Goal: Information Seeking & Learning: Learn about a topic

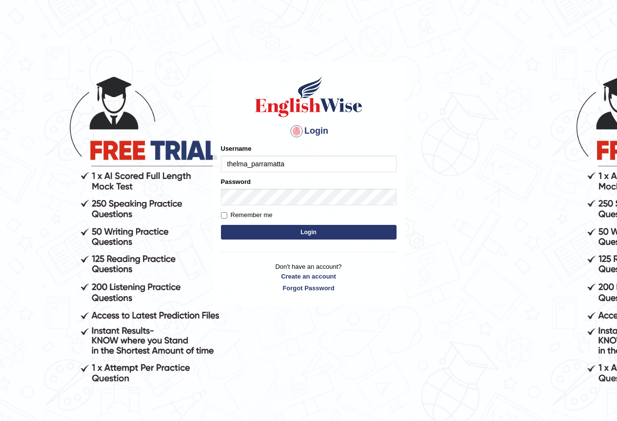
type input "thelma_parramatta"
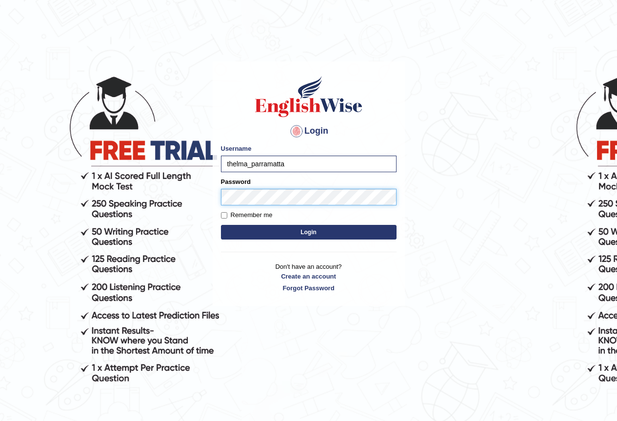
click at [221, 225] on button "Login" at bounding box center [308, 232] width 175 height 15
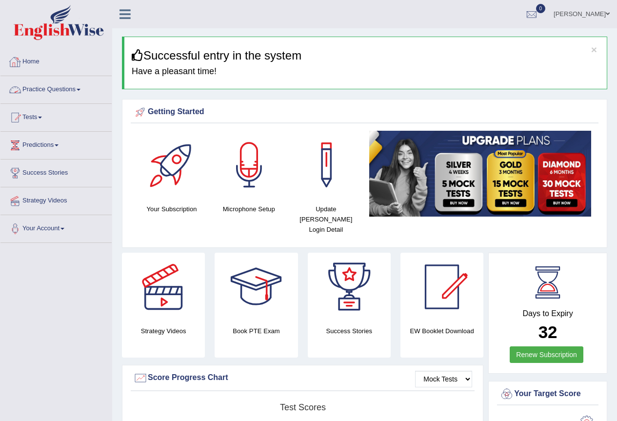
click at [72, 91] on link "Practice Questions" at bounding box center [55, 88] width 111 height 24
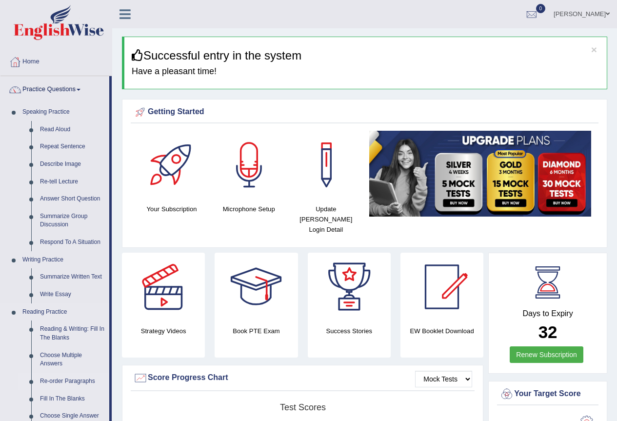
click at [74, 380] on link "Re-order Paragraphs" at bounding box center [73, 381] width 74 height 18
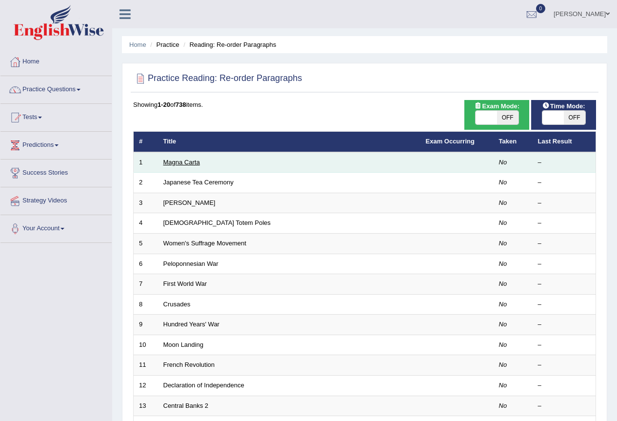
click at [179, 161] on link "Magna Carta" at bounding box center [181, 161] width 37 height 7
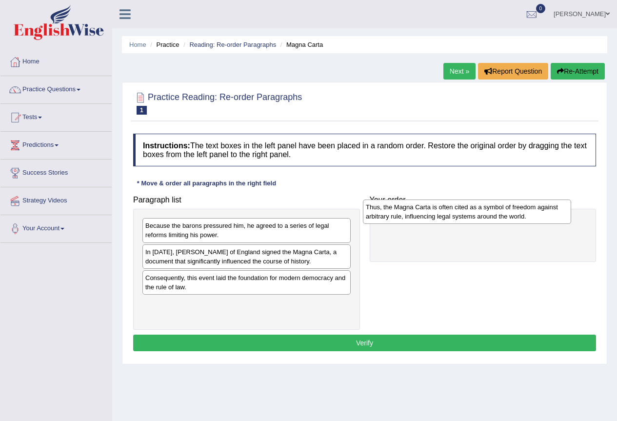
drag, startPoint x: 259, startPoint y: 312, endPoint x: 479, endPoint y: 215, distance: 240.5
click at [479, 215] on div "Thus, the Magna Carta is often cited as a symbol of freedom against arbitrary r…" at bounding box center [467, 211] width 208 height 24
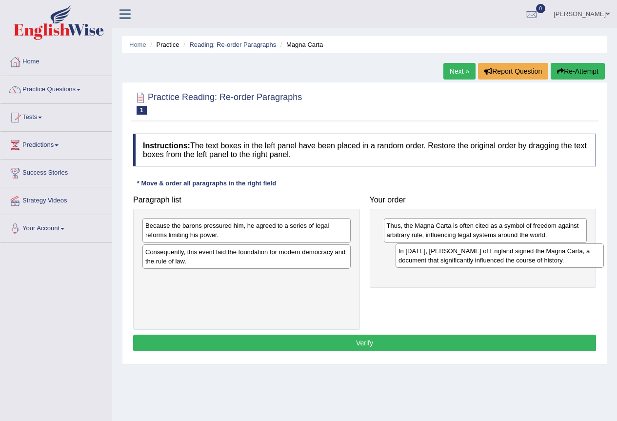
drag, startPoint x: 219, startPoint y: 255, endPoint x: 472, endPoint y: 254, distance: 253.0
click at [472, 254] on div "In 1215, King John of England signed the Magna Carta, a document that significa…" at bounding box center [499, 255] width 208 height 24
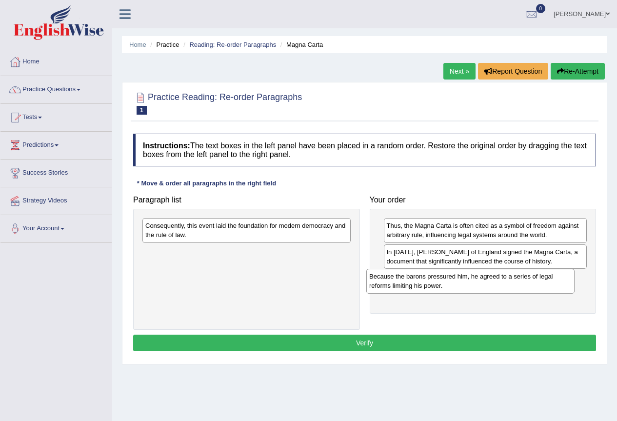
drag, startPoint x: 275, startPoint y: 234, endPoint x: 505, endPoint y: 282, distance: 235.0
click at [505, 282] on div "Because the barons pressured him, he agreed to a series of legal reforms limiti…" at bounding box center [470, 281] width 208 height 24
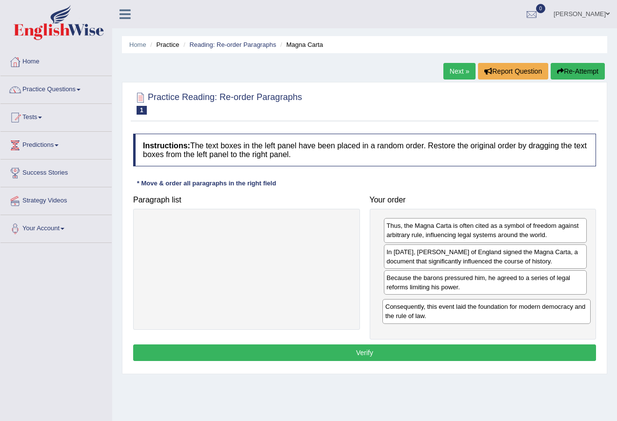
drag, startPoint x: 213, startPoint y: 232, endPoint x: 452, endPoint y: 313, distance: 253.1
click at [452, 313] on div "Consequently, this event laid the foundation for modern democracy and the rule …" at bounding box center [486, 311] width 208 height 24
click at [419, 351] on button "Verify" at bounding box center [364, 352] width 463 height 17
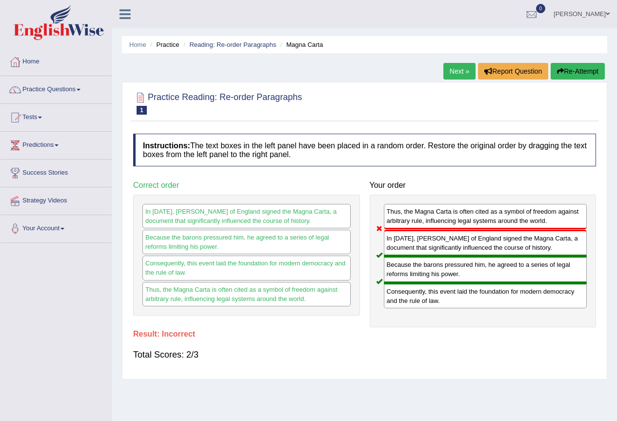
click at [455, 71] on link "Next »" at bounding box center [459, 71] width 32 height 17
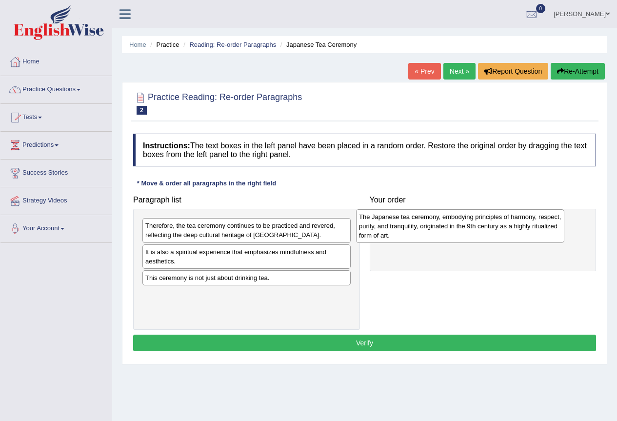
drag, startPoint x: 297, startPoint y: 261, endPoint x: 511, endPoint y: 226, distance: 217.3
click at [511, 226] on div "The Japanese tea ceremony, embodying principles of harmony, respect, purity, an…" at bounding box center [460, 226] width 208 height 34
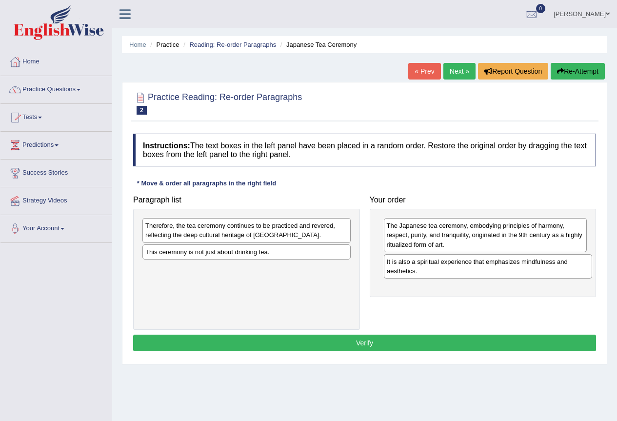
drag, startPoint x: 260, startPoint y: 260, endPoint x: 501, endPoint y: 270, distance: 241.5
click at [501, 270] on div "It is also a spiritual experience that emphasizes mindfulness and aesthetics." at bounding box center [488, 266] width 208 height 24
click at [218, 254] on div "This ceremony is not just about drinking tea." at bounding box center [247, 251] width 208 height 15
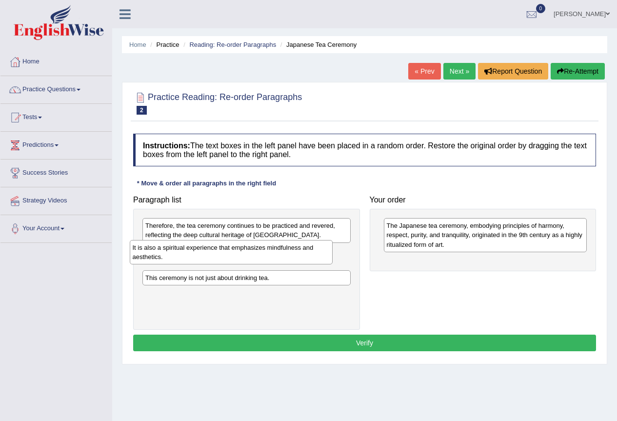
drag, startPoint x: 393, startPoint y: 268, endPoint x: 141, endPoint y: 254, distance: 252.4
click at [141, 254] on div "It is also a spiritual experience that emphasizes mindfulness and aesthetics." at bounding box center [231, 252] width 203 height 24
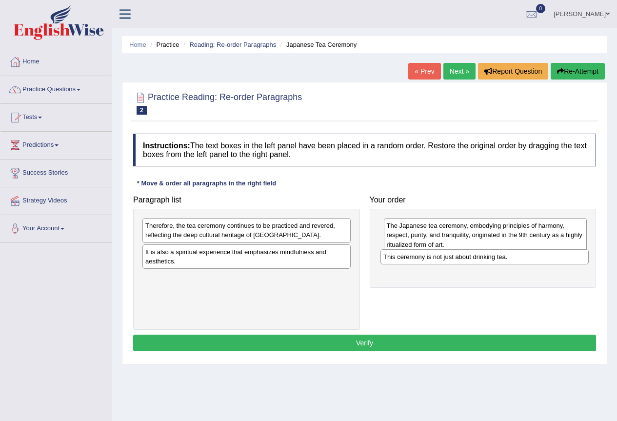
drag, startPoint x: 186, startPoint y: 284, endPoint x: 424, endPoint y: 263, distance: 238.8
click at [424, 263] on div "This ceremony is not just about drinking tea." at bounding box center [484, 256] width 208 height 15
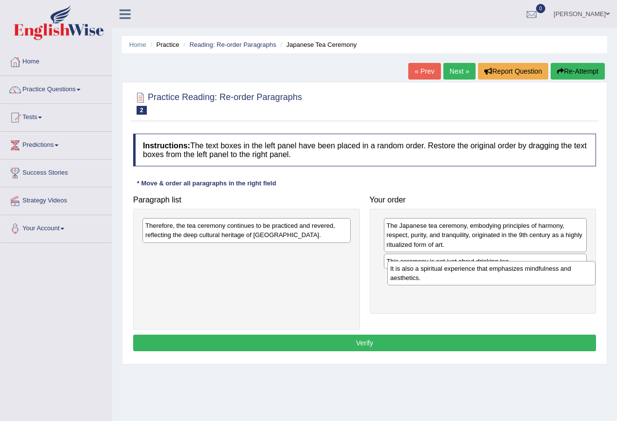
drag, startPoint x: 244, startPoint y: 259, endPoint x: 489, endPoint y: 276, distance: 245.2
click at [489, 276] on div "It is also a spiritual experience that emphasizes mindfulness and aesthetics." at bounding box center [491, 273] width 208 height 24
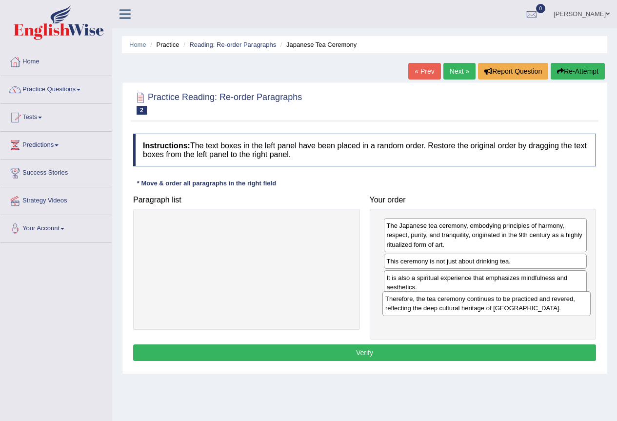
drag, startPoint x: 214, startPoint y: 228, endPoint x: 454, endPoint y: 301, distance: 250.7
click at [454, 301] on div "Therefore, the tea ceremony continues to be practiced and revered, reflecting t…" at bounding box center [486, 303] width 208 height 24
click at [450, 354] on button "Verify" at bounding box center [364, 352] width 463 height 17
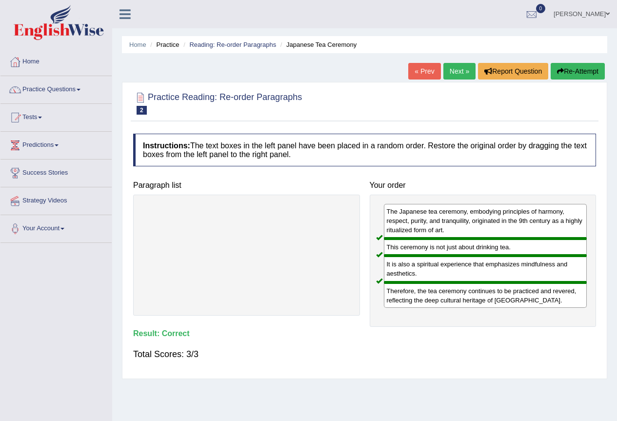
click at [459, 75] on link "Next »" at bounding box center [459, 71] width 32 height 17
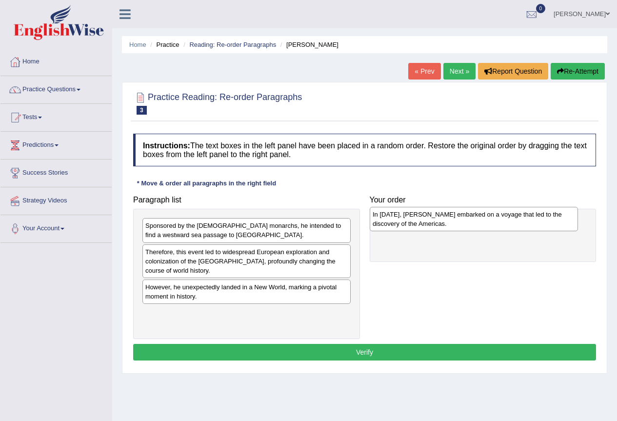
drag, startPoint x: 259, startPoint y: 321, endPoint x: 486, endPoint y: 223, distance: 247.6
click at [486, 223] on div "In [DATE], [PERSON_NAME] embarked on a voyage that led to the discovery of the …" at bounding box center [473, 219] width 208 height 24
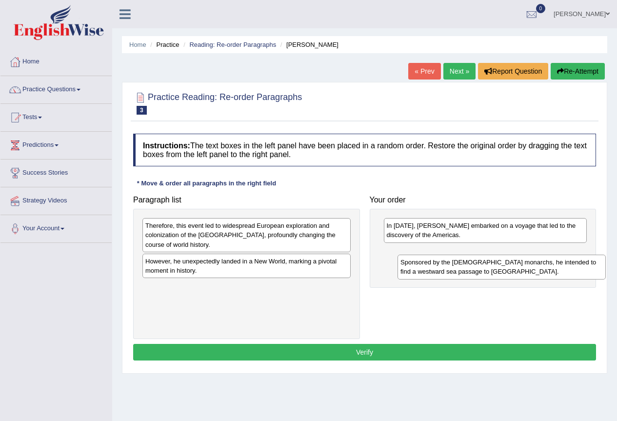
drag, startPoint x: 308, startPoint y: 238, endPoint x: 526, endPoint y: 268, distance: 220.4
click at [526, 268] on div "Sponsored by the [DEMOGRAPHIC_DATA] monarchs, he intended to find a westward se…" at bounding box center [501, 266] width 208 height 24
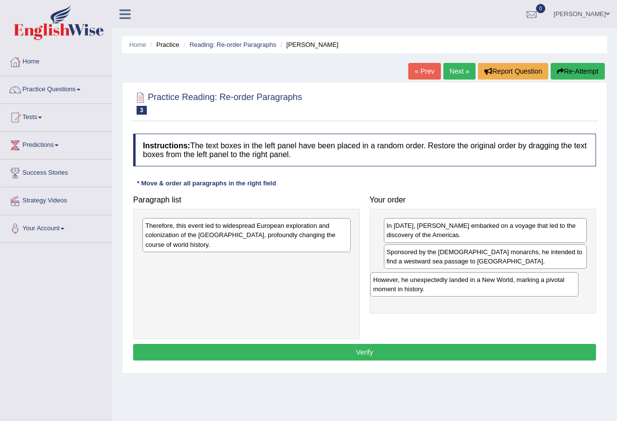
drag, startPoint x: 287, startPoint y: 271, endPoint x: 491, endPoint y: 286, distance: 204.8
click at [491, 286] on div "However, he unexpectedly landed in a New World, marking a pivotal moment in his…" at bounding box center [474, 284] width 208 height 24
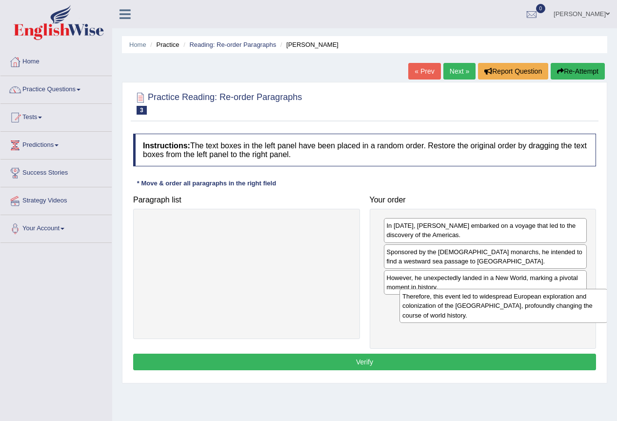
drag, startPoint x: 219, startPoint y: 234, endPoint x: 473, endPoint y: 305, distance: 263.6
click at [473, 305] on div "Therefore, this event led to widespread European exploration and colonization o…" at bounding box center [503, 306] width 208 height 34
click at [464, 365] on button "Verify" at bounding box center [364, 361] width 463 height 17
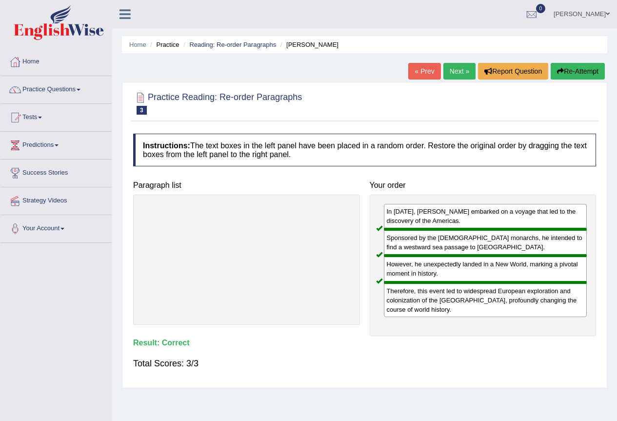
click at [457, 74] on link "Next »" at bounding box center [459, 71] width 32 height 17
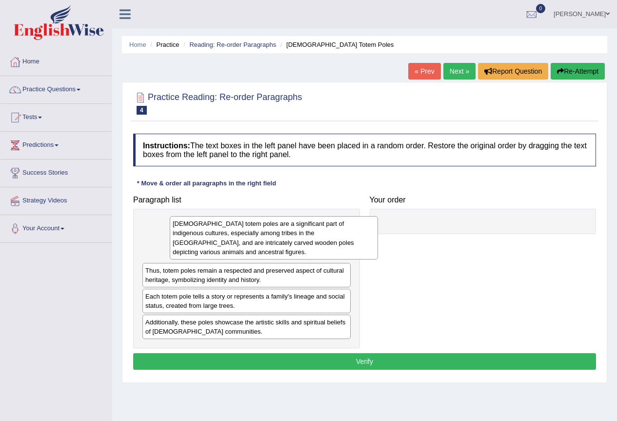
drag, startPoint x: 257, startPoint y: 241, endPoint x: 270, endPoint y: 239, distance: 12.8
click at [270, 239] on div "Native American totem poles are a significant part of indigenous cultures, espe…" at bounding box center [274, 237] width 208 height 43
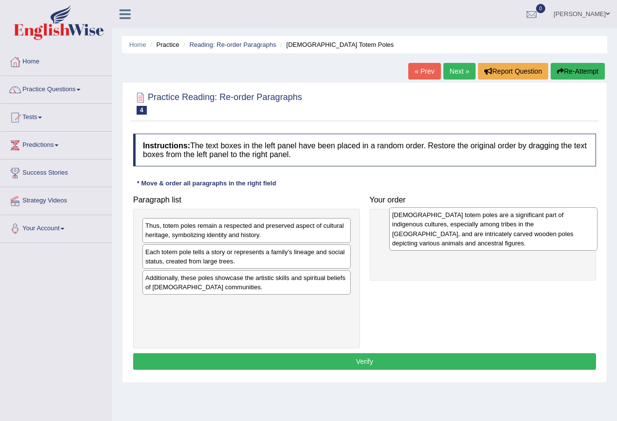
drag, startPoint x: 299, startPoint y: 238, endPoint x: 525, endPoint y: 228, distance: 226.9
click at [525, 228] on div "Native American totem poles are a significant part of indigenous cultures, espe…" at bounding box center [493, 228] width 208 height 43
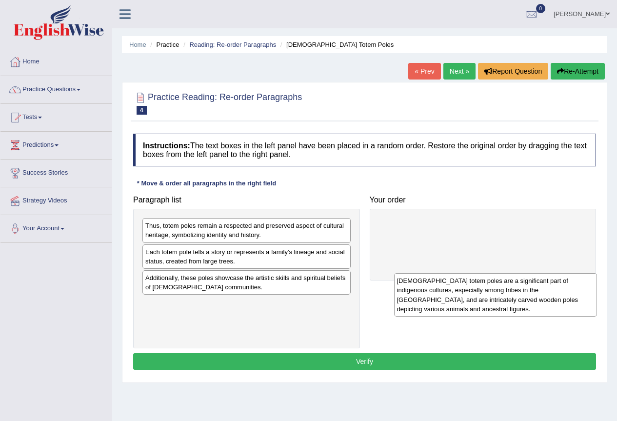
drag, startPoint x: 422, startPoint y: 246, endPoint x: 432, endPoint y: 301, distance: 56.0
click at [432, 301] on div "Native American totem poles are a significant part of indigenous cultures, espe…" at bounding box center [495, 294] width 203 height 43
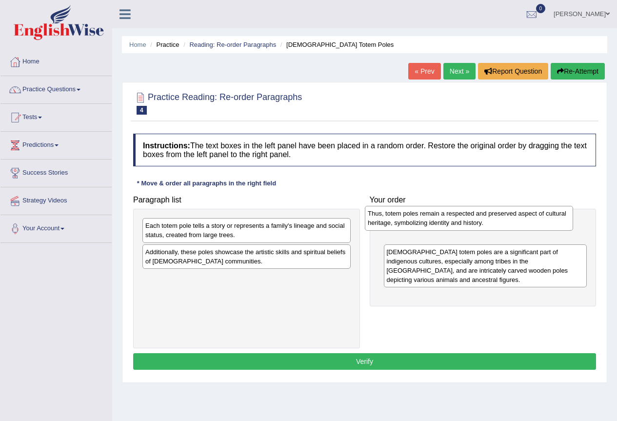
drag, startPoint x: 388, startPoint y: 229, endPoint x: 500, endPoint y: 220, distance: 111.9
click at [500, 220] on div "Thus, totem poles remain a respected and preserved aspect of cultural heritage,…" at bounding box center [469, 218] width 208 height 24
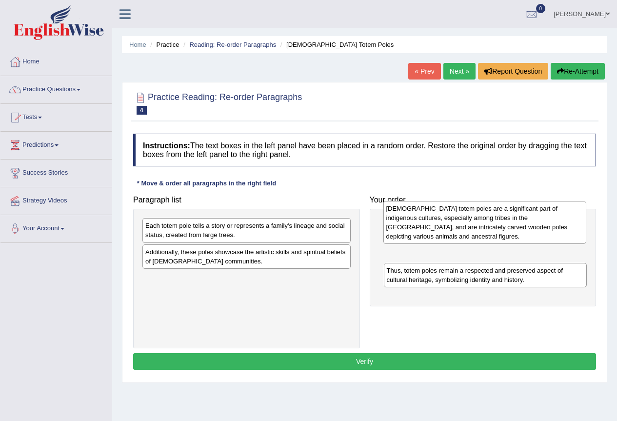
drag, startPoint x: 443, startPoint y: 259, endPoint x: 443, endPoint y: 214, distance: 44.8
click at [443, 214] on div "Native American totem poles are a significant part of indigenous cultures, espe…" at bounding box center [484, 222] width 203 height 43
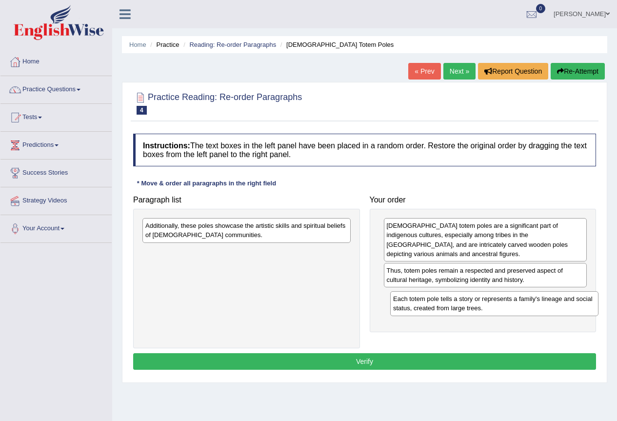
drag, startPoint x: 317, startPoint y: 238, endPoint x: 534, endPoint y: 309, distance: 228.1
click at [534, 309] on div "Each totem pole tells a story or represents a family's lineage and social statu…" at bounding box center [494, 303] width 208 height 24
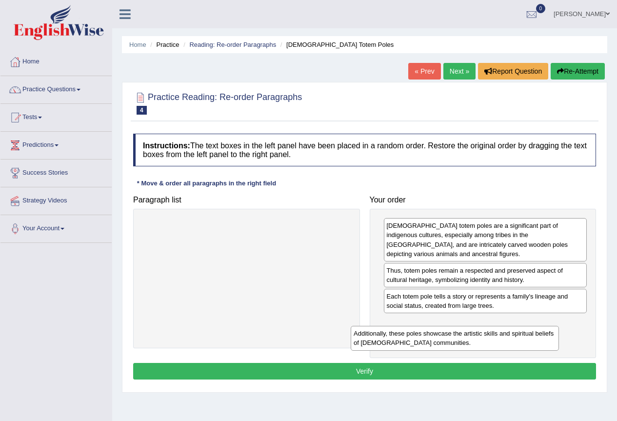
drag, startPoint x: 303, startPoint y: 271, endPoint x: 520, endPoint y: 343, distance: 228.9
click at [519, 348] on div "Additionally, these poles showcase the artistic skills and spiritual beliefs of…" at bounding box center [454, 338] width 208 height 24
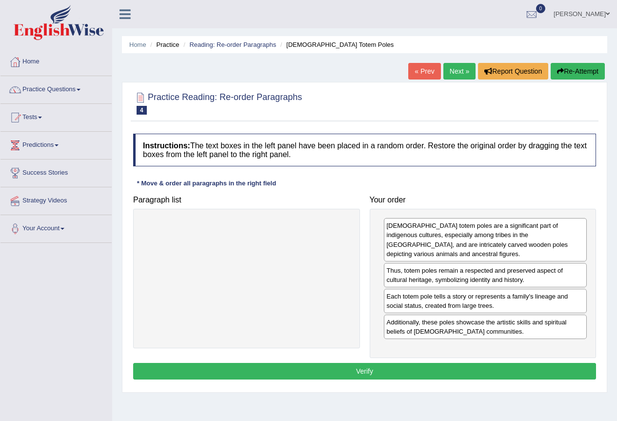
click at [399, 372] on button "Verify" at bounding box center [364, 371] width 463 height 17
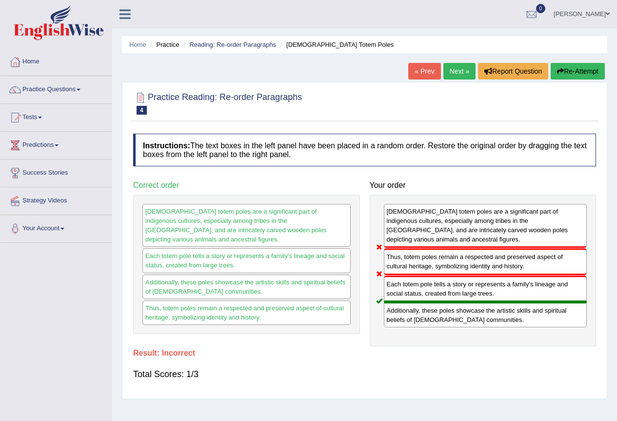
click at [458, 70] on link "Next »" at bounding box center [459, 71] width 32 height 17
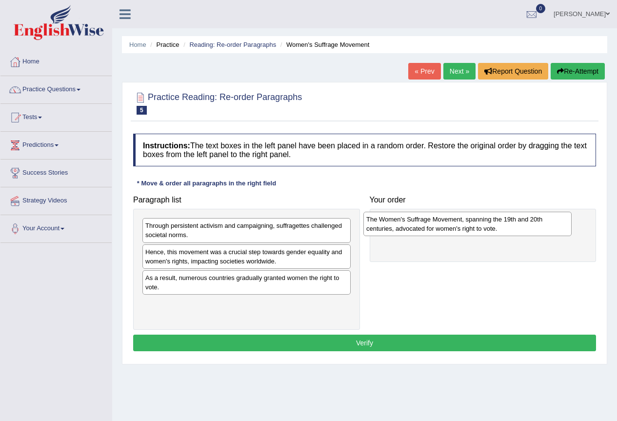
drag, startPoint x: 299, startPoint y: 314, endPoint x: 520, endPoint y: 230, distance: 236.3
click at [520, 230] on div "The Women's Suffrage Movement, spanning the 19th and 20th centuries, advocated …" at bounding box center [467, 224] width 208 height 24
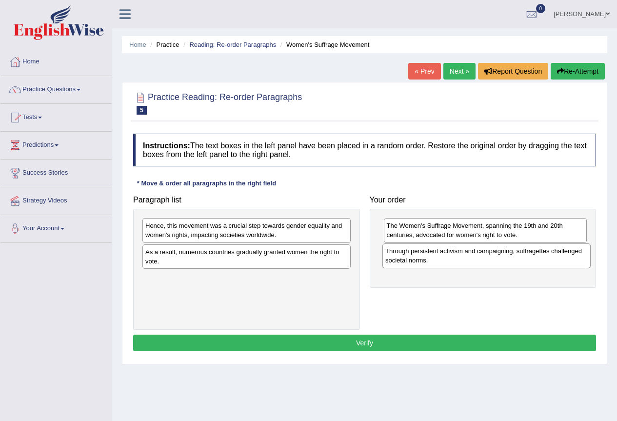
drag, startPoint x: 276, startPoint y: 234, endPoint x: 515, endPoint y: 260, distance: 240.2
click at [515, 260] on div "Through persistent activism and campaigning, suffragettes challenged societal n…" at bounding box center [486, 255] width 208 height 24
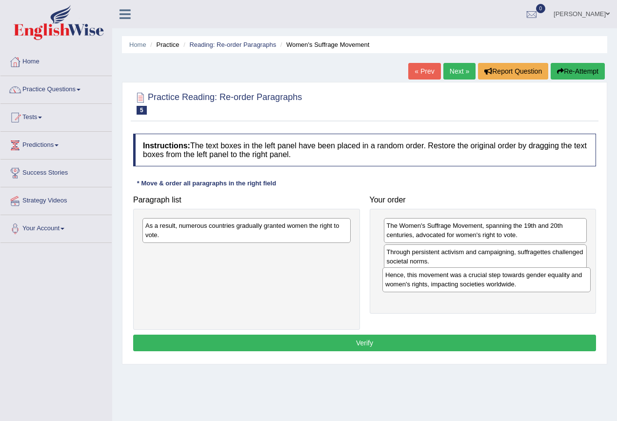
drag, startPoint x: 248, startPoint y: 230, endPoint x: 488, endPoint y: 279, distance: 244.8
click at [488, 279] on div "Hence, this movement was a crucial step towards gender equality and women's rig…" at bounding box center [486, 279] width 208 height 24
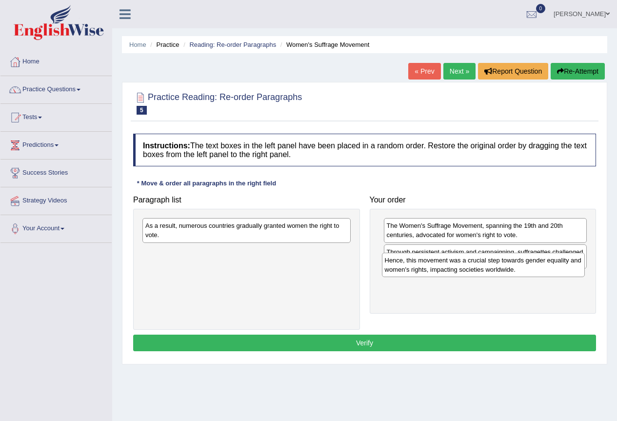
drag, startPoint x: 526, startPoint y: 287, endPoint x: 525, endPoint y: 263, distance: 23.9
click at [525, 263] on div "Hence, this movement was a crucial step towards gender equality and women's rig…" at bounding box center [483, 264] width 203 height 24
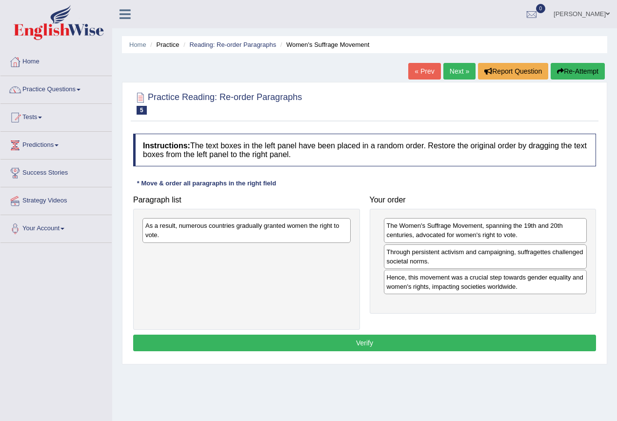
drag, startPoint x: 493, startPoint y: 285, endPoint x: 492, endPoint y: 262, distance: 22.4
click at [492, 270] on div "Hence, this movement was a crucial step towards gender equality and women's rig…" at bounding box center [485, 282] width 203 height 24
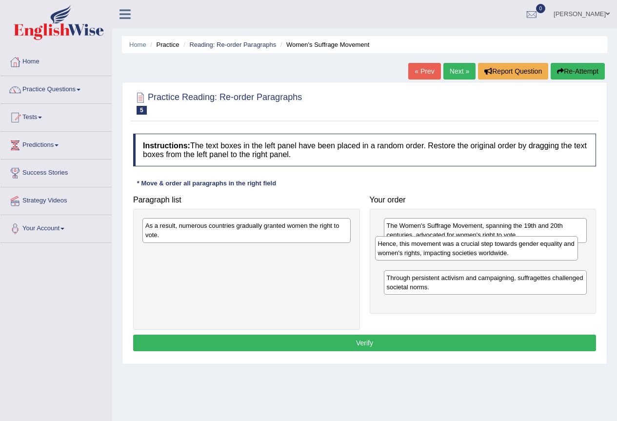
drag, startPoint x: 471, startPoint y: 264, endPoint x: 465, endPoint y: 246, distance: 19.3
click at [465, 246] on div "Hence, this movement was a crucial step towards gender equality and women's rig…" at bounding box center [476, 248] width 203 height 24
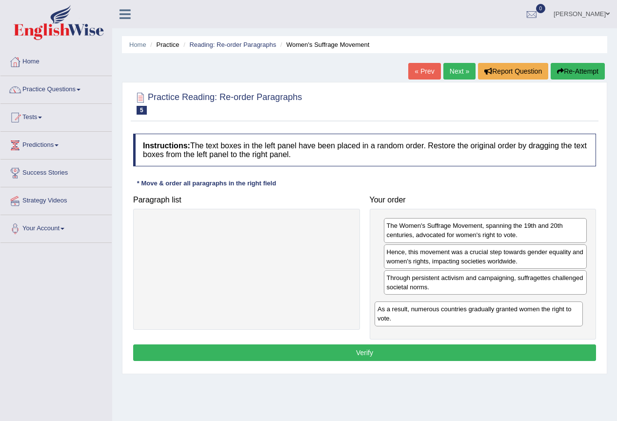
drag, startPoint x: 232, startPoint y: 234, endPoint x: 458, endPoint y: 316, distance: 239.9
click at [464, 318] on div "As a result, numerous countries gradually granted women the right to vote." at bounding box center [478, 313] width 208 height 24
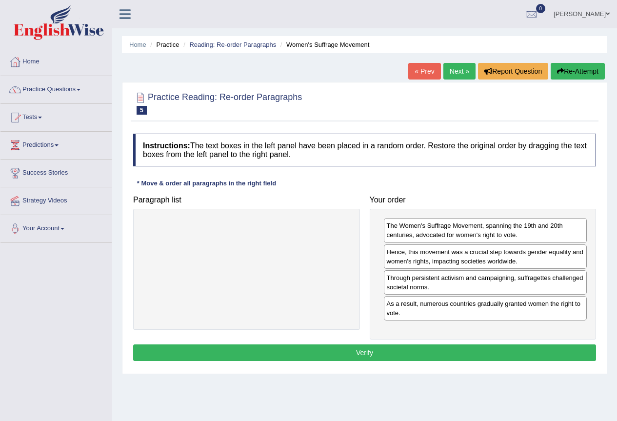
click at [406, 349] on button "Verify" at bounding box center [364, 352] width 463 height 17
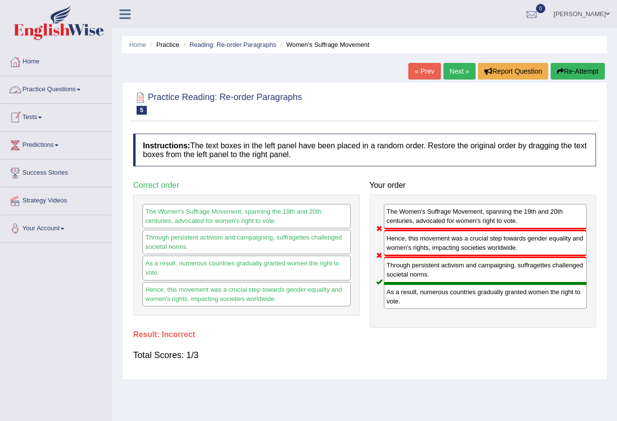
click at [39, 90] on link "Practice Questions" at bounding box center [55, 88] width 111 height 24
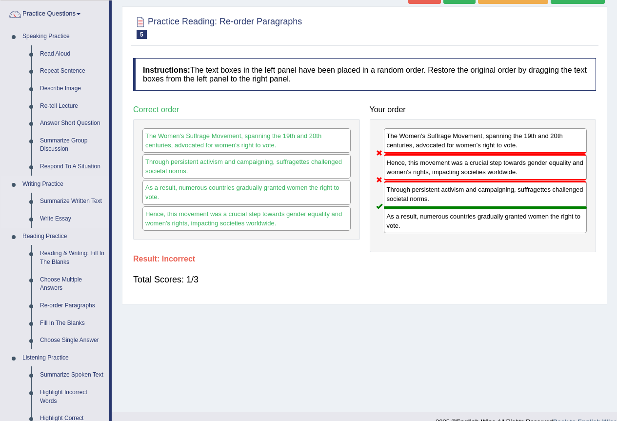
scroll to position [97, 0]
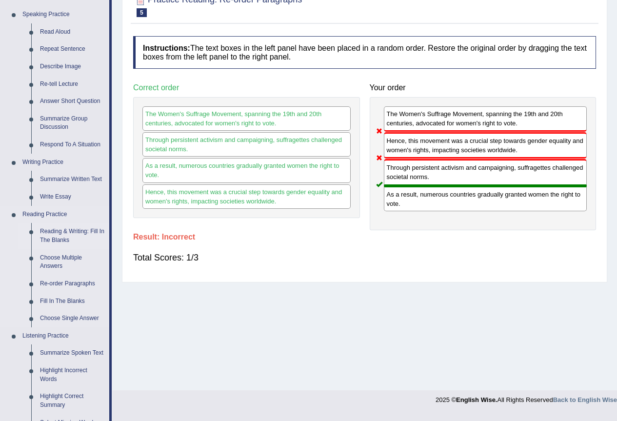
click at [78, 237] on link "Reading & Writing: Fill In The Blanks" at bounding box center [73, 236] width 74 height 26
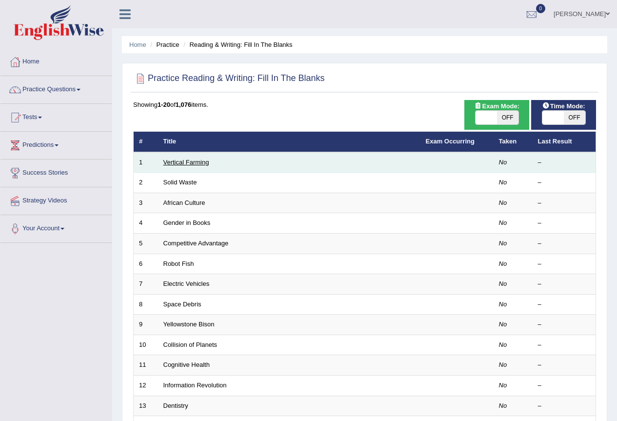
click at [204, 163] on link "Vertical Farming" at bounding box center [186, 161] width 46 height 7
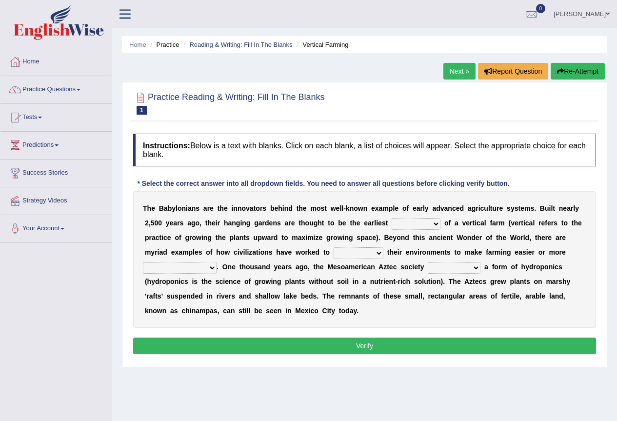
click at [417, 221] on select "prototype failure discredit protocol" at bounding box center [415, 224] width 49 height 12
click at [404, 224] on select "prototype failure discredit protocol" at bounding box center [415, 224] width 49 height 12
select select "protocol"
click at [391, 218] on select "prototype failure discredit protocol" at bounding box center [415, 224] width 49 height 12
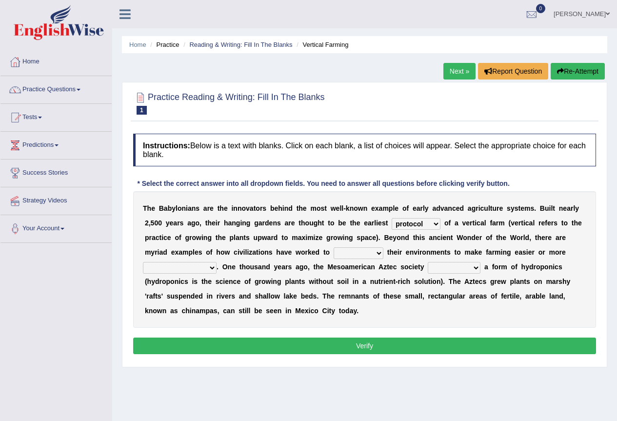
click at [345, 256] on select "manipulate escape respect disarrange" at bounding box center [358, 253] width 50 height 12
select select "respect"
click at [333, 247] on select "manipulate escape respect disarrange" at bounding box center [358, 253] width 50 height 12
click at [188, 267] on select "productive constructive connective counterproductive" at bounding box center [180, 268] width 74 height 12
select select "productive"
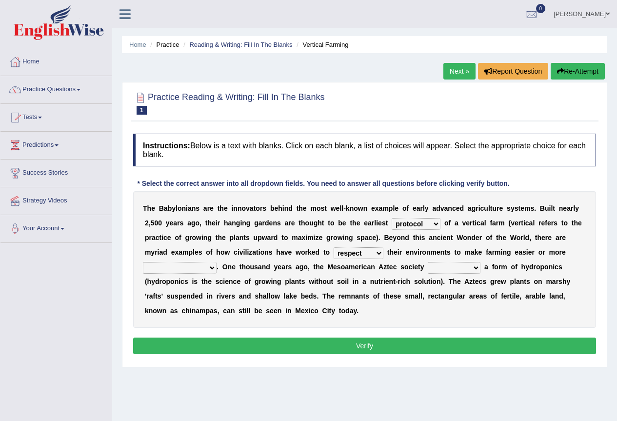
click at [143, 262] on select "productive constructive connective counterproductive" at bounding box center [180, 268] width 74 height 12
click at [443, 271] on select "domineered volunteered pioneered engineered" at bounding box center [453, 268] width 53 height 12
click at [449, 268] on select "domineered volunteered pioneered engineered" at bounding box center [453, 268] width 53 height 12
select select "domineered"
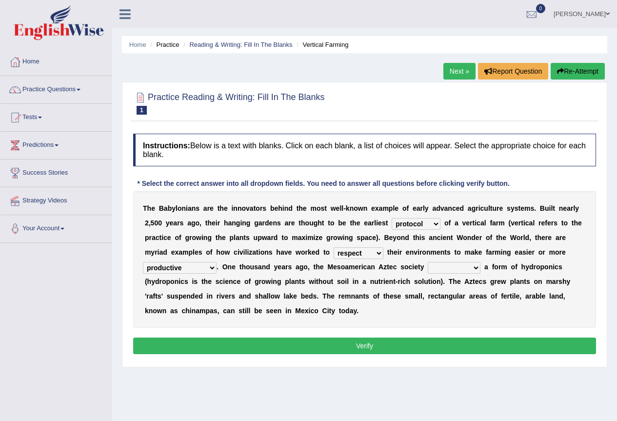
click at [427, 262] on select "domineered volunteered pioneered engineered" at bounding box center [453, 268] width 53 height 12
click at [406, 350] on button "Verify" at bounding box center [364, 345] width 463 height 17
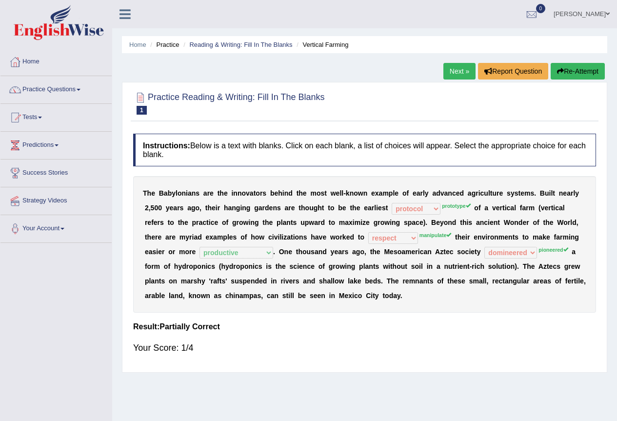
click at [580, 74] on button "Re-Attempt" at bounding box center [577, 71] width 54 height 17
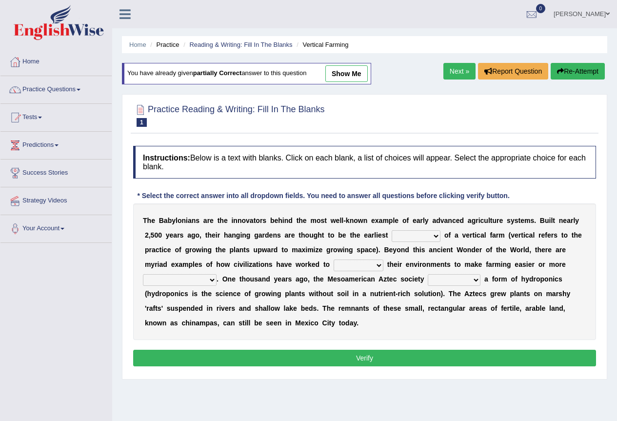
click at [415, 235] on select "prototype failure discredit protocol" at bounding box center [415, 236] width 49 height 12
select select "prototype"
click at [391, 230] on select "prototype failure discredit protocol" at bounding box center [415, 236] width 49 height 12
click at [368, 266] on select "manipulate escape respect disarrange" at bounding box center [358, 265] width 50 height 12
select select "manipulate"
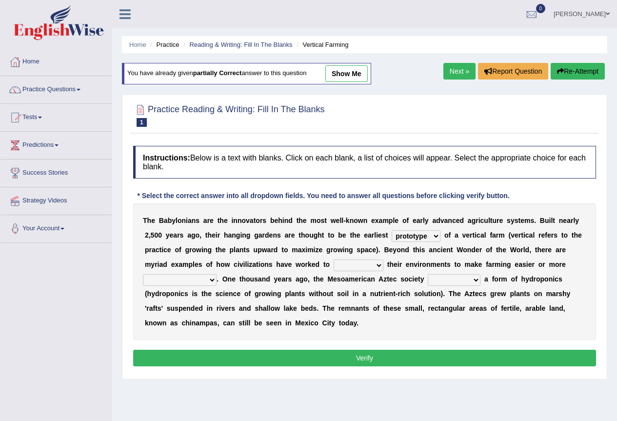
click at [333, 259] on select "manipulate escape respect disarrange" at bounding box center [358, 265] width 50 height 12
click at [444, 279] on select "domineered volunteered pioneered engineered" at bounding box center [453, 280] width 53 height 12
select select "pioneered"
click at [427, 274] on select "domineered volunteered pioneered engineered" at bounding box center [453, 280] width 53 height 12
click at [196, 285] on select "productive constructive connective counterproductive" at bounding box center [180, 280] width 74 height 12
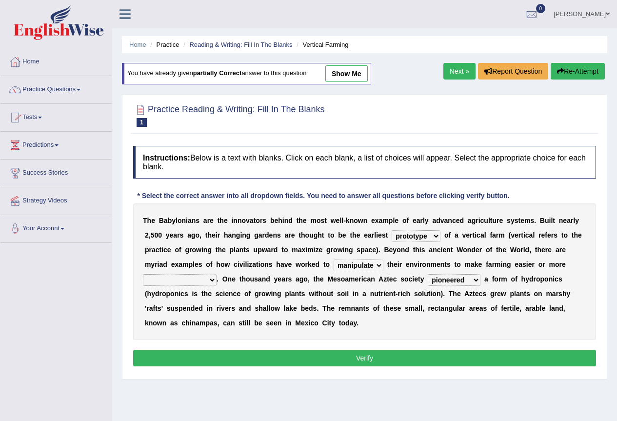
select select "productive"
click at [143, 274] on select "productive constructive connective counterproductive" at bounding box center [180, 280] width 74 height 12
click at [292, 352] on button "Verify" at bounding box center [364, 357] width 463 height 17
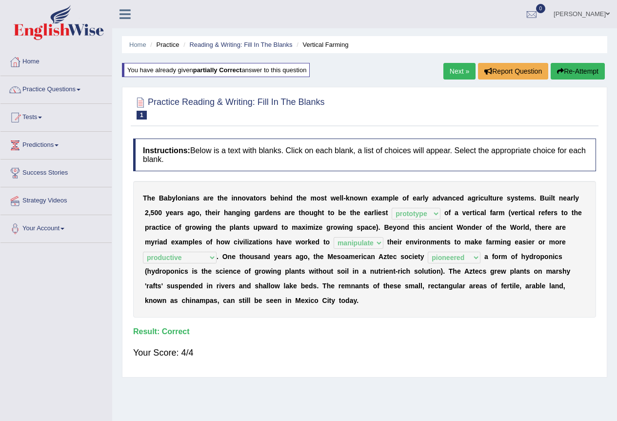
click at [456, 70] on link "Next »" at bounding box center [459, 71] width 32 height 17
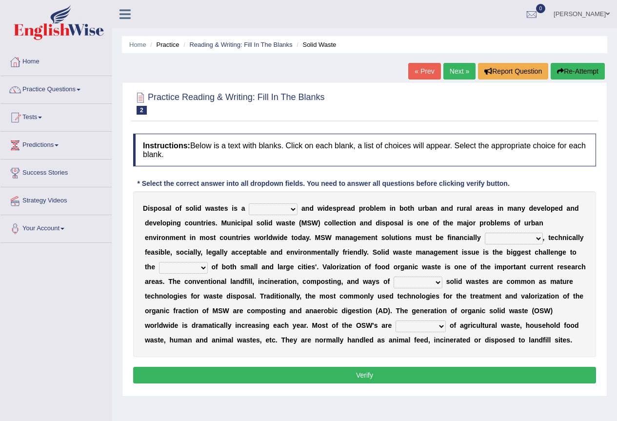
click at [272, 207] on select "slanting stinging stalling shafting" at bounding box center [273, 209] width 49 height 12
click at [491, 236] on select "unattainable sustainable objectionable treasonable" at bounding box center [513, 238] width 58 height 12
select select "sustainable"
click at [484, 232] on select "unattainable sustainable objectionable treasonable" at bounding box center [513, 238] width 58 height 12
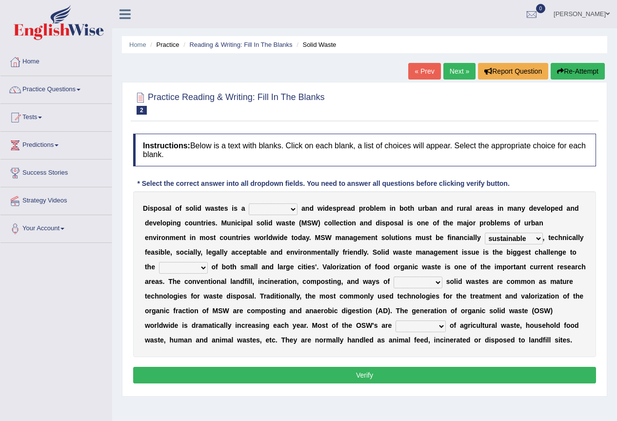
click at [185, 268] on select "plants culture authorities history" at bounding box center [183, 268] width 49 height 12
select select "authorities"
click at [159, 262] on select "plants culture authorities history" at bounding box center [183, 268] width 49 height 12
click at [415, 280] on select "reserving preserving deserving handling" at bounding box center [417, 282] width 49 height 12
select select "handling"
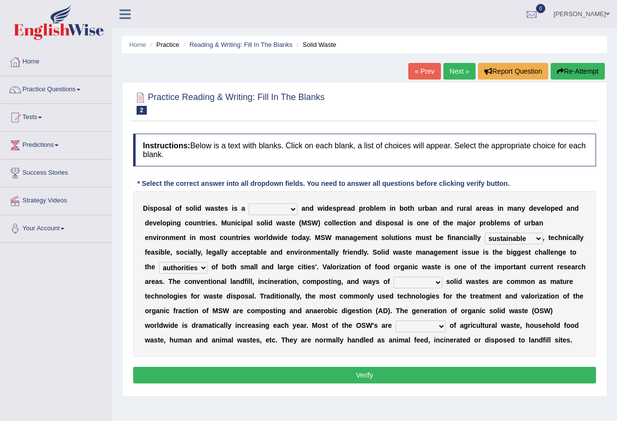
click at [393, 276] on select "reserving preserving deserving handling" at bounding box center [417, 282] width 49 height 12
click at [272, 212] on select "slanting stinging stalling shafting" at bounding box center [273, 209] width 49 height 12
click at [293, 163] on h4 "Instructions: Below is a text with blanks. Click on each blank, a list of choic…" at bounding box center [364, 150] width 463 height 33
click at [416, 325] on select "composed disposed composing disposing" at bounding box center [420, 326] width 50 height 12
select select "composing"
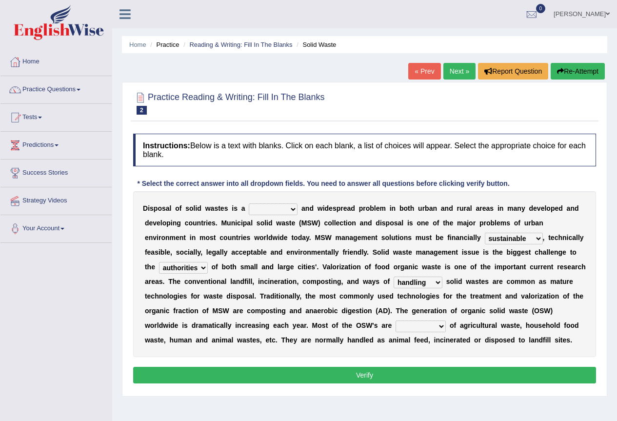
click at [395, 320] on select "composed disposed composing disposing" at bounding box center [420, 326] width 50 height 12
click at [279, 209] on select "slanting stinging stalling shafting" at bounding box center [273, 209] width 49 height 12
select select "shafting"
click at [249, 203] on select "slanting stinging stalling shafting" at bounding box center [273, 209] width 49 height 12
click at [285, 370] on button "Verify" at bounding box center [364, 375] width 463 height 17
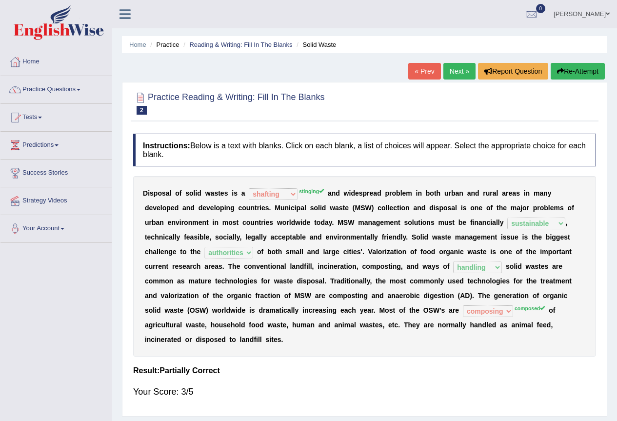
click at [461, 71] on link "Next »" at bounding box center [459, 71] width 32 height 17
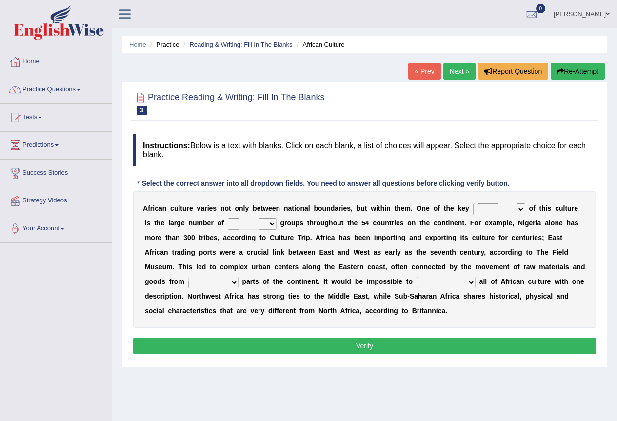
click at [479, 213] on select "conjectures features issues doubts" at bounding box center [499, 209] width 52 height 12
select select "features"
click at [473, 203] on select "conjectures features issues doubts" at bounding box center [499, 209] width 52 height 12
click at [237, 224] on select "ethic ethnic eugenic epic" at bounding box center [252, 224] width 49 height 12
select select "ethnic"
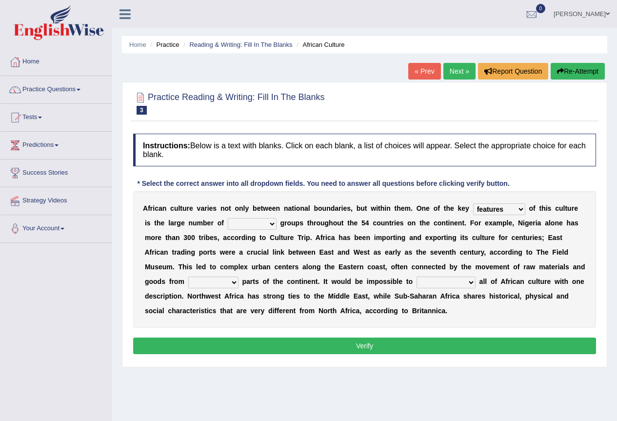
click at [228, 218] on select "ethic ethnic eugenic epic" at bounding box center [252, 224] width 49 height 12
click at [209, 280] on select "forelocked interlocked unlocked landlocked" at bounding box center [213, 282] width 50 height 12
select select "landlocked"
click at [188, 276] on select "forelocked interlocked unlocked landlocked" at bounding box center [213, 282] width 50 height 12
click at [423, 285] on select "characterize conceptualize symbolize synthesize" at bounding box center [445, 282] width 59 height 12
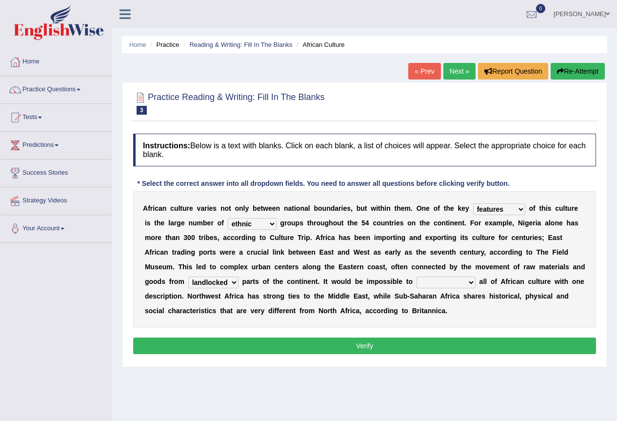
click at [423, 285] on select "characterize conceptualize symbolize synthesize" at bounding box center [445, 282] width 59 height 12
click at [433, 284] on select "characterize conceptualize symbolize synthesize" at bounding box center [445, 282] width 59 height 12
select select "characterize"
click at [416, 276] on select "characterize conceptualize symbolize synthesize" at bounding box center [445, 282] width 59 height 12
click at [384, 345] on button "Verify" at bounding box center [364, 345] width 463 height 17
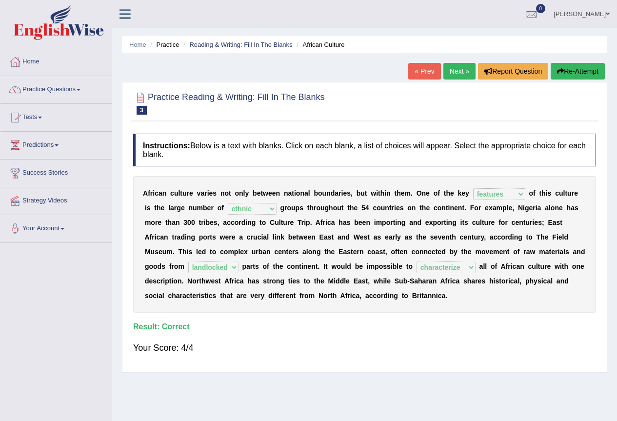
click at [461, 70] on link "Next »" at bounding box center [459, 71] width 32 height 17
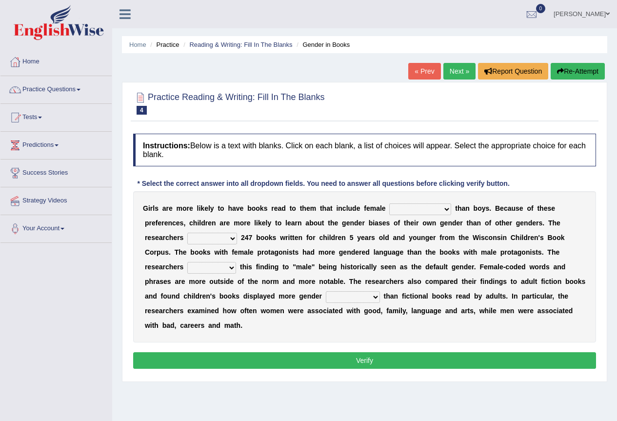
click at [407, 210] on select "protagonists cosmogonists agonists expressionists" at bounding box center [420, 209] width 62 height 12
click at [345, 222] on b "g" at bounding box center [344, 223] width 4 height 8
click at [200, 237] on select "hydrolyzed paralyzed catalyzed analyzed" at bounding box center [212, 238] width 50 height 12
select select "analyzed"
click at [187, 232] on select "hydrolyzed paralyzed catalyzed analyzed" at bounding box center [212, 238] width 50 height 12
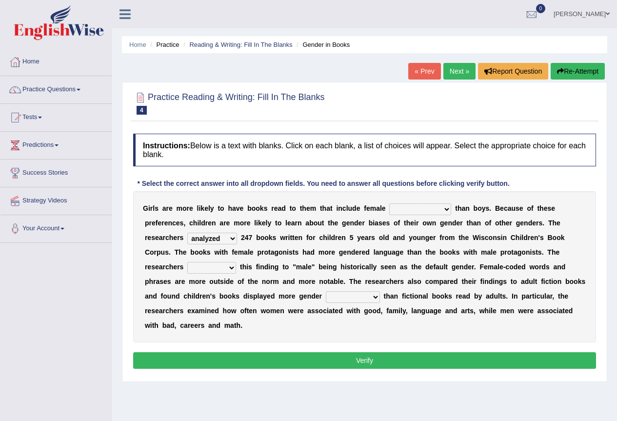
click at [409, 207] on select "protagonists cosmogonists agonists expressionists" at bounding box center [420, 209] width 62 height 12
select select "protagonists"
click at [389, 203] on select "protagonists cosmogonists agonists expressionists" at bounding box center [420, 209] width 62 height 12
click at [203, 263] on select "contribute tribute distribute attribute" at bounding box center [211, 268] width 49 height 12
select select "distribute"
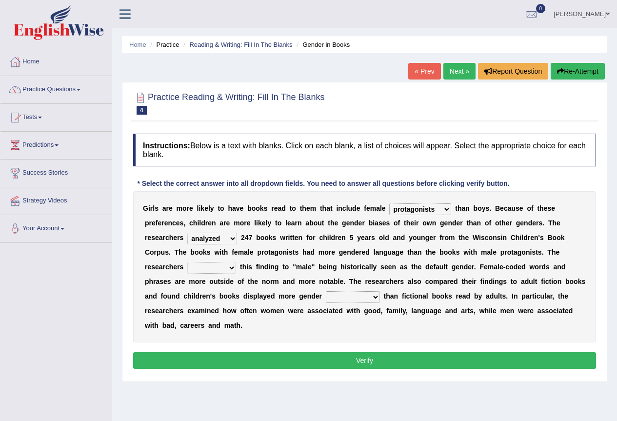
click at [187, 262] on select "contribute tribute distribute attribute" at bounding box center [211, 268] width 49 height 12
click at [357, 293] on select "stereotypes teletypes prototypes electrotypes" at bounding box center [353, 297] width 54 height 12
click at [303, 328] on div "G i r l s a r e m o r e l i k e l y t o h a v e b o o k s r e a d t o t h e m t…" at bounding box center [364, 266] width 463 height 151
click at [346, 295] on select "stereotypes teletypes prototypes electrotypes" at bounding box center [353, 297] width 54 height 12
select select "prototypes"
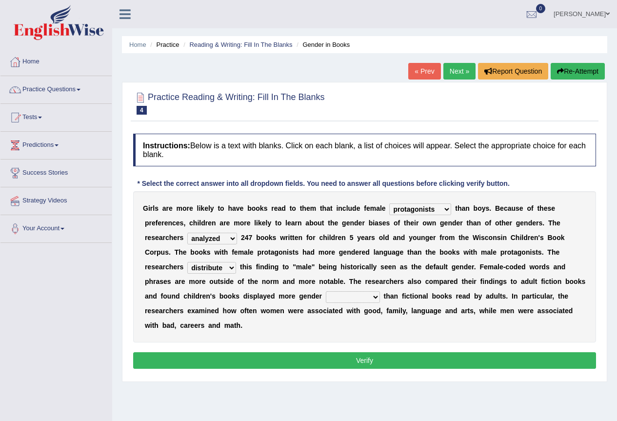
click at [326, 291] on select "stereotypes teletypes prototypes electrotypes" at bounding box center [353, 297] width 54 height 12
click at [344, 362] on button "Verify" at bounding box center [364, 360] width 463 height 17
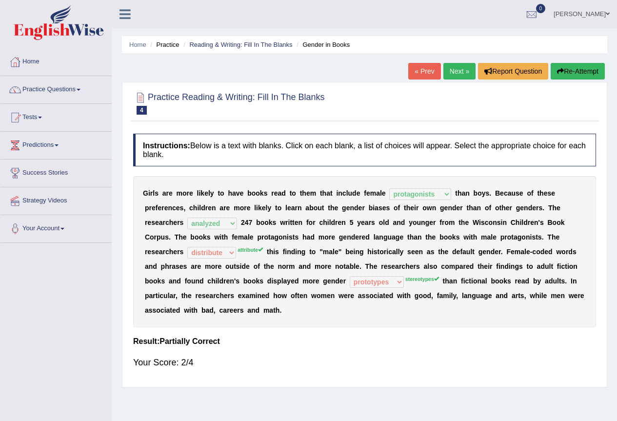
click at [447, 72] on link "Next »" at bounding box center [459, 71] width 32 height 17
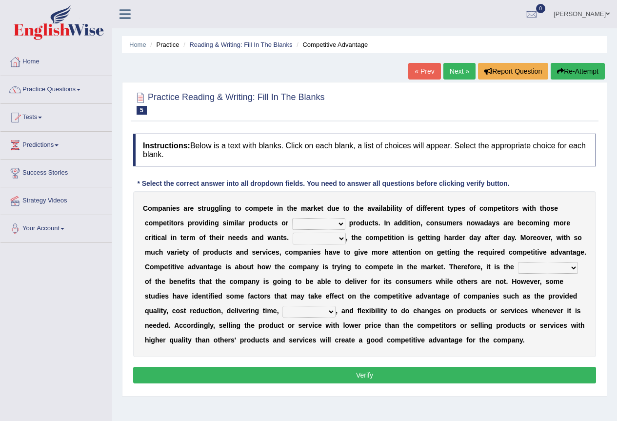
click at [305, 223] on select "constitution restitution substitution institution" at bounding box center [318, 224] width 53 height 12
select select "substitution"
click at [292, 218] on select "constitution restitution substitution institution" at bounding box center [318, 224] width 53 height 12
click at [319, 240] on select "However Instead Additionally Therefore" at bounding box center [318, 238] width 53 height 12
select select "However"
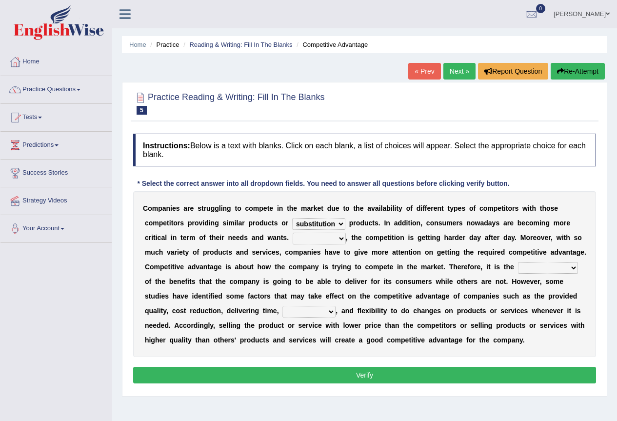
click at [292, 232] on select "However Instead Additionally Therefore" at bounding box center [318, 238] width 53 height 12
click at [524, 266] on select "dissemination ordination determination incarnation" at bounding box center [548, 268] width 60 height 12
select select "determination"
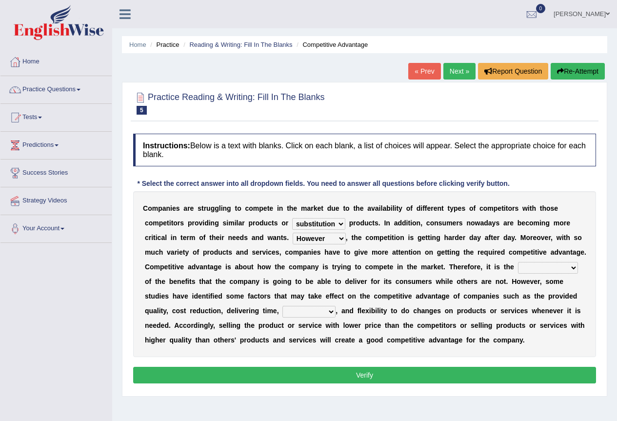
click at [518, 262] on select "dissemination ordination determination incarnation" at bounding box center [548, 268] width 60 height 12
click at [302, 310] on select "captivation aggregation deprivation innovation" at bounding box center [308, 312] width 53 height 12
select select "innovation"
click at [282, 306] on select "captivation aggregation deprivation innovation" at bounding box center [308, 312] width 53 height 12
click at [346, 378] on button "Verify" at bounding box center [364, 375] width 463 height 17
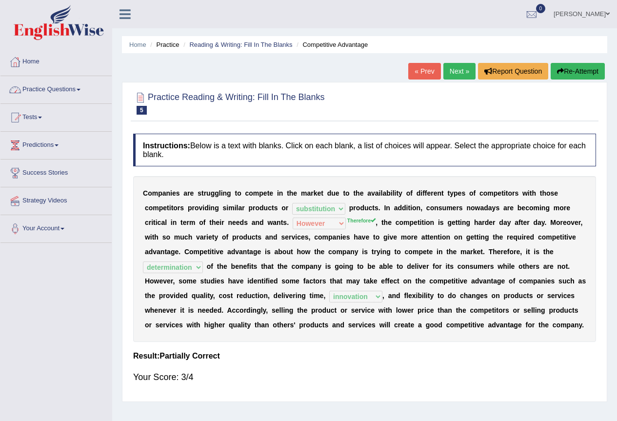
click at [69, 90] on link "Practice Questions" at bounding box center [55, 88] width 111 height 24
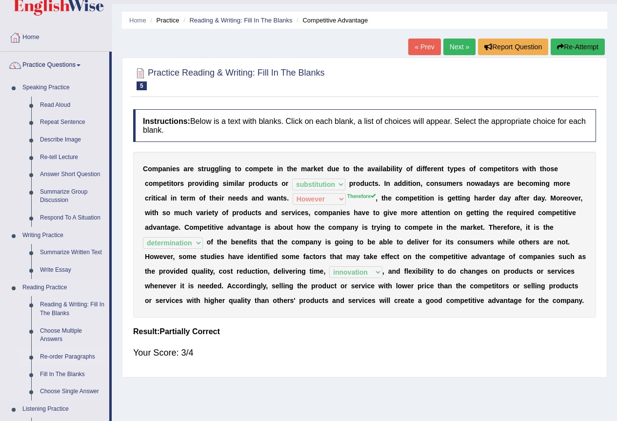
scroll to position [49, 0]
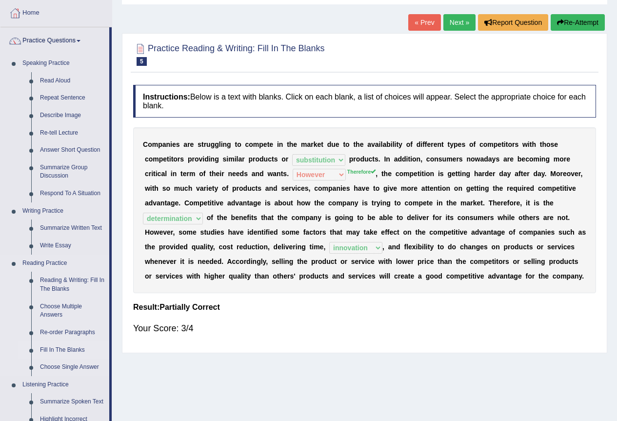
click at [69, 349] on link "Fill In The Blanks" at bounding box center [73, 350] width 74 height 18
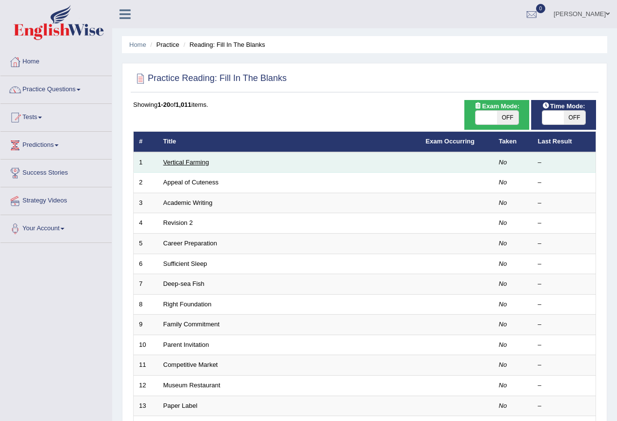
click at [186, 162] on link "Vertical Farming" at bounding box center [186, 161] width 46 height 7
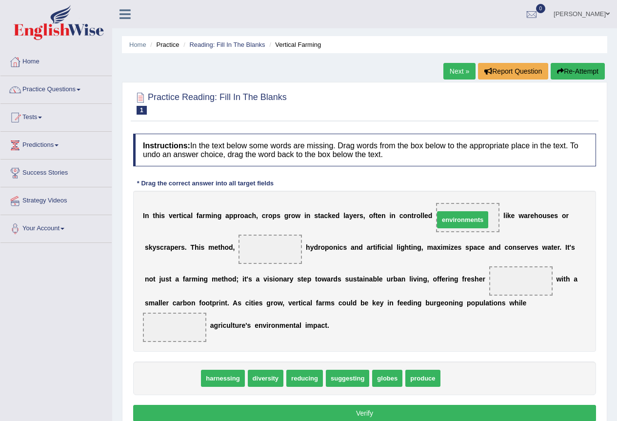
drag, startPoint x: 184, startPoint y: 373, endPoint x: 469, endPoint y: 217, distance: 325.2
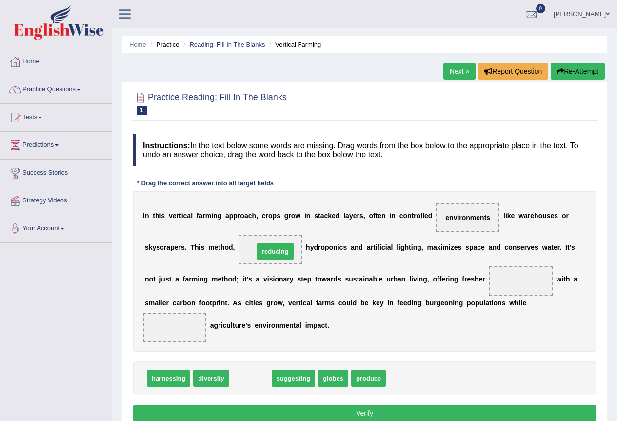
drag, startPoint x: 261, startPoint y: 383, endPoint x: 286, endPoint y: 256, distance: 129.1
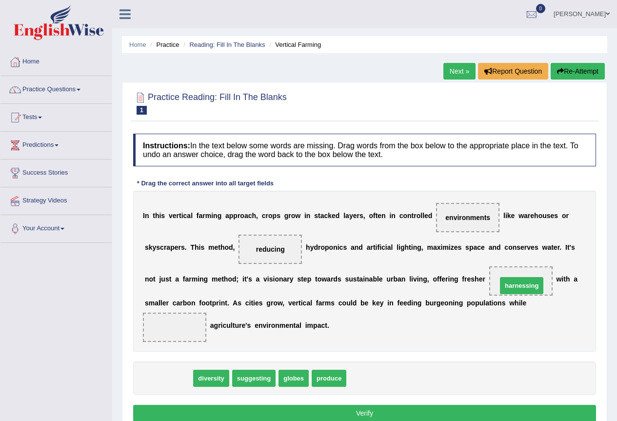
drag, startPoint x: 197, startPoint y: 367, endPoint x: 531, endPoint y: 285, distance: 343.9
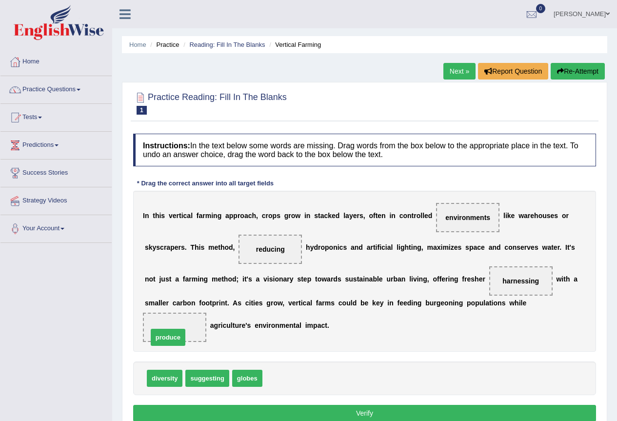
drag, startPoint x: 292, startPoint y: 379, endPoint x: 178, endPoint y: 338, distance: 121.6
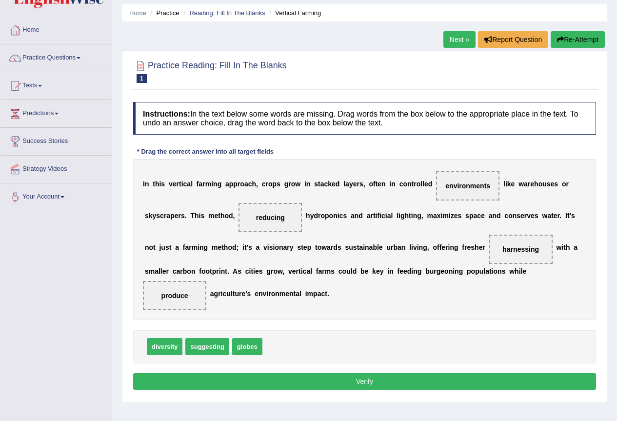
scroll to position [49, 0]
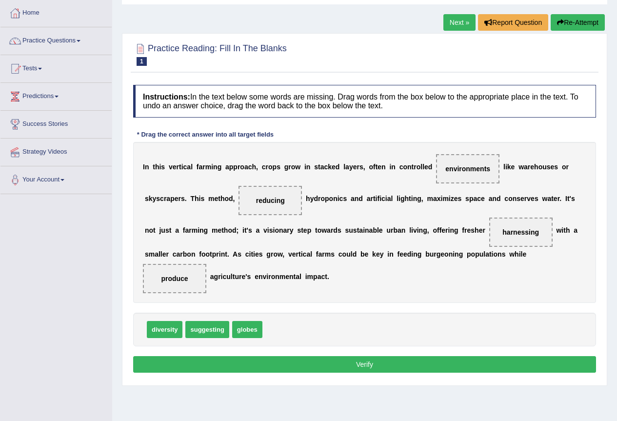
click at [321, 360] on button "Verify" at bounding box center [364, 364] width 463 height 17
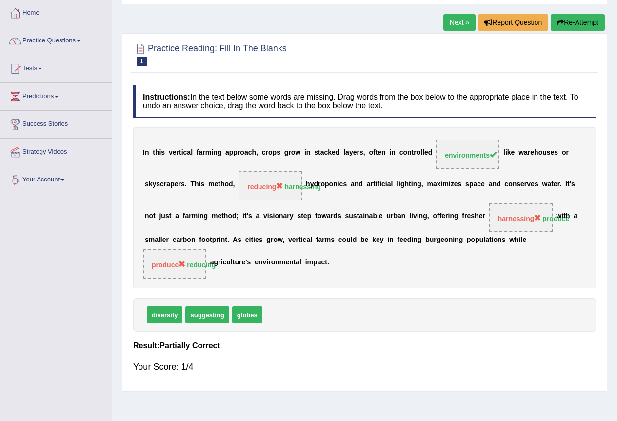
click at [454, 19] on link "Next »" at bounding box center [459, 22] width 32 height 17
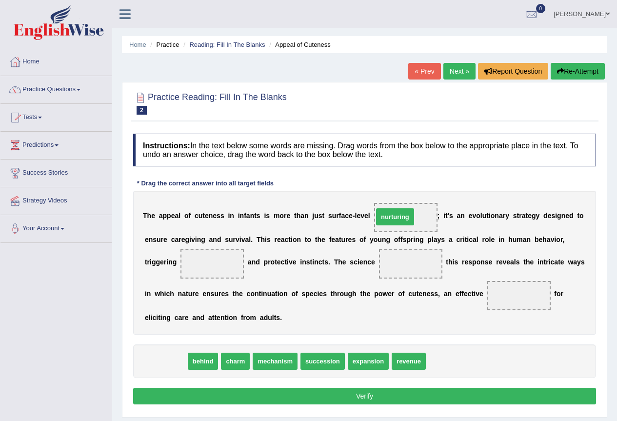
drag, startPoint x: 176, startPoint y: 357, endPoint x: 405, endPoint y: 213, distance: 270.7
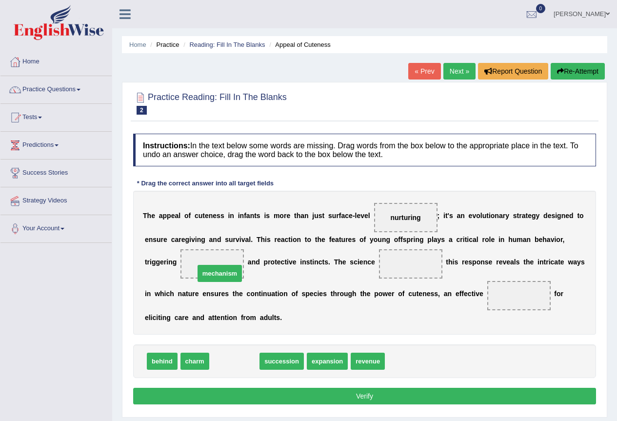
drag, startPoint x: 241, startPoint y: 361, endPoint x: 225, endPoint y: 274, distance: 88.3
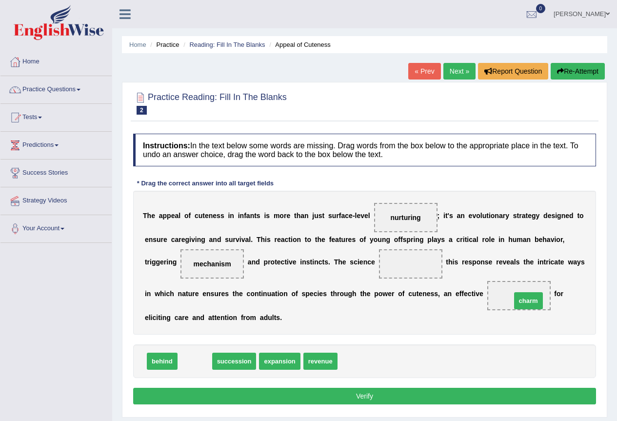
drag, startPoint x: 197, startPoint y: 361, endPoint x: 530, endPoint y: 301, distance: 338.8
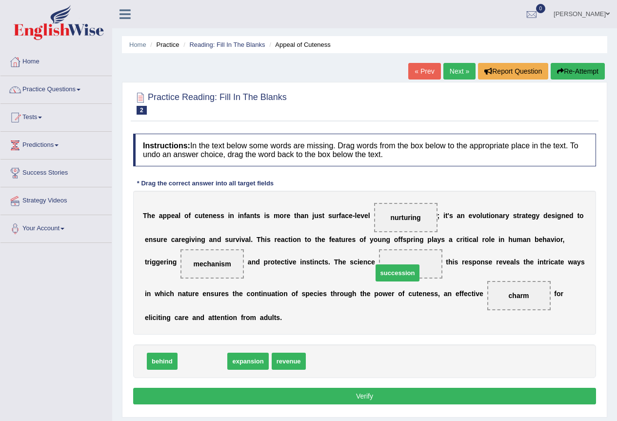
drag, startPoint x: 218, startPoint y: 363, endPoint x: 418, endPoint y: 272, distance: 219.4
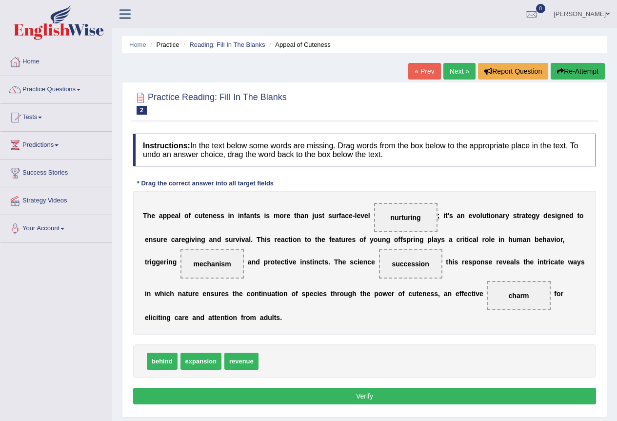
click at [380, 395] on button "Verify" at bounding box center [364, 395] width 463 height 17
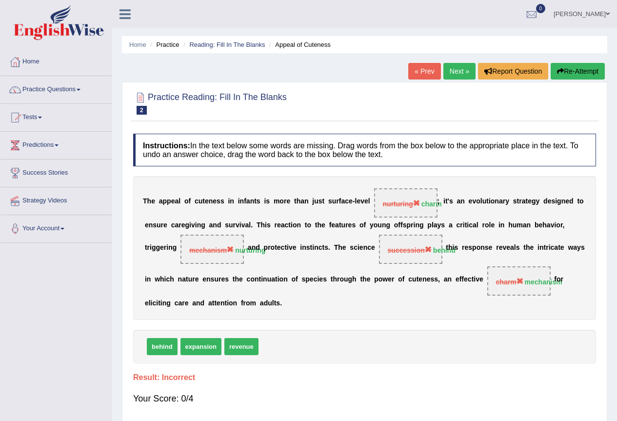
click at [566, 73] on button "Re-Attempt" at bounding box center [577, 71] width 54 height 17
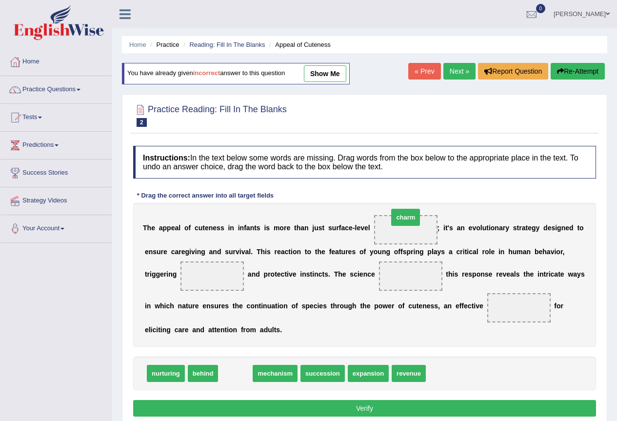
drag, startPoint x: 242, startPoint y: 378, endPoint x: 412, endPoint y: 222, distance: 230.8
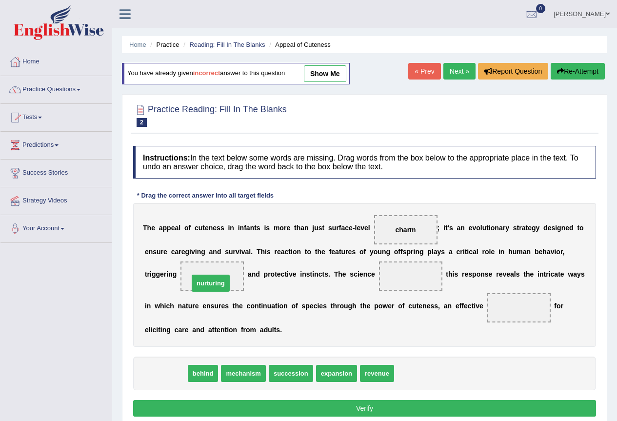
drag, startPoint x: 178, startPoint y: 374, endPoint x: 223, endPoint y: 284, distance: 100.7
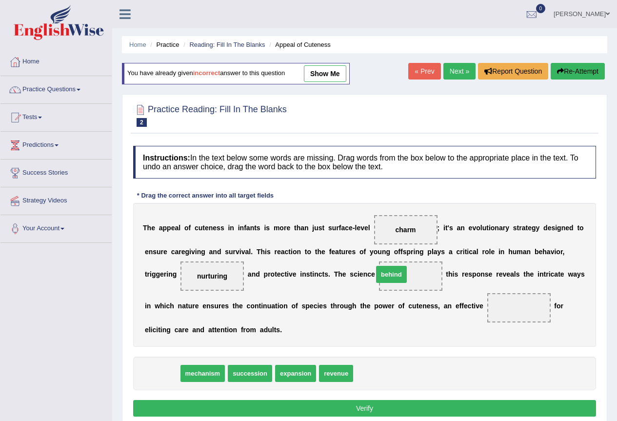
drag, startPoint x: 171, startPoint y: 374, endPoint x: 408, endPoint y: 275, distance: 257.4
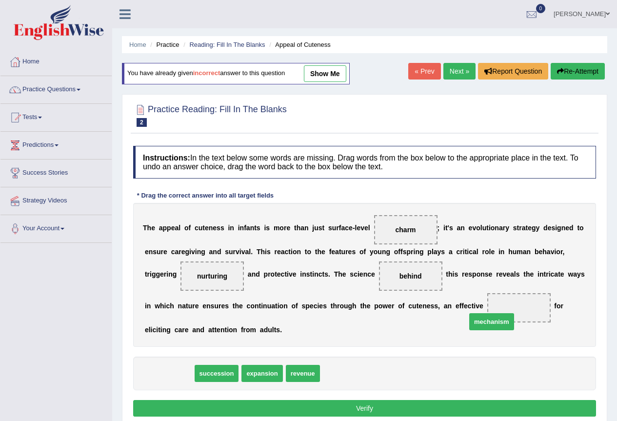
drag, startPoint x: 175, startPoint y: 374, endPoint x: 550, endPoint y: 320, distance: 378.2
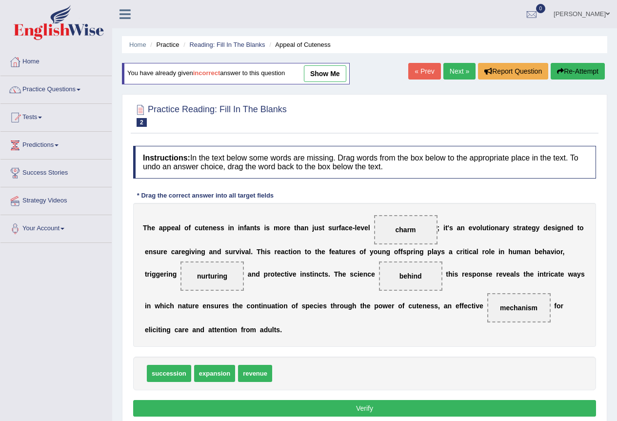
click at [357, 408] on button "Verify" at bounding box center [364, 408] width 463 height 17
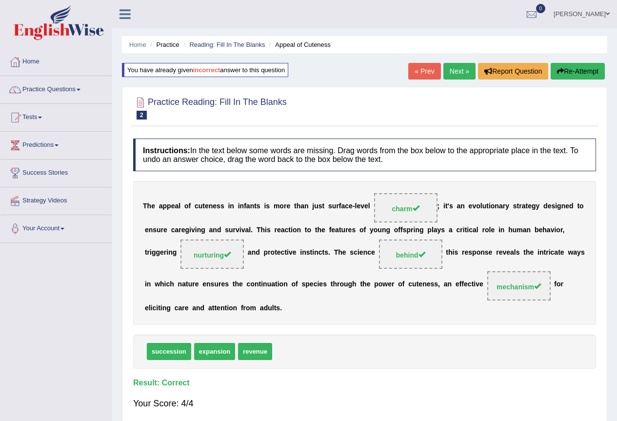
click at [458, 72] on link "Next »" at bounding box center [459, 71] width 32 height 17
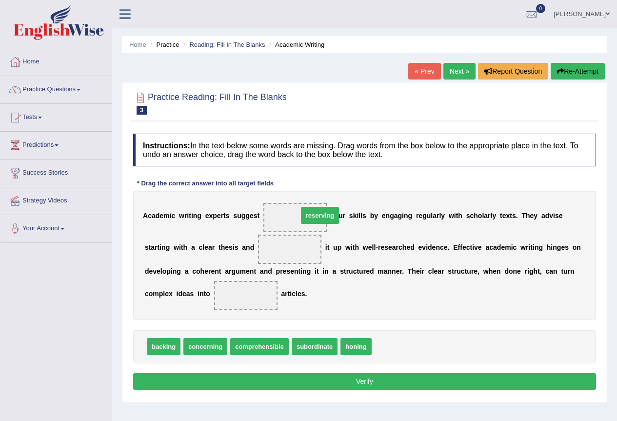
drag, startPoint x: 405, startPoint y: 349, endPoint x: 335, endPoint y: 219, distance: 148.3
drag, startPoint x: 174, startPoint y: 347, endPoint x: 284, endPoint y: 254, distance: 144.2
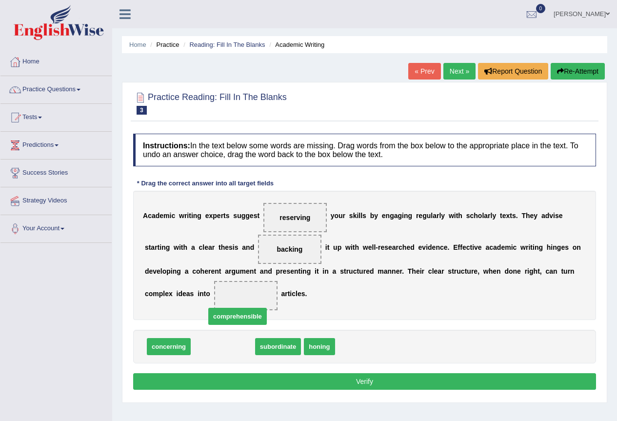
drag, startPoint x: 221, startPoint y: 346, endPoint x: 245, endPoint y: 297, distance: 54.3
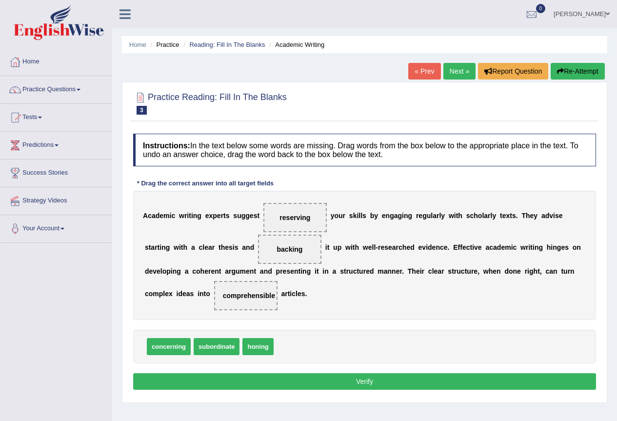
click at [290, 383] on button "Verify" at bounding box center [364, 381] width 463 height 17
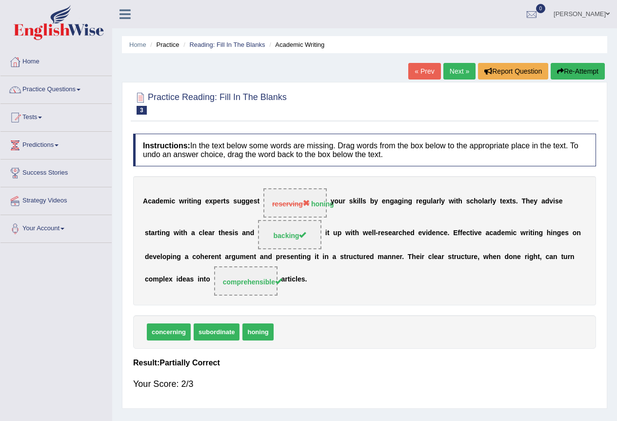
click at [464, 77] on link "Next »" at bounding box center [459, 71] width 32 height 17
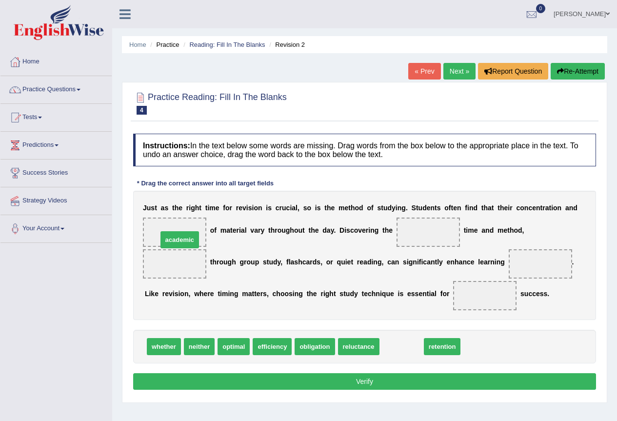
drag, startPoint x: 415, startPoint y: 350, endPoint x: 193, endPoint y: 243, distance: 246.1
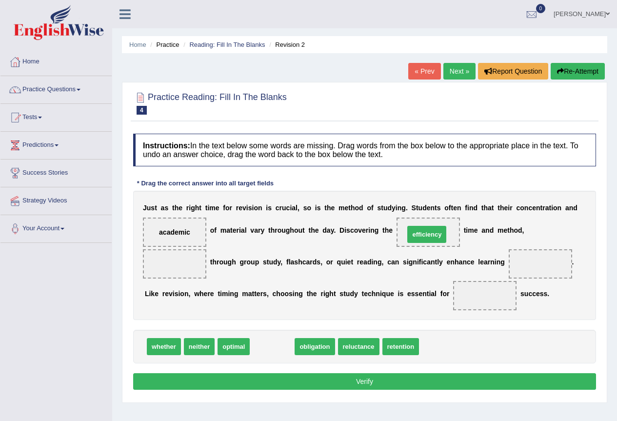
drag, startPoint x: 277, startPoint y: 339, endPoint x: 420, endPoint y: 236, distance: 175.6
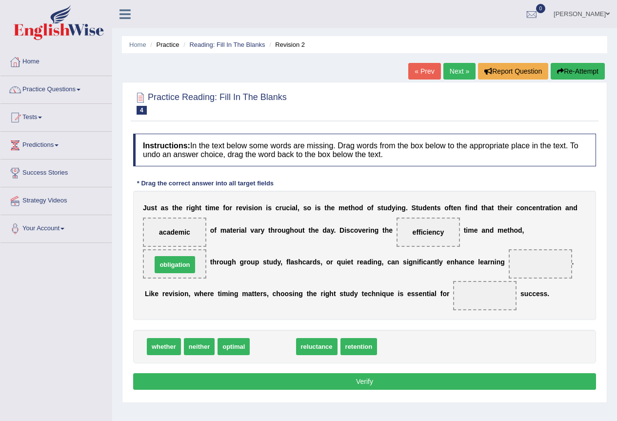
drag, startPoint x: 280, startPoint y: 347, endPoint x: 181, endPoint y: 265, distance: 128.1
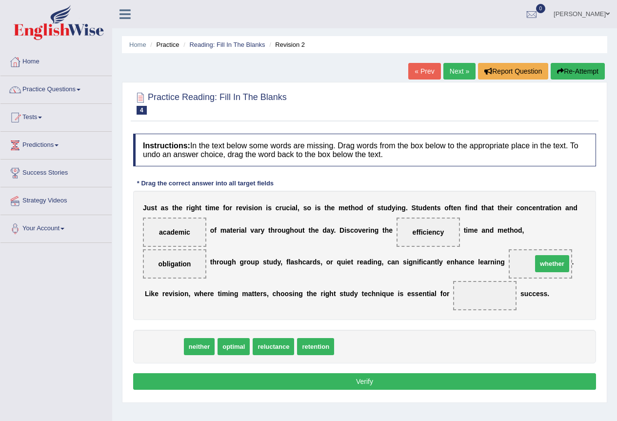
drag, startPoint x: 169, startPoint y: 348, endPoint x: 557, endPoint y: 265, distance: 396.7
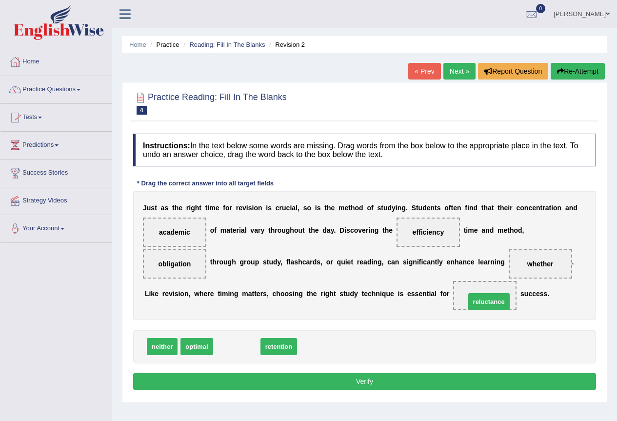
drag, startPoint x: 237, startPoint y: 347, endPoint x: 486, endPoint y: 304, distance: 252.7
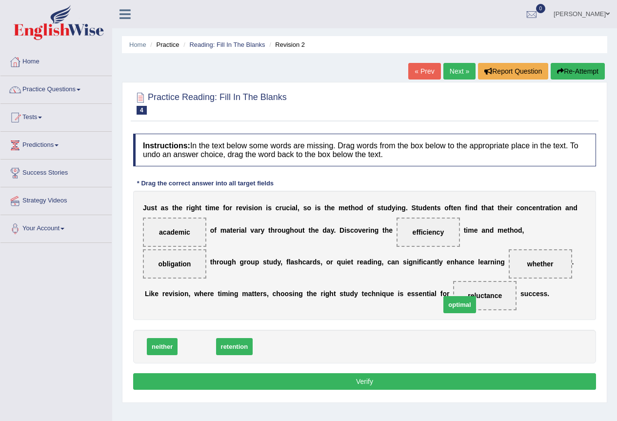
drag, startPoint x: 181, startPoint y: 344, endPoint x: 463, endPoint y: 299, distance: 284.8
click at [367, 385] on button "Verify" at bounding box center [364, 381] width 463 height 17
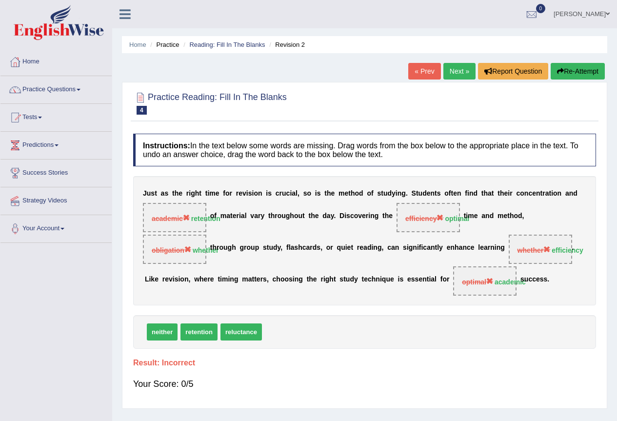
click at [581, 71] on button "Re-Attempt" at bounding box center [577, 71] width 54 height 17
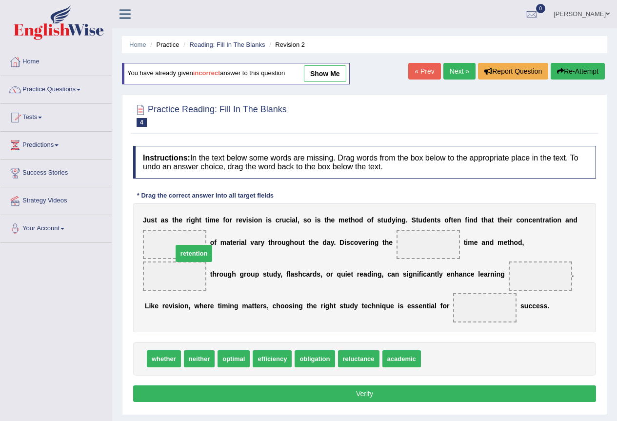
drag, startPoint x: 428, startPoint y: 361, endPoint x: 180, endPoint y: 256, distance: 269.5
drag, startPoint x: 183, startPoint y: 276, endPoint x: 189, endPoint y: 244, distance: 32.7
drag, startPoint x: 243, startPoint y: 356, endPoint x: 437, endPoint y: 238, distance: 227.0
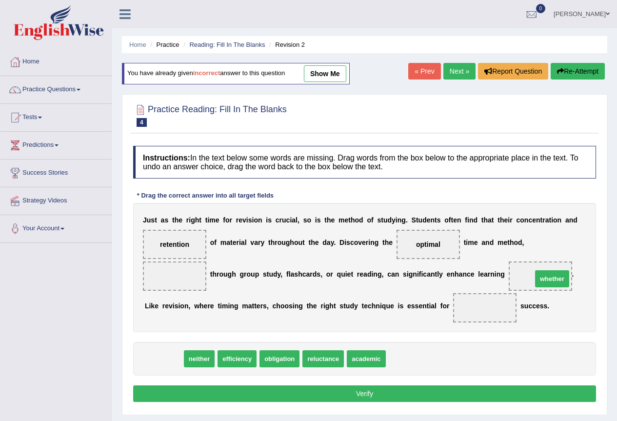
drag, startPoint x: 158, startPoint y: 355, endPoint x: 542, endPoint y: 272, distance: 392.9
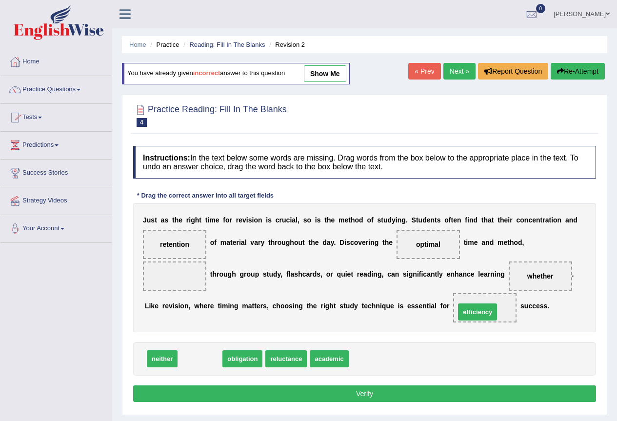
drag, startPoint x: 209, startPoint y: 360, endPoint x: 486, endPoint y: 313, distance: 281.3
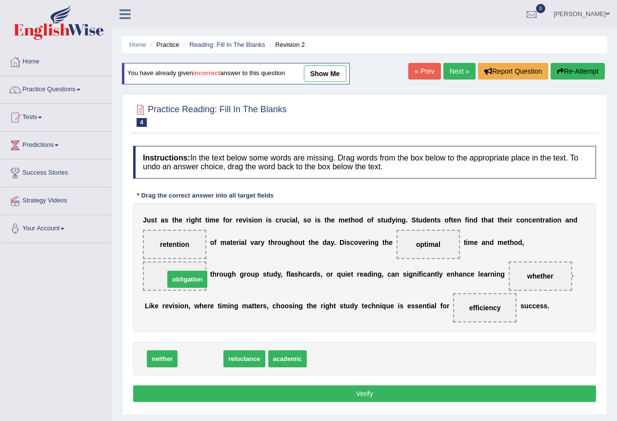
drag, startPoint x: 205, startPoint y: 359, endPoint x: 192, endPoint y: 280, distance: 80.5
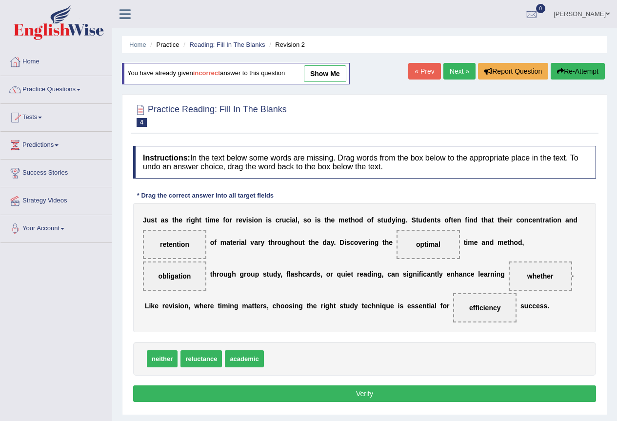
click at [279, 391] on button "Verify" at bounding box center [364, 393] width 463 height 17
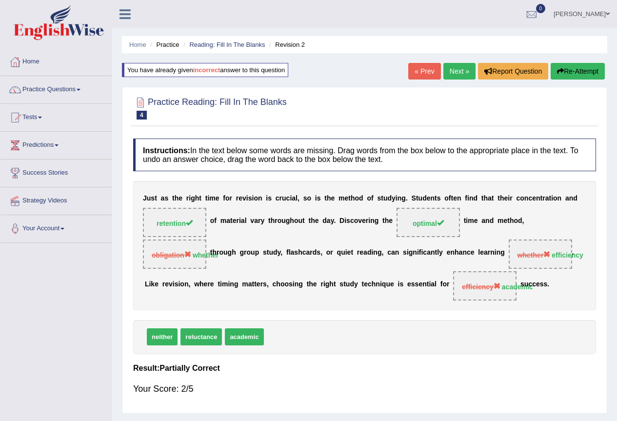
click at [446, 71] on link "Next »" at bounding box center [459, 71] width 32 height 17
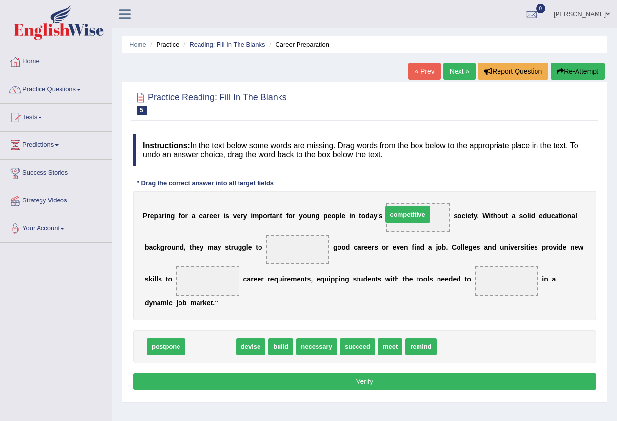
drag, startPoint x: 227, startPoint y: 350, endPoint x: 424, endPoint y: 218, distance: 237.1
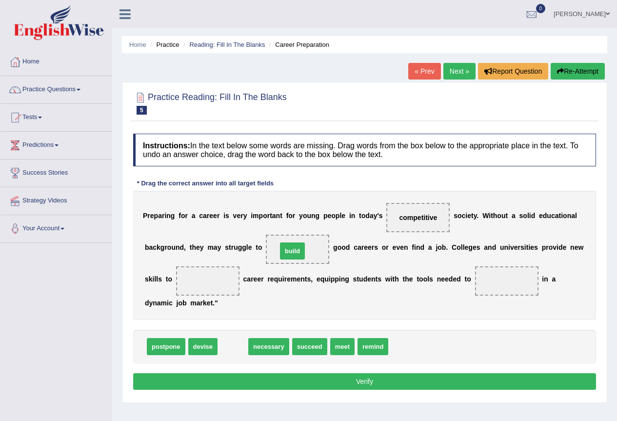
drag, startPoint x: 241, startPoint y: 346, endPoint x: 300, endPoint y: 251, distance: 112.1
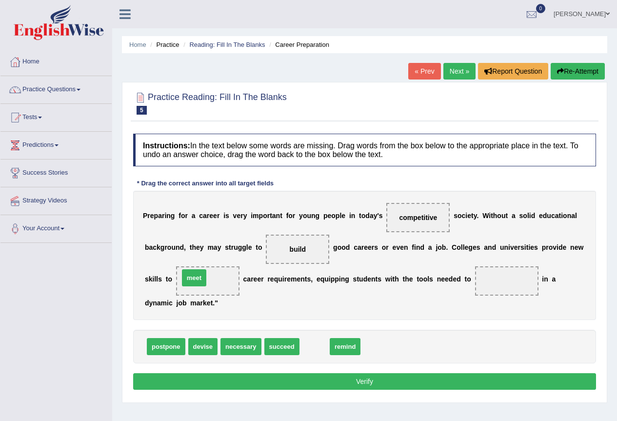
drag, startPoint x: 316, startPoint y: 351, endPoint x: 196, endPoint y: 282, distance: 138.6
click at [206, 346] on span "devise" at bounding box center [202, 346] width 29 height 17
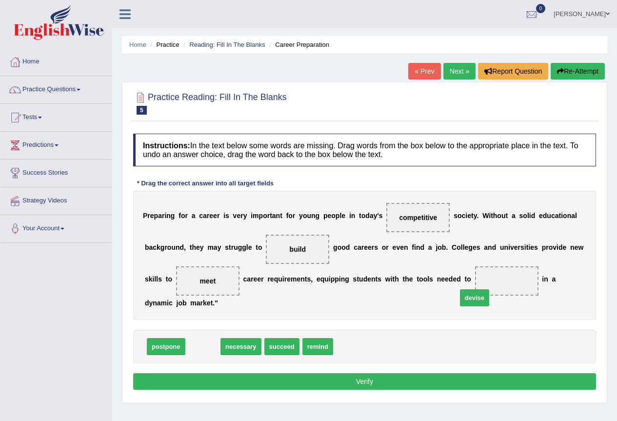
drag, startPoint x: 203, startPoint y: 342, endPoint x: 503, endPoint y: 271, distance: 307.5
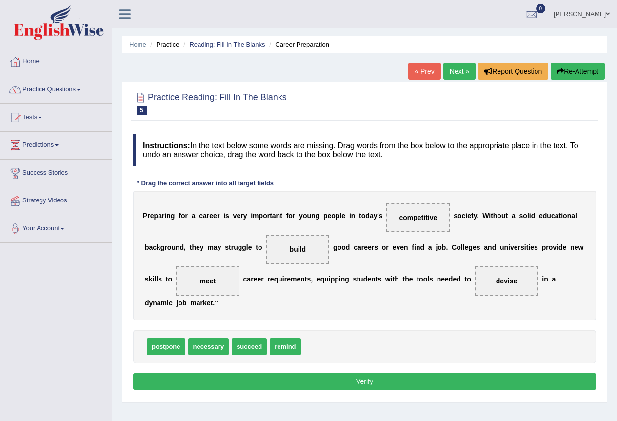
click at [417, 378] on button "Verify" at bounding box center [364, 381] width 463 height 17
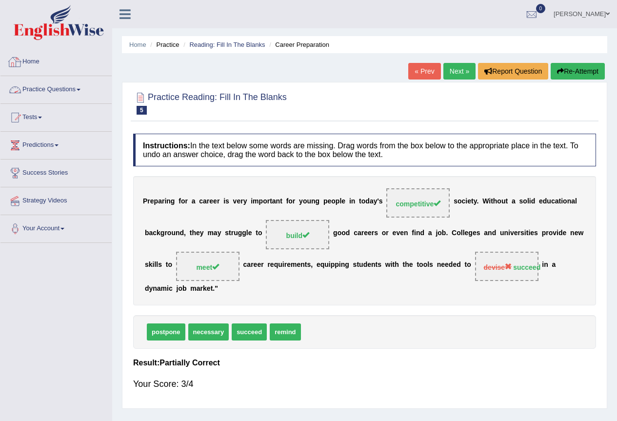
click at [46, 89] on link "Practice Questions" at bounding box center [55, 88] width 111 height 24
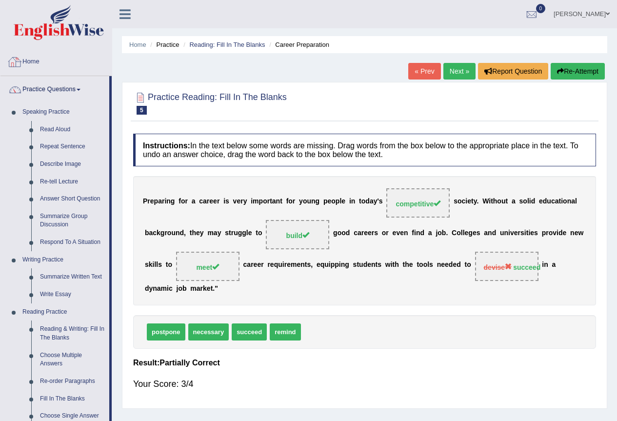
click at [40, 62] on link "Home" at bounding box center [55, 60] width 111 height 24
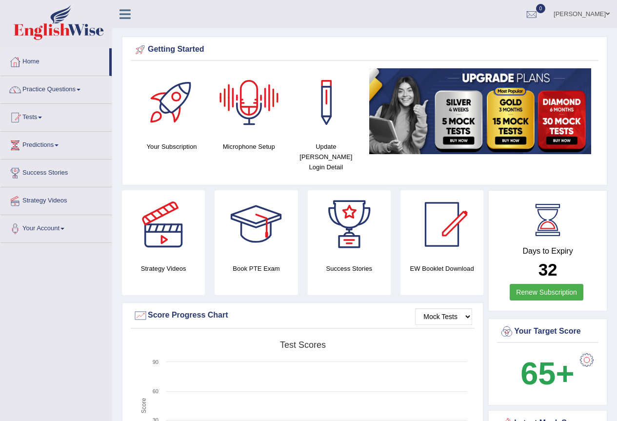
click at [240, 104] on div at bounding box center [249, 102] width 68 height 68
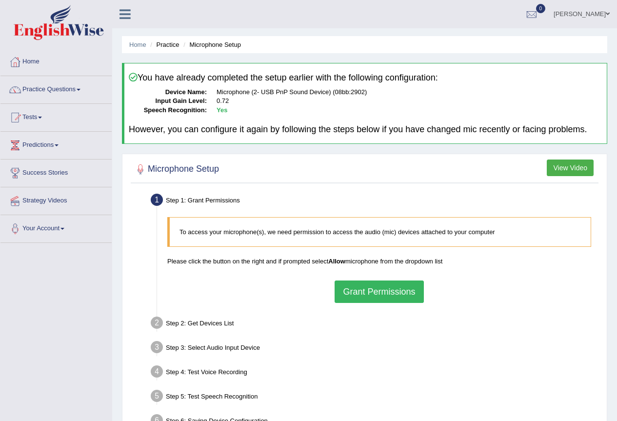
click at [375, 296] on button "Grant Permissions" at bounding box center [378, 291] width 89 height 22
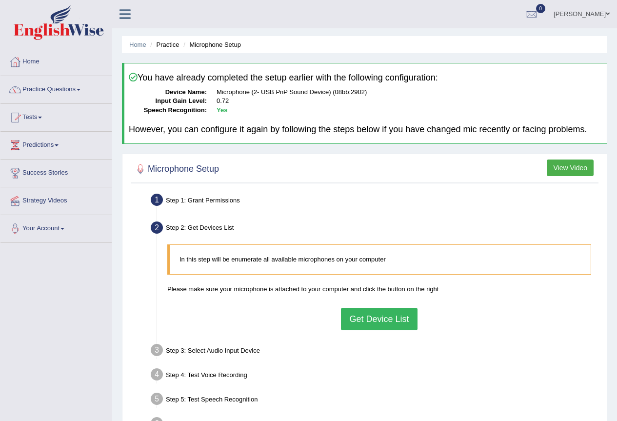
click at [374, 311] on button "Get Device List" at bounding box center [379, 319] width 76 height 22
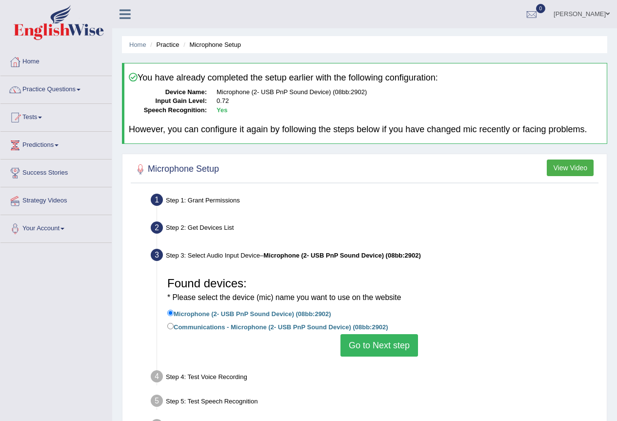
click at [380, 346] on button "Go to Next step" at bounding box center [378, 345] width 77 height 22
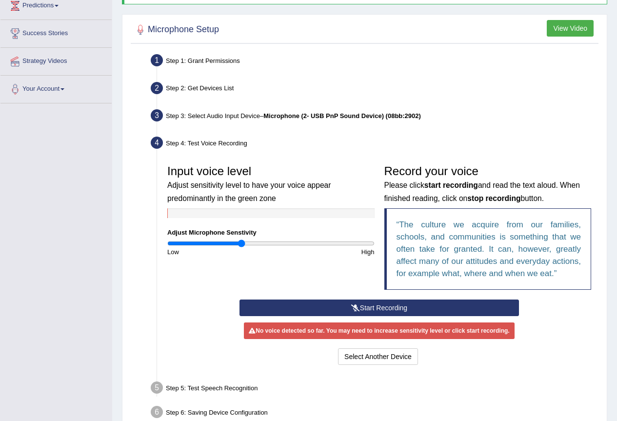
scroll to position [146, 0]
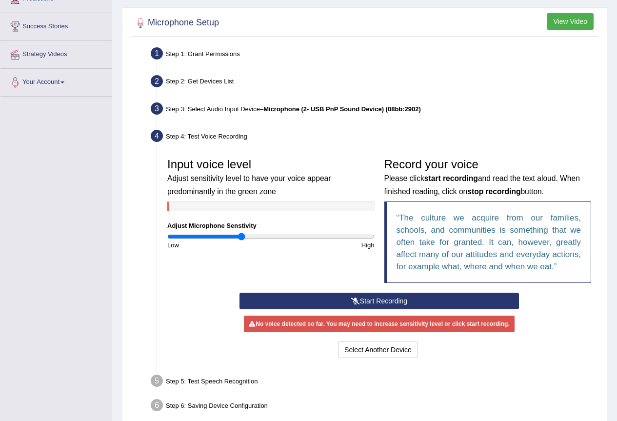
click at [367, 300] on button "Start Recording" at bounding box center [378, 300] width 279 height 17
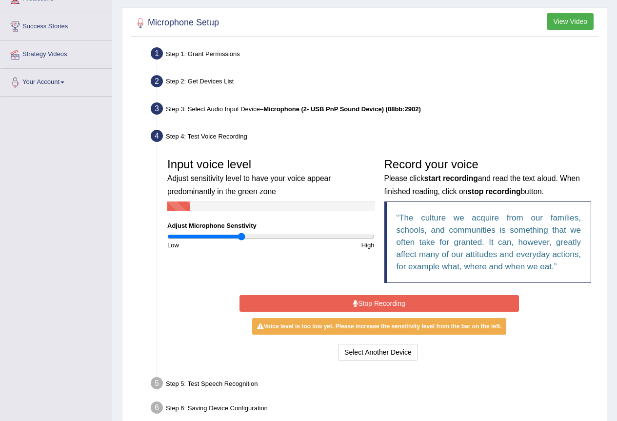
click at [367, 300] on button "Stop Recording" at bounding box center [378, 303] width 279 height 17
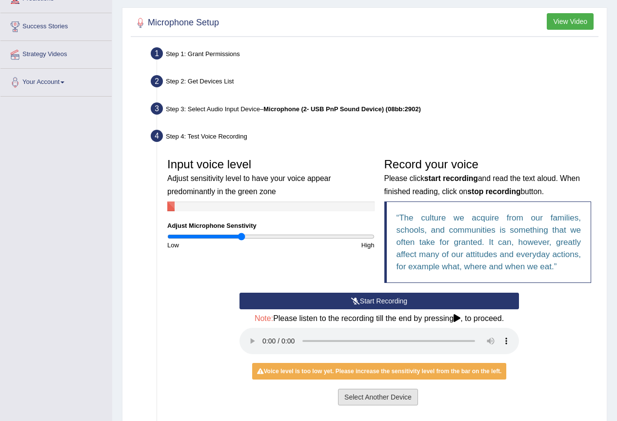
click at [357, 395] on button "Select Another Device" at bounding box center [378, 396] width 80 height 17
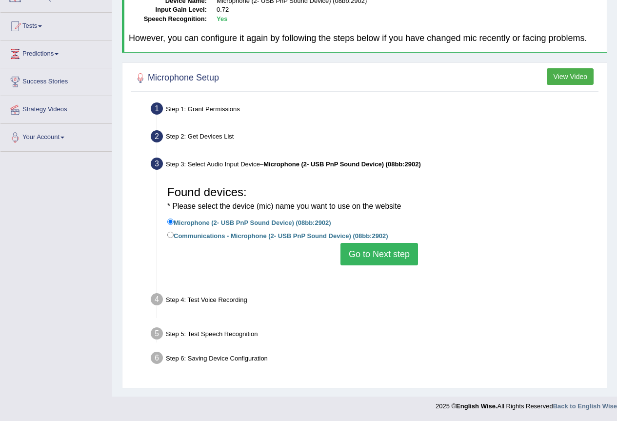
scroll to position [91, 0]
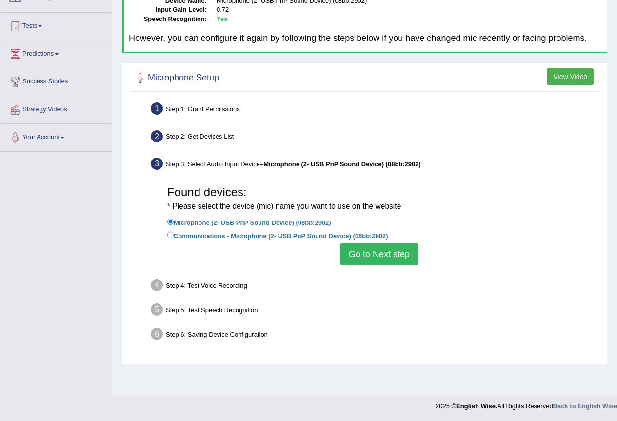
click at [385, 254] on button "Go to Next step" at bounding box center [378, 254] width 77 height 22
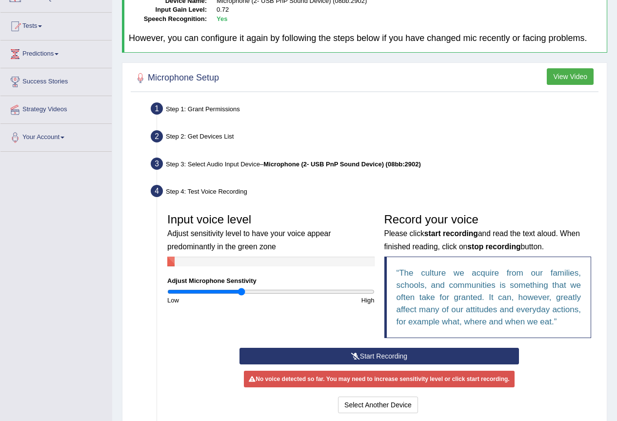
click at [355, 352] on icon at bounding box center [355, 355] width 9 height 7
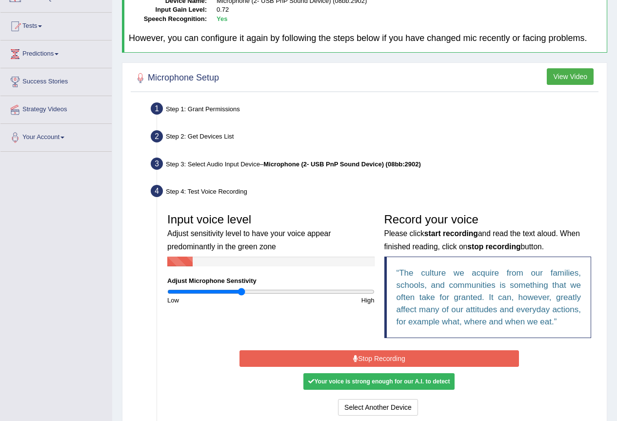
click at [355, 352] on button "Stop Recording" at bounding box center [378, 358] width 279 height 17
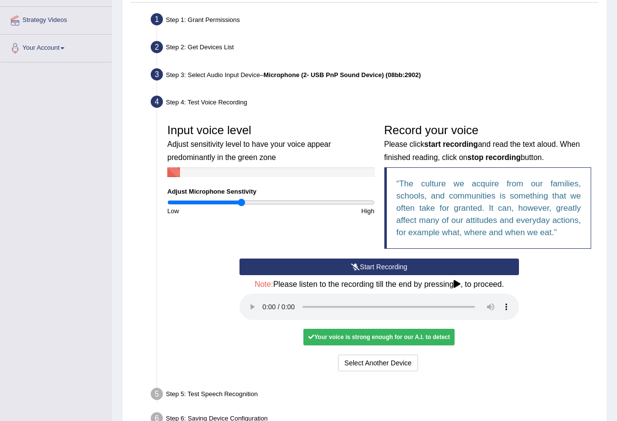
scroll to position [189, 0]
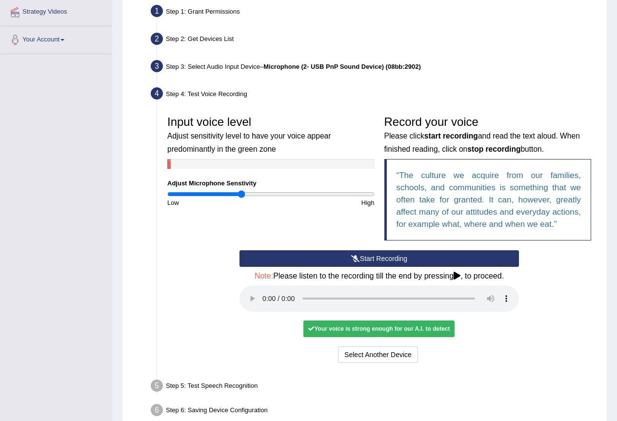
click at [369, 328] on div "Your voice is strong enough for our A.I. to detect" at bounding box center [378, 328] width 151 height 17
click at [428, 357] on button "Voice is ok. Go to Next step" at bounding box center [419, 354] width 97 height 17
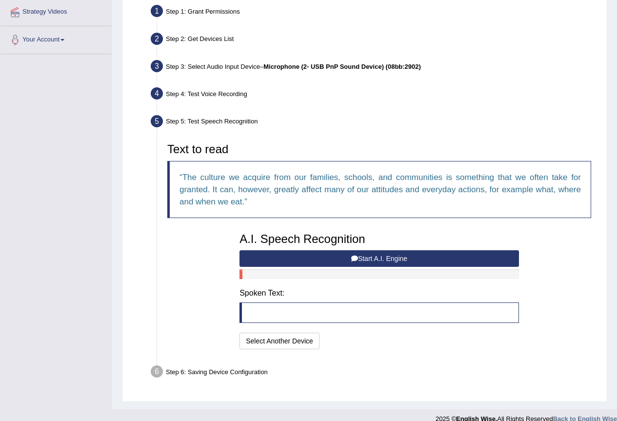
click at [336, 259] on button "Start A.I. Engine" at bounding box center [378, 258] width 279 height 17
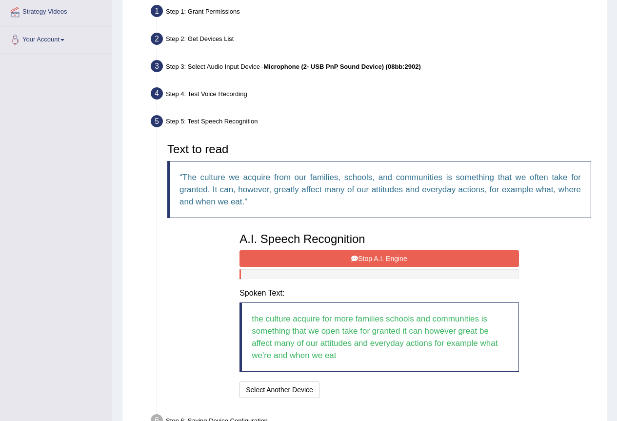
scroll to position [237, 0]
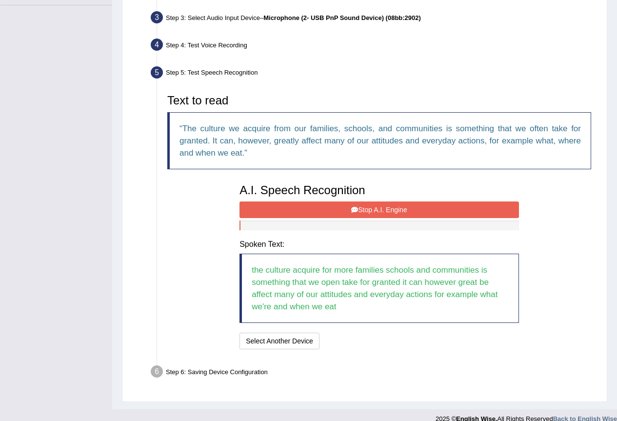
click at [359, 206] on button "Stop A.I. Engine" at bounding box center [378, 209] width 279 height 17
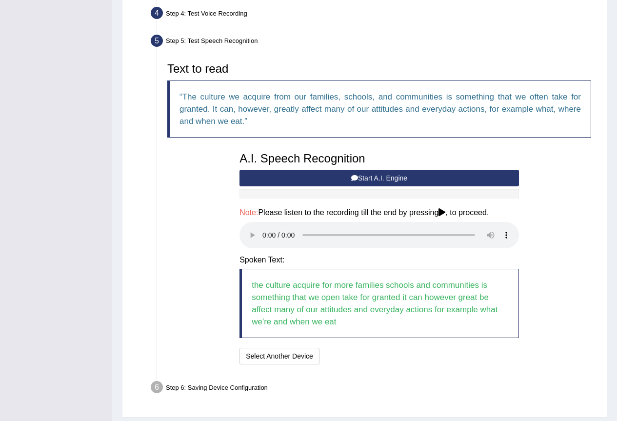
scroll to position [286, 0]
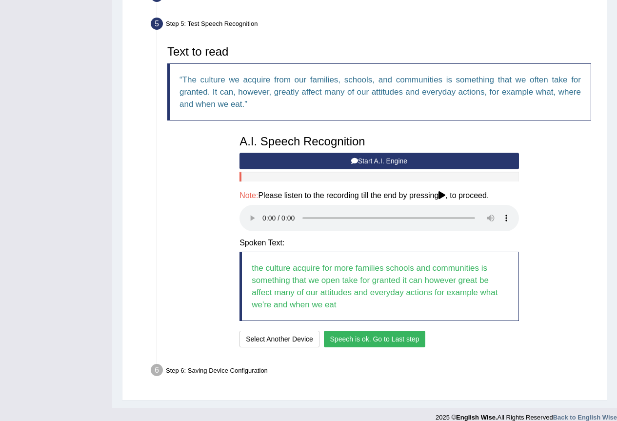
click at [375, 343] on button "Speech is ok. Go to Last step" at bounding box center [375, 338] width 102 height 17
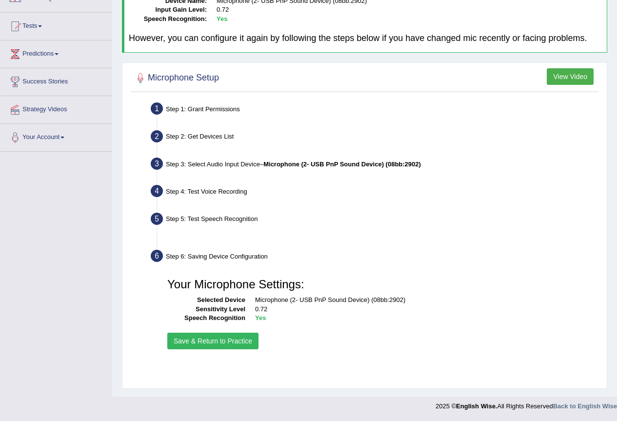
scroll to position [91, 0]
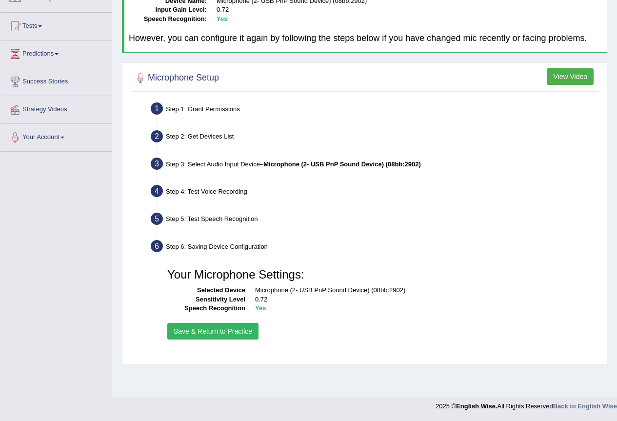
click at [230, 327] on button "Save & Return to Practice" at bounding box center [212, 331] width 91 height 17
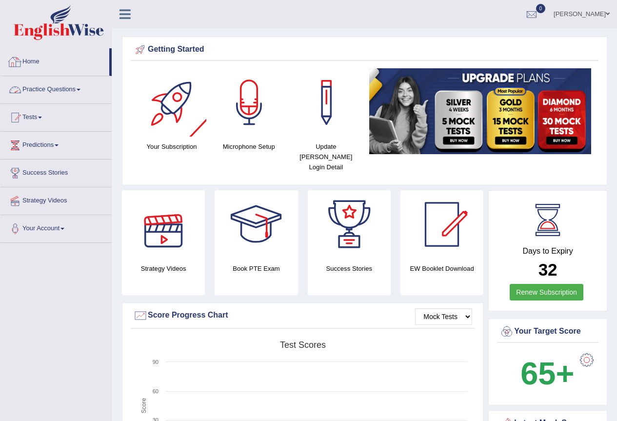
click at [43, 84] on link "Practice Questions" at bounding box center [55, 88] width 111 height 24
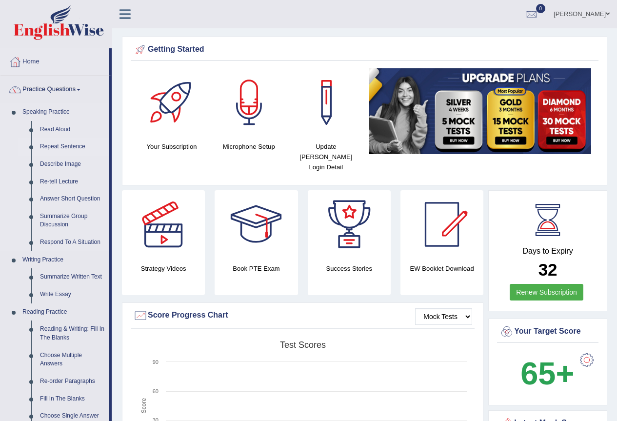
click at [67, 148] on link "Repeat Sentence" at bounding box center [73, 147] width 74 height 18
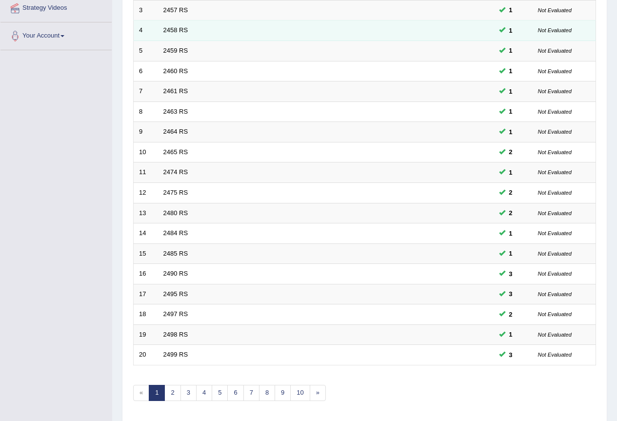
scroll to position [225, 0]
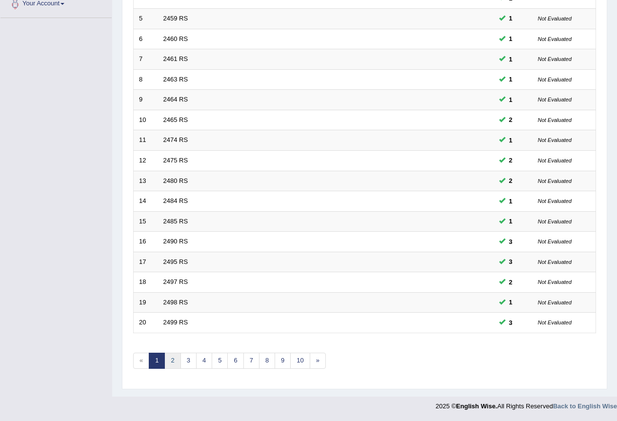
click at [175, 363] on link "2" at bounding box center [172, 360] width 16 height 16
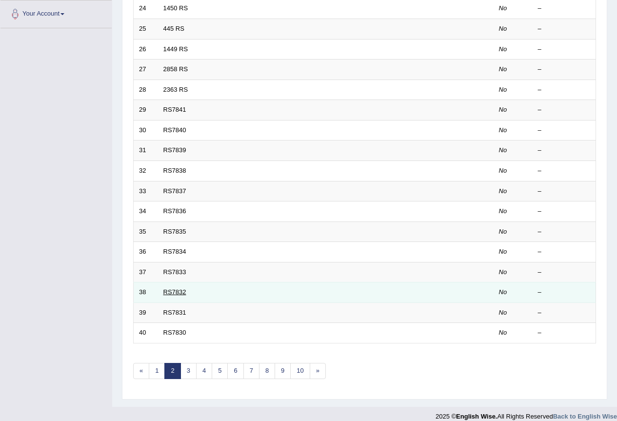
scroll to position [225, 0]
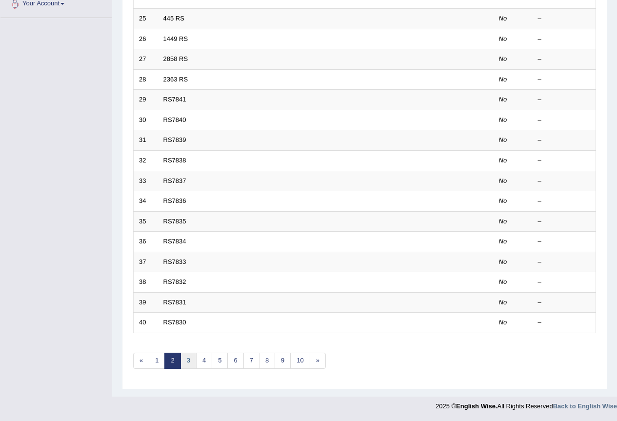
click at [189, 361] on link "3" at bounding box center [188, 360] width 16 height 16
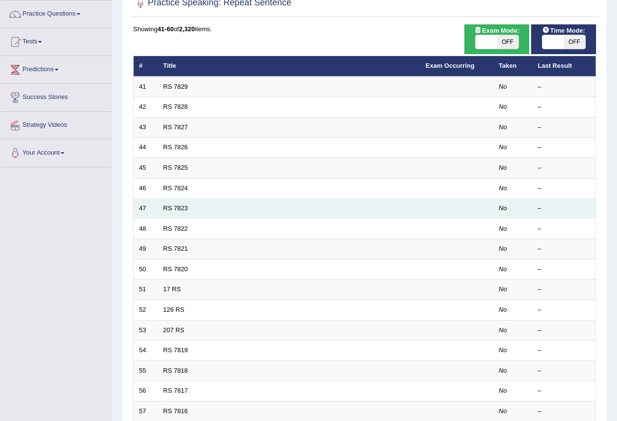
scroll to position [195, 0]
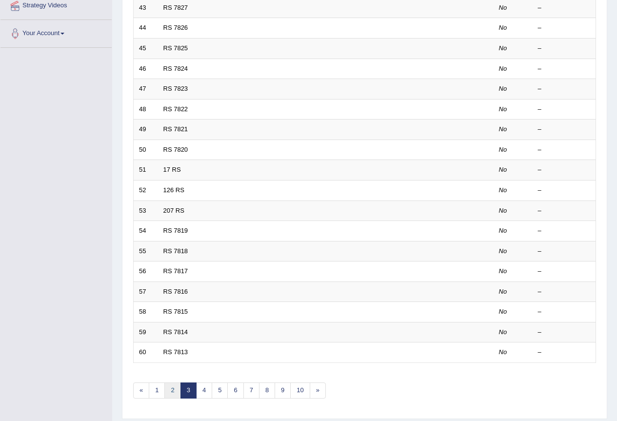
click at [175, 388] on link "2" at bounding box center [172, 390] width 16 height 16
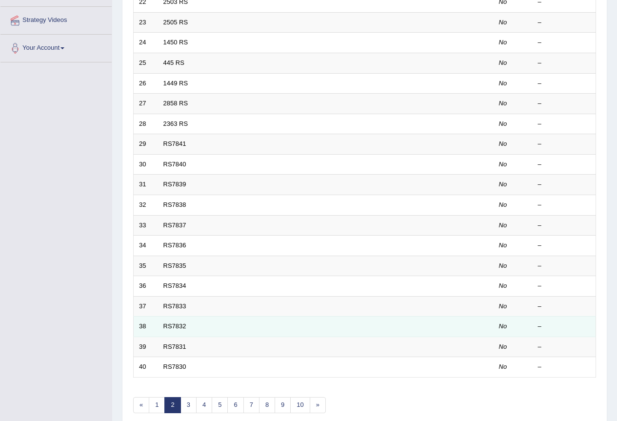
scroll to position [195, 0]
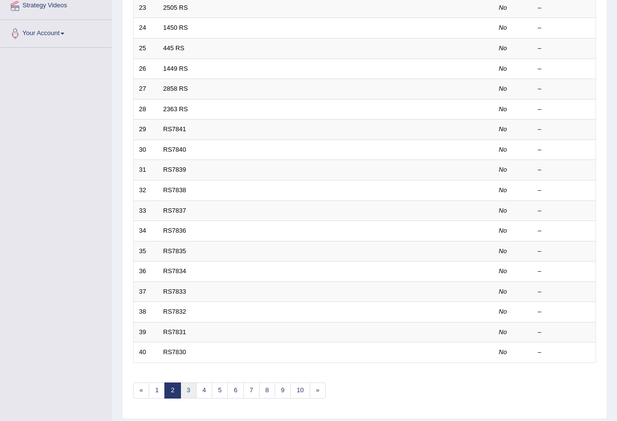
click at [191, 389] on link "3" at bounding box center [188, 390] width 16 height 16
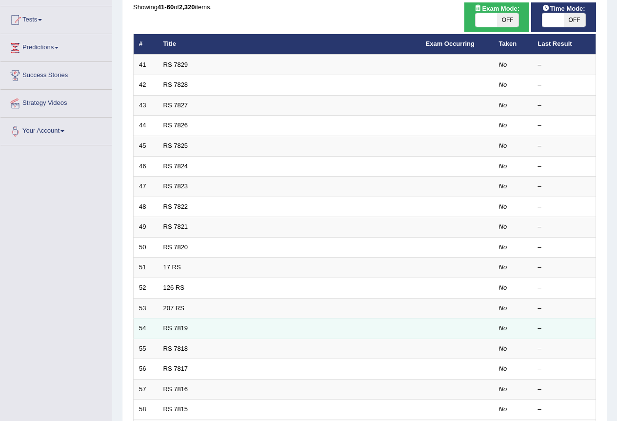
scroll to position [195, 0]
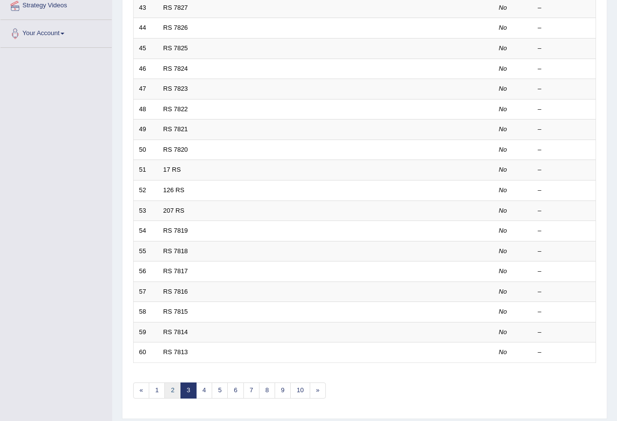
click at [172, 388] on link "2" at bounding box center [172, 390] width 16 height 16
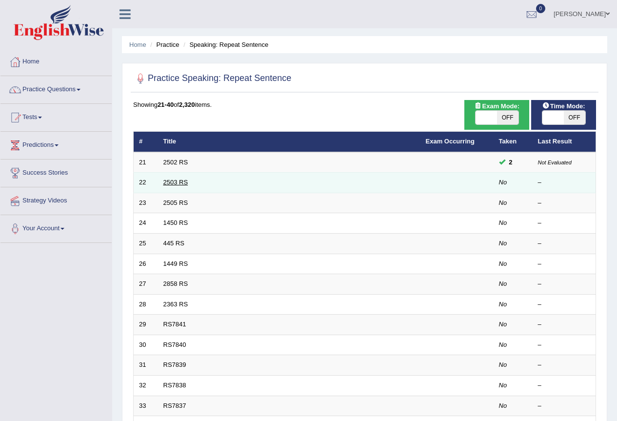
click at [167, 180] on link "2503 RS" at bounding box center [175, 181] width 25 height 7
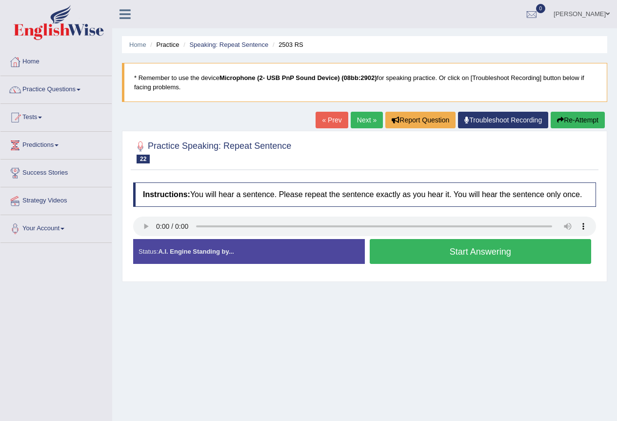
click at [413, 252] on button "Start Answering" at bounding box center [480, 251] width 222 height 25
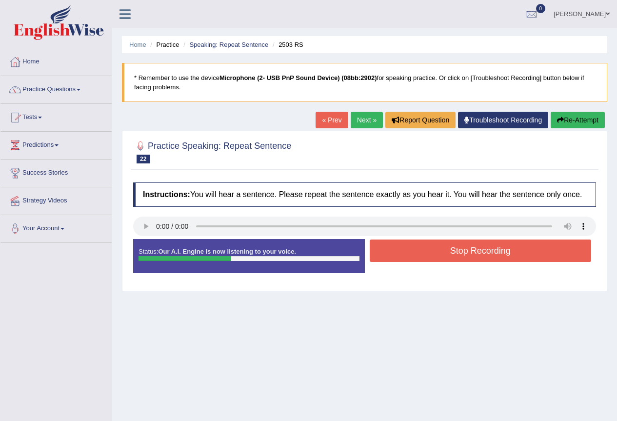
click at [413, 252] on button "Stop Recording" at bounding box center [480, 250] width 222 height 22
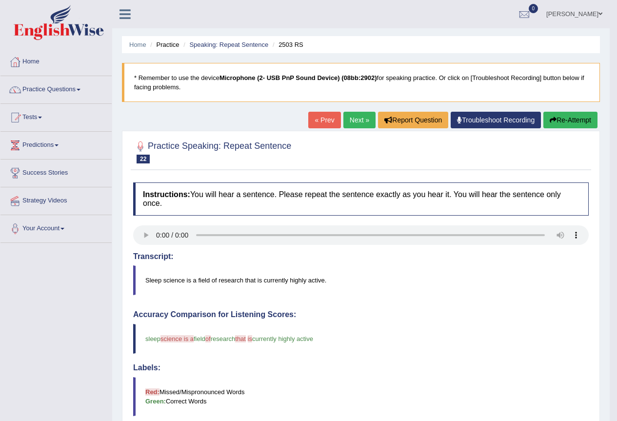
click at [360, 123] on link "Next »" at bounding box center [359, 120] width 32 height 17
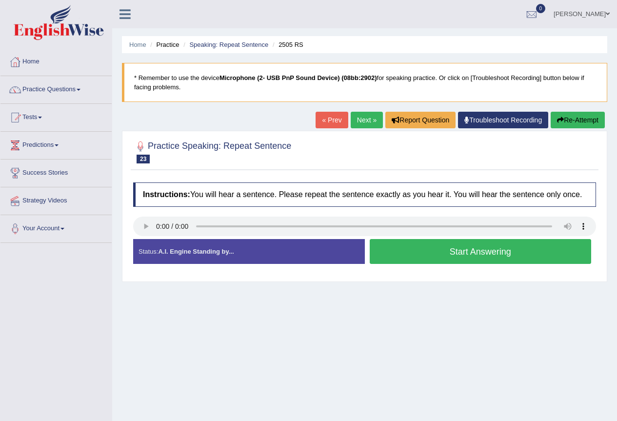
click at [388, 249] on button "Start Answering" at bounding box center [480, 251] width 222 height 25
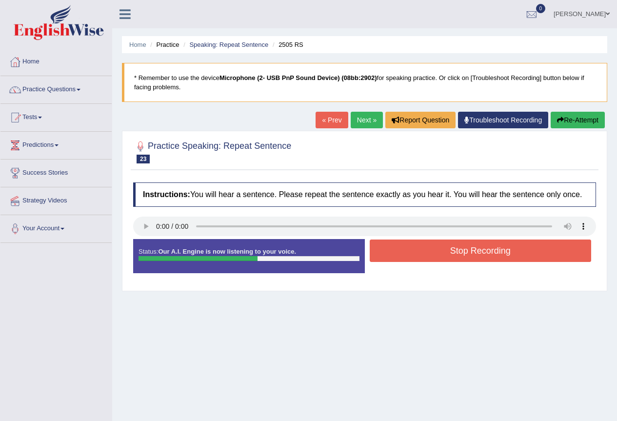
click at [462, 248] on button "Stop Recording" at bounding box center [480, 250] width 222 height 22
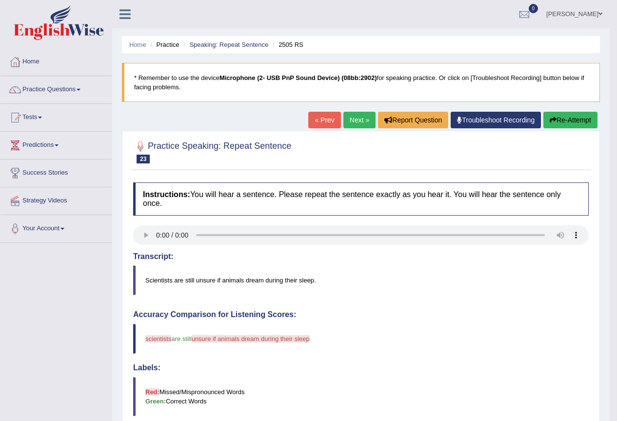
click at [547, 120] on button "Re-Attempt" at bounding box center [570, 120] width 54 height 17
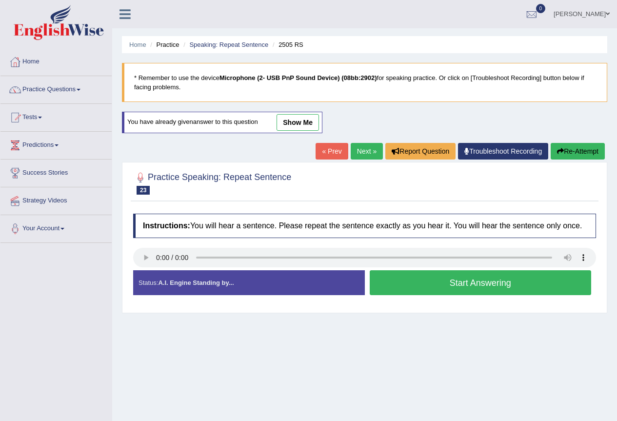
click at [415, 279] on button "Start Answering" at bounding box center [480, 282] width 222 height 25
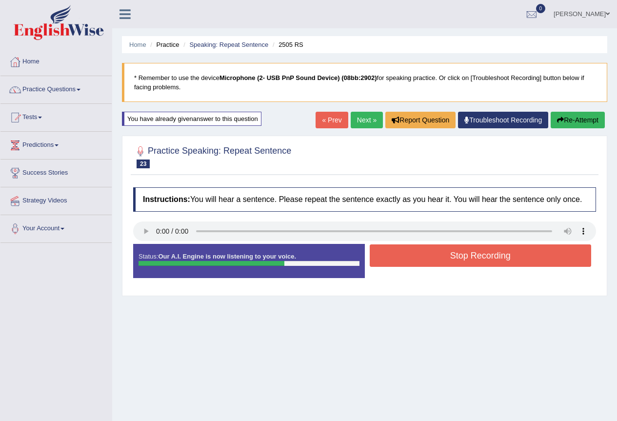
click at [407, 263] on button "Stop Recording" at bounding box center [480, 255] width 222 height 22
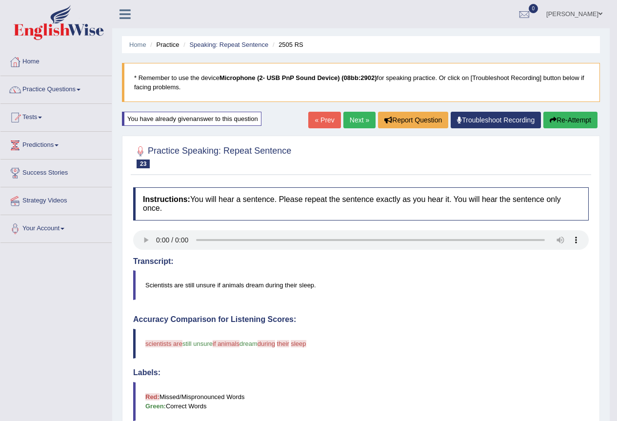
click at [558, 117] on button "Re-Attempt" at bounding box center [570, 120] width 54 height 17
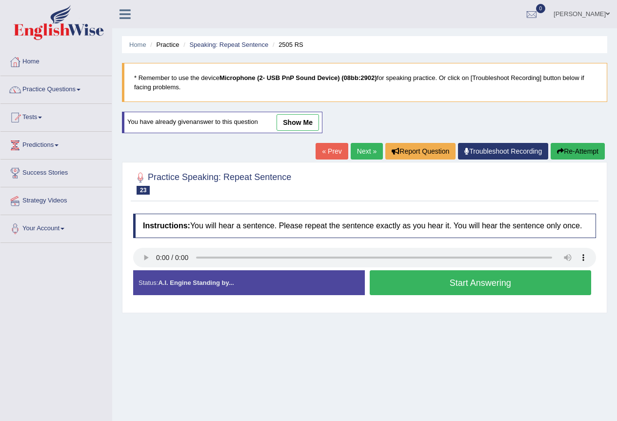
click at [391, 276] on button "Start Answering" at bounding box center [480, 282] width 222 height 25
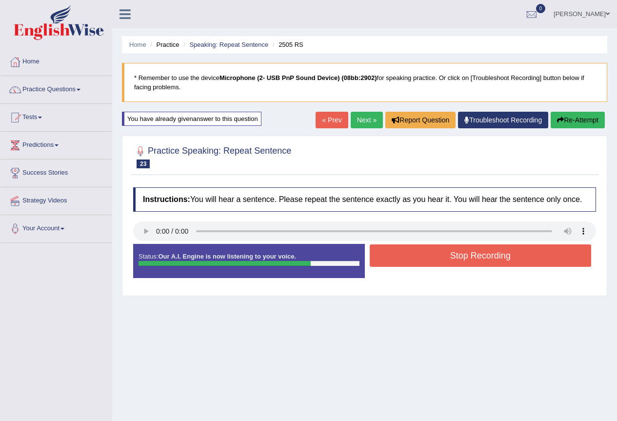
click at [404, 260] on button "Stop Recording" at bounding box center [480, 255] width 222 height 22
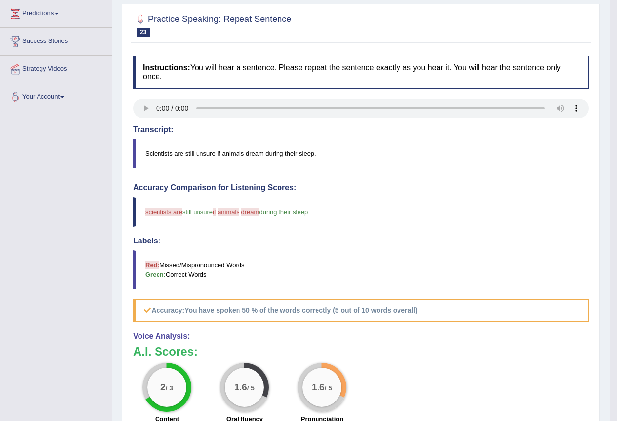
scroll to position [49, 0]
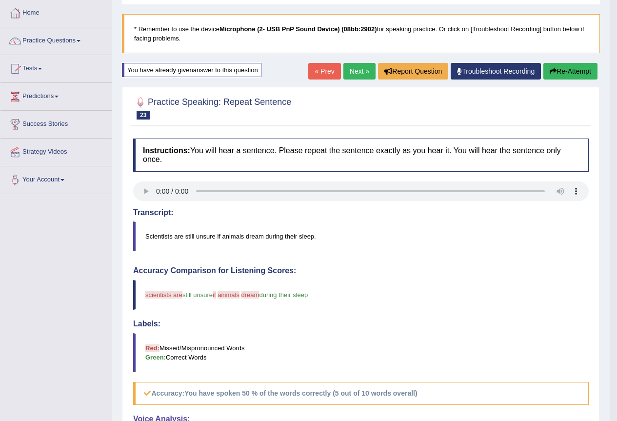
click at [356, 69] on link "Next »" at bounding box center [359, 71] width 32 height 17
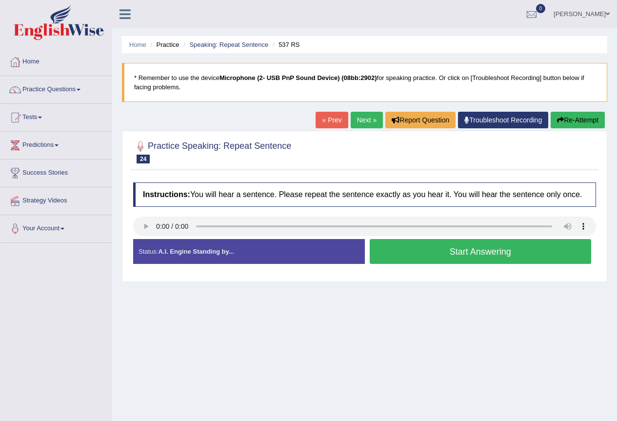
click at [409, 244] on button "Start Answering" at bounding box center [480, 251] width 222 height 25
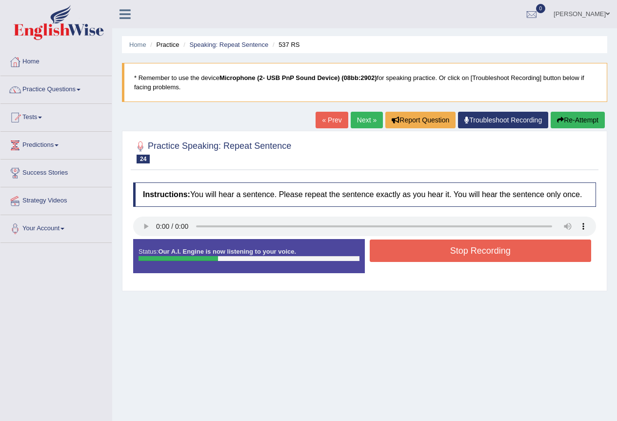
click at [409, 244] on button "Stop Recording" at bounding box center [480, 250] width 222 height 22
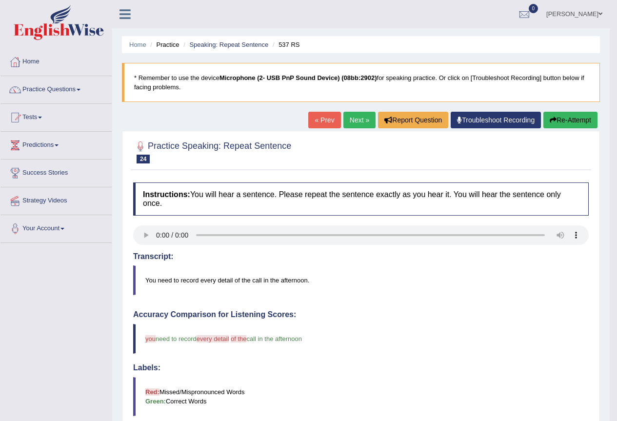
click at [349, 119] on link "Next »" at bounding box center [359, 120] width 32 height 17
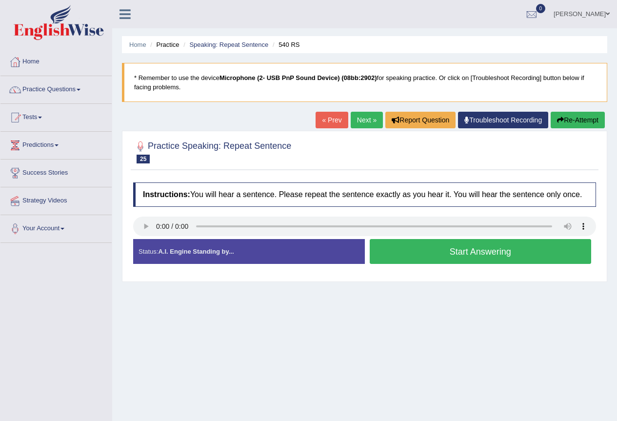
click at [412, 254] on button "Start Answering" at bounding box center [480, 251] width 222 height 25
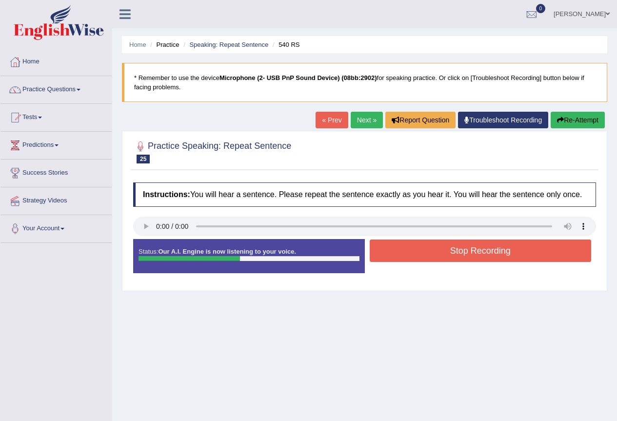
click at [413, 254] on button "Stop Recording" at bounding box center [480, 250] width 222 height 22
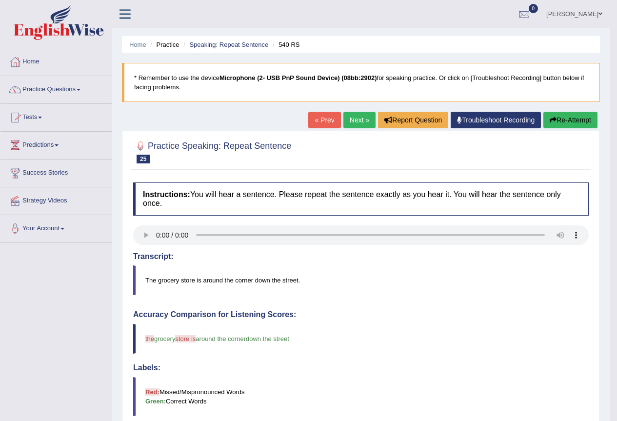
click at [354, 123] on link "Next »" at bounding box center [359, 120] width 32 height 17
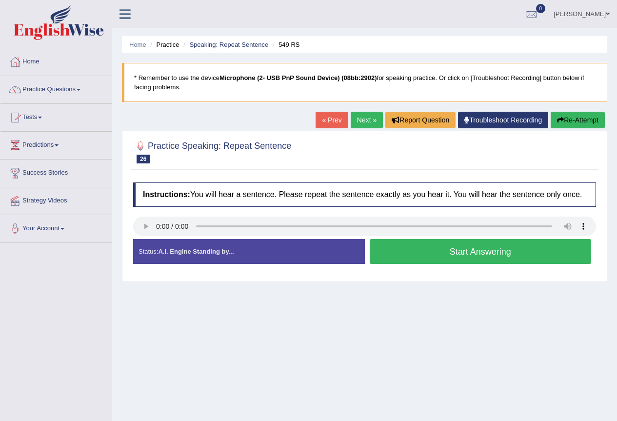
click at [434, 256] on button "Start Answering" at bounding box center [480, 251] width 222 height 25
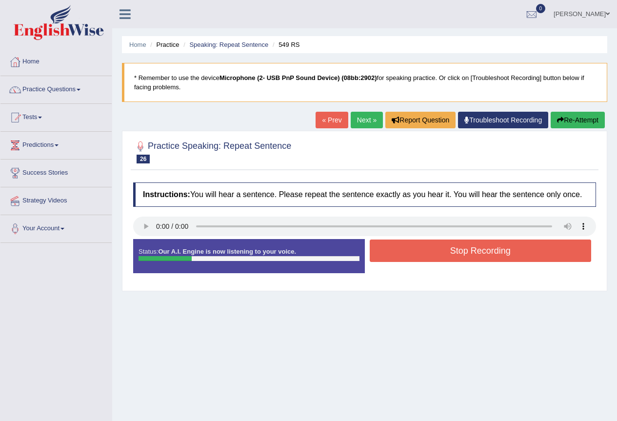
click at [444, 246] on button "Stop Recording" at bounding box center [480, 250] width 222 height 22
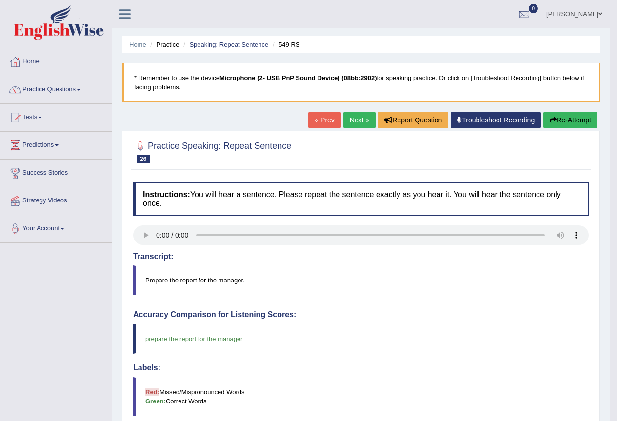
click at [363, 124] on link "Next »" at bounding box center [359, 120] width 32 height 17
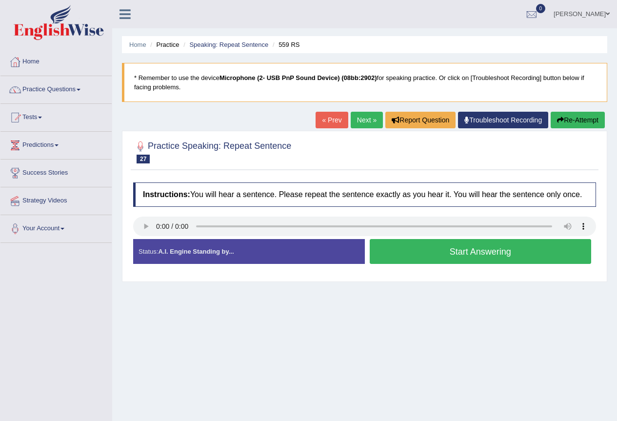
click at [440, 250] on button "Start Answering" at bounding box center [480, 251] width 222 height 25
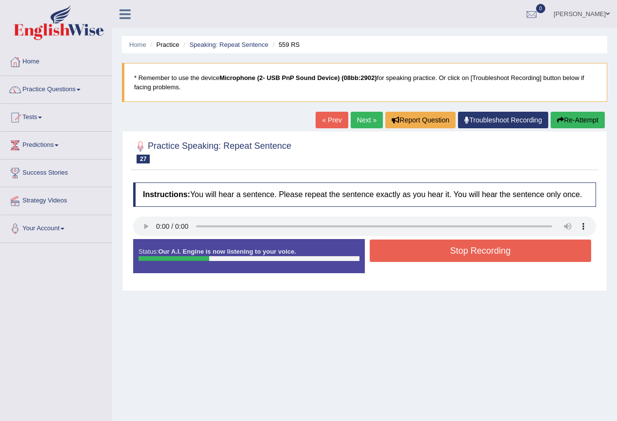
click at [440, 250] on button "Stop Recording" at bounding box center [480, 250] width 222 height 22
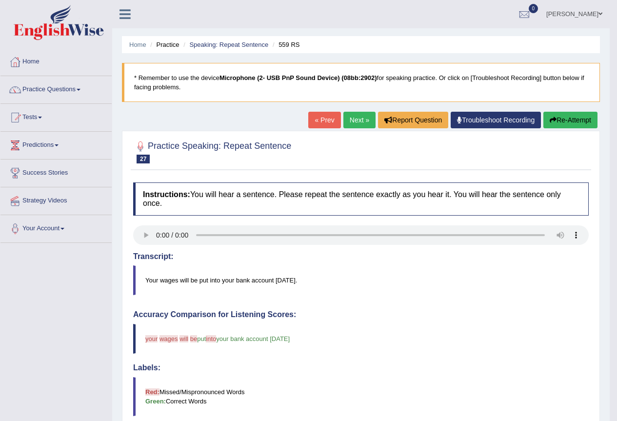
click at [357, 120] on link "Next »" at bounding box center [359, 120] width 32 height 17
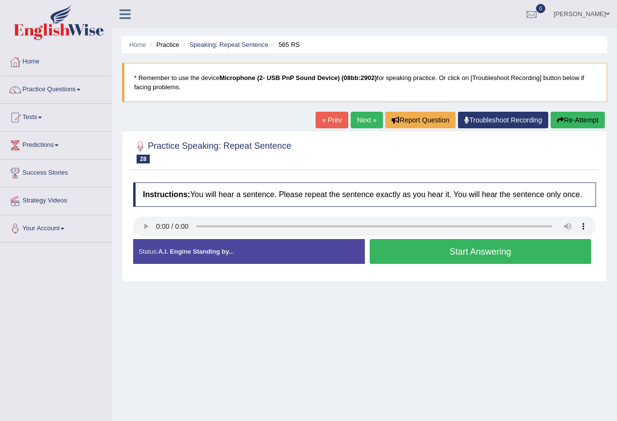
click at [413, 250] on button "Start Answering" at bounding box center [480, 251] width 222 height 25
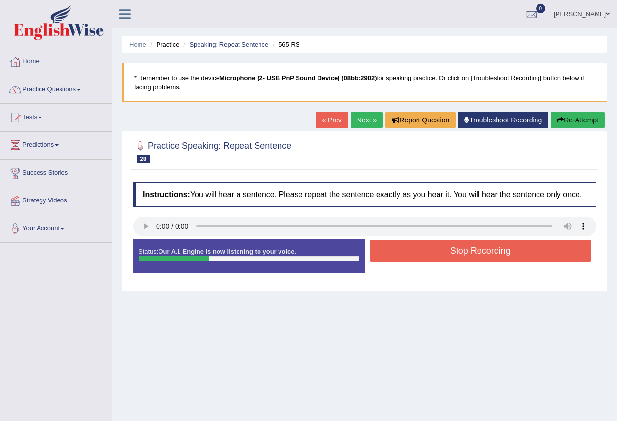
click at [412, 252] on button "Stop Recording" at bounding box center [480, 250] width 222 height 22
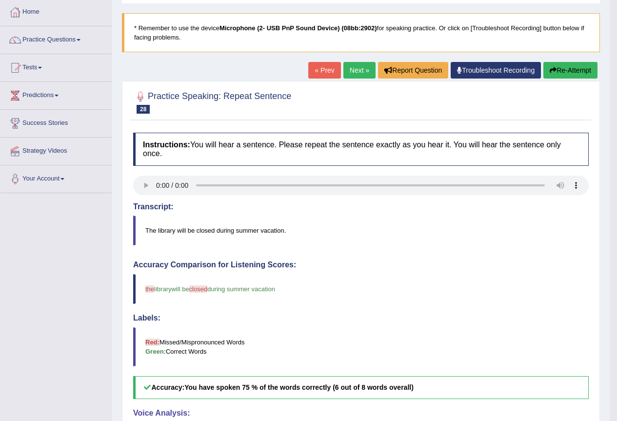
scroll to position [49, 0]
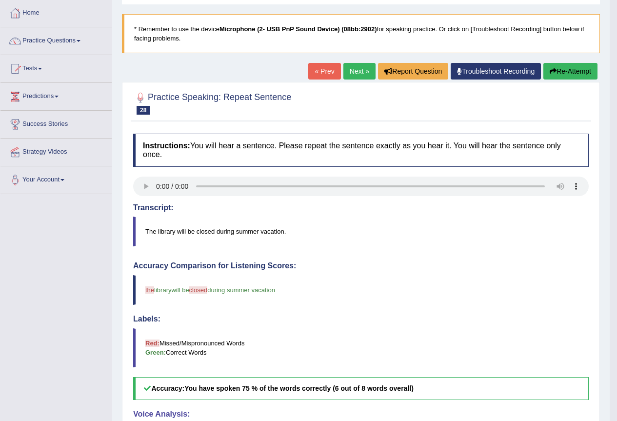
click at [355, 72] on link "Next »" at bounding box center [359, 71] width 32 height 17
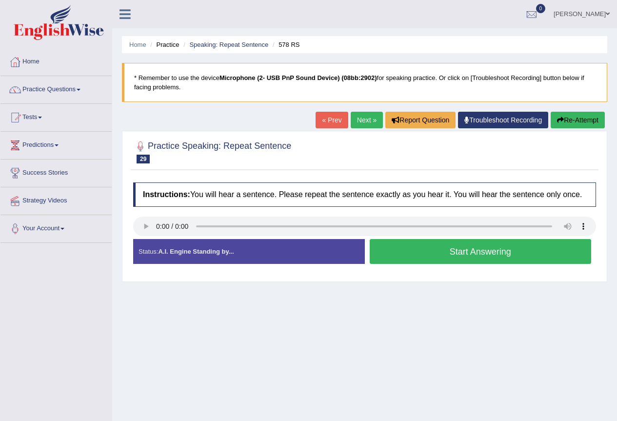
click at [442, 247] on button "Start Answering" at bounding box center [480, 251] width 222 height 25
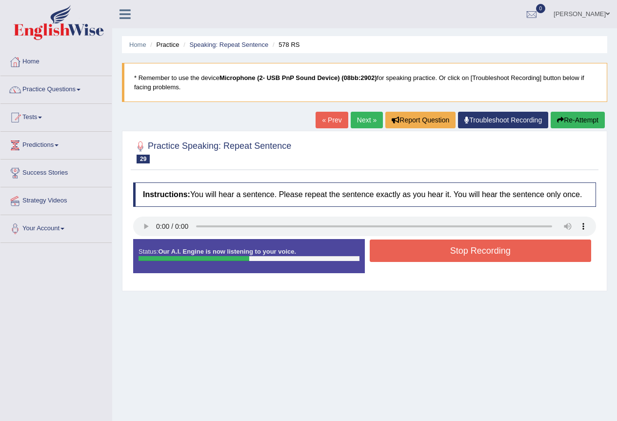
click at [442, 247] on button "Stop Recording" at bounding box center [480, 250] width 222 height 22
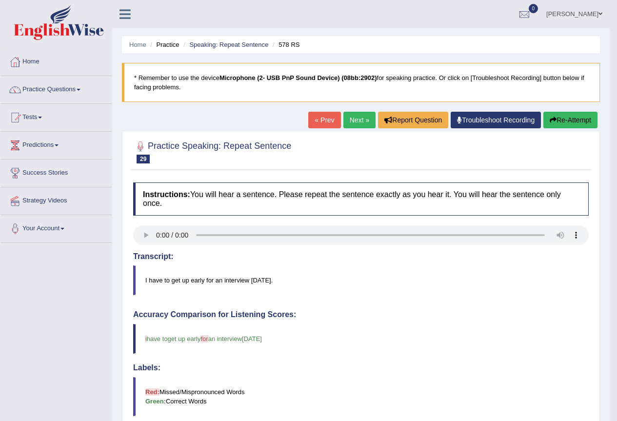
click at [355, 117] on link "Next »" at bounding box center [359, 120] width 32 height 17
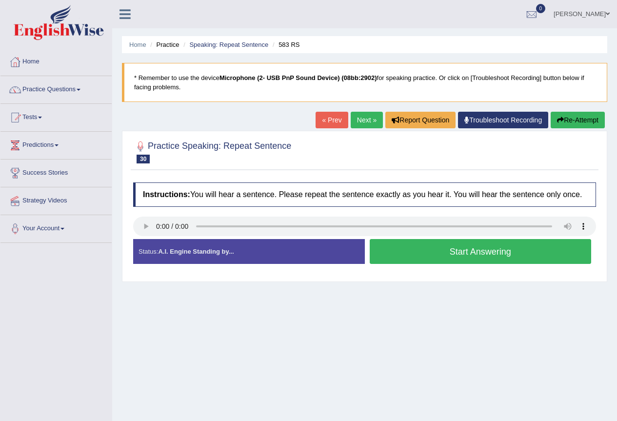
click at [455, 253] on button "Start Answering" at bounding box center [480, 251] width 222 height 25
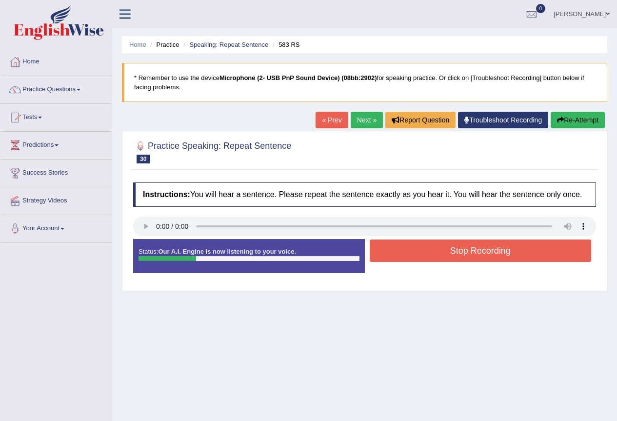
click at [455, 253] on button "Stop Recording" at bounding box center [480, 250] width 222 height 22
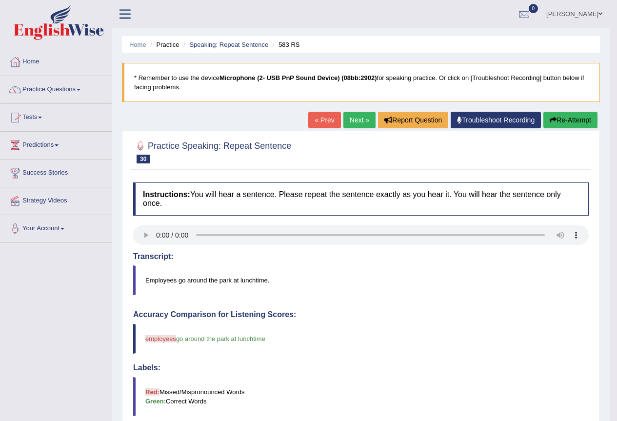
click at [355, 118] on link "Next »" at bounding box center [359, 120] width 32 height 17
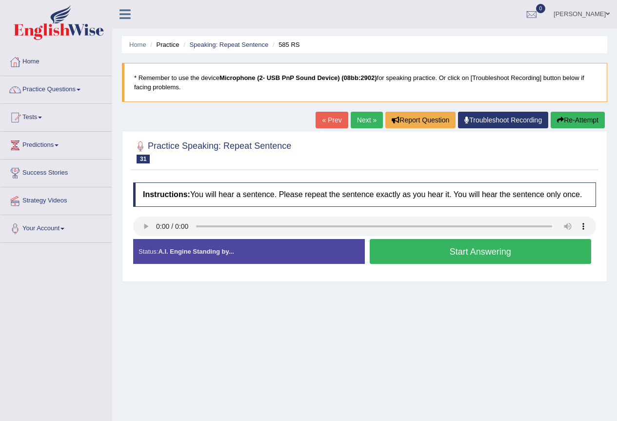
click at [414, 250] on button "Start Answering" at bounding box center [480, 251] width 222 height 25
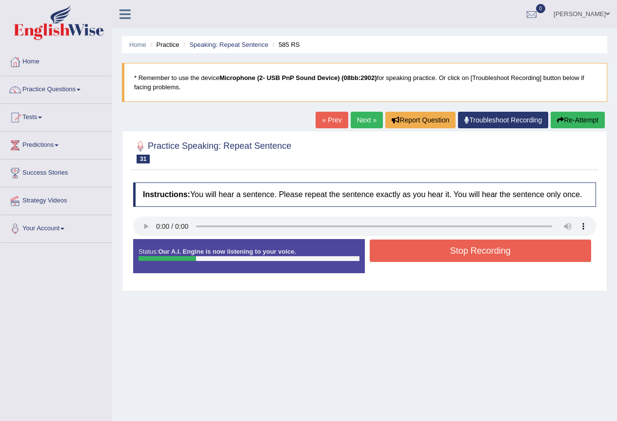
click at [414, 250] on button "Stop Recording" at bounding box center [480, 250] width 222 height 22
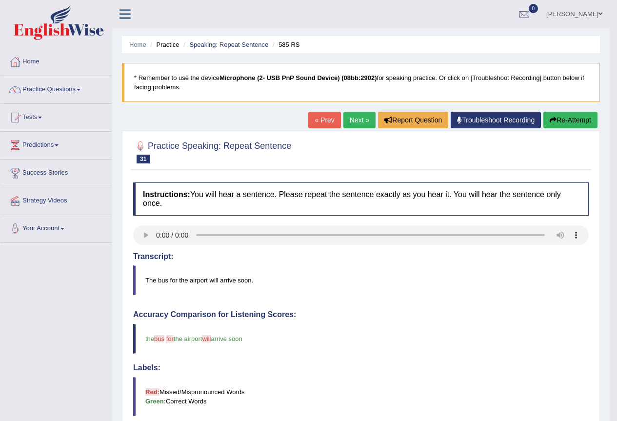
click at [352, 119] on link "Next »" at bounding box center [359, 120] width 32 height 17
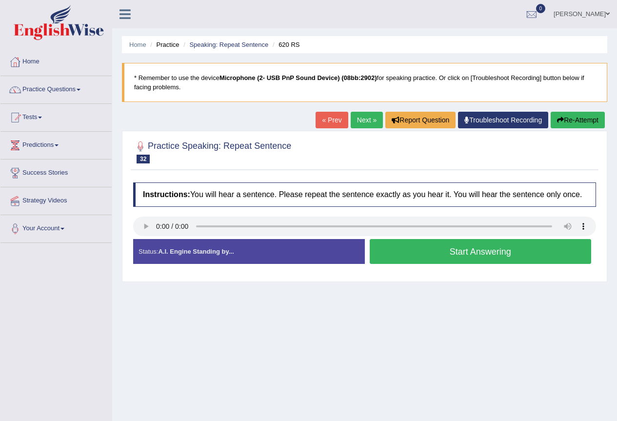
click at [453, 248] on button "Start Answering" at bounding box center [480, 251] width 222 height 25
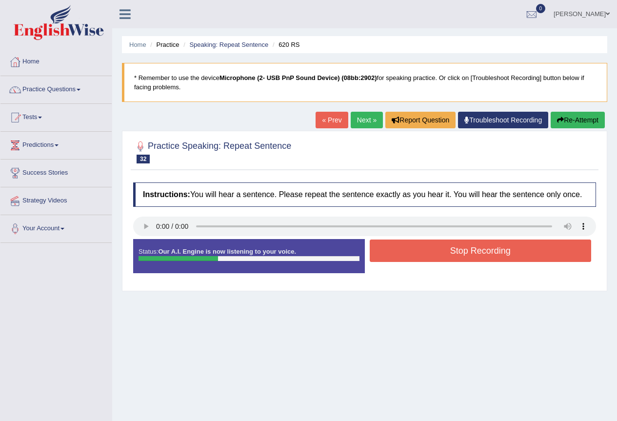
click at [447, 251] on button "Stop Recording" at bounding box center [480, 250] width 222 height 22
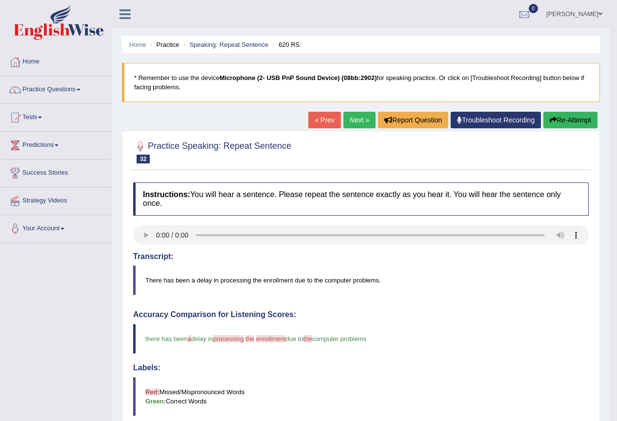
click at [362, 117] on link "Next »" at bounding box center [359, 120] width 32 height 17
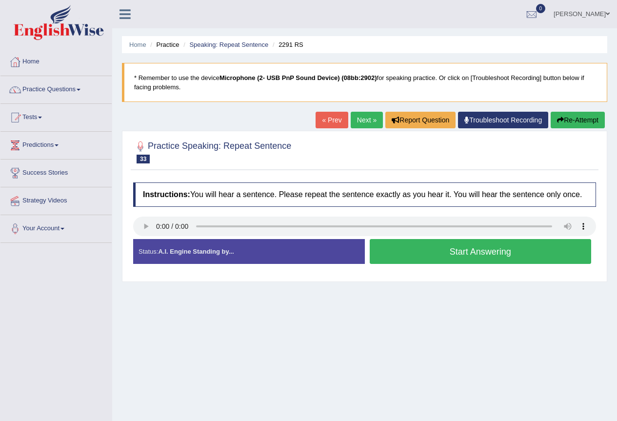
click at [459, 250] on button "Start Answering" at bounding box center [480, 251] width 222 height 25
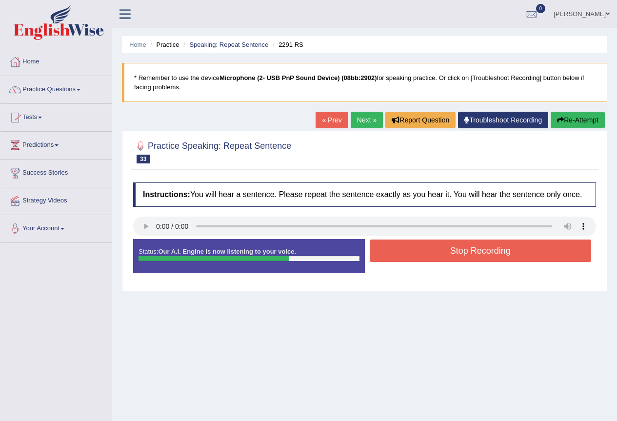
click at [399, 243] on button "Stop Recording" at bounding box center [480, 250] width 222 height 22
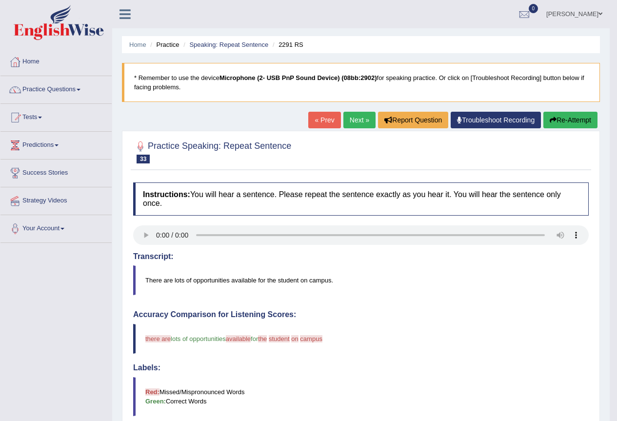
click at [573, 121] on button "Re-Attempt" at bounding box center [570, 120] width 54 height 17
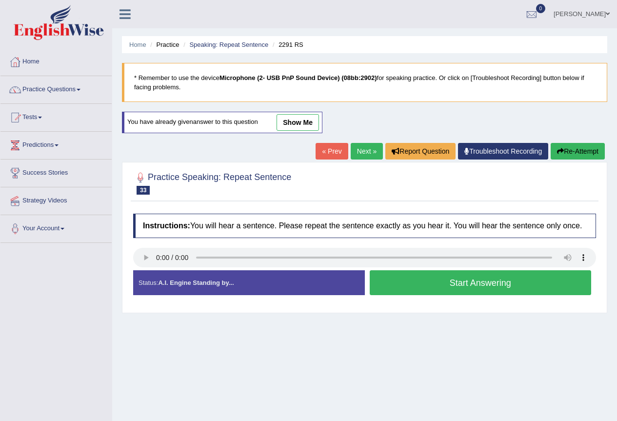
click at [430, 283] on button "Start Answering" at bounding box center [480, 282] width 222 height 25
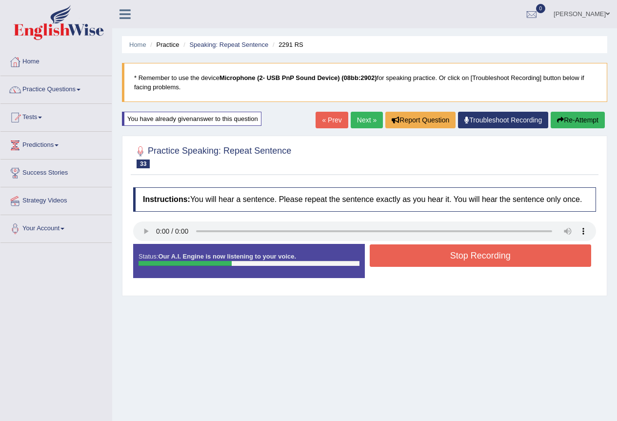
click at [427, 257] on button "Stop Recording" at bounding box center [480, 255] width 222 height 22
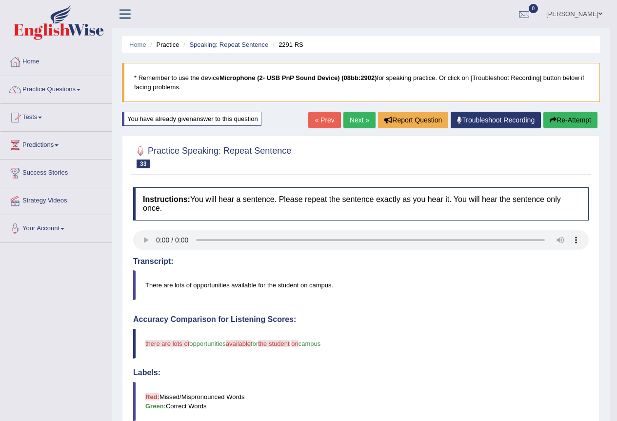
click at [550, 116] on icon "button" at bounding box center [552, 119] width 7 height 7
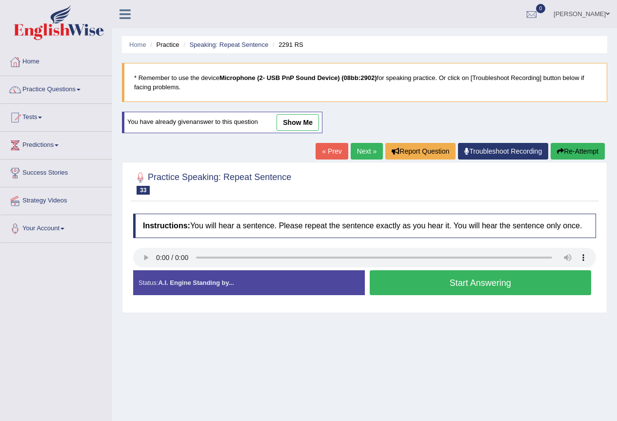
click at [428, 284] on button "Start Answering" at bounding box center [480, 282] width 222 height 25
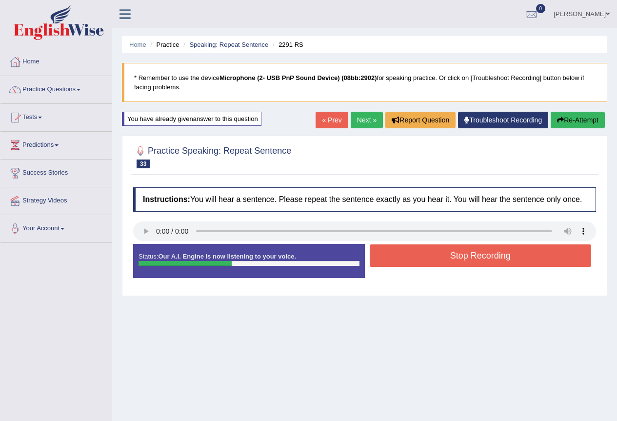
click at [420, 258] on button "Stop Recording" at bounding box center [480, 255] width 222 height 22
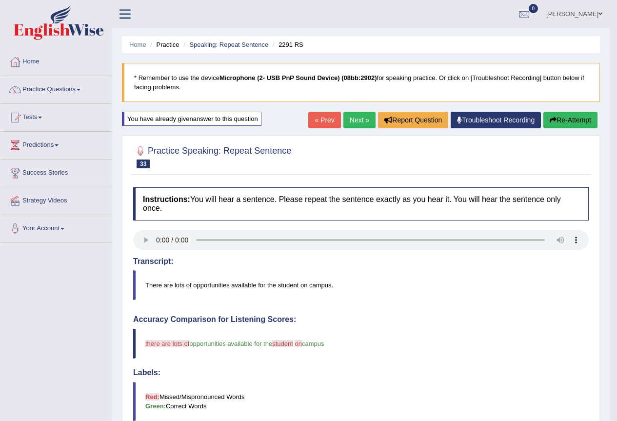
click at [357, 121] on link "Next »" at bounding box center [359, 120] width 32 height 17
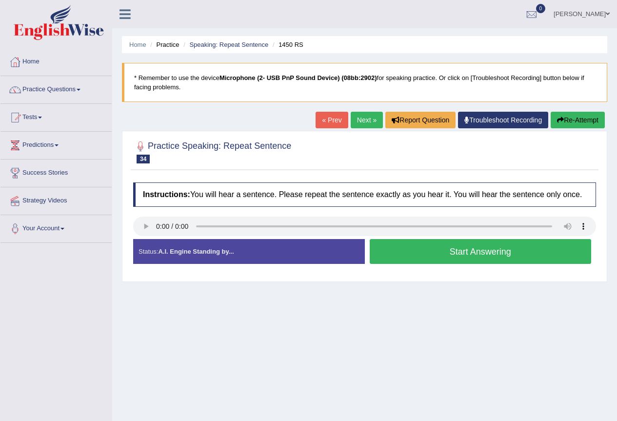
click at [425, 253] on button "Start Answering" at bounding box center [480, 251] width 222 height 25
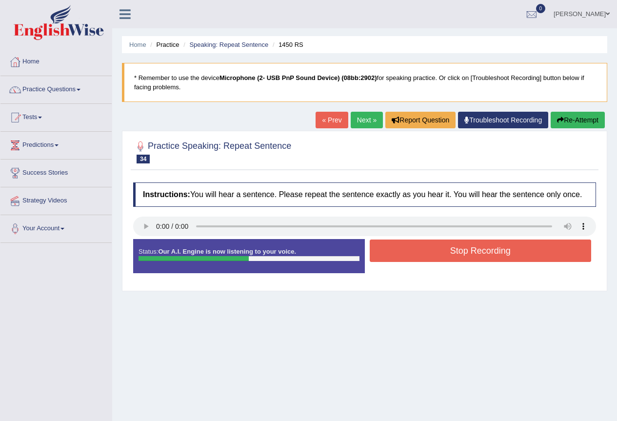
click at [425, 253] on button "Stop Recording" at bounding box center [480, 250] width 222 height 22
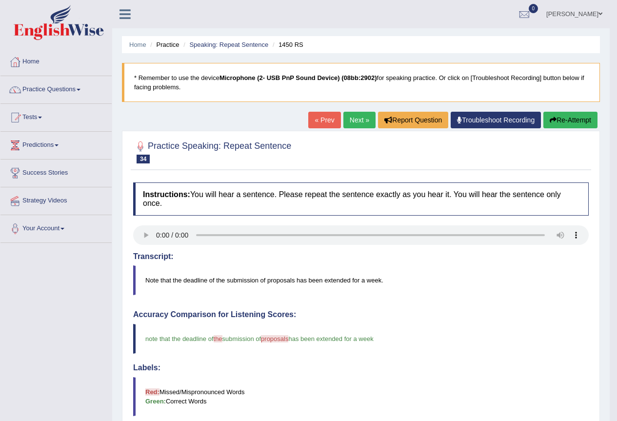
click at [353, 119] on link "Next »" at bounding box center [359, 120] width 32 height 17
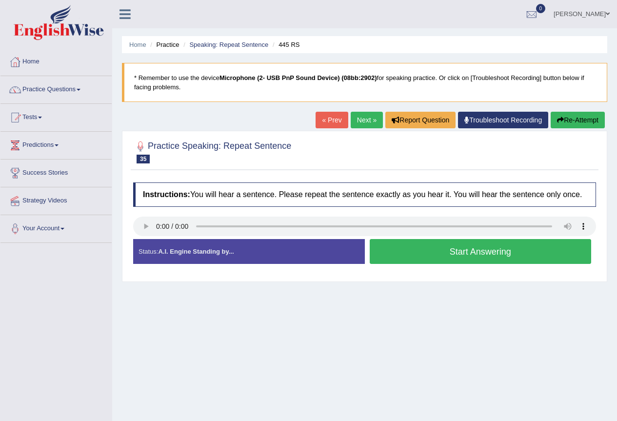
click at [503, 251] on button "Start Answering" at bounding box center [480, 251] width 222 height 25
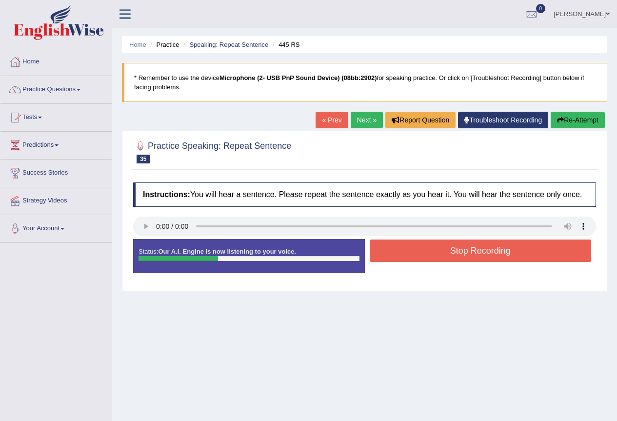
click at [504, 251] on button "Stop Recording" at bounding box center [480, 250] width 222 height 22
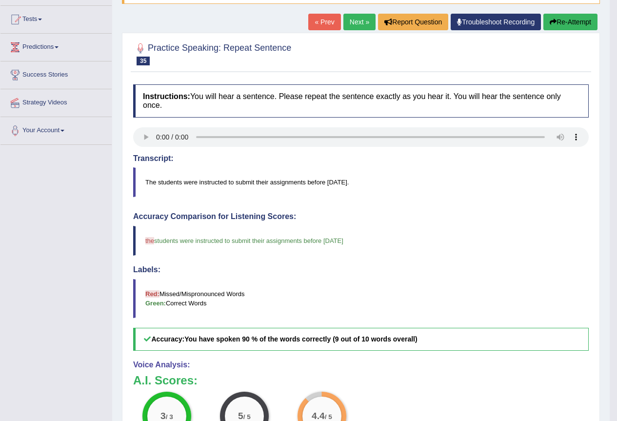
scroll to position [97, 0]
click at [363, 27] on link "Next »" at bounding box center [359, 22] width 32 height 17
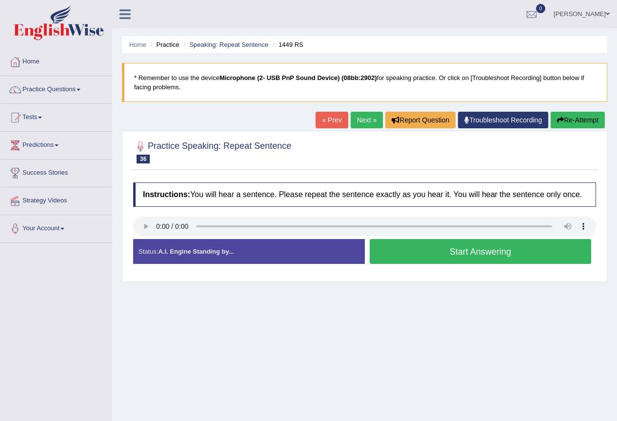
click at [390, 245] on button "Start Answering" at bounding box center [480, 251] width 222 height 25
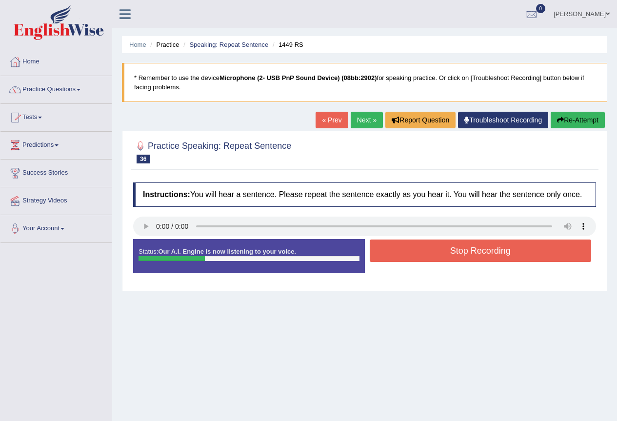
click at [390, 245] on button "Stop Recording" at bounding box center [480, 250] width 222 height 22
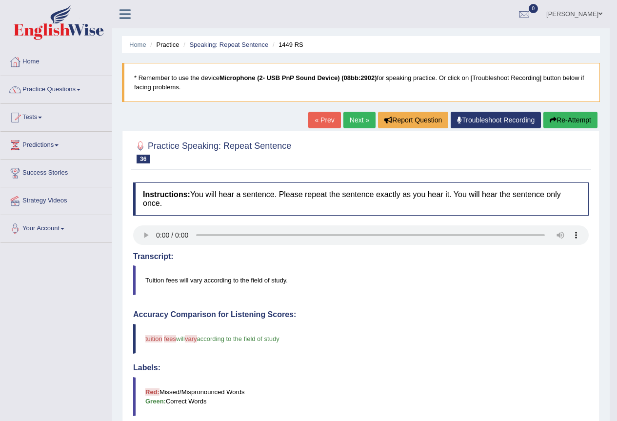
click at [359, 122] on link "Next »" at bounding box center [359, 120] width 32 height 17
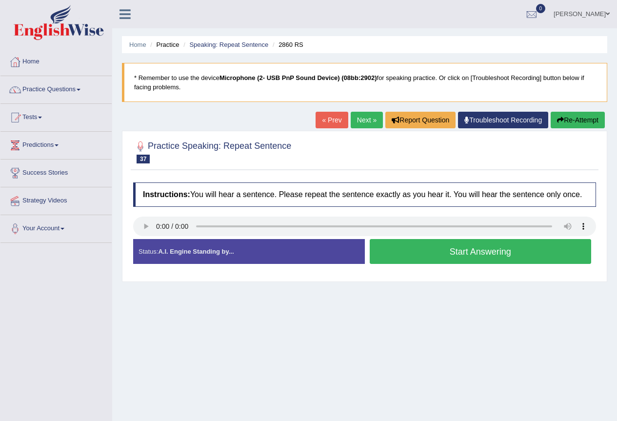
click at [451, 251] on button "Start Answering" at bounding box center [480, 251] width 222 height 25
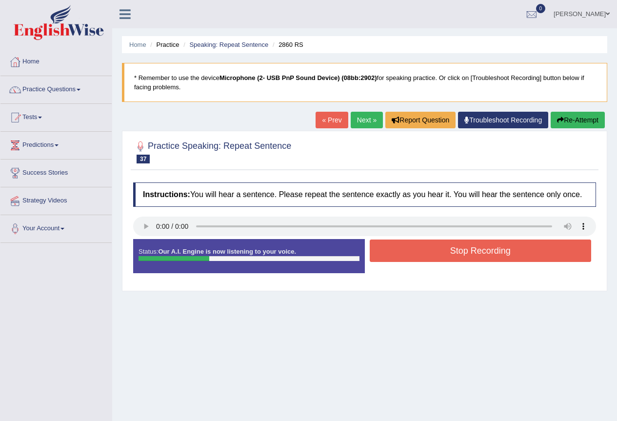
click at [451, 251] on button "Stop Recording" at bounding box center [480, 250] width 222 height 22
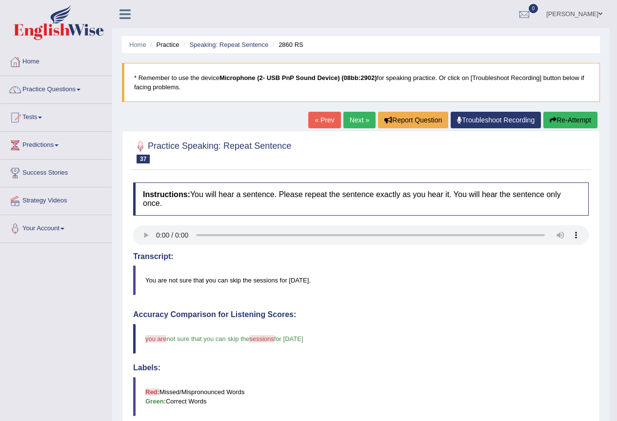
click at [366, 119] on link "Next »" at bounding box center [359, 120] width 32 height 17
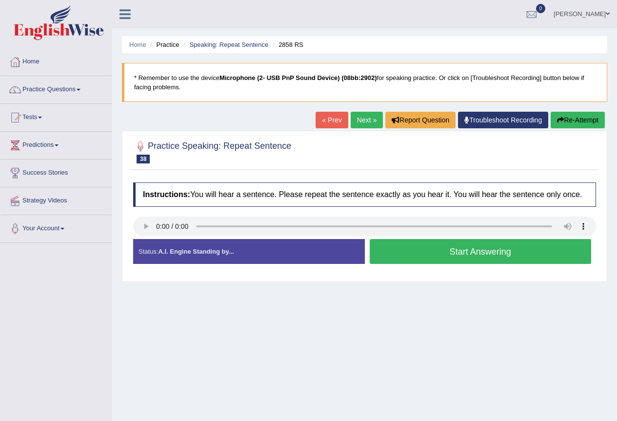
click at [408, 255] on button "Start Answering" at bounding box center [480, 251] width 222 height 25
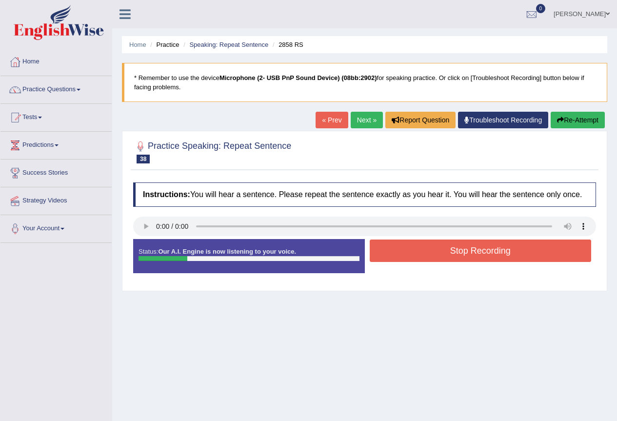
click at [408, 255] on button "Stop Recording" at bounding box center [480, 250] width 222 height 22
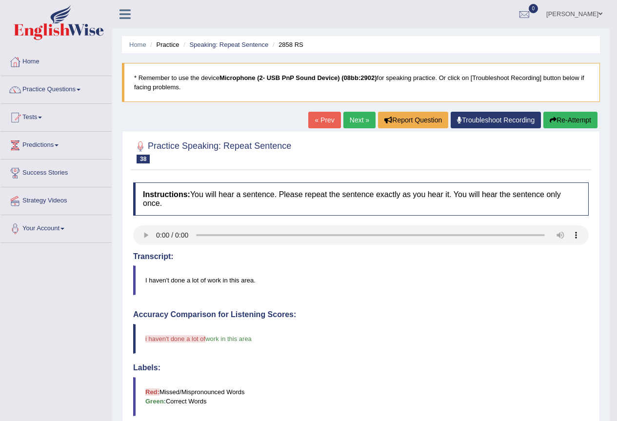
click at [562, 115] on button "Re-Attempt" at bounding box center [570, 120] width 54 height 17
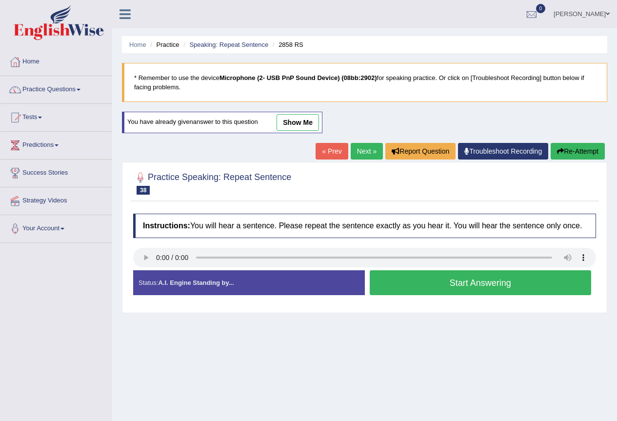
click at [438, 278] on button "Start Answering" at bounding box center [480, 282] width 222 height 25
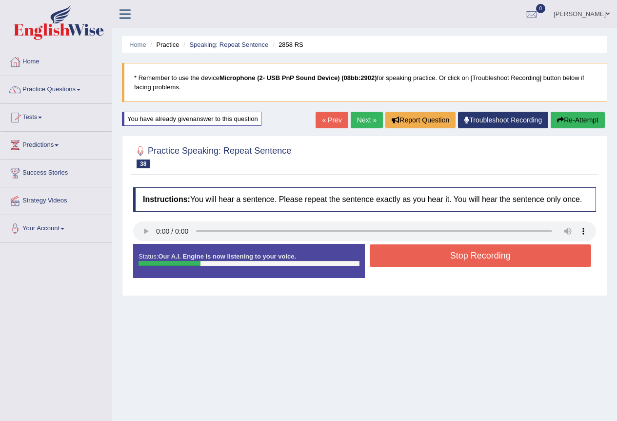
click at [433, 256] on button "Stop Recording" at bounding box center [480, 255] width 222 height 22
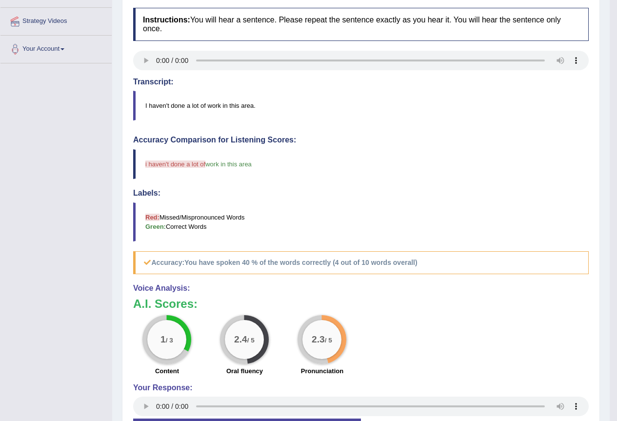
scroll to position [97, 0]
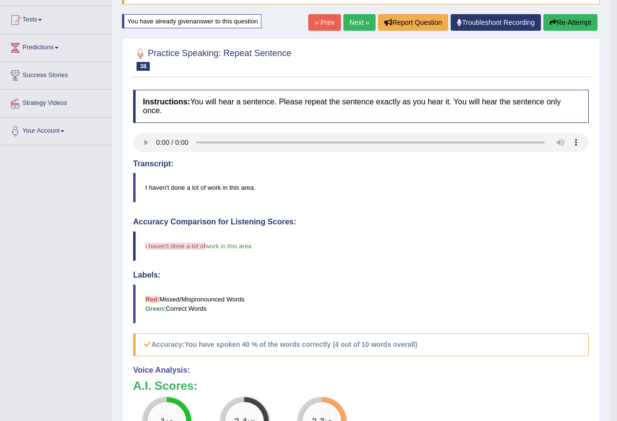
click at [551, 20] on icon "button" at bounding box center [552, 22] width 7 height 7
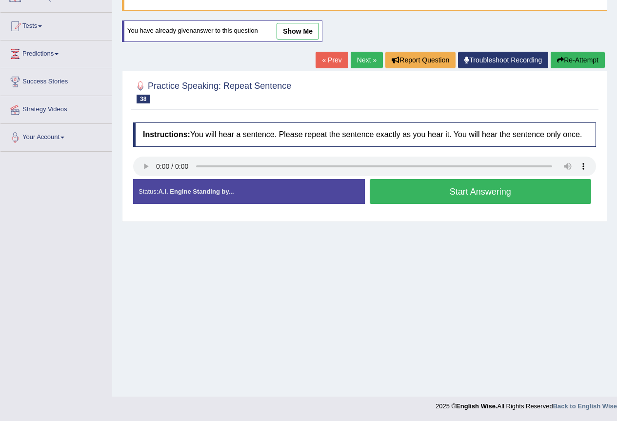
click at [468, 197] on button "Start Answering" at bounding box center [480, 191] width 222 height 25
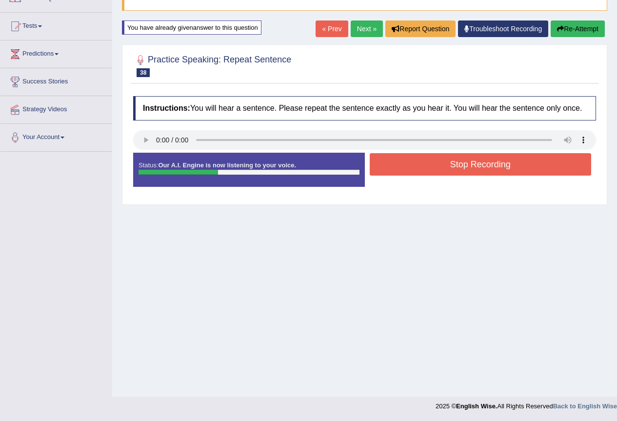
click at [462, 162] on button "Stop Recording" at bounding box center [480, 164] width 222 height 22
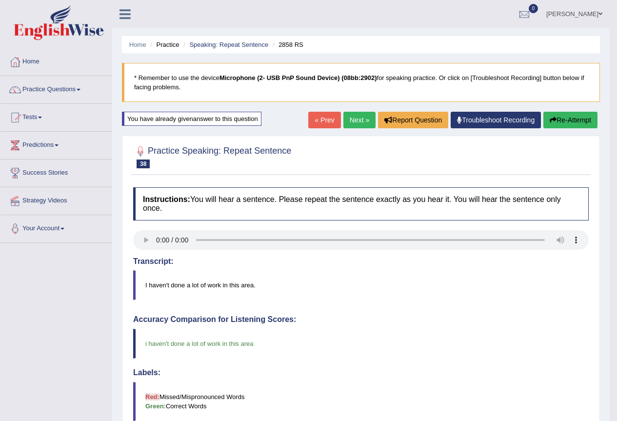
click at [356, 116] on link "Next »" at bounding box center [359, 120] width 32 height 17
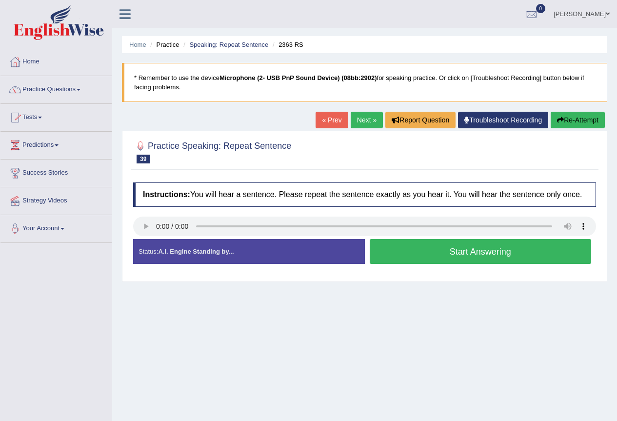
click at [401, 251] on button "Start Answering" at bounding box center [480, 251] width 222 height 25
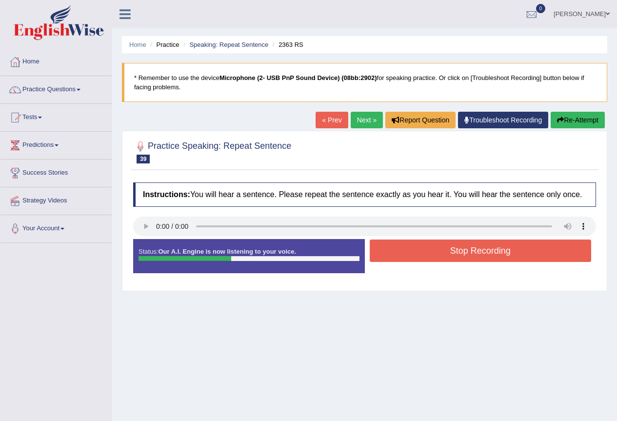
click at [402, 251] on button "Stop Recording" at bounding box center [480, 250] width 222 height 22
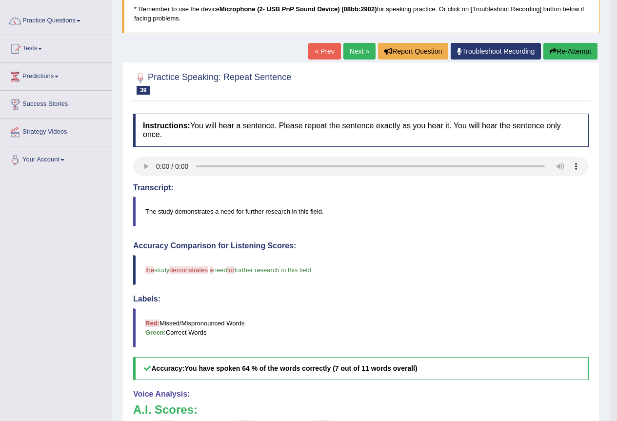
scroll to position [49, 0]
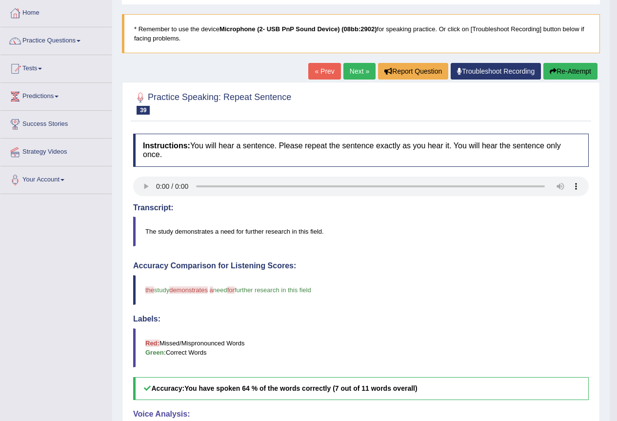
click at [355, 72] on link "Next »" at bounding box center [359, 71] width 32 height 17
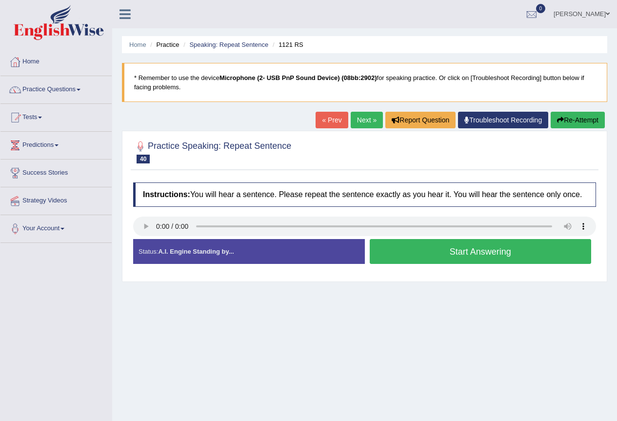
click at [419, 250] on button "Start Answering" at bounding box center [480, 251] width 222 height 25
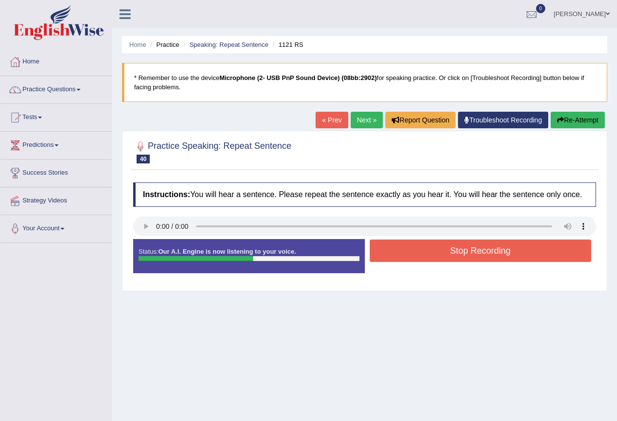
click at [418, 250] on button "Stop Recording" at bounding box center [480, 250] width 222 height 22
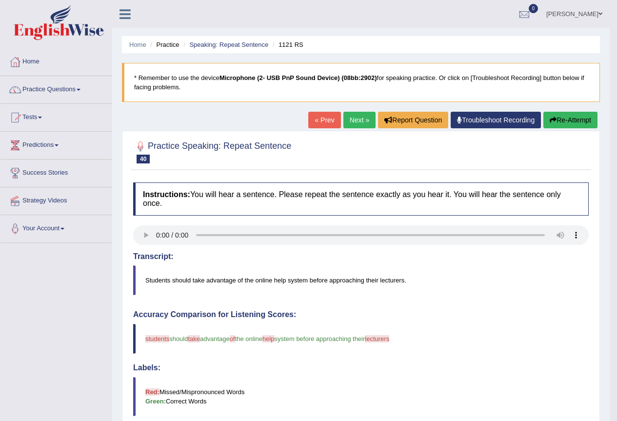
click at [343, 119] on link "Next »" at bounding box center [359, 120] width 32 height 17
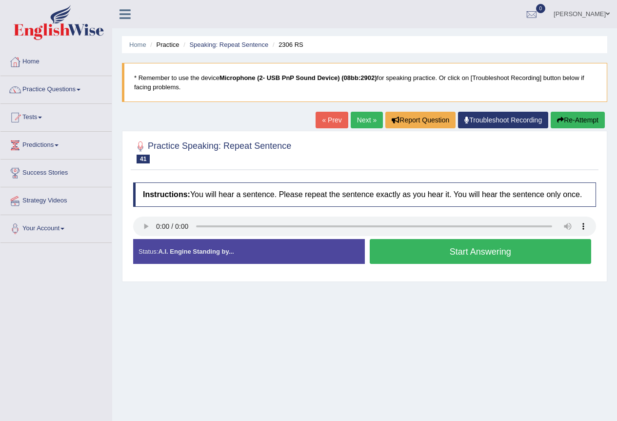
click at [459, 256] on button "Start Answering" at bounding box center [480, 251] width 222 height 25
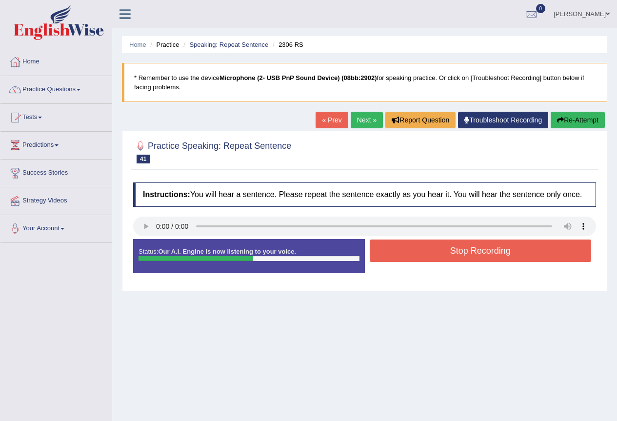
drag, startPoint x: 462, startPoint y: 255, endPoint x: 469, endPoint y: 253, distance: 7.2
click at [469, 253] on button "Stop Recording" at bounding box center [480, 250] width 222 height 22
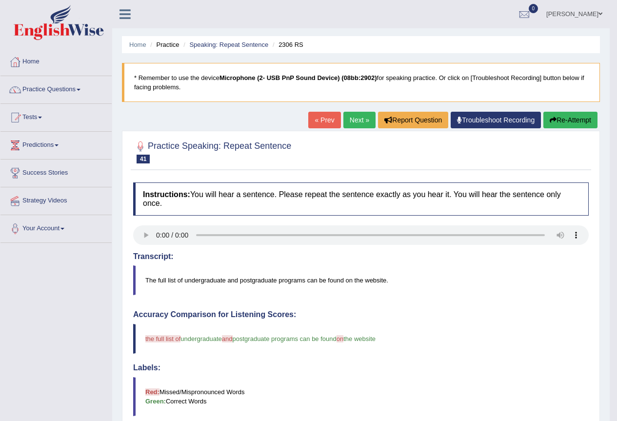
click at [568, 120] on button "Re-Attempt" at bounding box center [570, 120] width 54 height 17
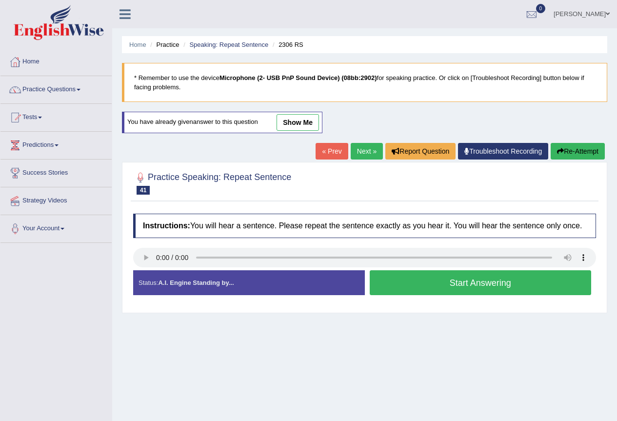
click at [424, 280] on button "Start Answering" at bounding box center [480, 282] width 222 height 25
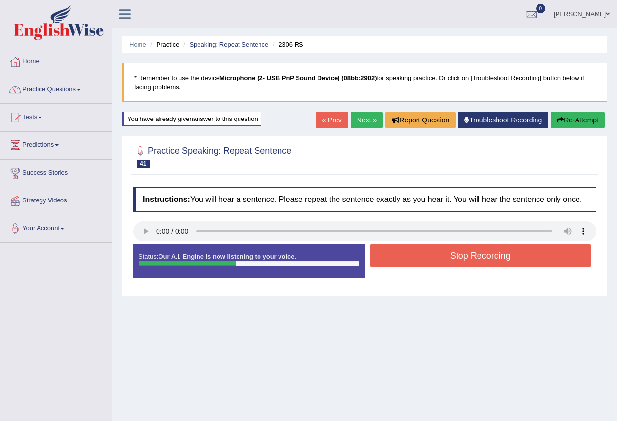
click at [417, 251] on button "Stop Recording" at bounding box center [480, 255] width 222 height 22
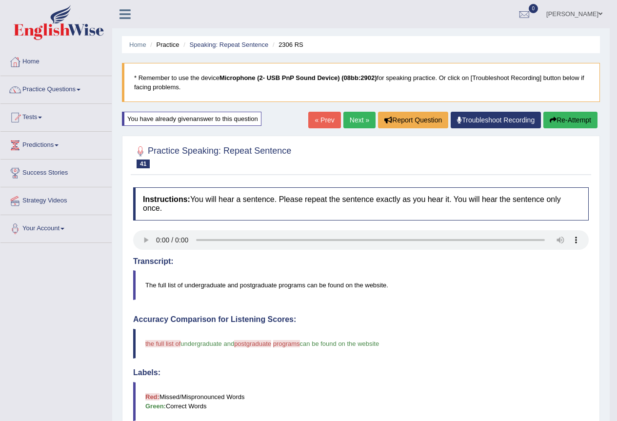
click at [358, 118] on link "Next »" at bounding box center [359, 120] width 32 height 17
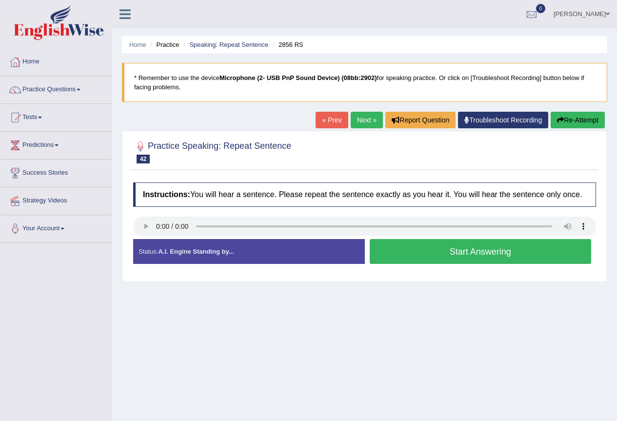
click at [399, 258] on button "Start Answering" at bounding box center [480, 251] width 222 height 25
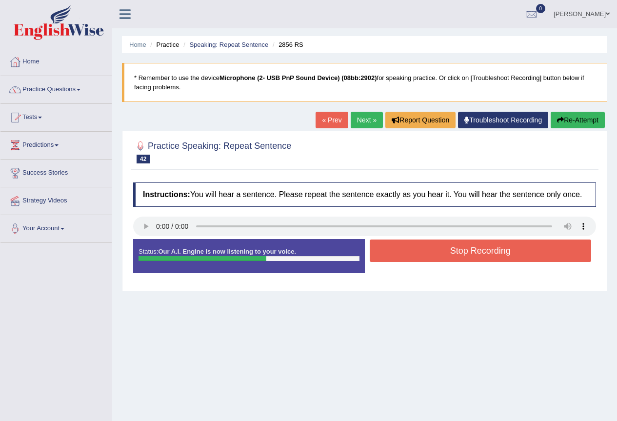
click at [397, 253] on button "Stop Recording" at bounding box center [480, 250] width 222 height 22
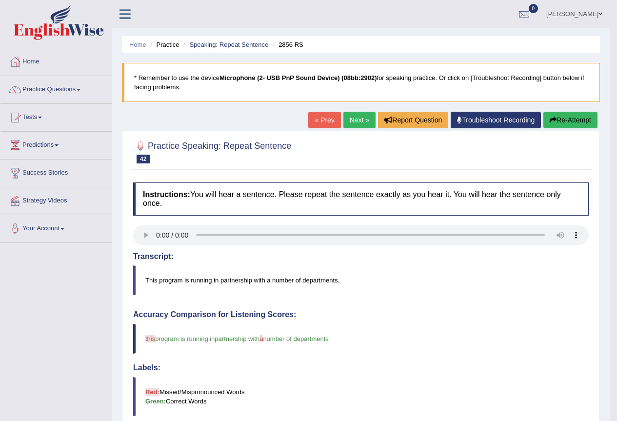
click at [363, 122] on link "Next »" at bounding box center [359, 120] width 32 height 17
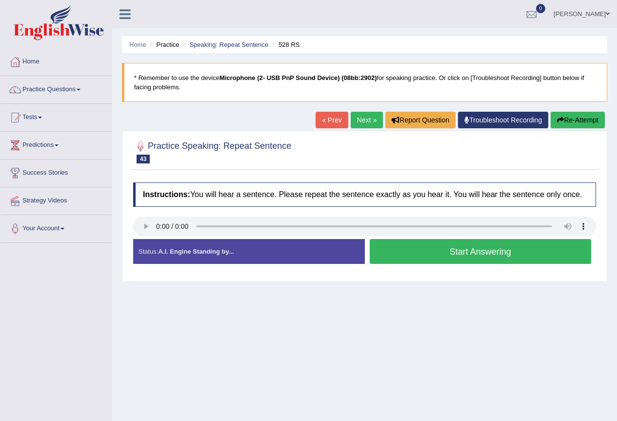
click at [476, 248] on button "Start Answering" at bounding box center [480, 251] width 222 height 25
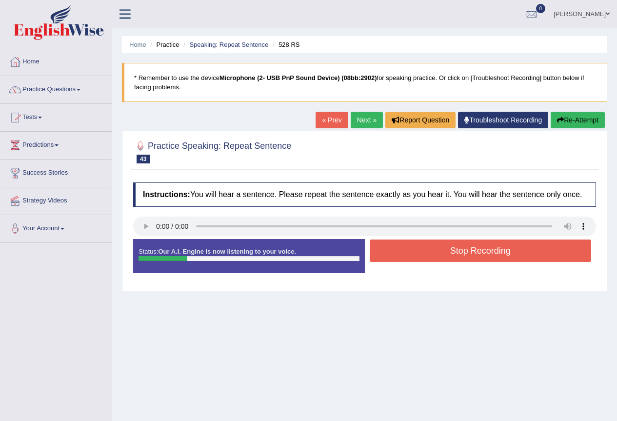
click at [475, 248] on button "Stop Recording" at bounding box center [480, 250] width 222 height 22
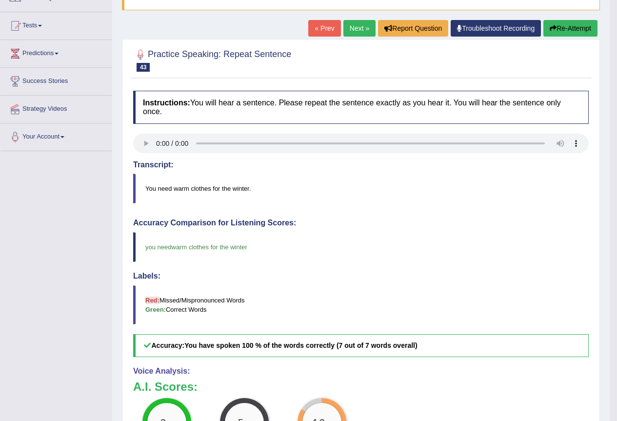
scroll to position [97, 0]
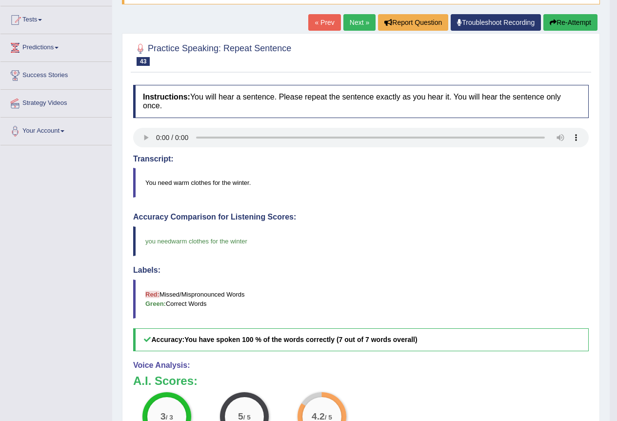
click at [356, 24] on link "Next »" at bounding box center [359, 22] width 32 height 17
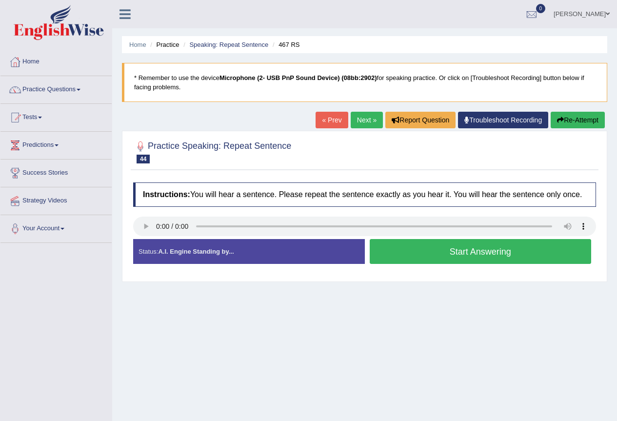
click at [486, 255] on button "Start Answering" at bounding box center [480, 251] width 222 height 25
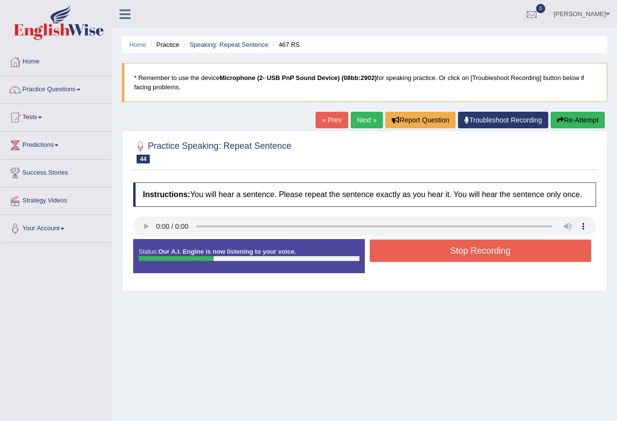
click at [485, 258] on button "Stop Recording" at bounding box center [480, 250] width 222 height 22
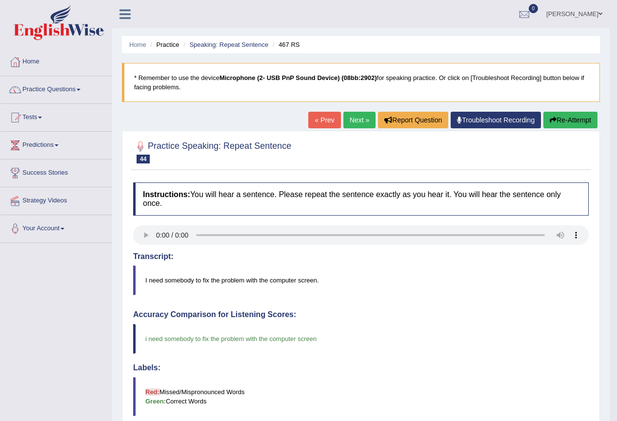
click at [348, 116] on link "Next »" at bounding box center [359, 120] width 32 height 17
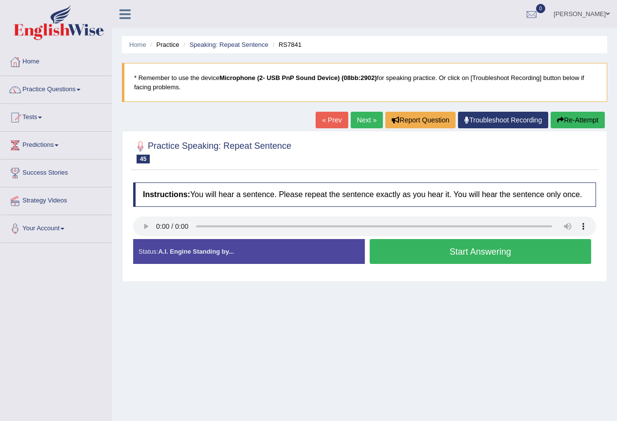
click at [433, 245] on button "Start Answering" at bounding box center [480, 251] width 222 height 25
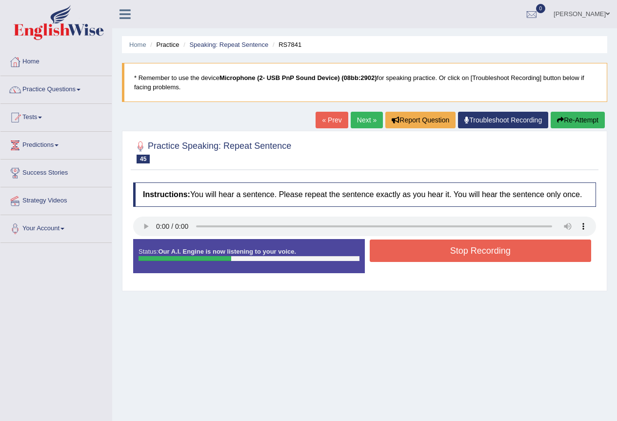
click at [440, 246] on button "Stop Recording" at bounding box center [480, 250] width 222 height 22
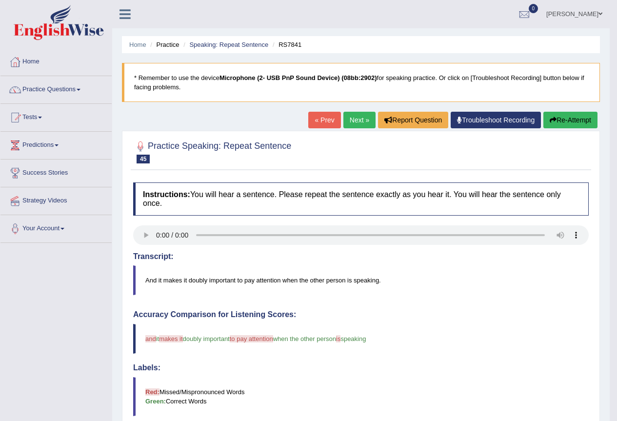
click at [356, 119] on link "Next »" at bounding box center [359, 120] width 32 height 17
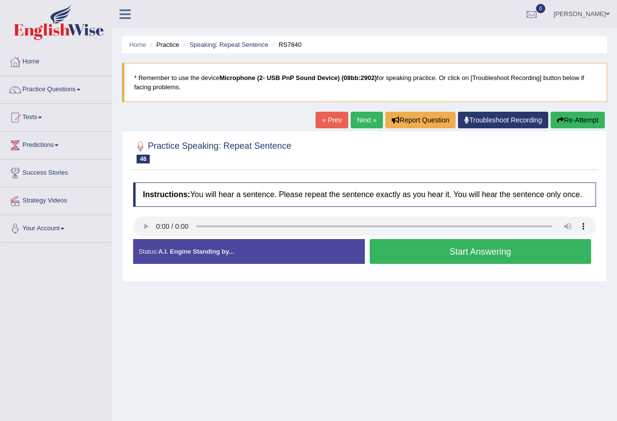
click at [385, 246] on button "Start Answering" at bounding box center [480, 251] width 222 height 25
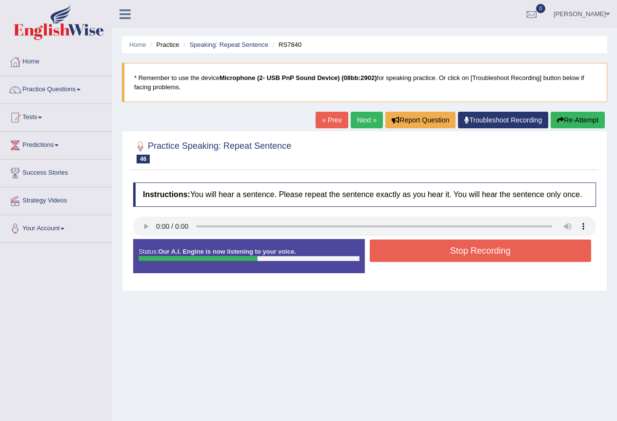
click at [385, 246] on button "Stop Recording" at bounding box center [480, 250] width 222 height 22
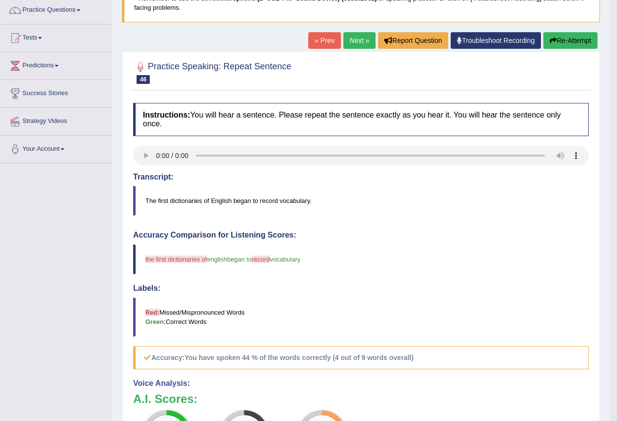
scroll to position [49, 0]
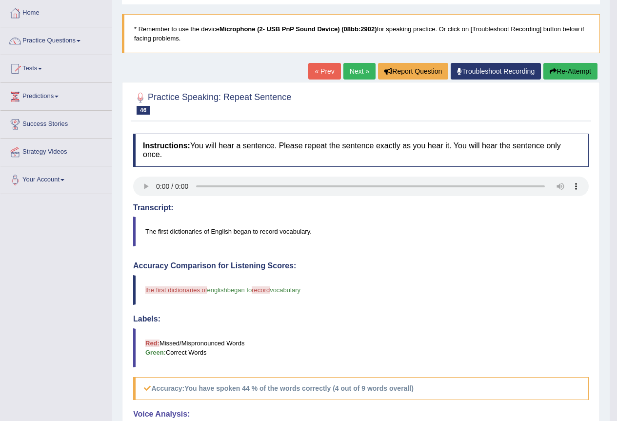
click at [586, 72] on button "Re-Attempt" at bounding box center [570, 71] width 54 height 17
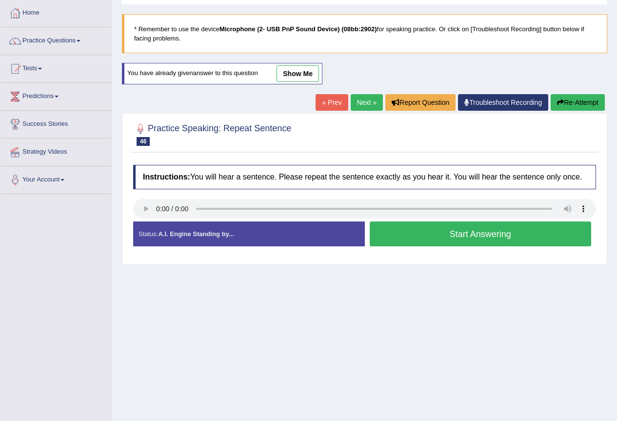
click at [405, 242] on button "Start Answering" at bounding box center [480, 233] width 222 height 25
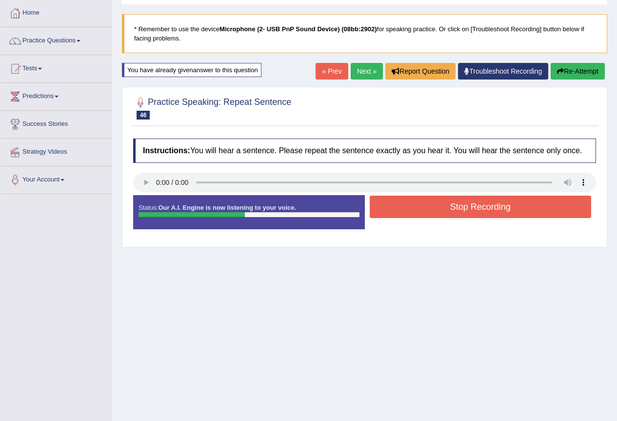
click at [405, 209] on button "Stop Recording" at bounding box center [480, 206] width 222 height 22
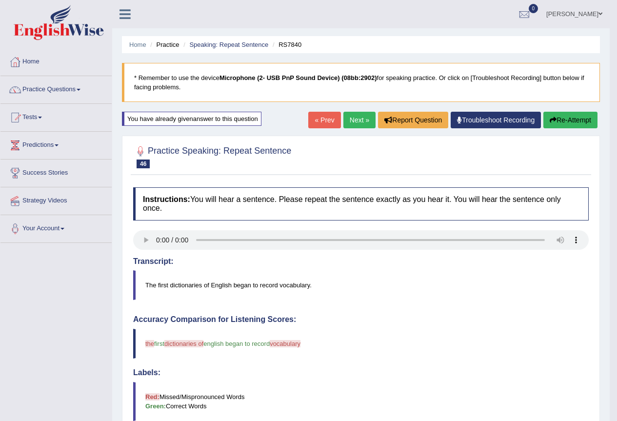
click at [351, 118] on link "Next »" at bounding box center [359, 120] width 32 height 17
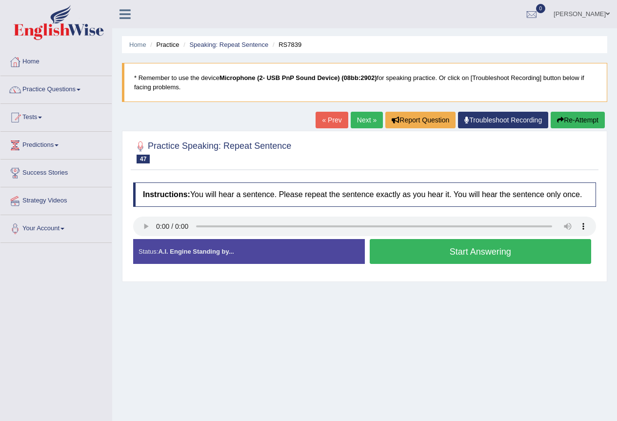
click at [426, 249] on button "Start Answering" at bounding box center [480, 251] width 222 height 25
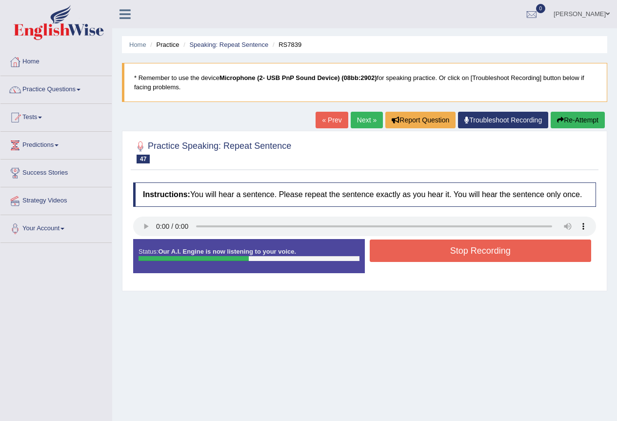
click at [424, 251] on button "Stop Recording" at bounding box center [480, 250] width 222 height 22
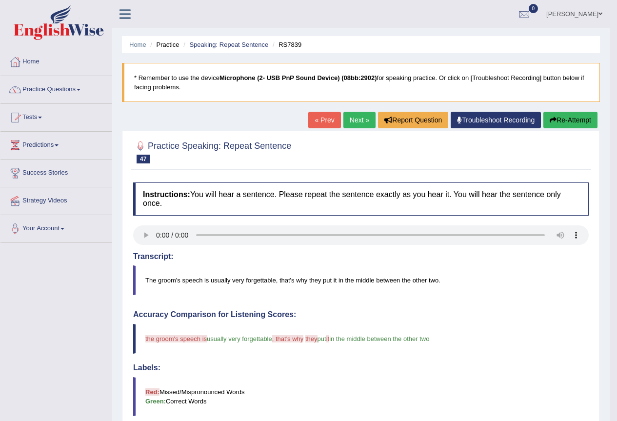
click at [363, 123] on link "Next »" at bounding box center [359, 120] width 32 height 17
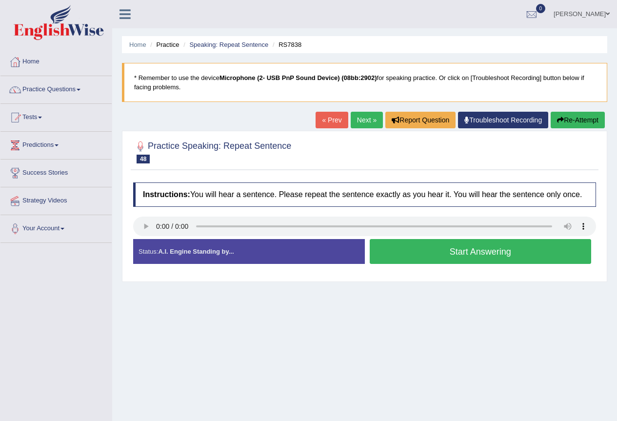
click at [452, 253] on button "Start Answering" at bounding box center [480, 251] width 222 height 25
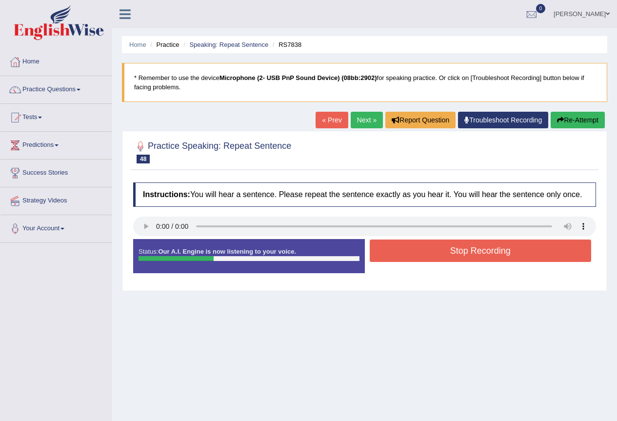
click at [454, 254] on button "Stop Recording" at bounding box center [480, 250] width 222 height 22
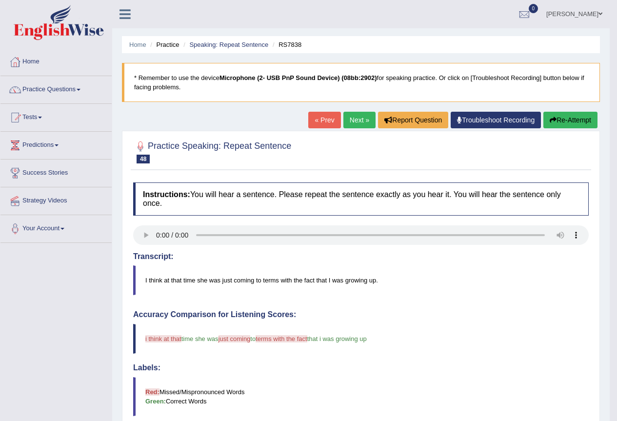
click at [356, 123] on link "Next »" at bounding box center [359, 120] width 32 height 17
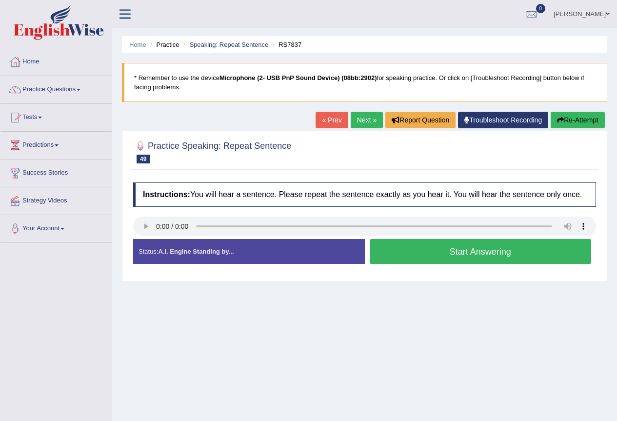
click at [486, 251] on button "Start Answering" at bounding box center [480, 251] width 222 height 25
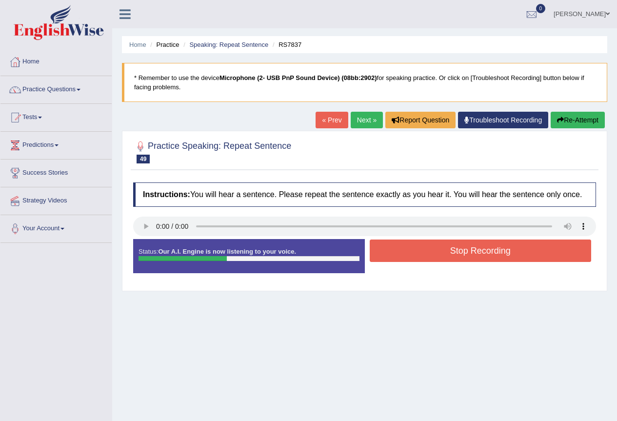
click at [486, 251] on button "Stop Recording" at bounding box center [480, 250] width 222 height 22
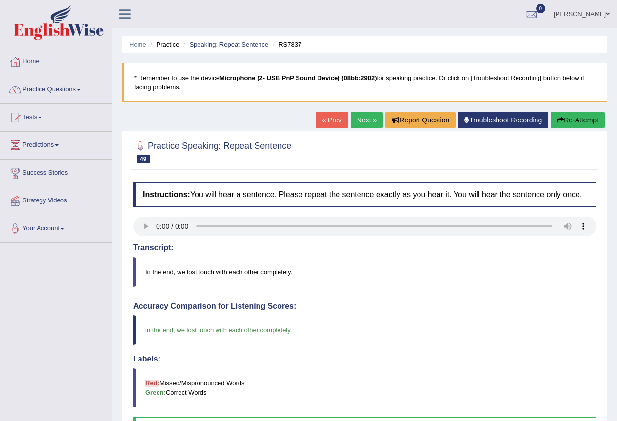
click at [355, 120] on link "Next »" at bounding box center [366, 120] width 32 height 17
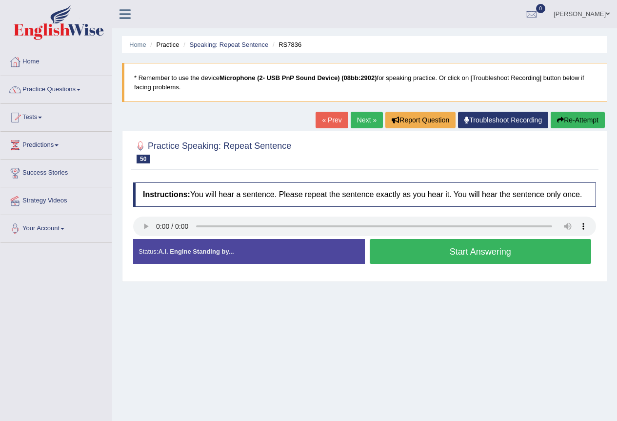
click at [426, 254] on button "Start Answering" at bounding box center [480, 251] width 222 height 25
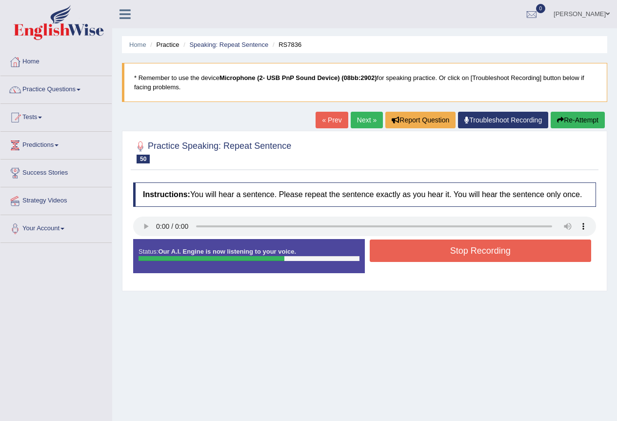
click at [426, 254] on button "Stop Recording" at bounding box center [480, 250] width 222 height 22
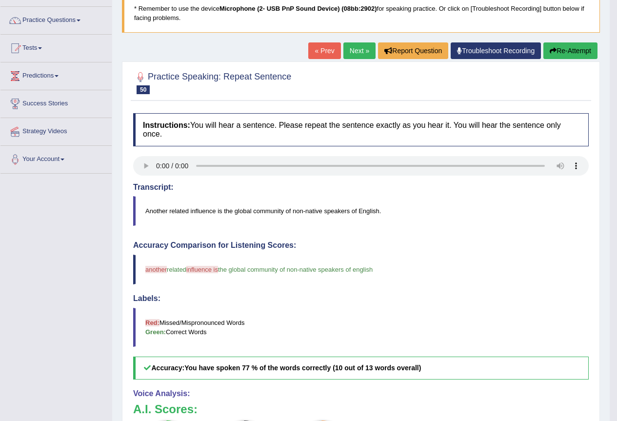
scroll to position [49, 0]
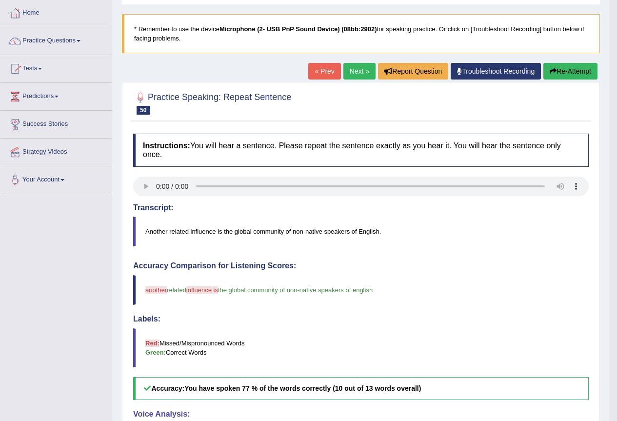
click at [563, 71] on button "Re-Attempt" at bounding box center [570, 71] width 54 height 17
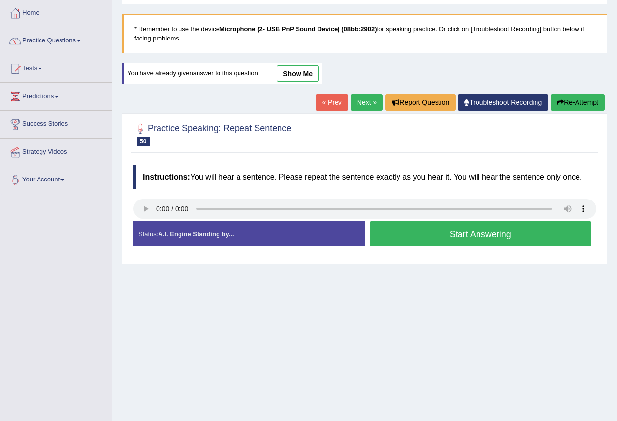
click at [438, 237] on button "Start Answering" at bounding box center [480, 233] width 222 height 25
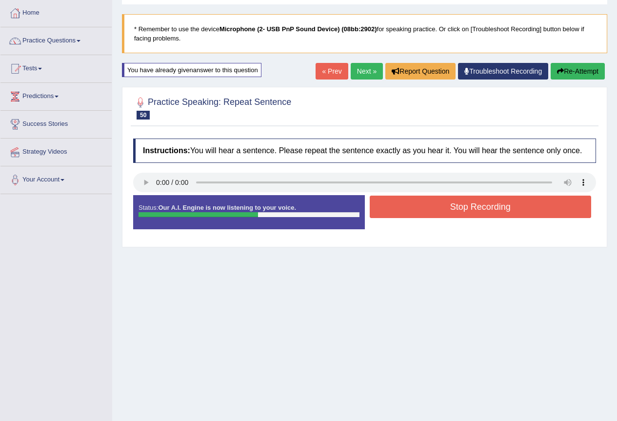
click at [445, 213] on button "Stop Recording" at bounding box center [480, 206] width 222 height 22
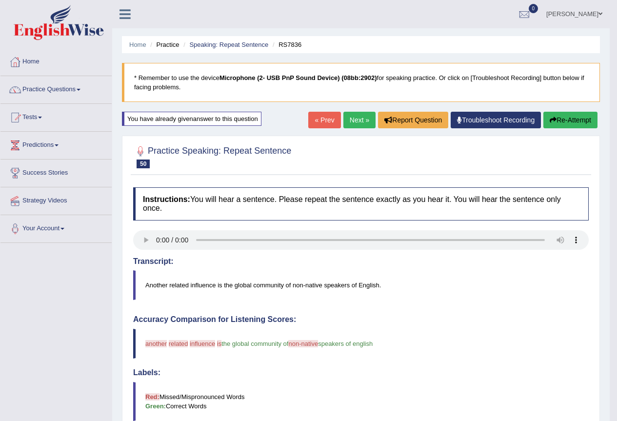
click at [363, 117] on link "Next »" at bounding box center [359, 120] width 32 height 17
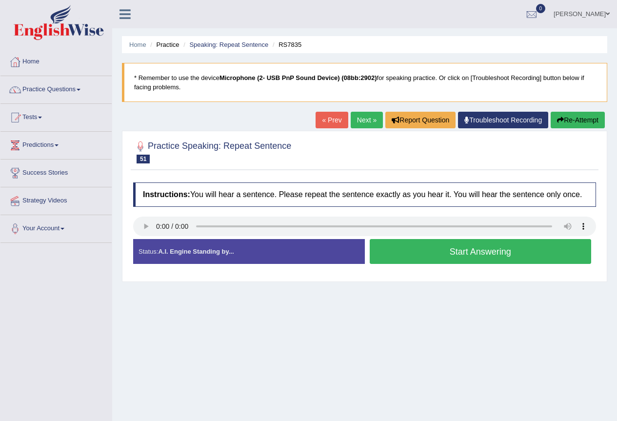
click at [419, 249] on button "Start Answering" at bounding box center [480, 251] width 222 height 25
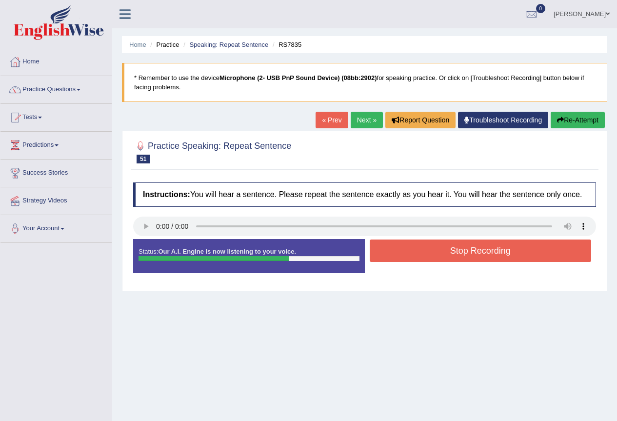
click at [419, 249] on button "Stop Recording" at bounding box center [480, 250] width 222 height 22
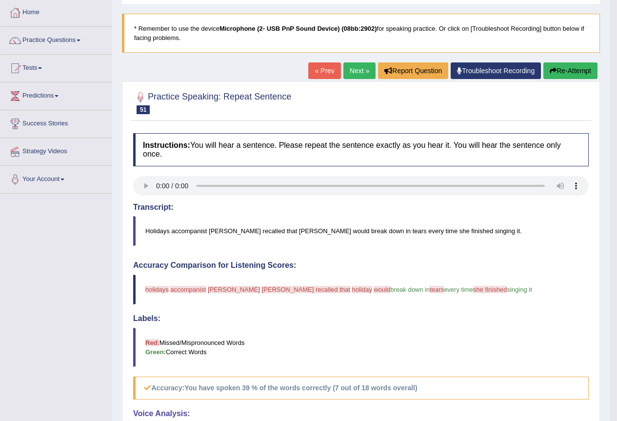
scroll to position [49, 0]
click at [348, 75] on link "Next »" at bounding box center [359, 71] width 32 height 17
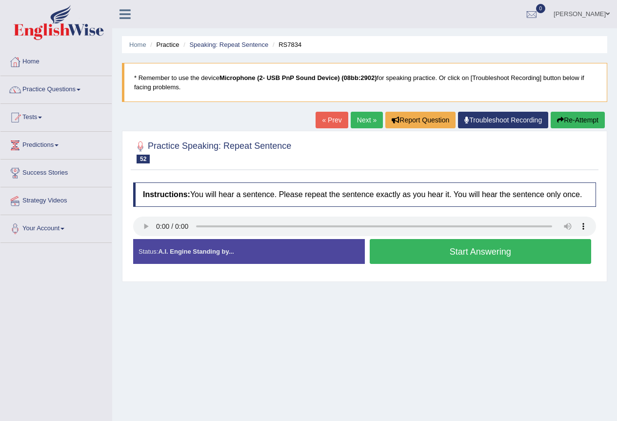
click at [405, 247] on button "Start Answering" at bounding box center [480, 251] width 222 height 25
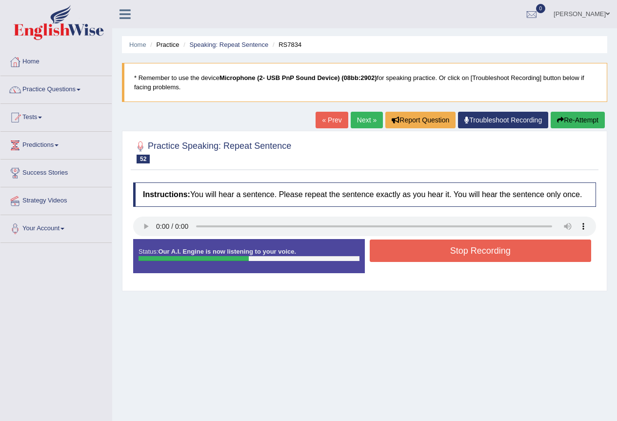
click at [405, 247] on button "Stop Recording" at bounding box center [480, 250] width 222 height 22
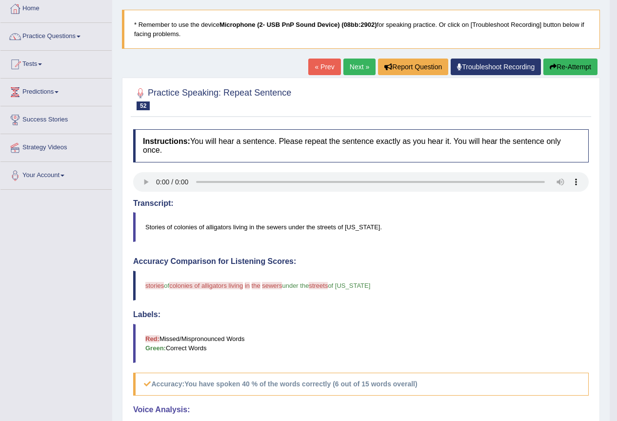
scroll to position [49, 0]
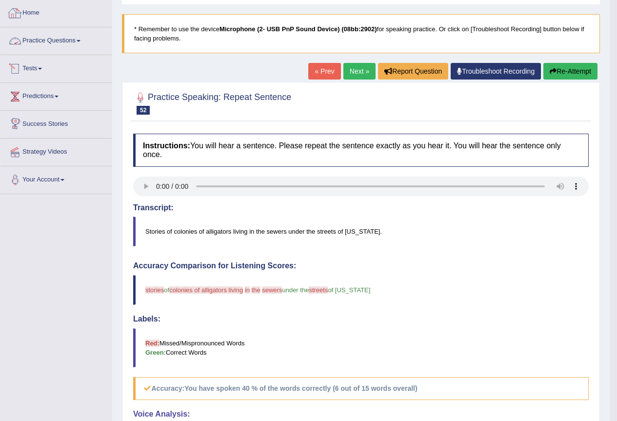
click at [68, 40] on link "Practice Questions" at bounding box center [55, 39] width 111 height 24
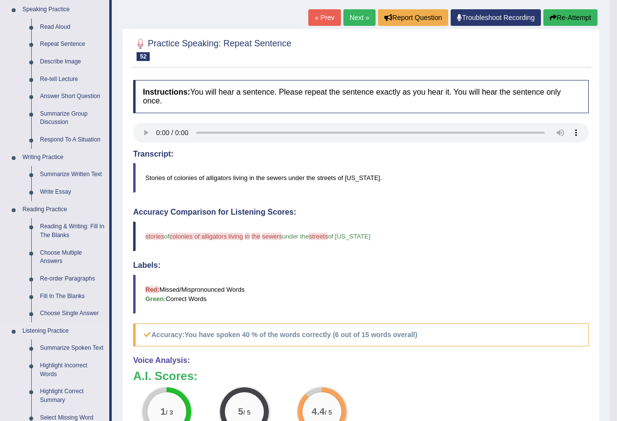
scroll to position [99, 0]
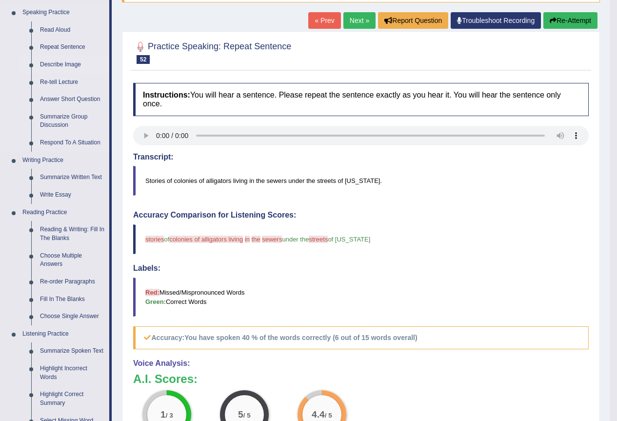
click at [76, 62] on link "Describe Image" at bounding box center [73, 65] width 74 height 18
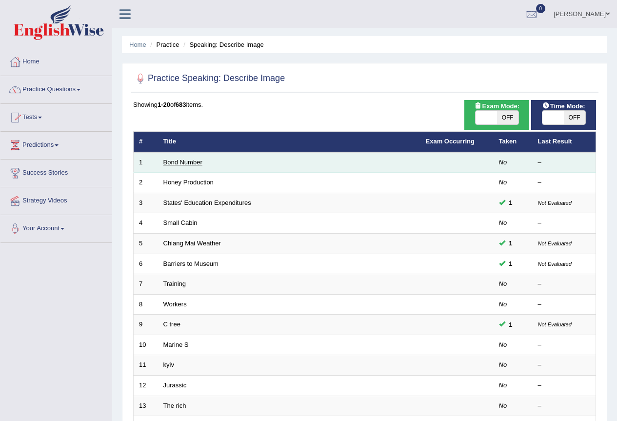
click at [181, 158] on link "Bond Number" at bounding box center [182, 161] width 39 height 7
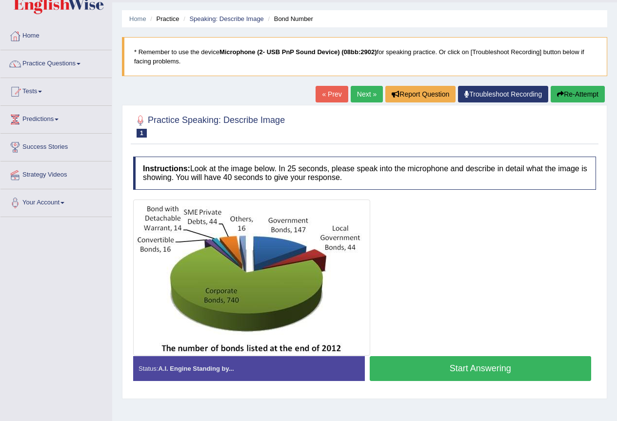
scroll to position [49, 0]
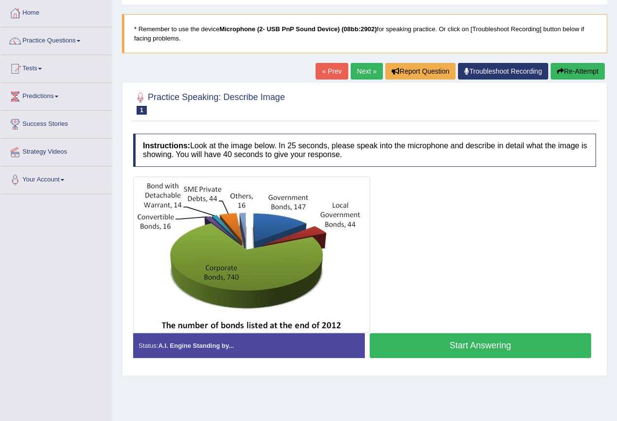
click at [454, 351] on button "Start Answering" at bounding box center [480, 345] width 222 height 25
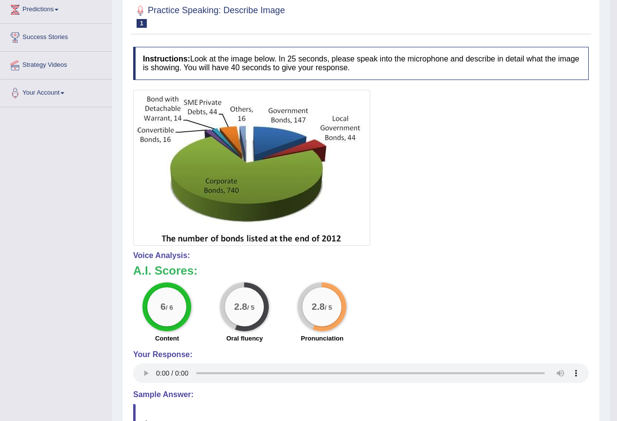
scroll to position [47, 0]
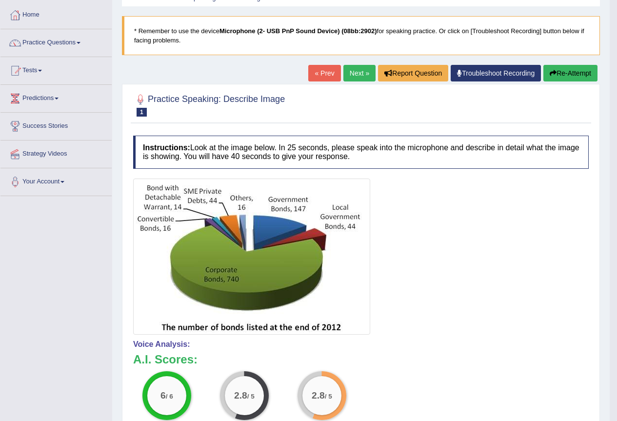
click at [356, 75] on link "Next »" at bounding box center [359, 73] width 32 height 17
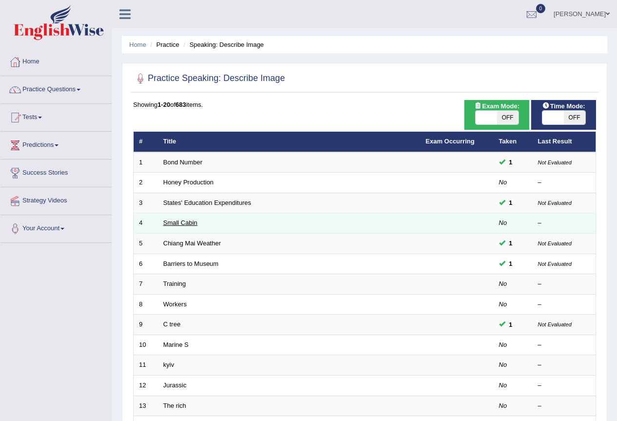
click at [176, 219] on link "Small Cabin" at bounding box center [180, 222] width 34 height 7
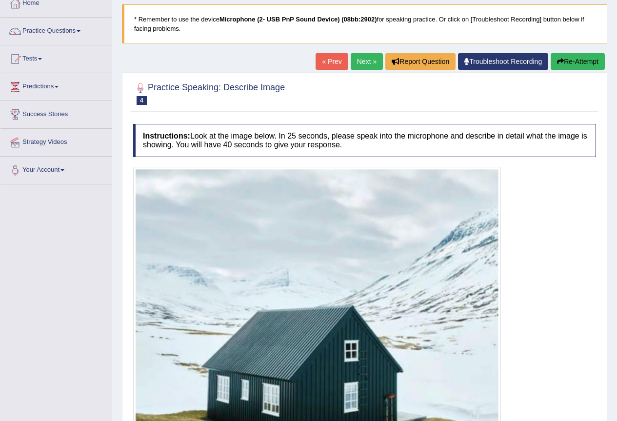
scroll to position [49, 0]
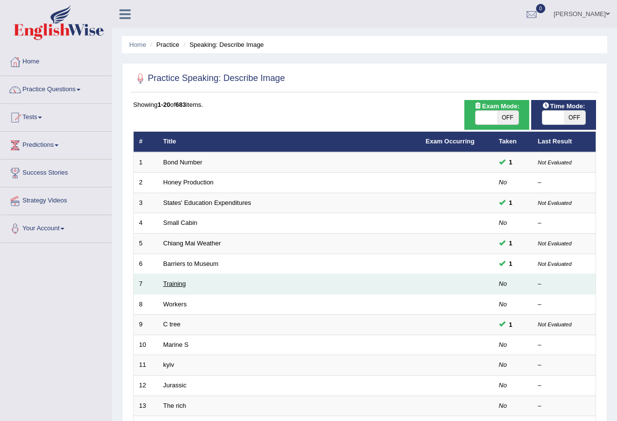
click at [183, 285] on link "Training" at bounding box center [174, 283] width 22 height 7
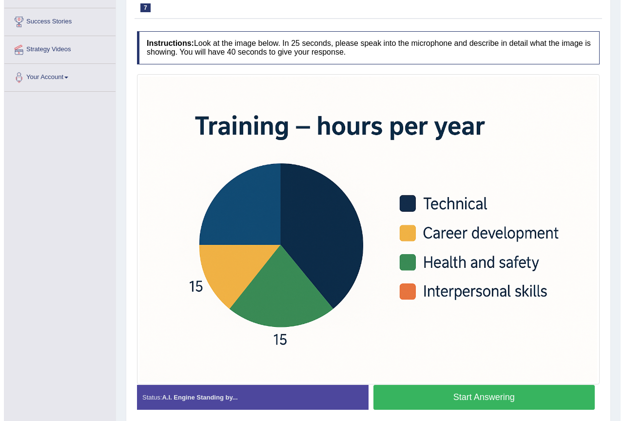
scroll to position [190, 0]
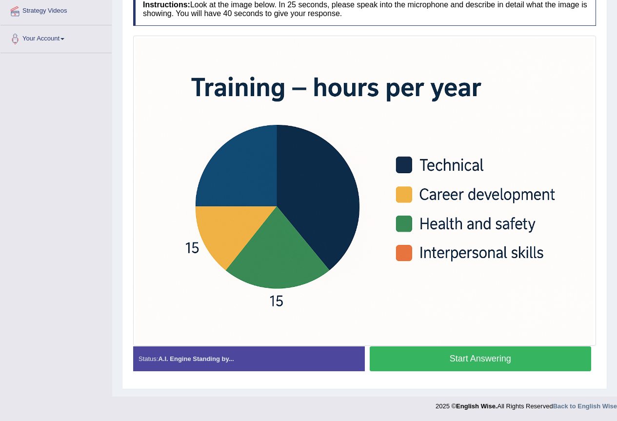
click at [444, 360] on button "Start Answering" at bounding box center [480, 358] width 222 height 25
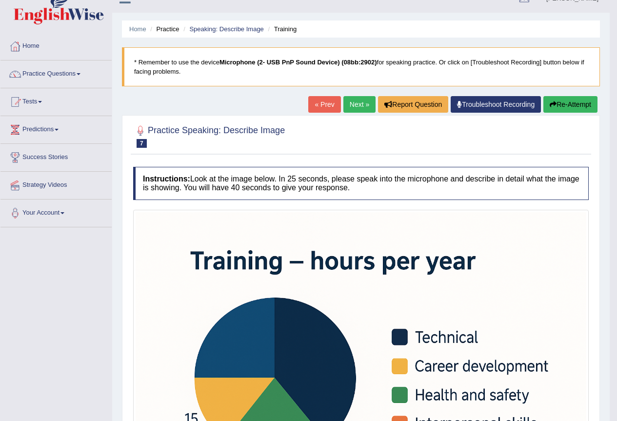
scroll to position [0, 0]
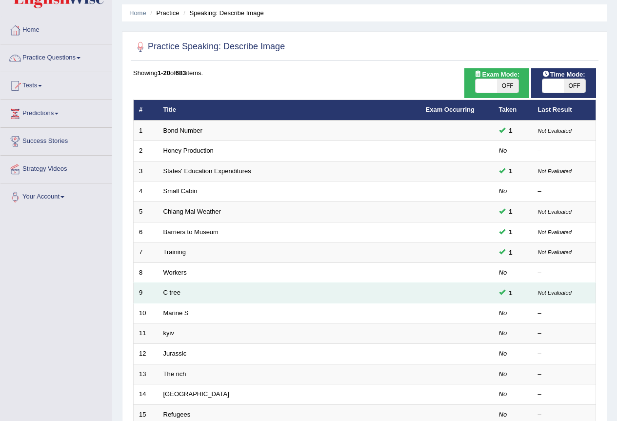
scroll to position [49, 0]
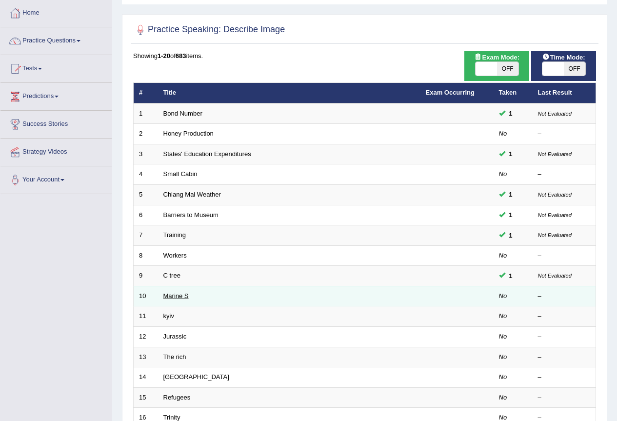
click at [185, 296] on link "Marine S" at bounding box center [175, 295] width 25 height 7
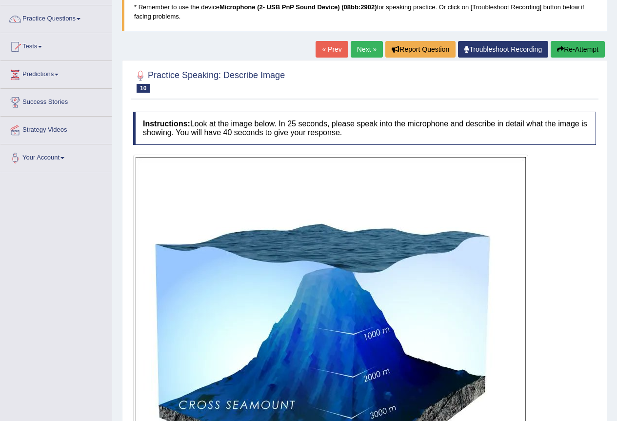
scroll to position [49, 0]
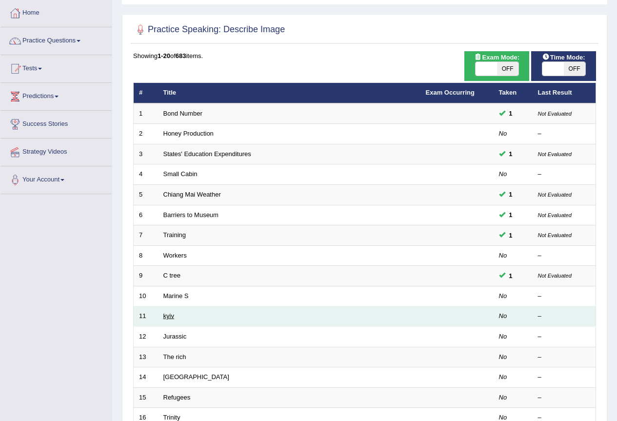
click at [171, 314] on link "kyiv" at bounding box center [168, 315] width 11 height 7
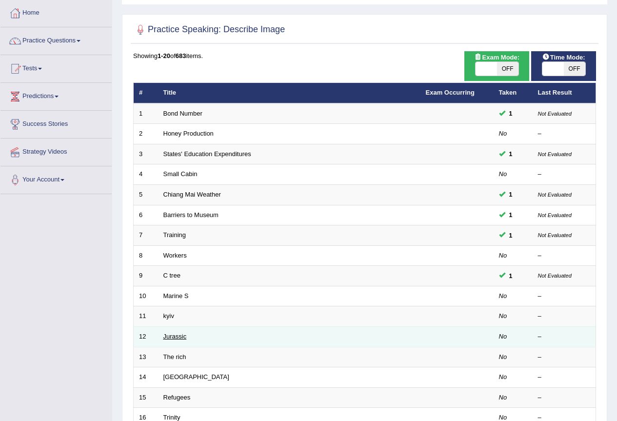
click at [182, 336] on link "Jurassic" at bounding box center [174, 335] width 23 height 7
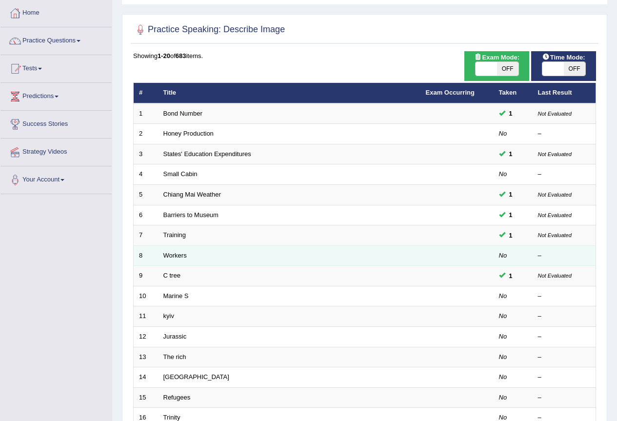
scroll to position [97, 0]
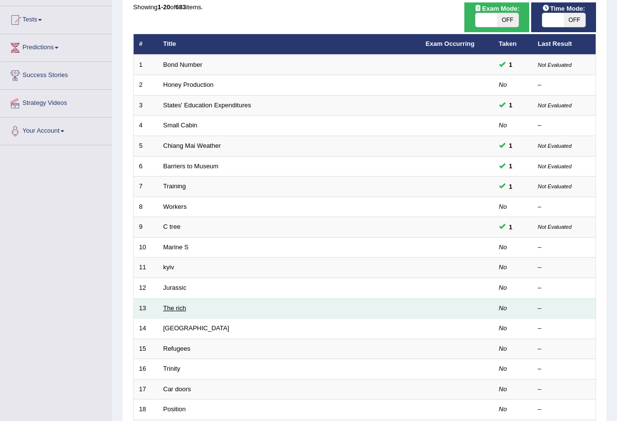
click at [175, 310] on link "The rich" at bounding box center [174, 307] width 23 height 7
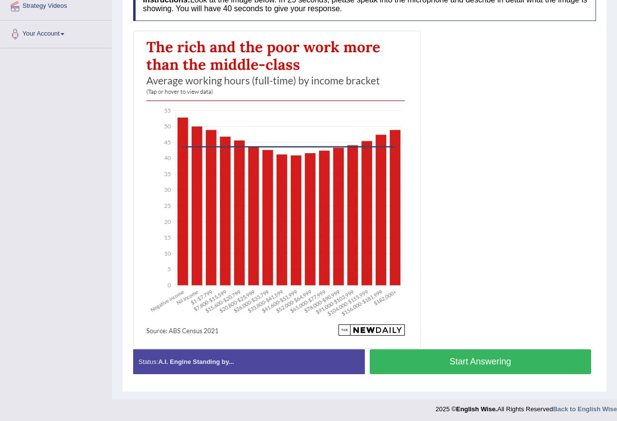
scroll to position [195, 0]
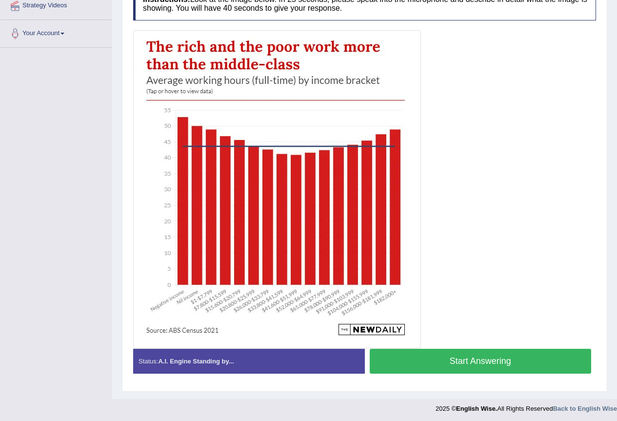
click at [474, 368] on button "Start Answering" at bounding box center [480, 360] width 222 height 25
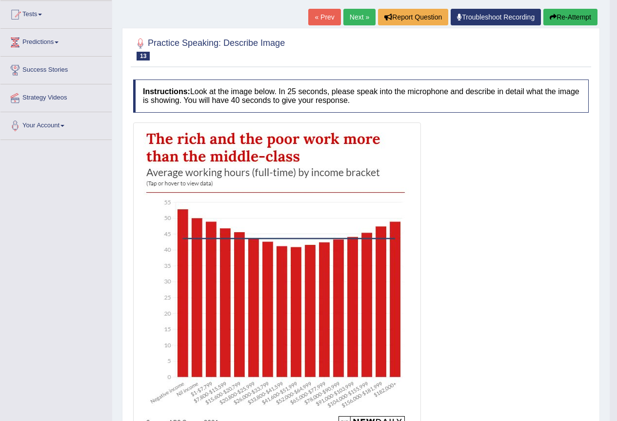
scroll to position [49, 0]
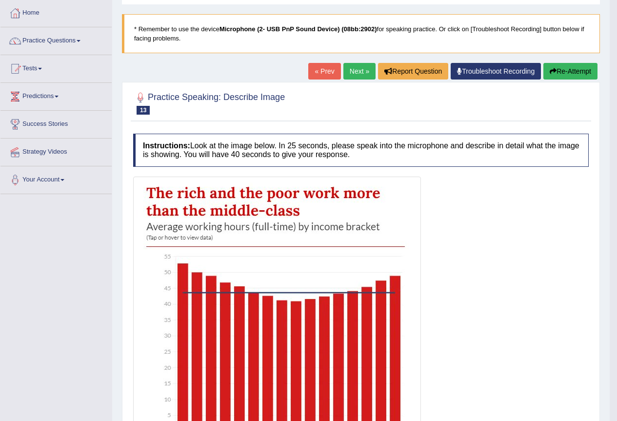
click at [353, 73] on link "Next »" at bounding box center [359, 71] width 32 height 17
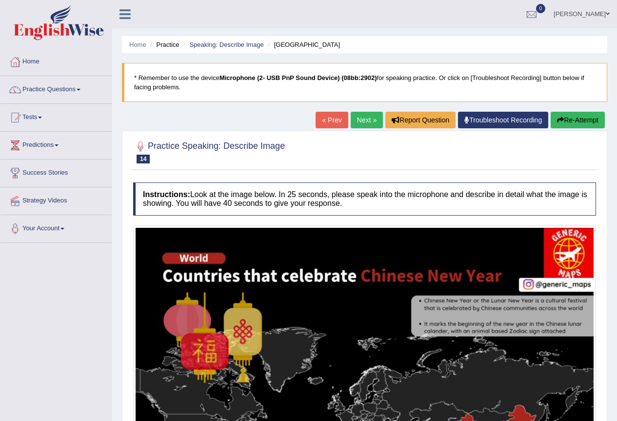
click at [362, 116] on link "Next »" at bounding box center [366, 120] width 32 height 17
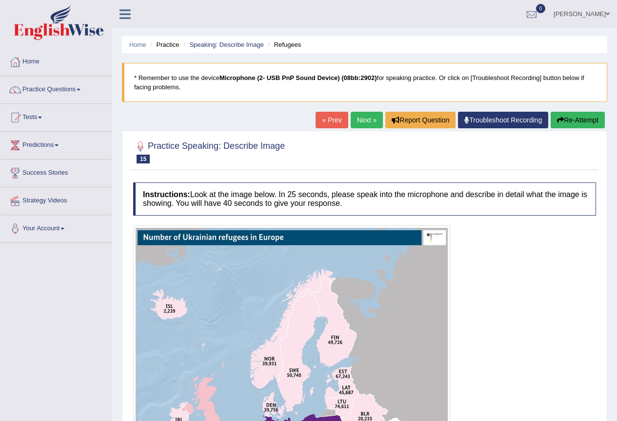
click at [368, 116] on link "Next »" at bounding box center [366, 120] width 32 height 17
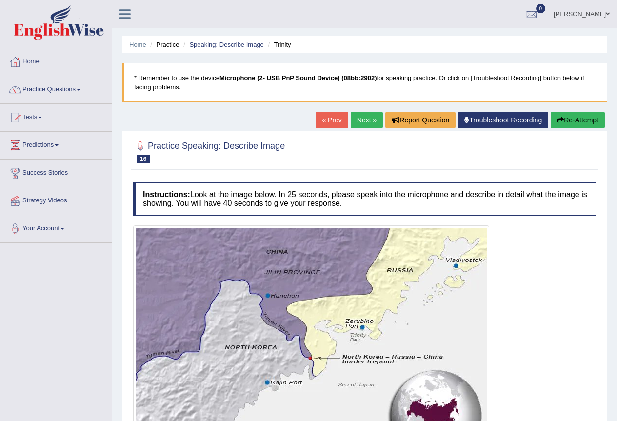
click at [369, 122] on link "Next »" at bounding box center [366, 120] width 32 height 17
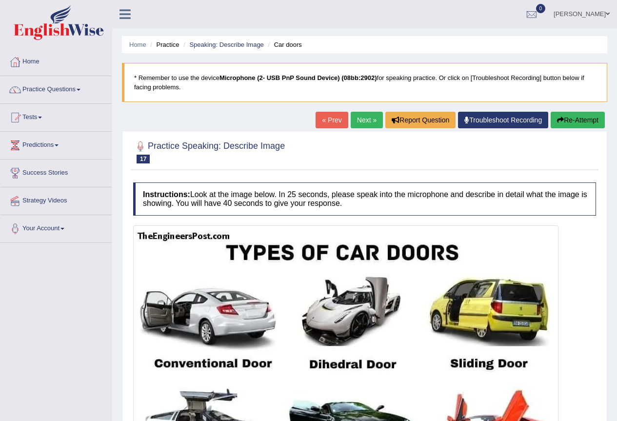
click at [369, 122] on link "Next »" at bounding box center [366, 120] width 32 height 17
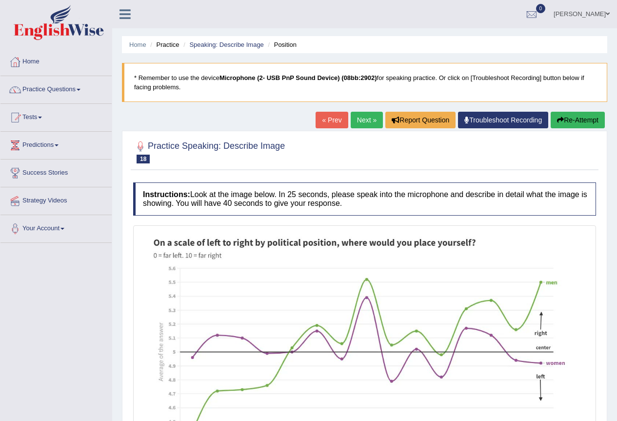
click at [331, 123] on link "« Prev" at bounding box center [331, 120] width 32 height 17
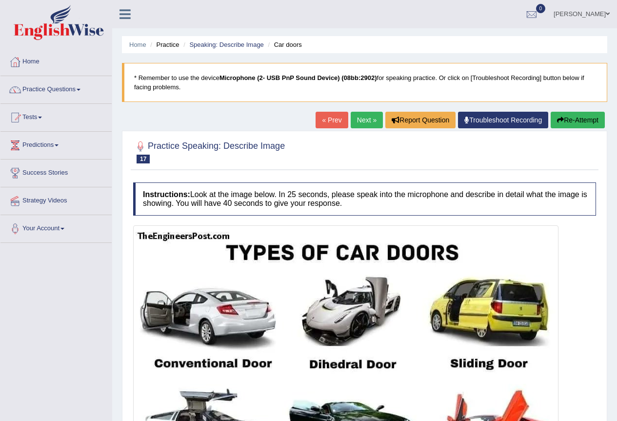
click at [331, 123] on link "« Prev" at bounding box center [331, 120] width 32 height 17
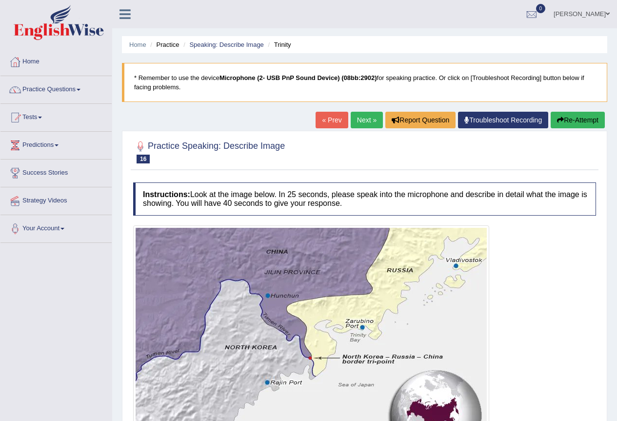
click at [331, 123] on link "« Prev" at bounding box center [331, 120] width 32 height 17
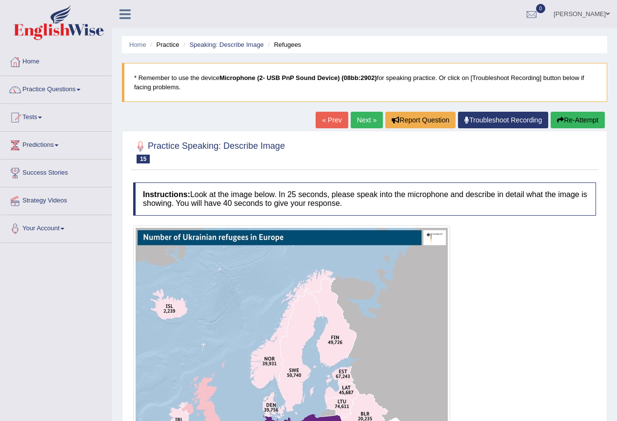
click at [331, 123] on link "« Prev" at bounding box center [331, 120] width 32 height 17
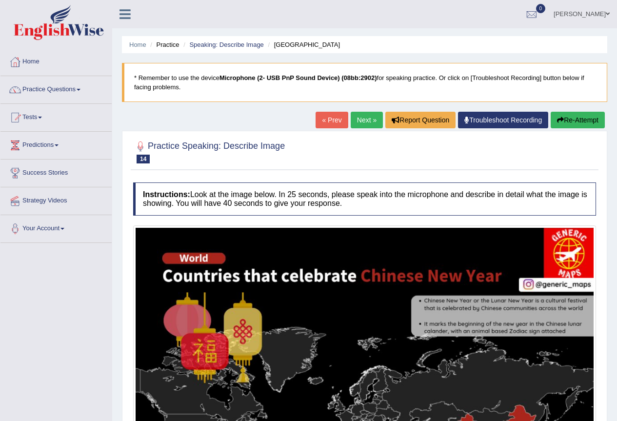
click at [331, 123] on link "« Prev" at bounding box center [331, 120] width 32 height 17
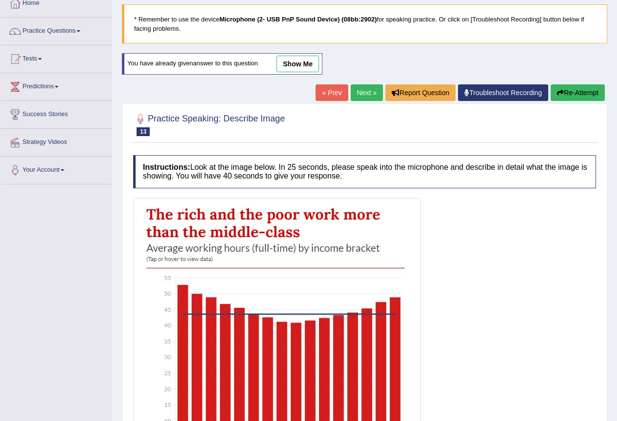
scroll to position [49, 0]
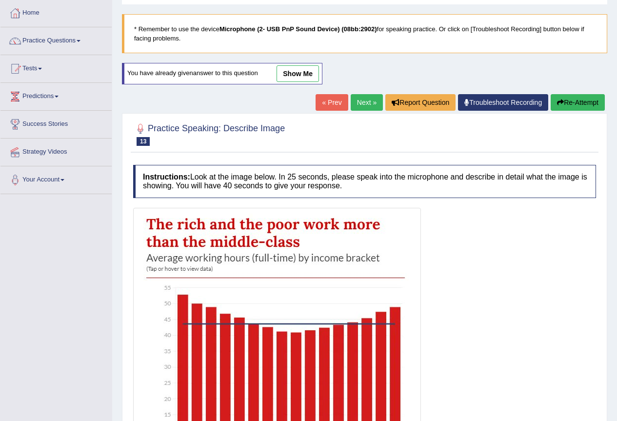
click at [363, 103] on link "Next »" at bounding box center [366, 102] width 32 height 17
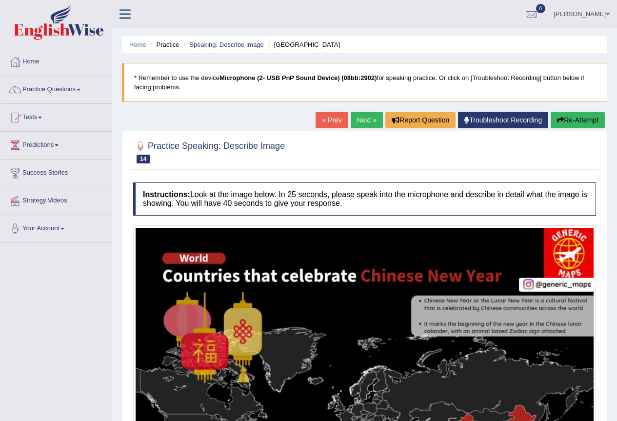
click at [366, 117] on link "Next »" at bounding box center [366, 120] width 32 height 17
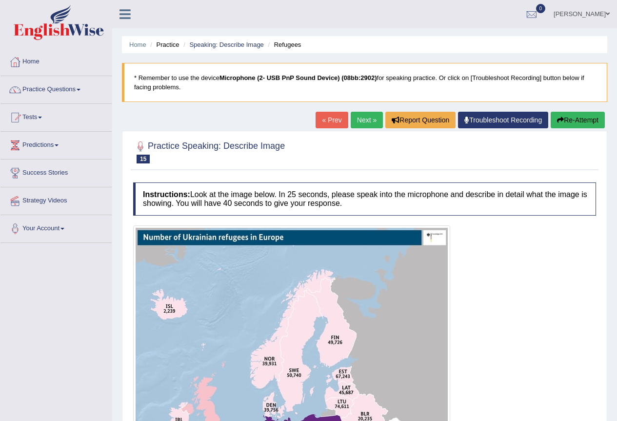
click at [366, 117] on link "Next »" at bounding box center [366, 120] width 32 height 17
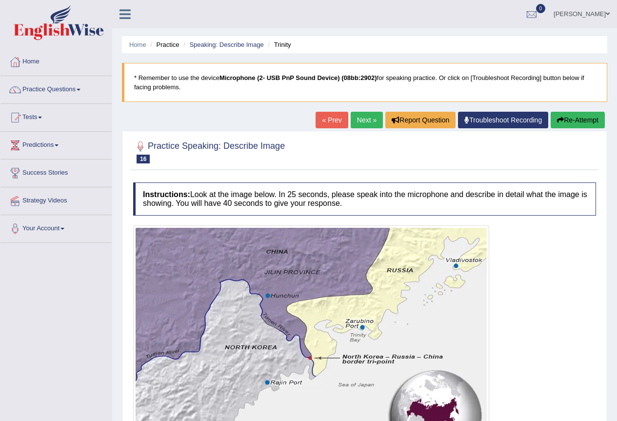
click at [366, 117] on link "Next »" at bounding box center [366, 120] width 32 height 17
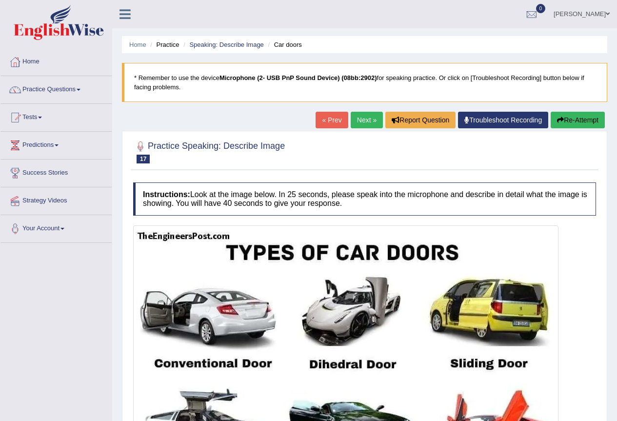
click at [366, 117] on link "Next »" at bounding box center [366, 120] width 32 height 17
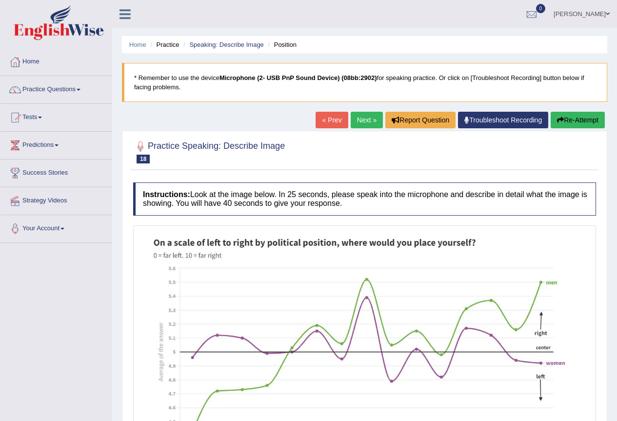
click at [366, 117] on link "Next »" at bounding box center [366, 120] width 32 height 17
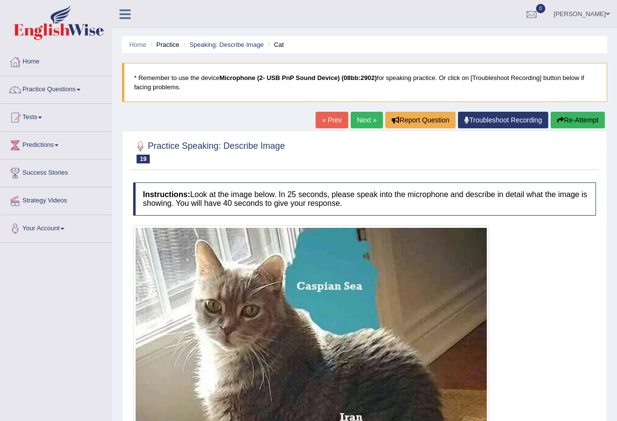
click at [366, 117] on link "Next »" at bounding box center [366, 120] width 32 height 17
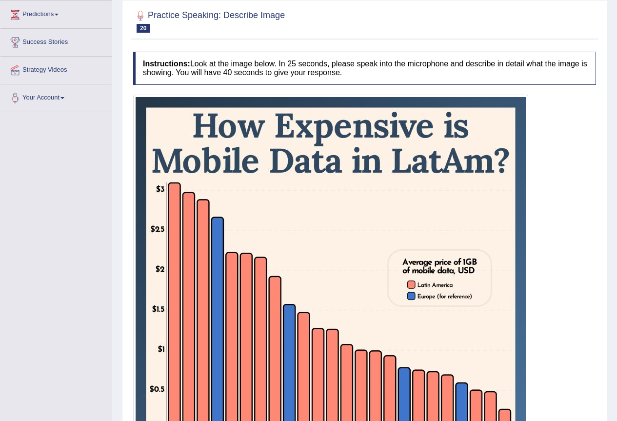
scroll to position [31, 0]
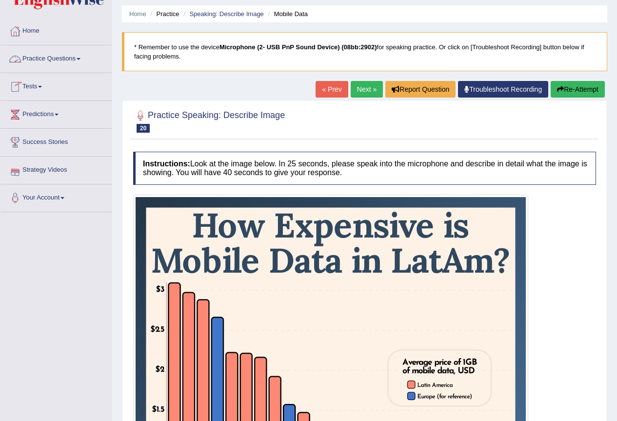
click at [322, 90] on link "« Prev" at bounding box center [331, 89] width 32 height 17
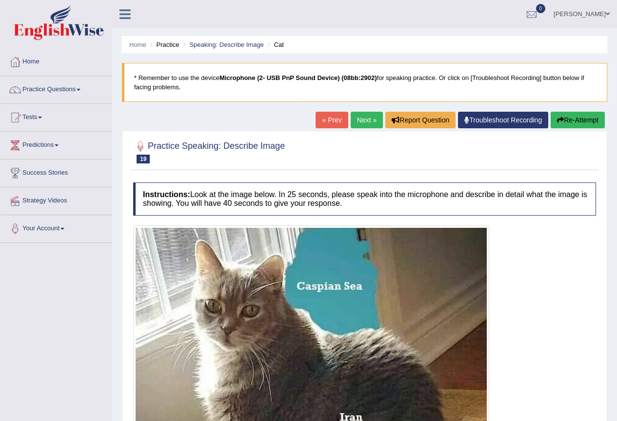
click at [326, 114] on link "« Prev" at bounding box center [331, 120] width 32 height 17
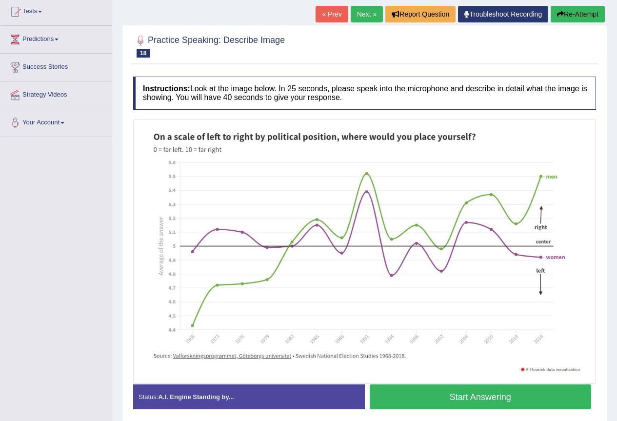
scroll to position [46, 0]
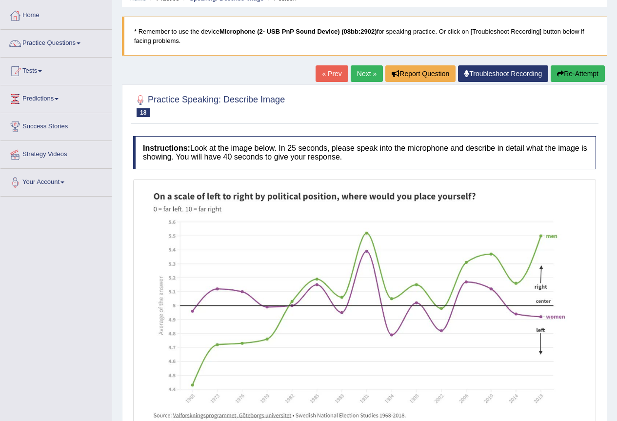
click at [333, 72] on link "« Prev" at bounding box center [331, 73] width 32 height 17
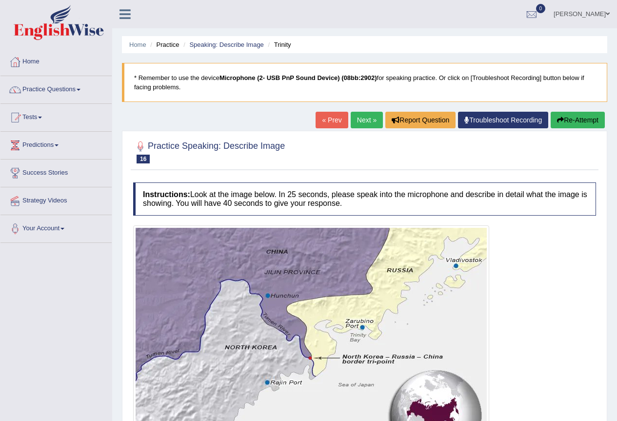
click at [318, 121] on link "« Prev" at bounding box center [331, 120] width 32 height 17
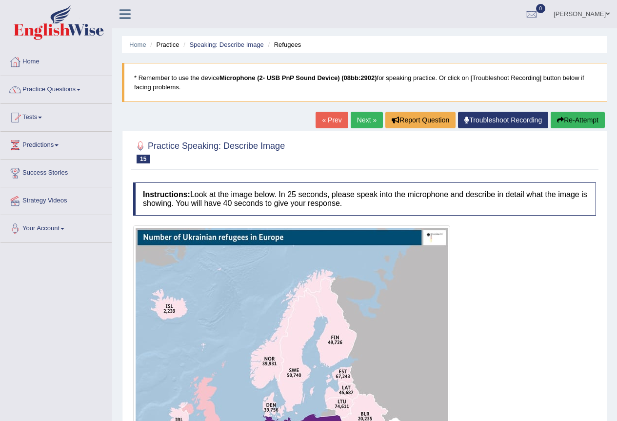
click at [318, 121] on link "« Prev" at bounding box center [331, 120] width 32 height 17
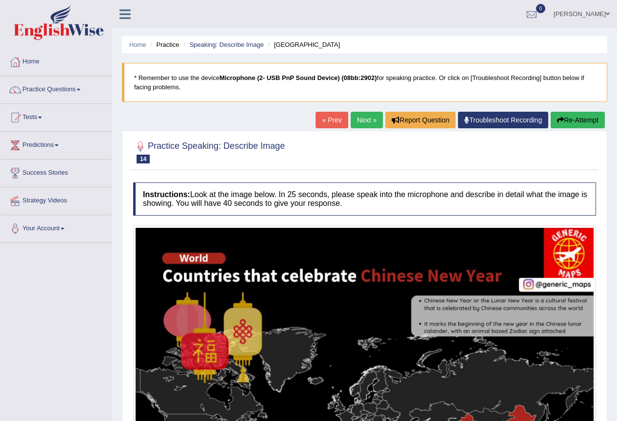
click at [318, 121] on link "« Prev" at bounding box center [331, 120] width 32 height 17
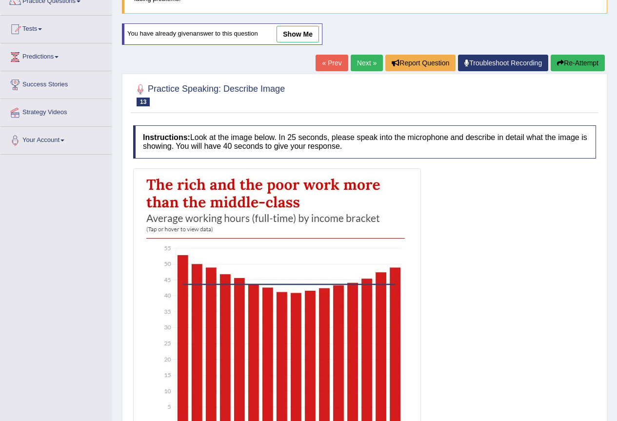
scroll to position [82, 0]
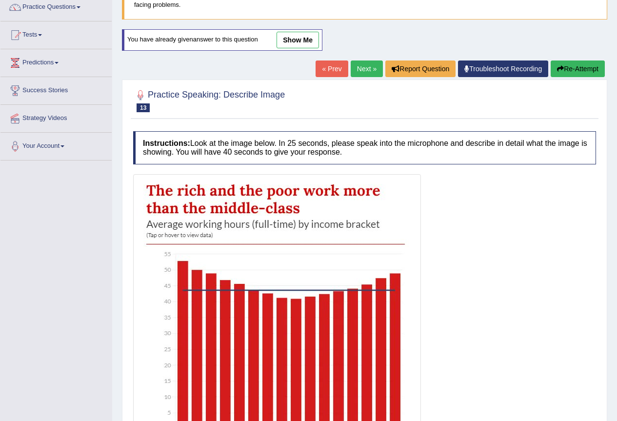
click at [293, 37] on link "show me" at bounding box center [297, 40] width 42 height 17
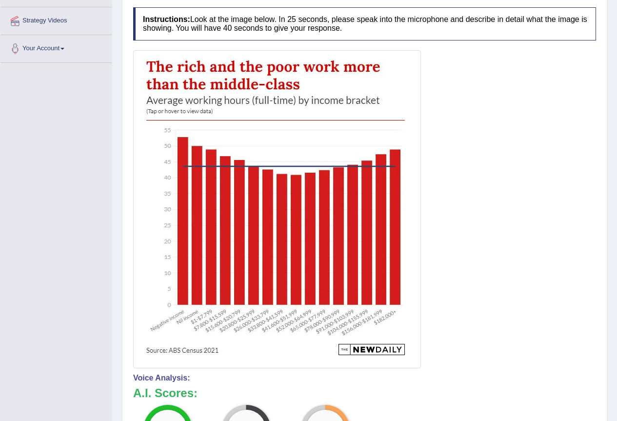
scroll to position [34, 0]
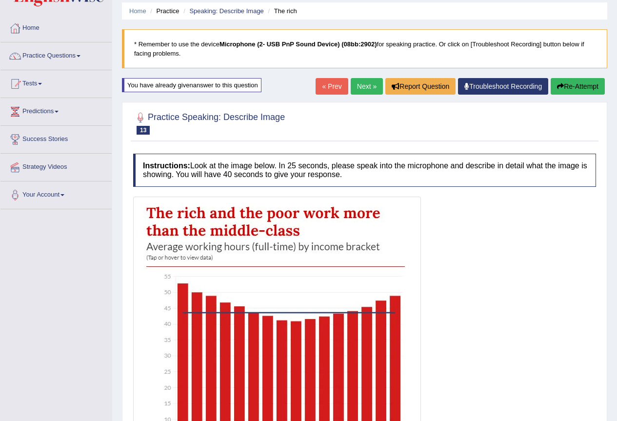
click at [366, 82] on link "Next »" at bounding box center [366, 86] width 32 height 17
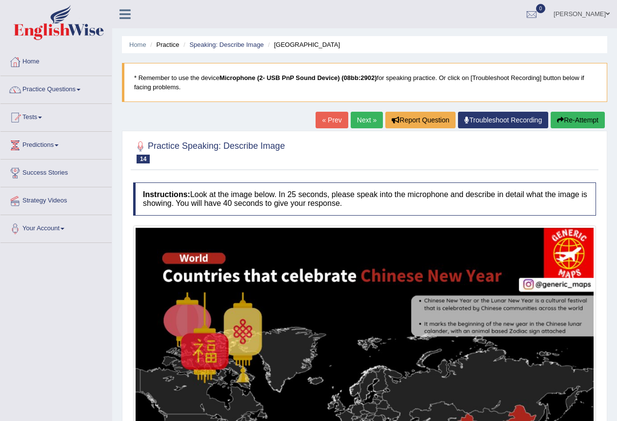
click at [362, 120] on link "Next »" at bounding box center [366, 120] width 32 height 17
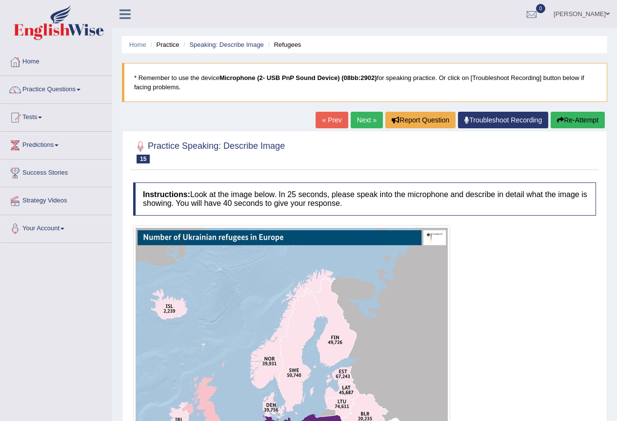
click at [362, 120] on link "Next »" at bounding box center [366, 120] width 32 height 17
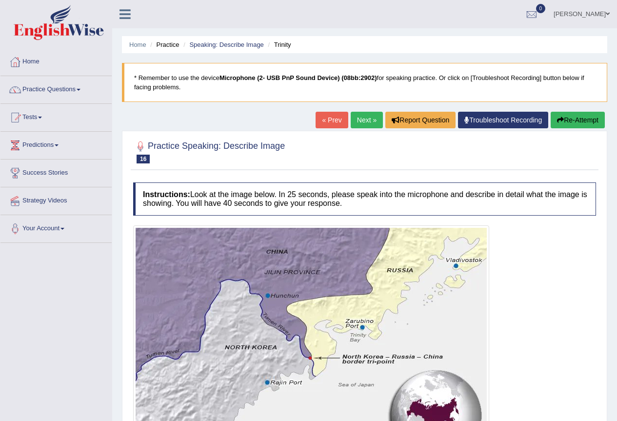
click at [362, 120] on link "Next »" at bounding box center [366, 120] width 32 height 17
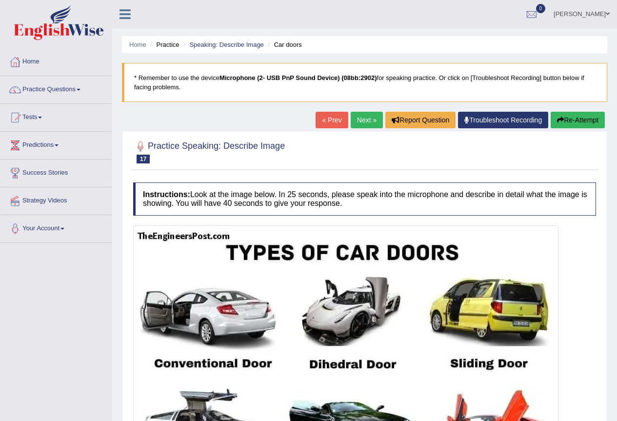
click at [362, 120] on link "Next »" at bounding box center [366, 120] width 32 height 17
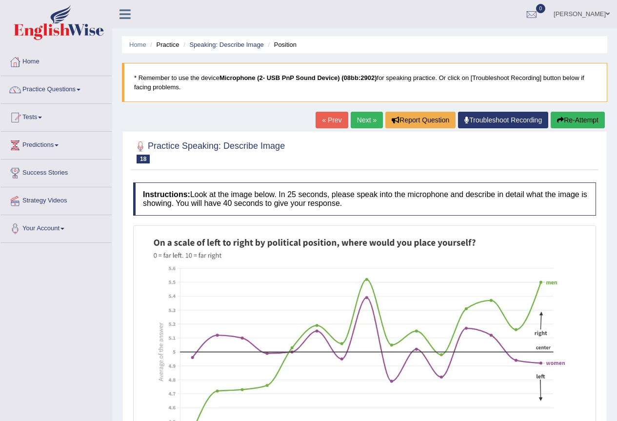
click at [362, 120] on link "Next »" at bounding box center [366, 120] width 32 height 17
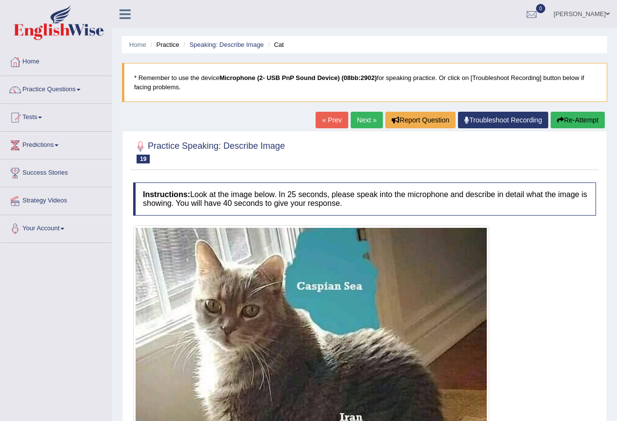
click at [362, 120] on link "Next »" at bounding box center [366, 120] width 32 height 17
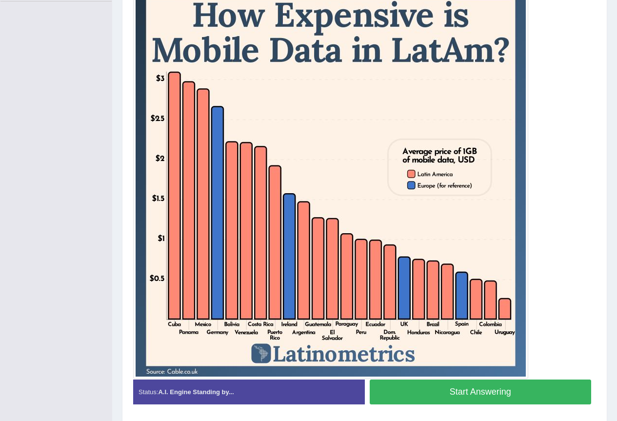
scroll to position [244, 0]
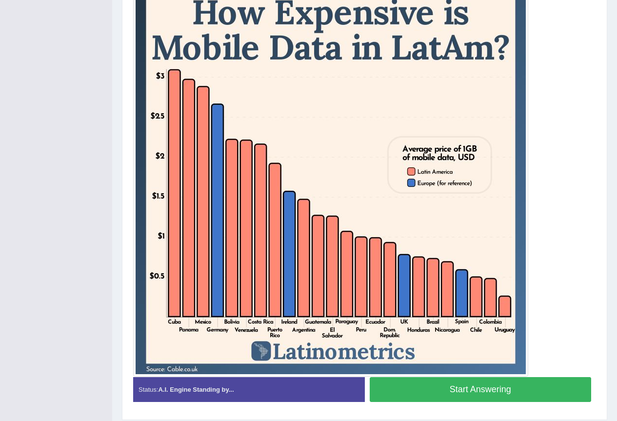
click at [439, 388] on button "Start Answering" at bounding box center [480, 389] width 222 height 25
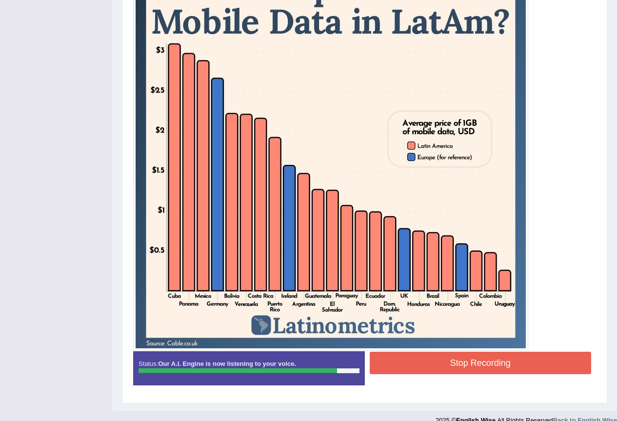
scroll to position [284, 0]
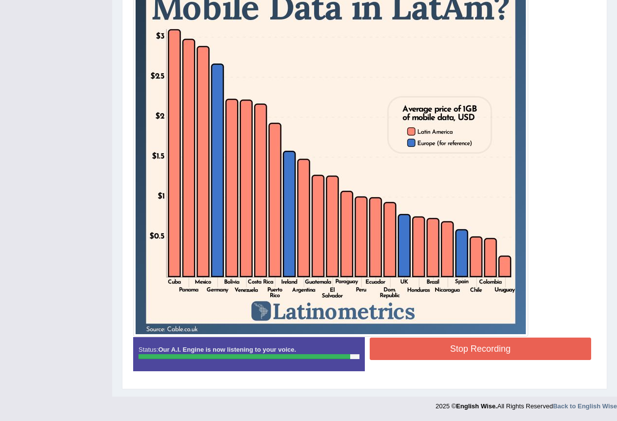
click at [460, 347] on button "Stop Recording" at bounding box center [480, 348] width 222 height 22
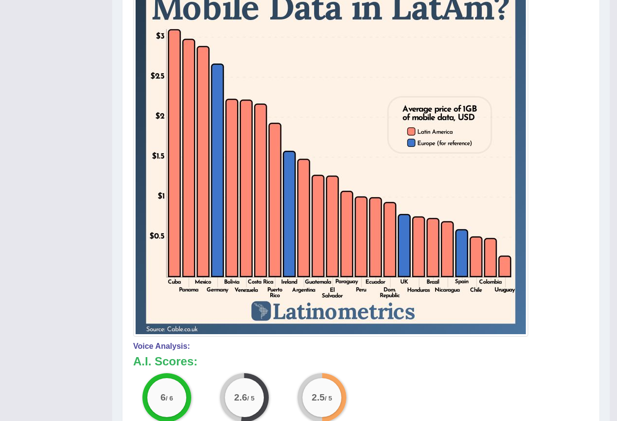
scroll to position [89, 0]
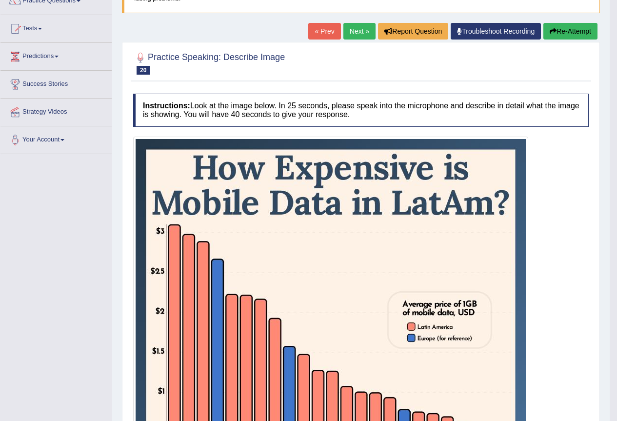
click at [354, 30] on link "Next »" at bounding box center [359, 31] width 32 height 17
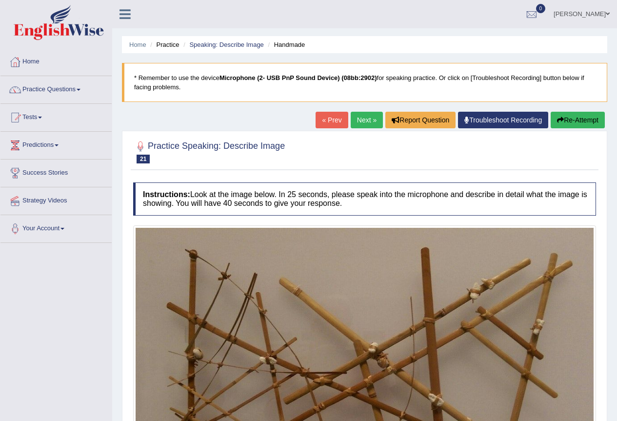
click at [369, 117] on link "Next »" at bounding box center [366, 120] width 32 height 17
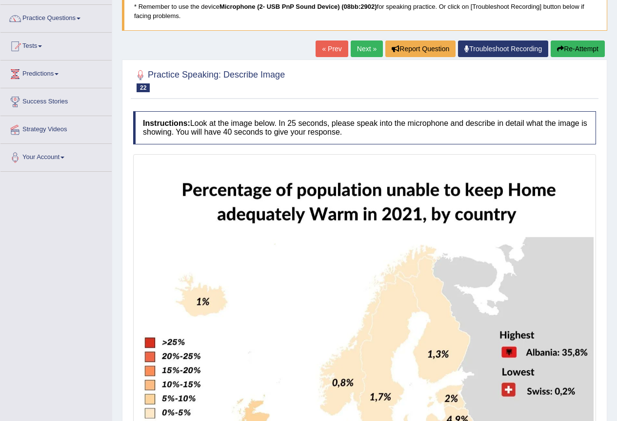
scroll to position [49, 0]
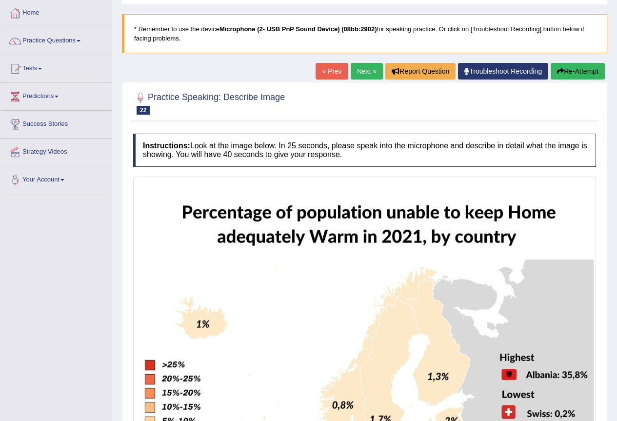
click at [353, 71] on link "Next »" at bounding box center [366, 71] width 32 height 17
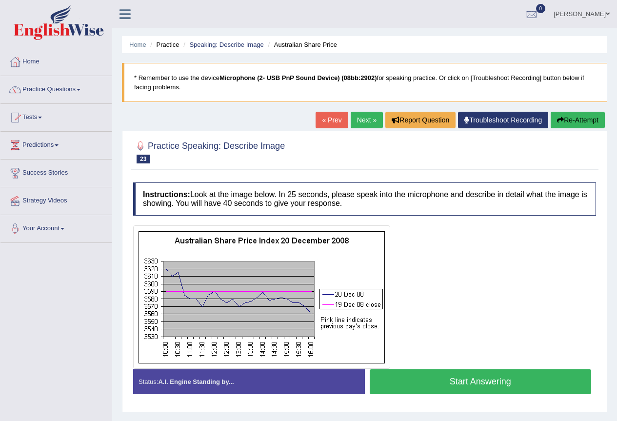
click at [368, 121] on link "Next »" at bounding box center [366, 120] width 32 height 17
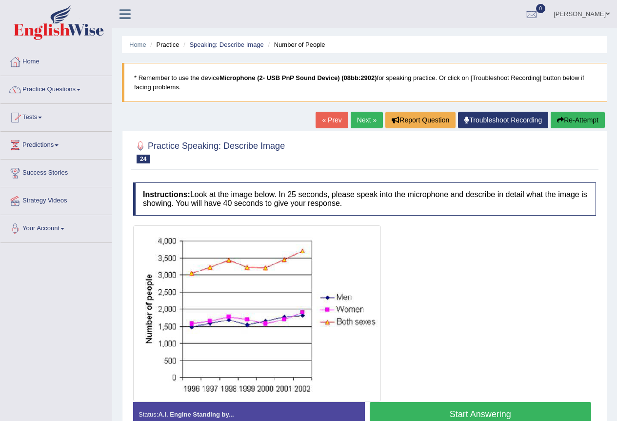
click at [368, 121] on link "Next »" at bounding box center [366, 120] width 32 height 17
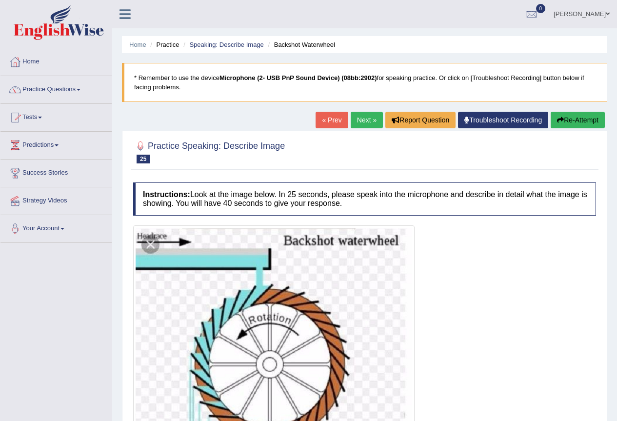
click at [368, 121] on link "Next »" at bounding box center [366, 120] width 32 height 17
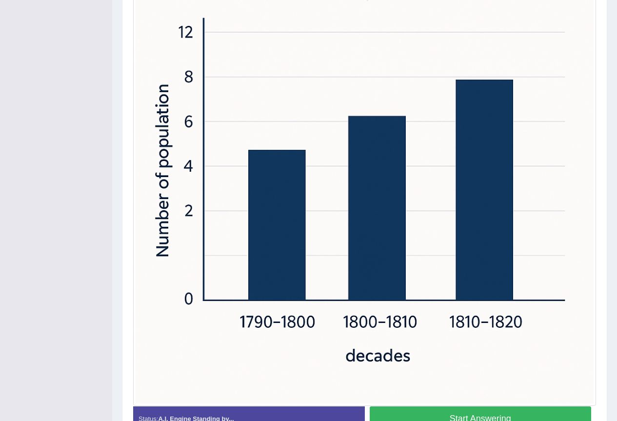
scroll to position [342, 0]
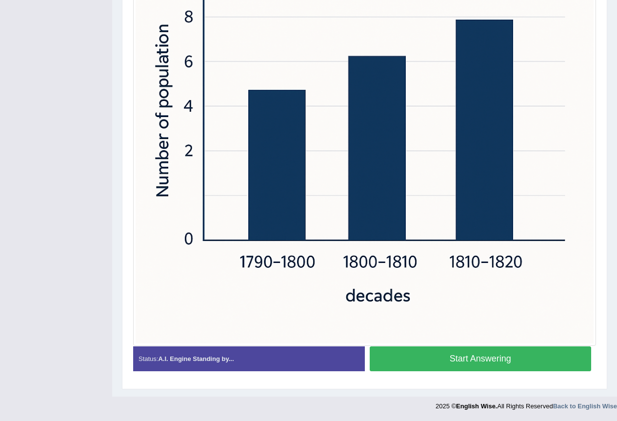
click at [428, 359] on button "Start Answering" at bounding box center [480, 358] width 222 height 25
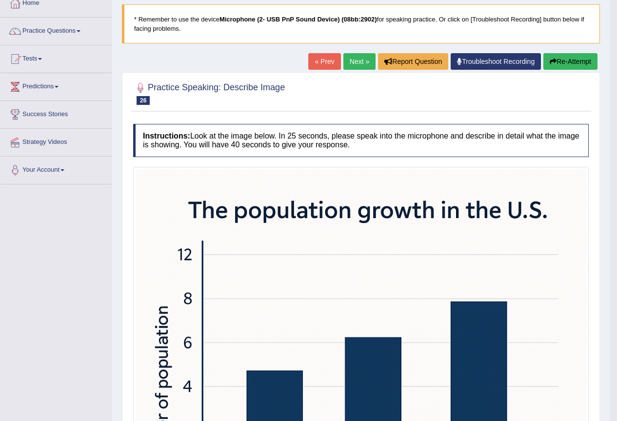
scroll to position [54, 0]
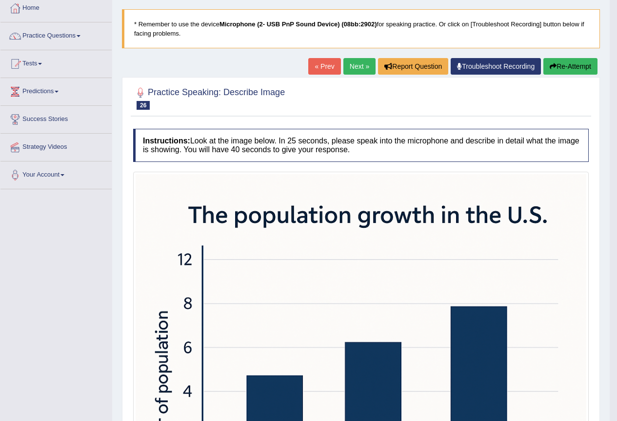
click at [359, 68] on link "Next »" at bounding box center [359, 66] width 32 height 17
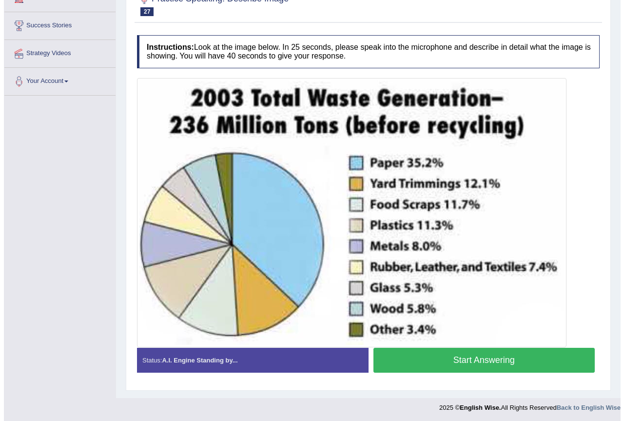
scroll to position [149, 0]
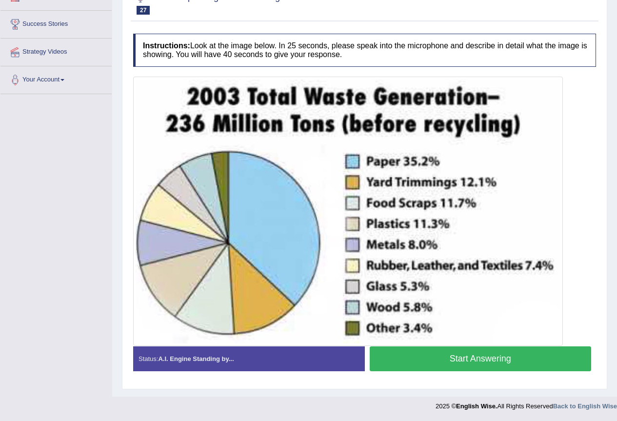
click at [475, 353] on button "Start Answering" at bounding box center [480, 358] width 222 height 25
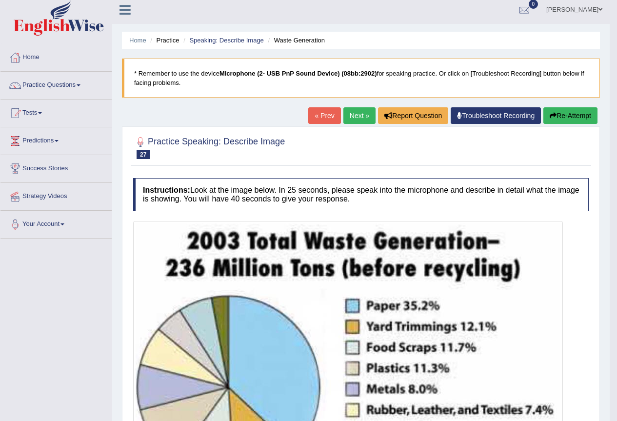
scroll to position [0, 0]
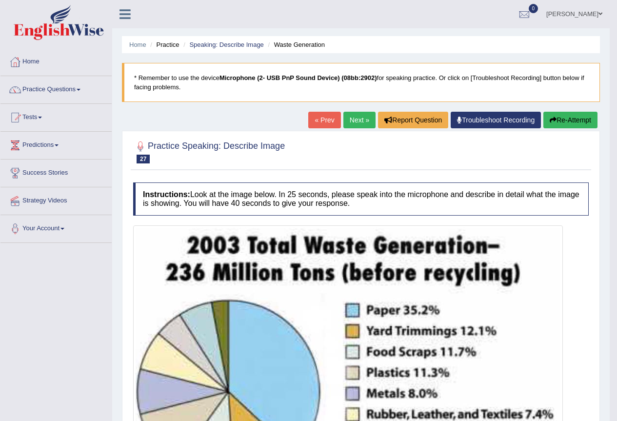
click at [357, 120] on link "Next »" at bounding box center [359, 120] width 32 height 17
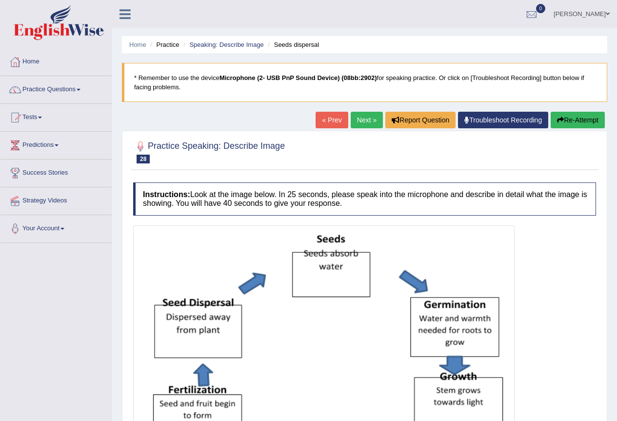
click at [357, 120] on link "Next »" at bounding box center [366, 120] width 32 height 17
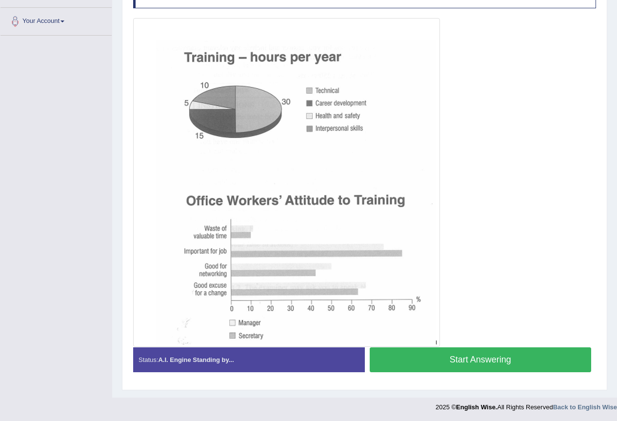
scroll to position [208, 0]
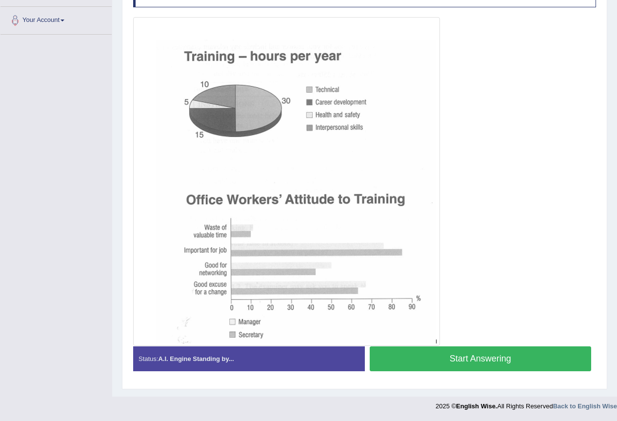
click at [468, 359] on button "Start Answering" at bounding box center [480, 358] width 222 height 25
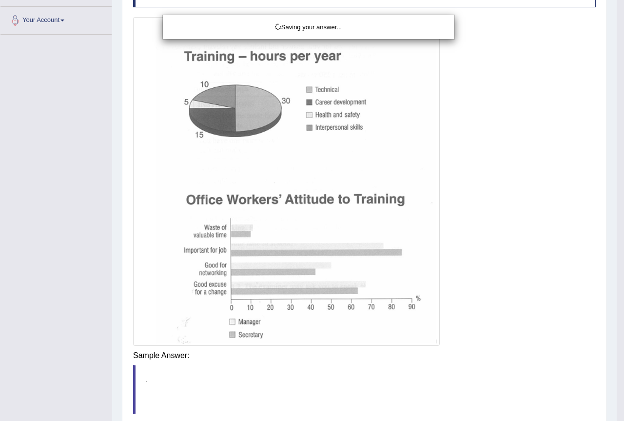
click at [465, 359] on div "Saving your answer..." at bounding box center [312, 210] width 624 height 421
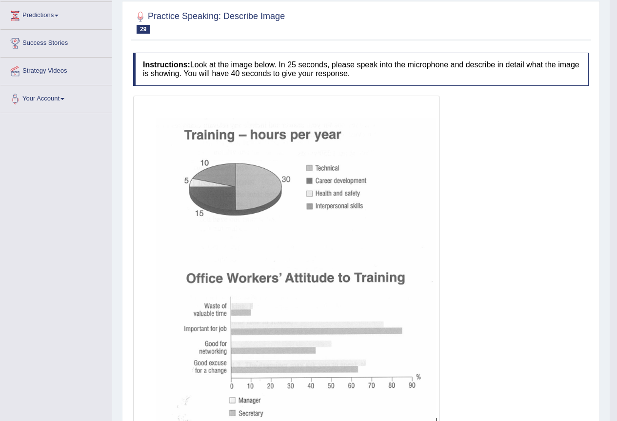
scroll to position [24, 0]
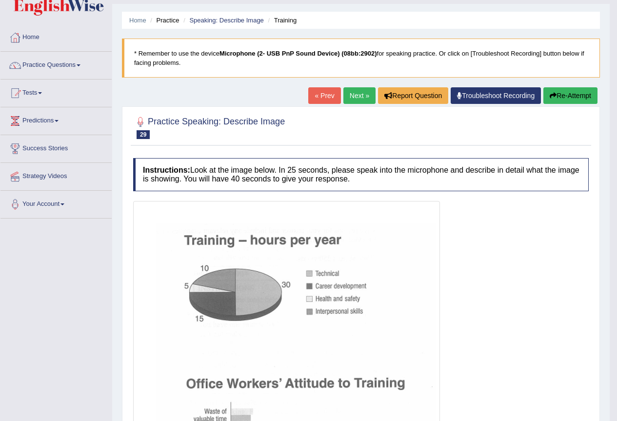
click at [345, 96] on link "Next »" at bounding box center [359, 95] width 32 height 17
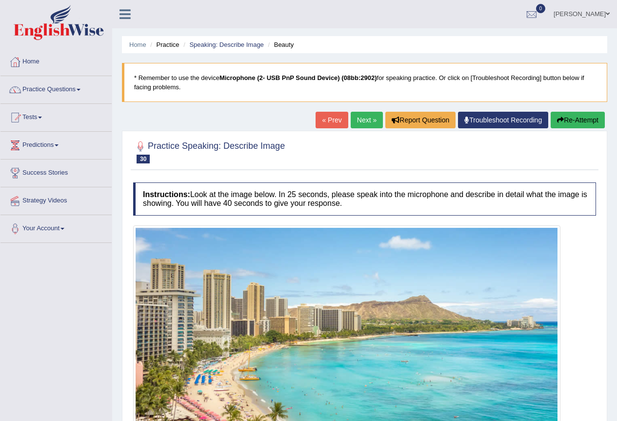
click at [353, 123] on link "Next »" at bounding box center [366, 120] width 32 height 17
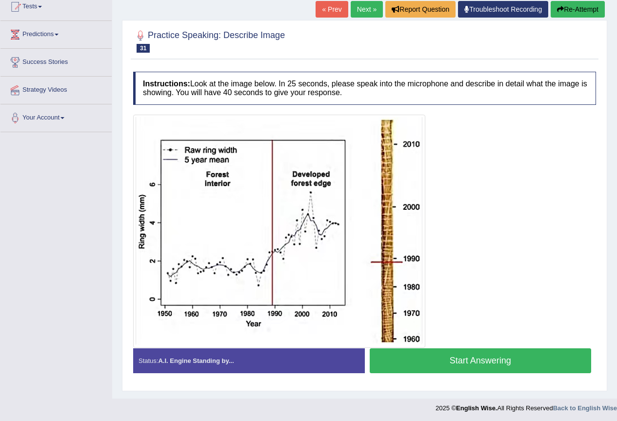
scroll to position [113, 0]
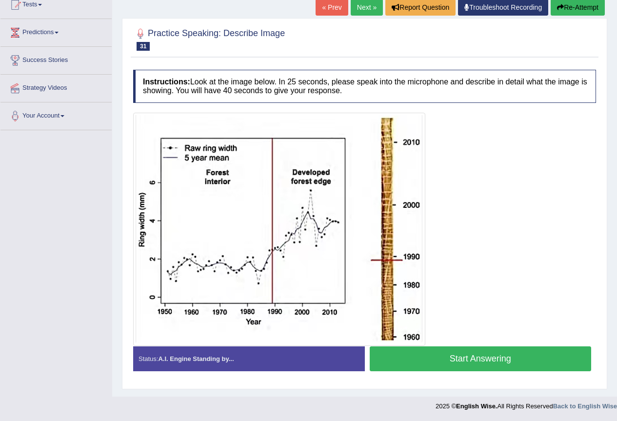
click at [524, 363] on button "Start Answering" at bounding box center [480, 358] width 222 height 25
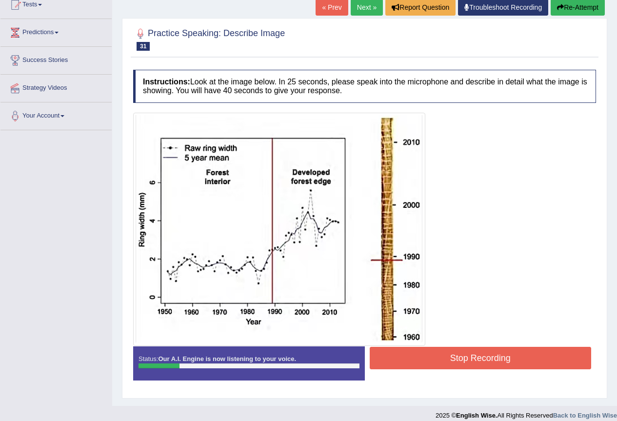
click at [524, 363] on button "Stop Recording" at bounding box center [480, 358] width 222 height 22
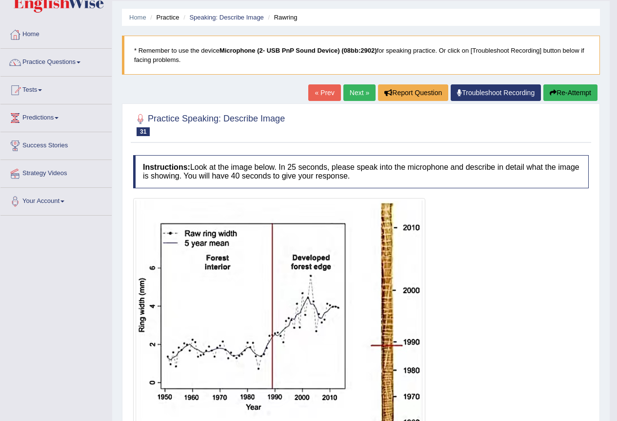
scroll to position [15, 0]
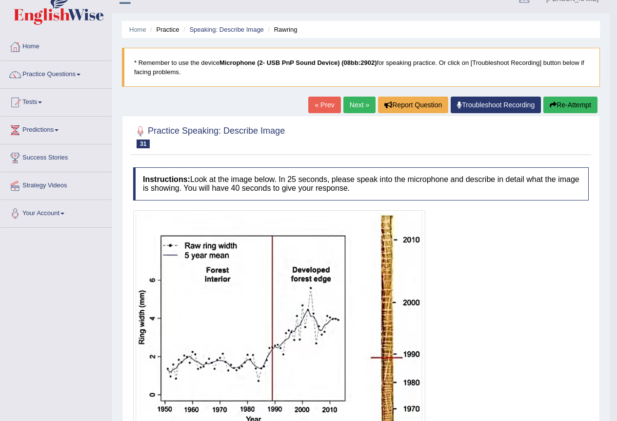
click at [558, 102] on button "Re-Attempt" at bounding box center [570, 105] width 54 height 17
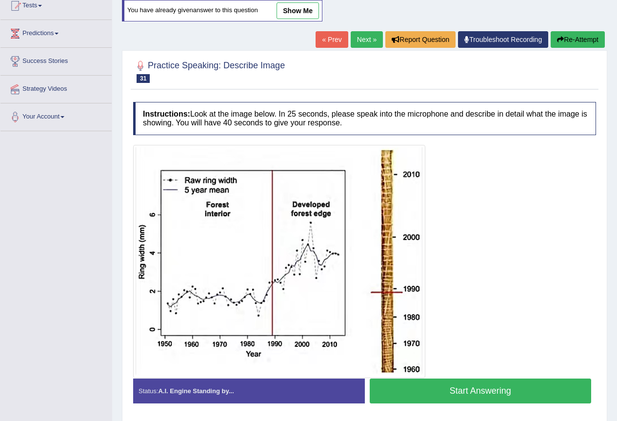
scroll to position [113, 0]
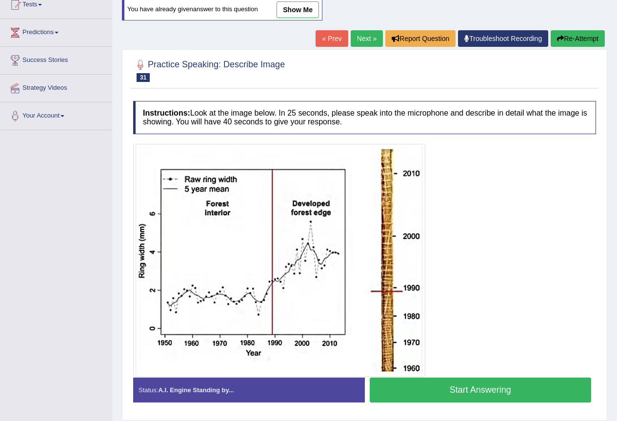
click at [449, 387] on button "Start Answering" at bounding box center [480, 389] width 222 height 25
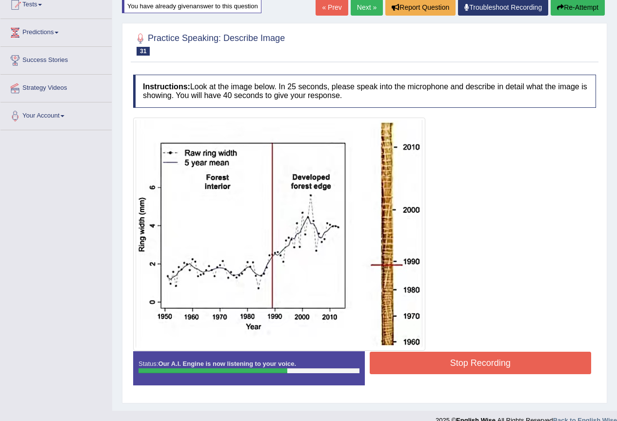
click at [451, 364] on button "Stop Recording" at bounding box center [480, 362] width 222 height 22
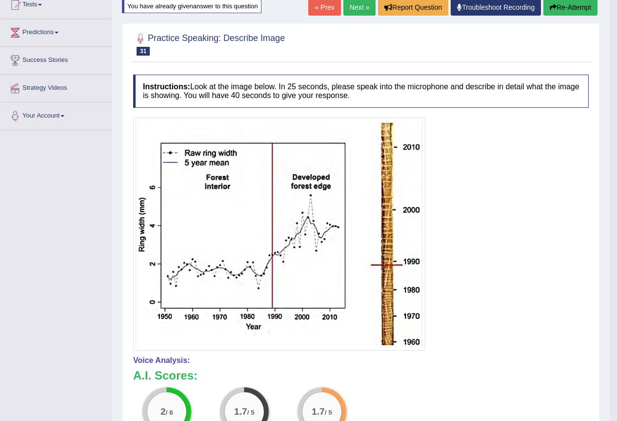
click at [354, 11] on link "Next »" at bounding box center [359, 7] width 32 height 17
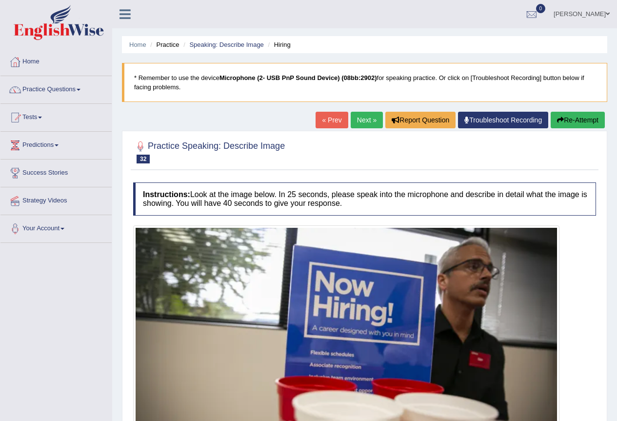
click at [372, 120] on link "Next »" at bounding box center [366, 120] width 32 height 17
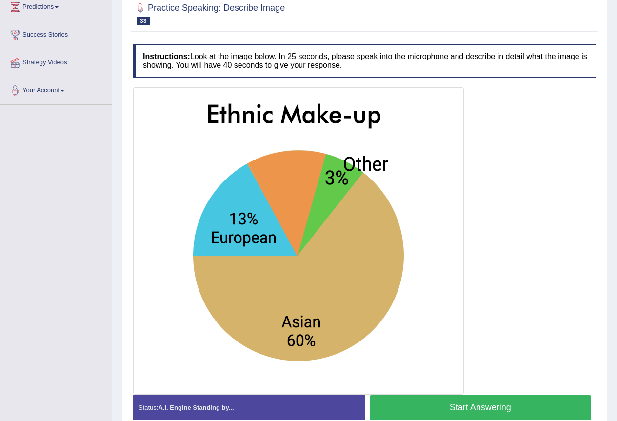
scroll to position [187, 0]
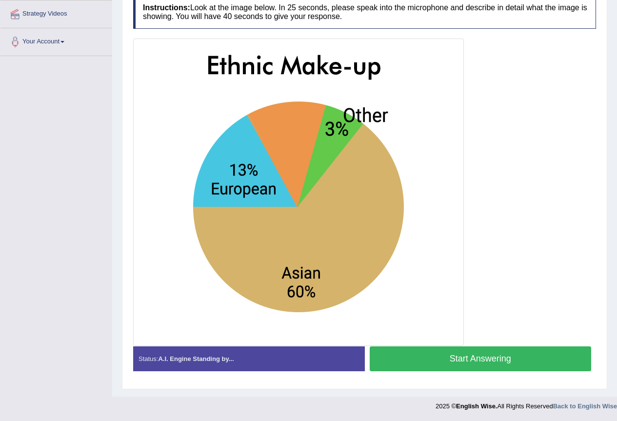
click at [397, 357] on button "Start Answering" at bounding box center [480, 358] width 222 height 25
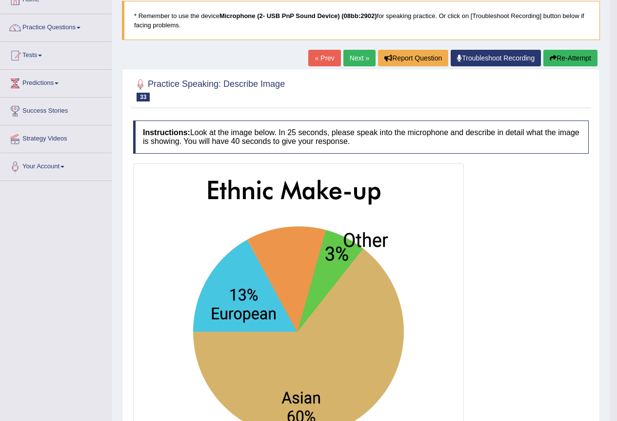
scroll to position [52, 0]
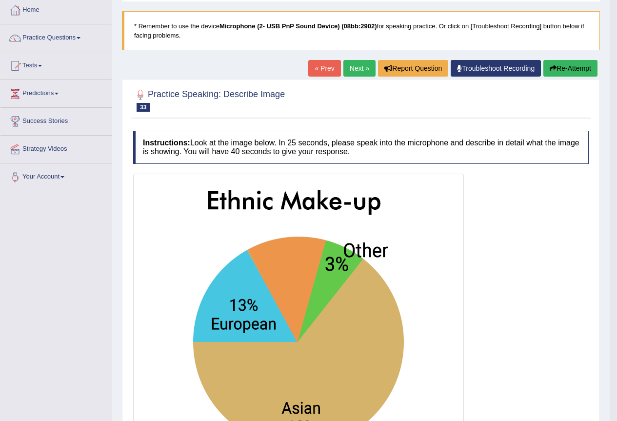
click at [363, 65] on link "Next »" at bounding box center [359, 68] width 32 height 17
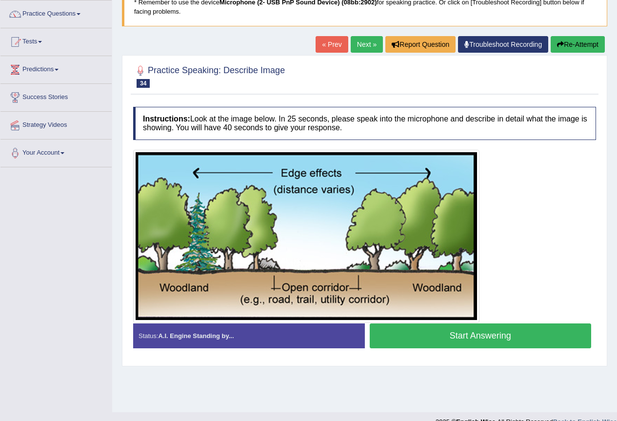
scroll to position [91, 0]
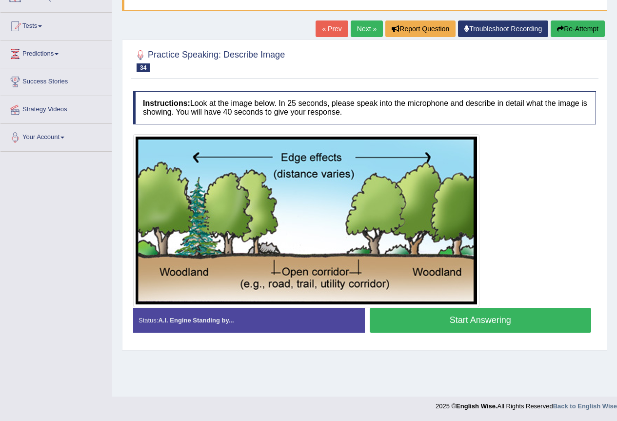
click at [363, 30] on link "Next »" at bounding box center [366, 28] width 32 height 17
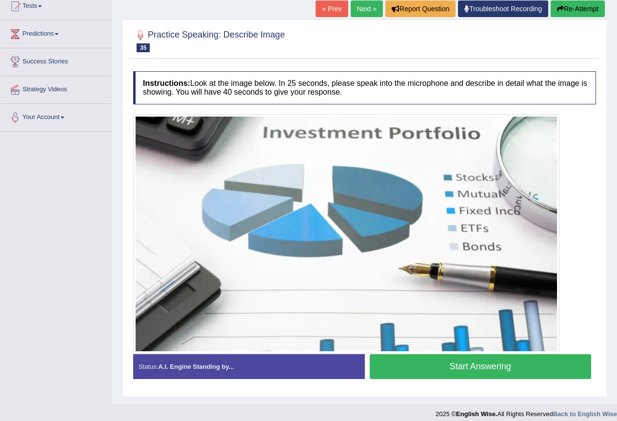
scroll to position [119, 0]
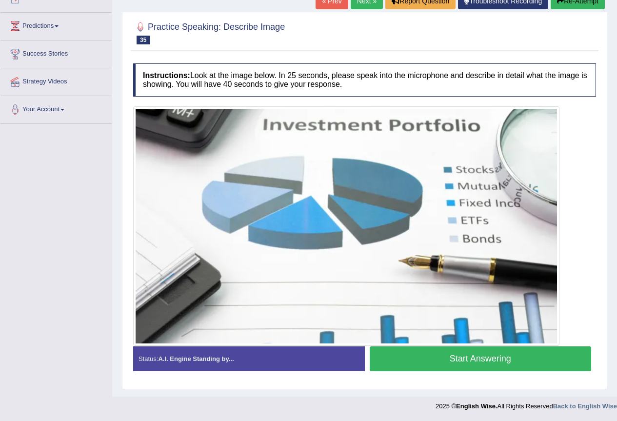
click at [367, 4] on link "Next »" at bounding box center [366, 1] width 32 height 17
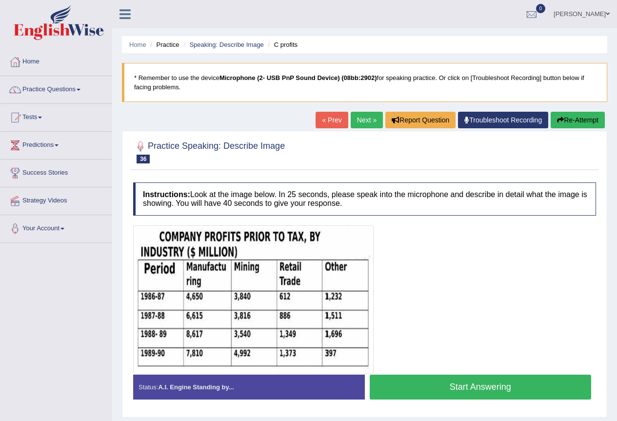
click at [355, 117] on link "Next »" at bounding box center [366, 120] width 32 height 17
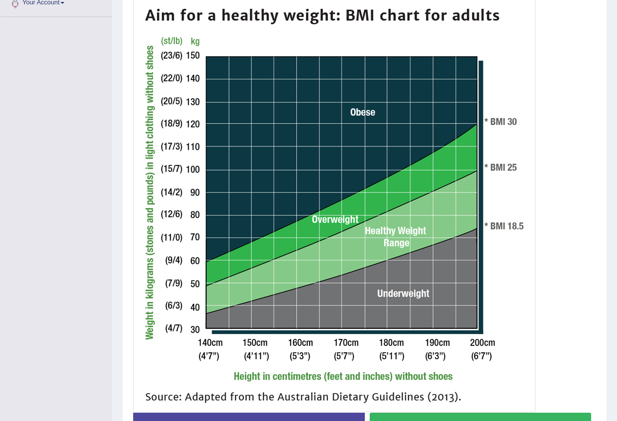
scroll to position [243, 0]
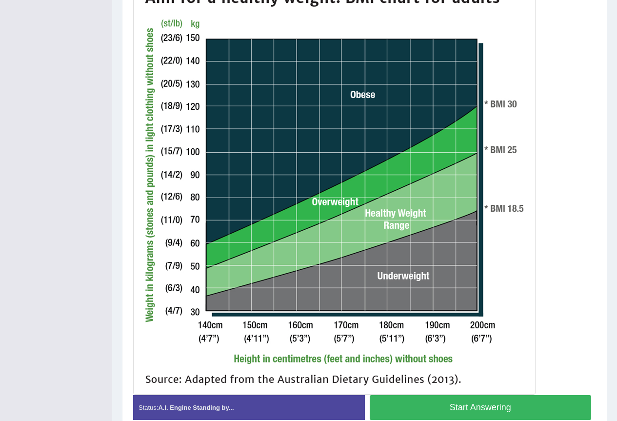
click at [463, 405] on button "Start Answering" at bounding box center [480, 407] width 222 height 25
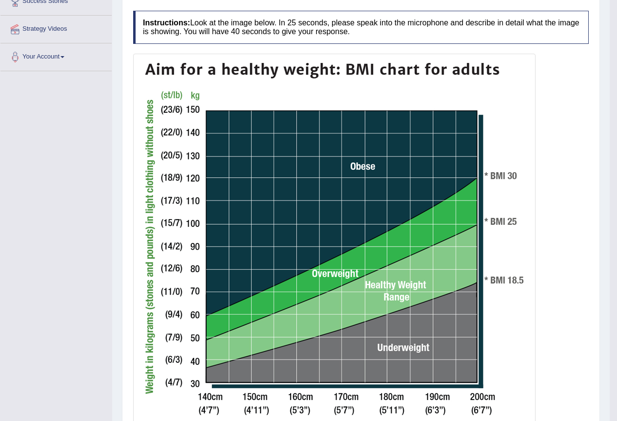
scroll to position [97, 0]
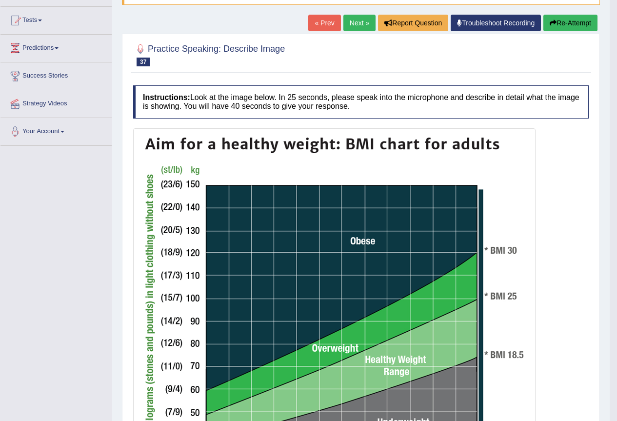
click at [353, 25] on link "Next »" at bounding box center [359, 23] width 32 height 17
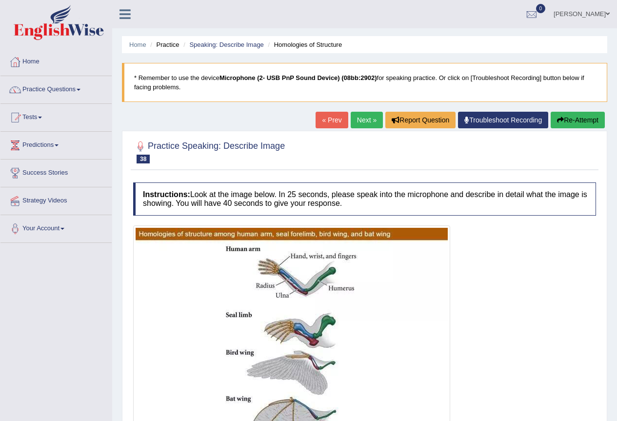
click at [350, 115] on link "Next »" at bounding box center [366, 120] width 32 height 17
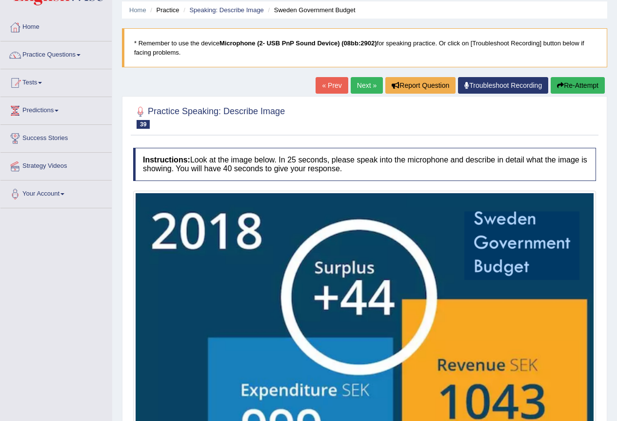
scroll to position [3, 0]
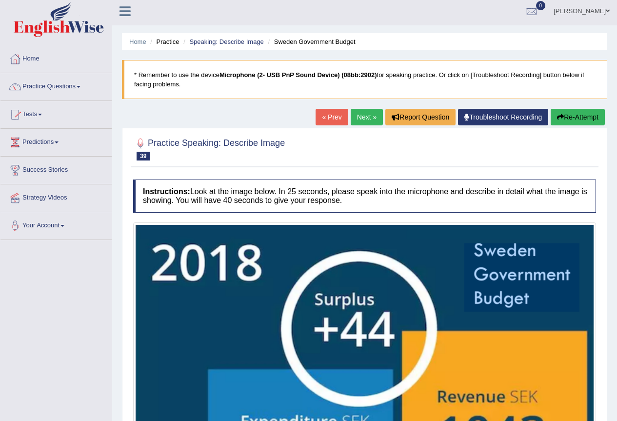
click at [350, 115] on link "Next »" at bounding box center [366, 117] width 32 height 17
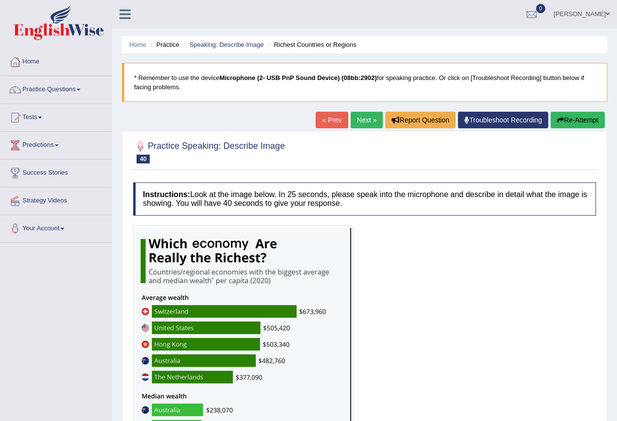
click at [376, 123] on link "Next »" at bounding box center [366, 120] width 32 height 17
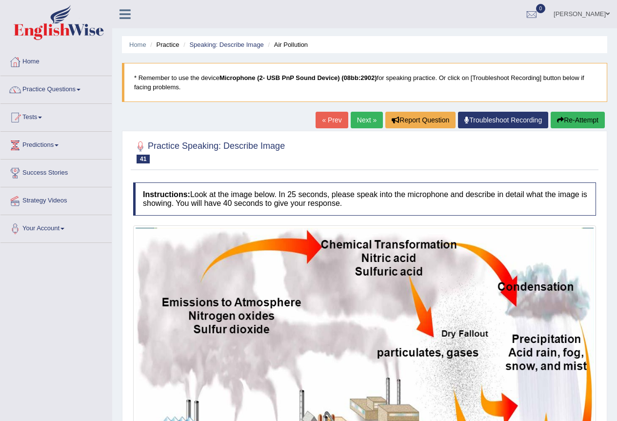
click at [366, 125] on link "Next »" at bounding box center [366, 120] width 32 height 17
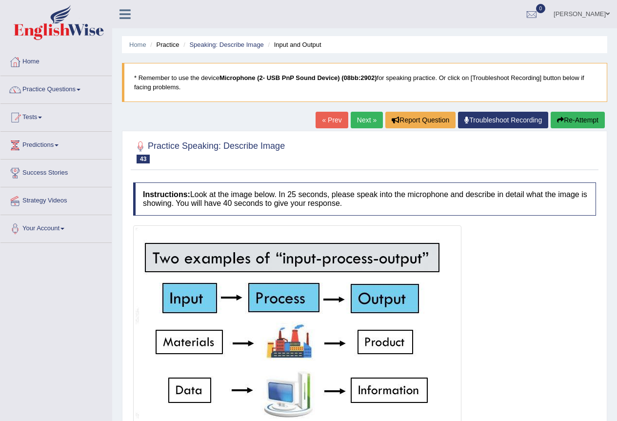
click at [367, 122] on link "Next »" at bounding box center [366, 120] width 32 height 17
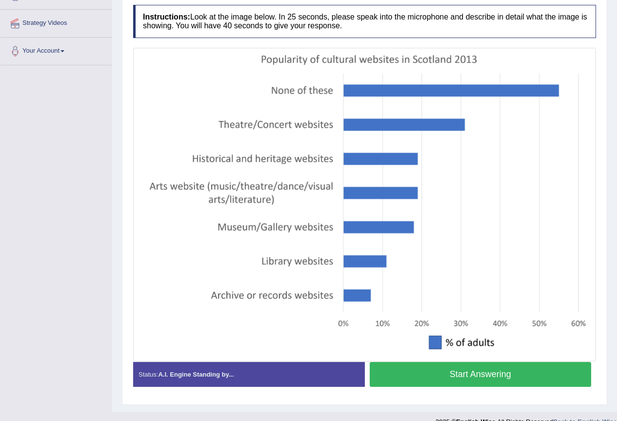
scroll to position [193, 0]
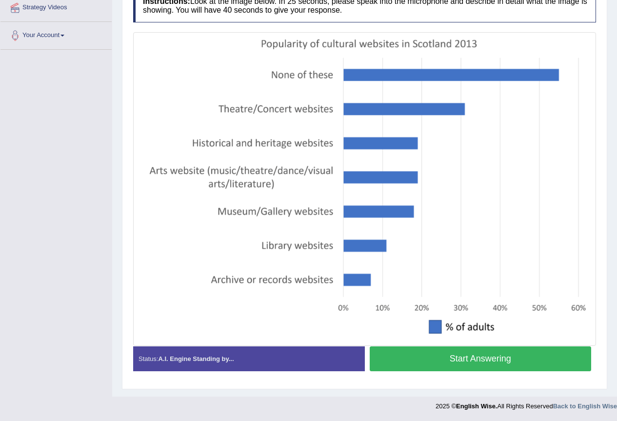
click at [495, 355] on button "Start Answering" at bounding box center [480, 358] width 222 height 25
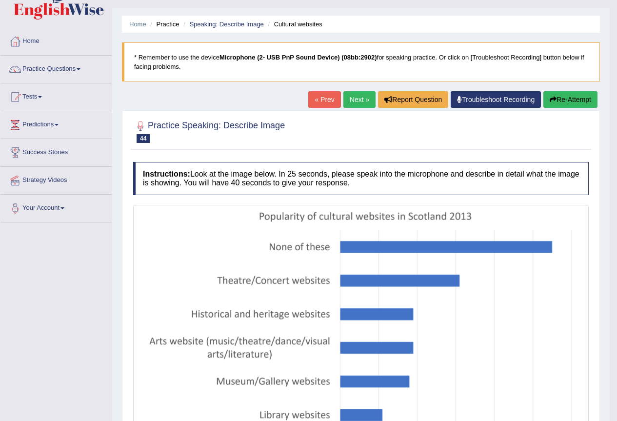
scroll to position [7, 0]
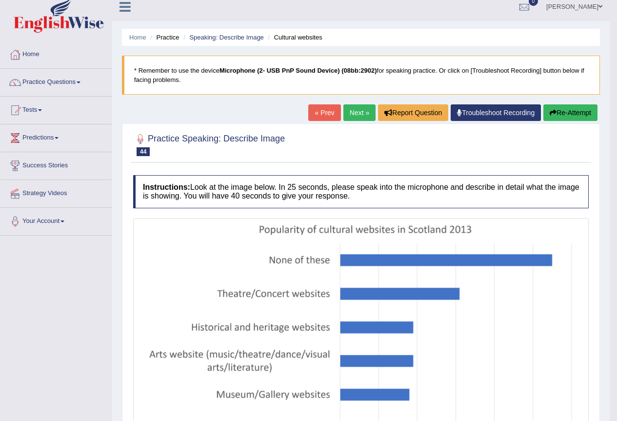
click at [353, 106] on link "Next »" at bounding box center [359, 112] width 32 height 17
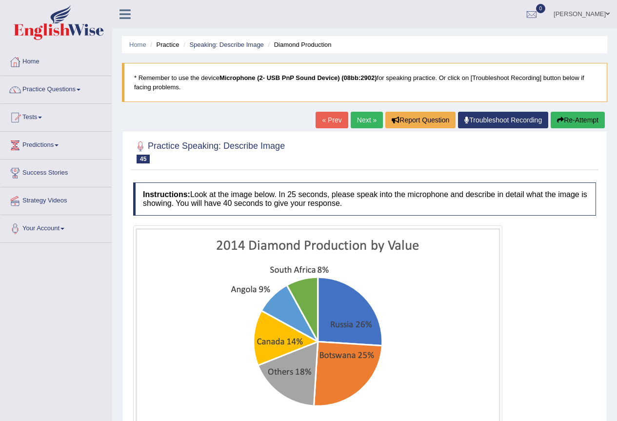
click at [351, 124] on link "Next »" at bounding box center [366, 120] width 32 height 17
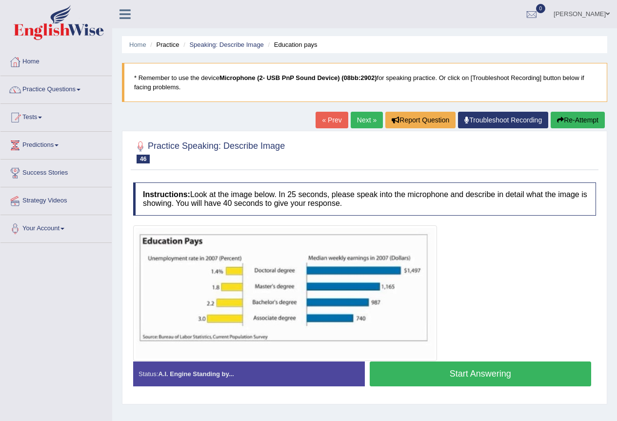
click at [350, 124] on link "Next »" at bounding box center [366, 120] width 32 height 17
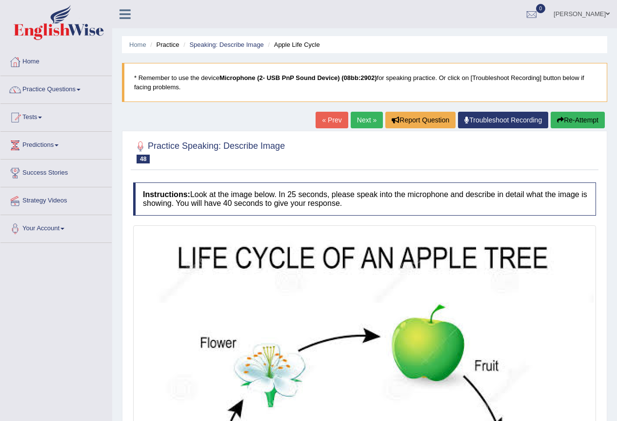
click at [350, 124] on link "Next »" at bounding box center [366, 120] width 32 height 17
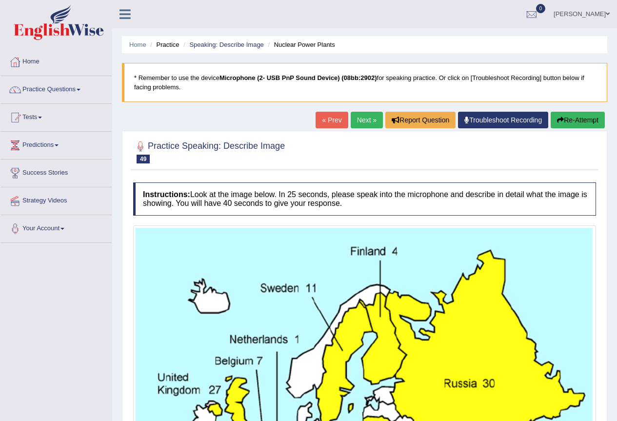
click at [350, 124] on link "Next »" at bounding box center [366, 120] width 32 height 17
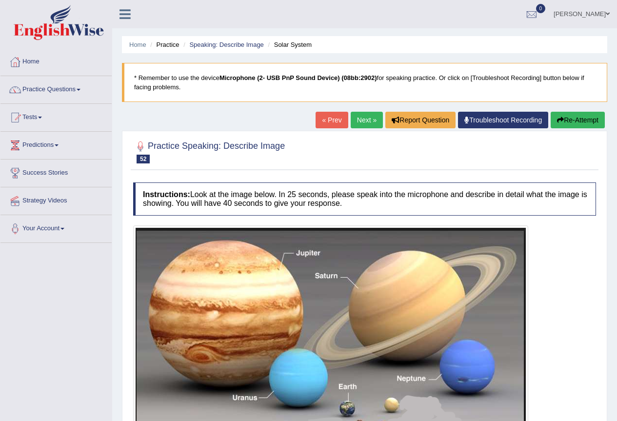
click at [350, 124] on link "Next »" at bounding box center [366, 120] width 32 height 17
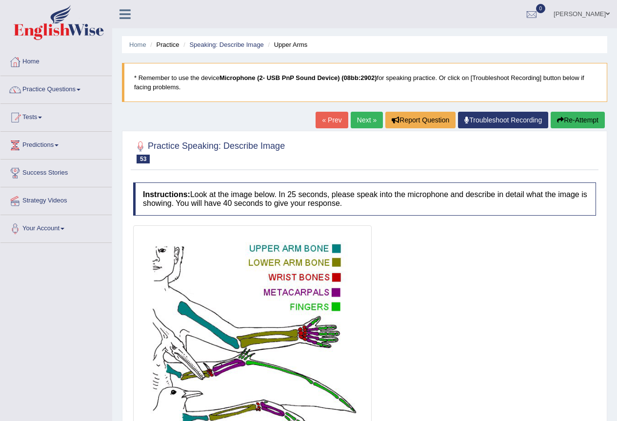
click at [350, 124] on link "Next »" at bounding box center [366, 120] width 32 height 17
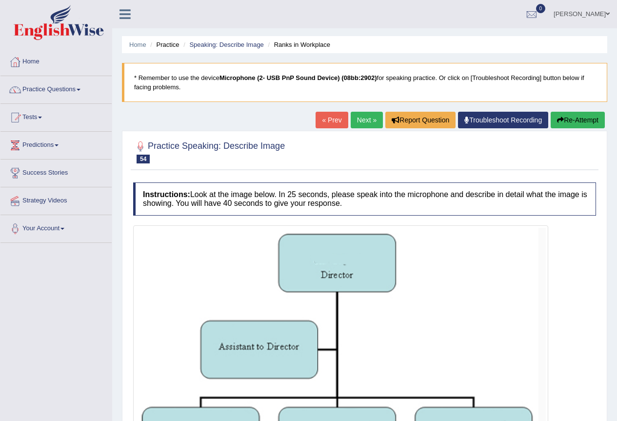
click at [350, 124] on link "Next »" at bounding box center [366, 120] width 32 height 17
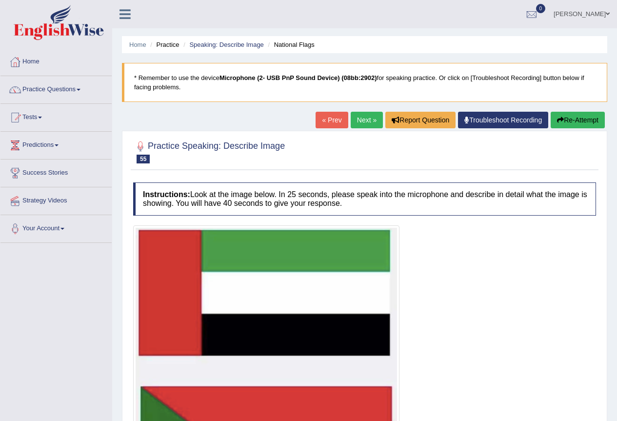
click at [350, 124] on link "Next »" at bounding box center [366, 120] width 32 height 17
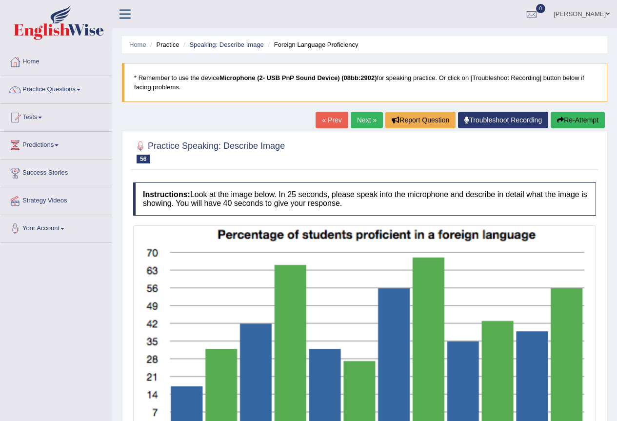
click at [350, 124] on link "Next »" at bounding box center [366, 120] width 32 height 17
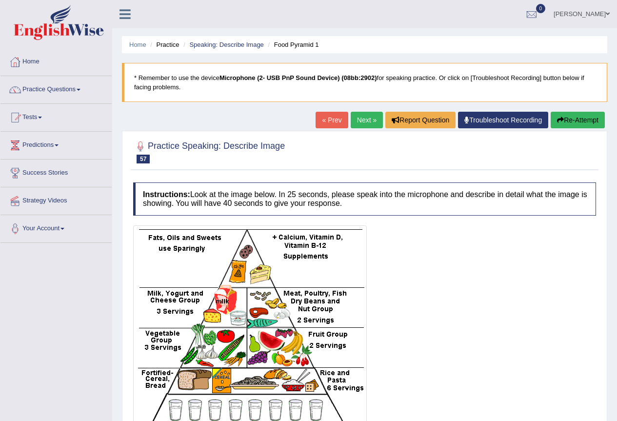
click at [350, 124] on link "Next »" at bounding box center [366, 120] width 32 height 17
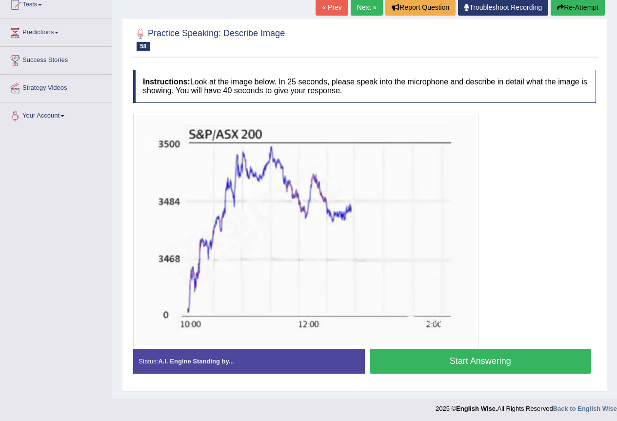
scroll to position [115, 0]
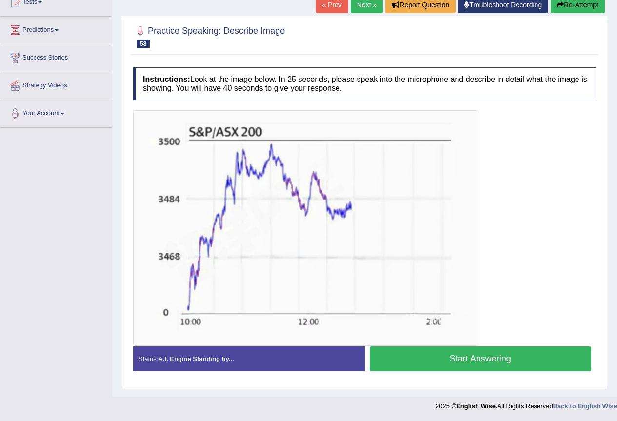
click at [463, 363] on button "Start Answering" at bounding box center [480, 358] width 222 height 25
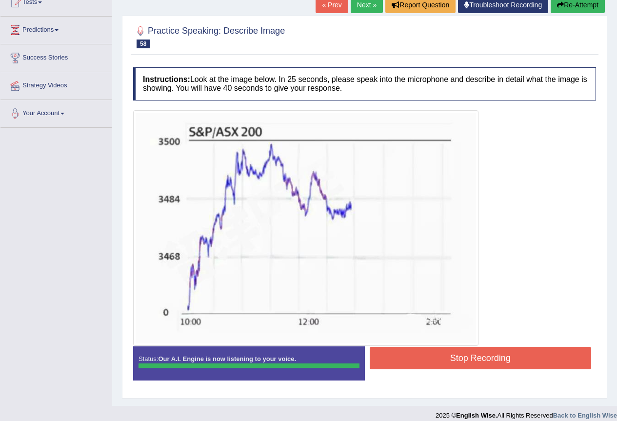
click at [488, 366] on button "Stop Recording" at bounding box center [480, 358] width 222 height 22
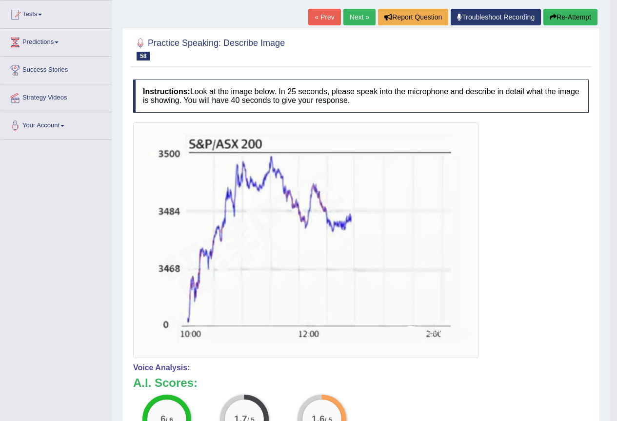
scroll to position [66, 0]
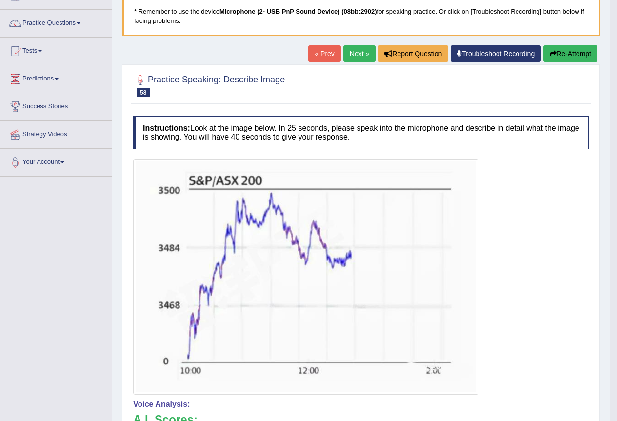
click at [348, 47] on link "Next »" at bounding box center [359, 53] width 32 height 17
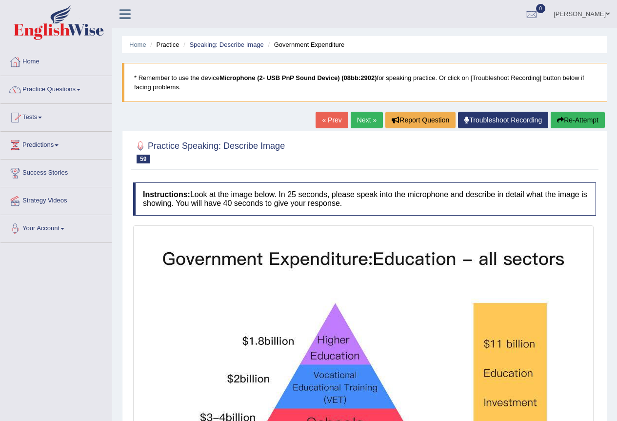
scroll to position [49, 0]
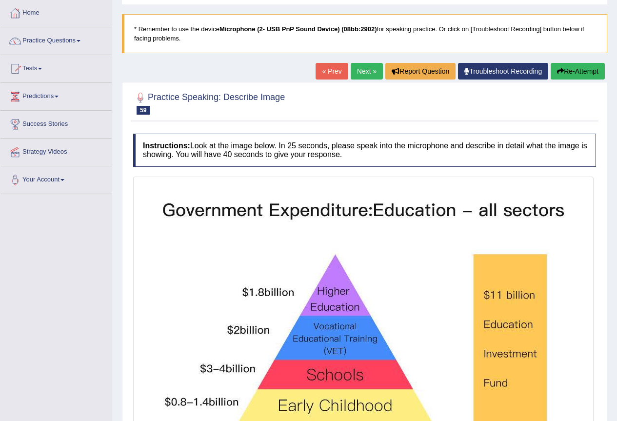
click at [352, 74] on link "Next »" at bounding box center [366, 71] width 32 height 17
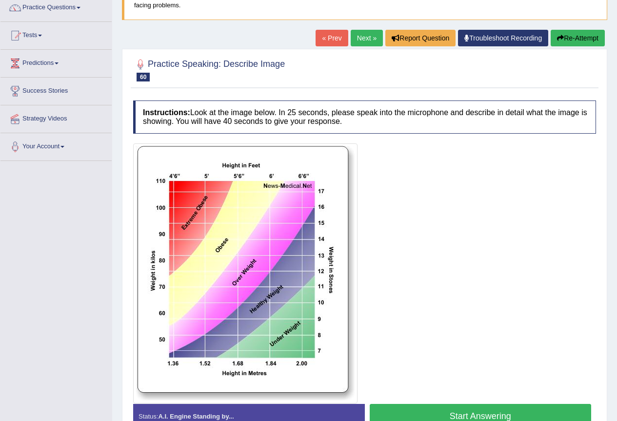
scroll to position [42, 0]
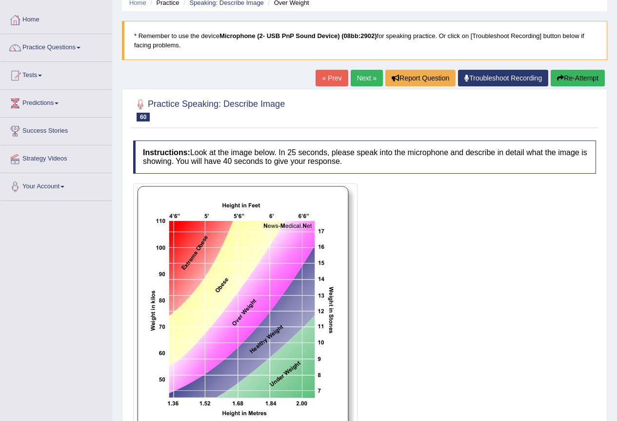
click at [360, 77] on link "Next »" at bounding box center [366, 78] width 32 height 17
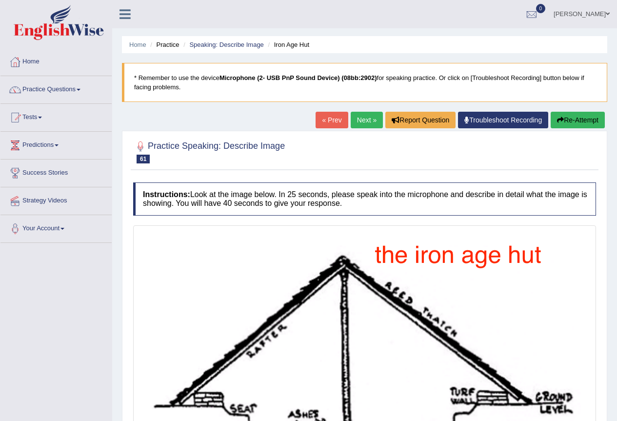
click at [362, 118] on link "Next »" at bounding box center [366, 120] width 32 height 17
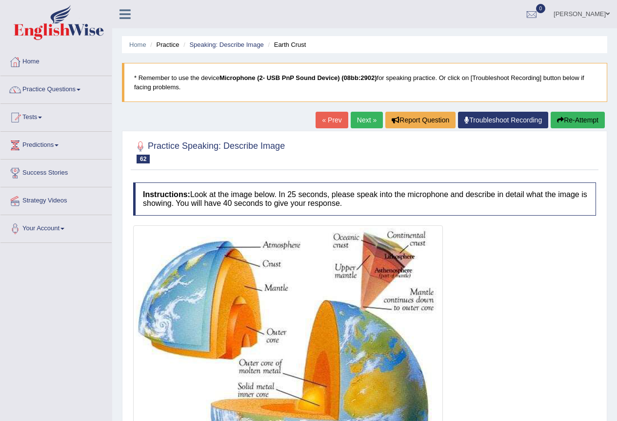
click at [362, 118] on link "Next »" at bounding box center [366, 120] width 32 height 17
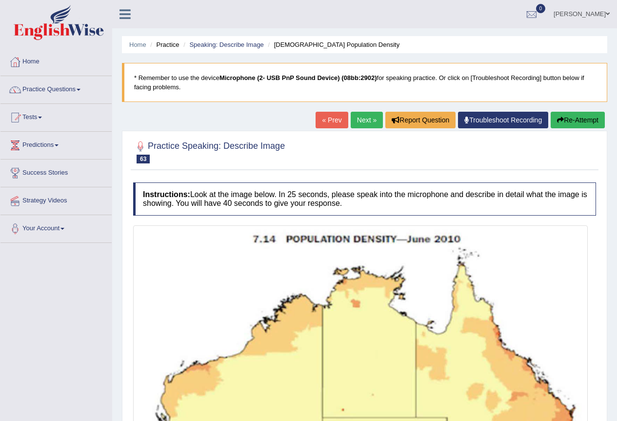
click at [359, 113] on link "Next »" at bounding box center [366, 120] width 32 height 17
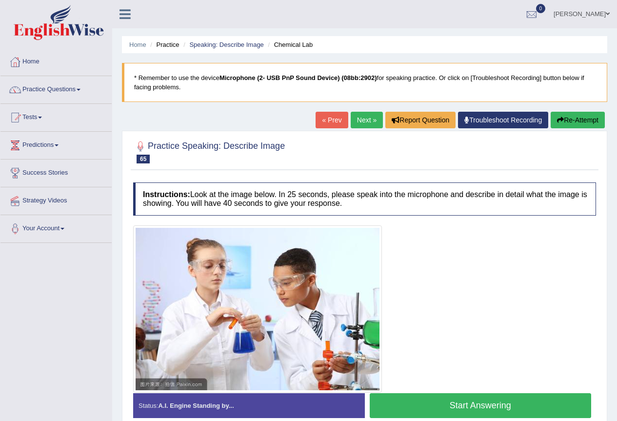
click at [368, 115] on link "Next »" at bounding box center [366, 120] width 32 height 17
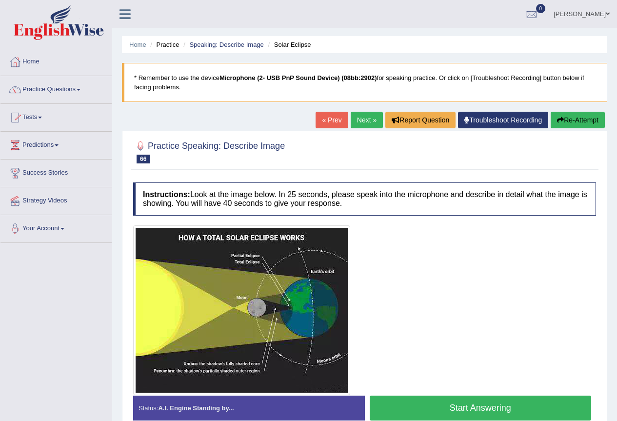
click at [368, 115] on link "Next »" at bounding box center [366, 120] width 32 height 17
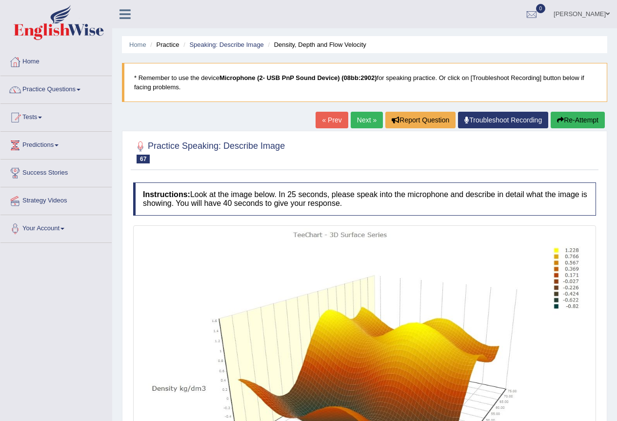
click at [358, 120] on link "Next »" at bounding box center [366, 120] width 32 height 17
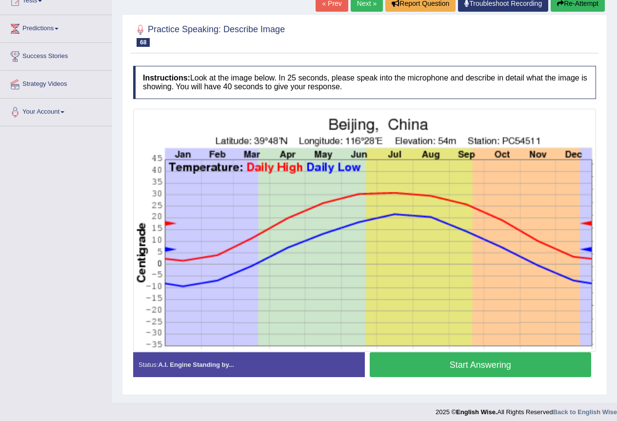
scroll to position [122, 0]
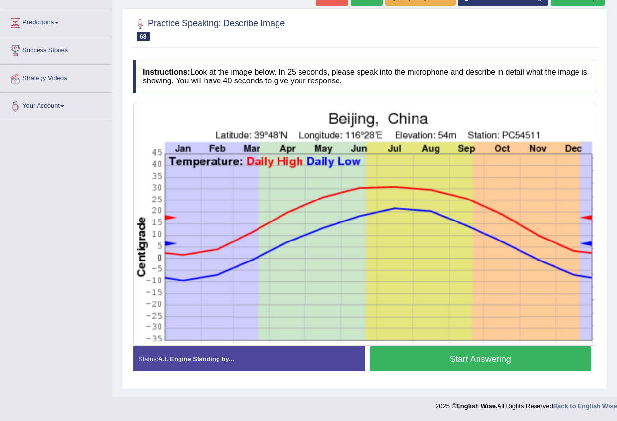
click at [431, 361] on button "Start Answering" at bounding box center [480, 358] width 222 height 25
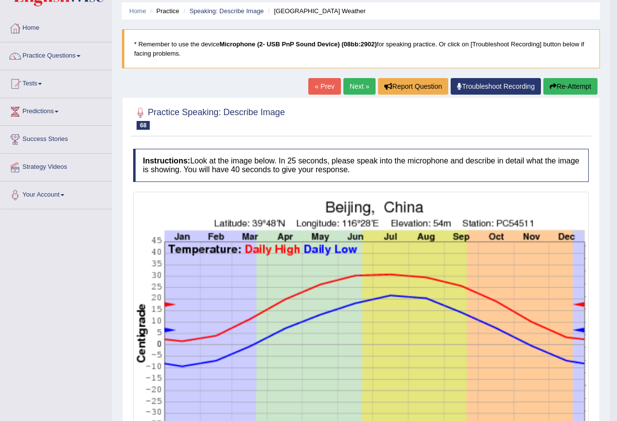
scroll to position [25, 0]
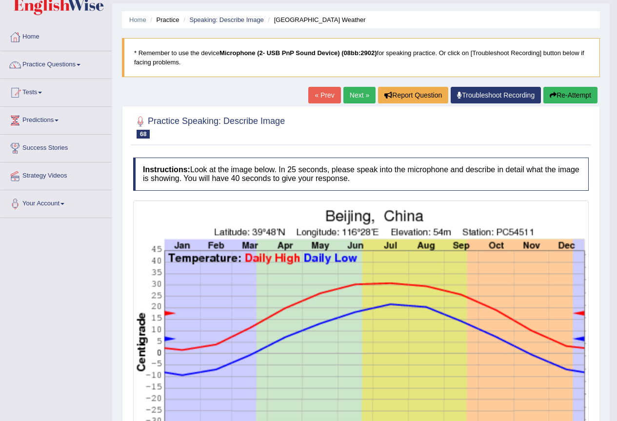
click at [364, 93] on link "Next »" at bounding box center [359, 95] width 32 height 17
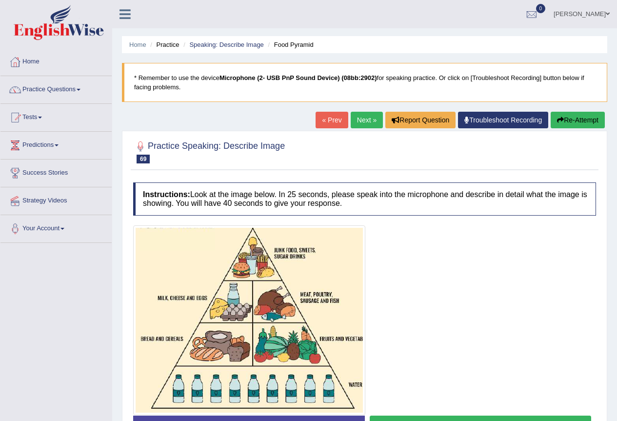
click at [352, 113] on link "Next »" at bounding box center [366, 120] width 32 height 17
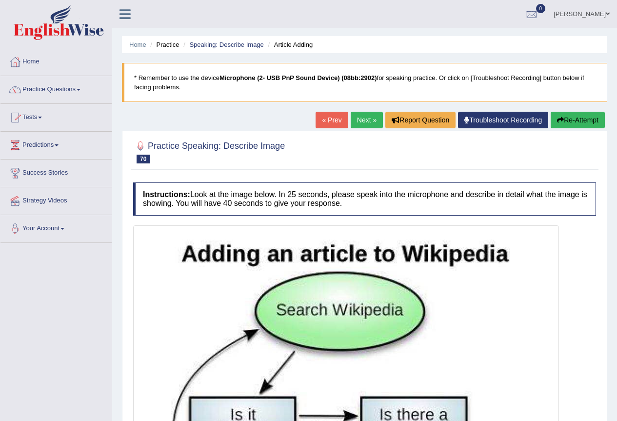
click at [364, 116] on link "Next »" at bounding box center [366, 120] width 32 height 17
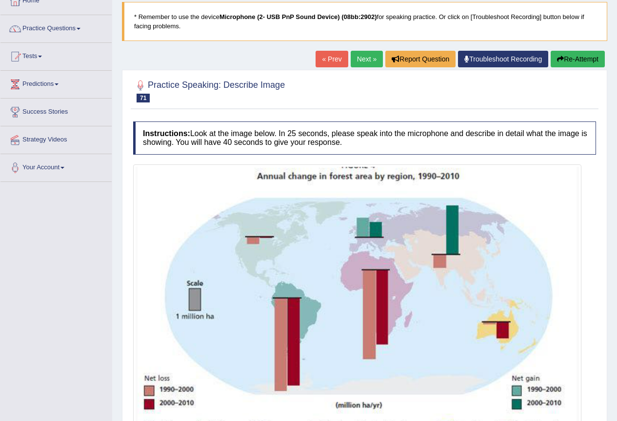
scroll to position [49, 0]
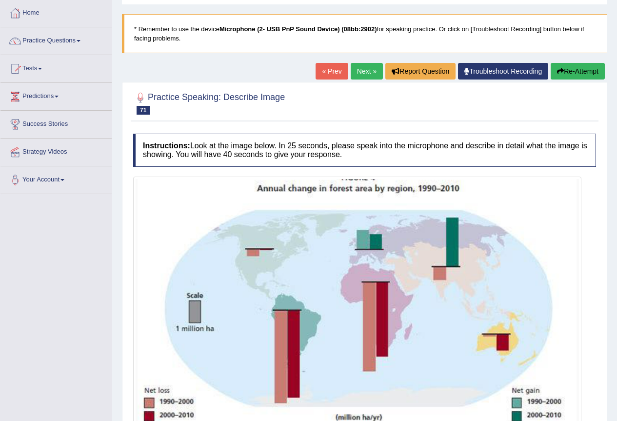
click at [361, 68] on link "Next »" at bounding box center [366, 71] width 32 height 17
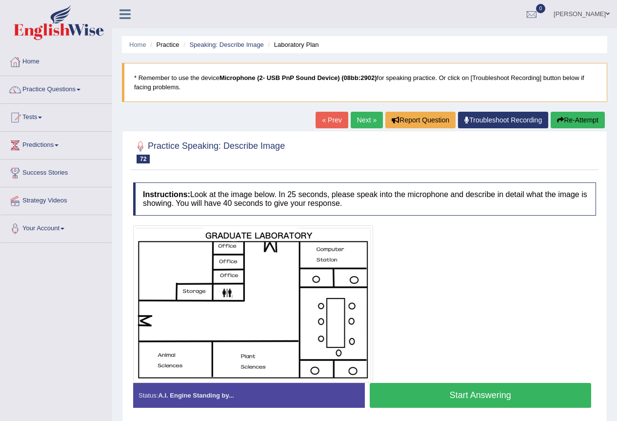
click at [361, 68] on blockquote "* Remember to use the device Microphone (2- USB PnP Sound Device) (08bb:2902) f…" at bounding box center [364, 82] width 485 height 39
click at [368, 117] on link "Next »" at bounding box center [366, 120] width 32 height 17
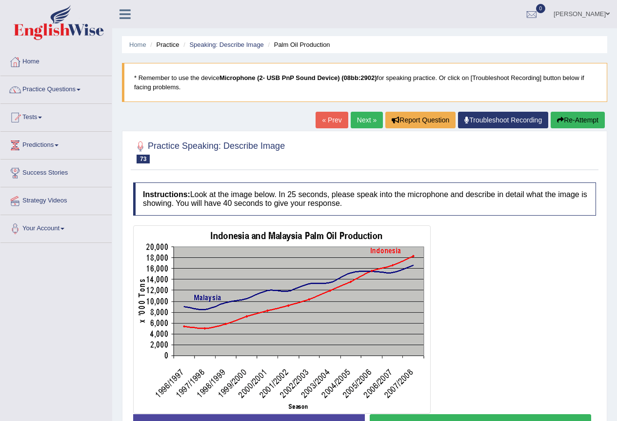
click at [368, 117] on link "Next »" at bounding box center [366, 120] width 32 height 17
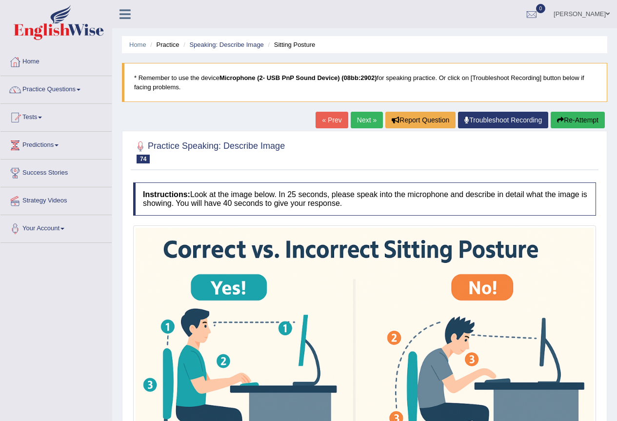
click at [368, 117] on link "Next »" at bounding box center [366, 120] width 32 height 17
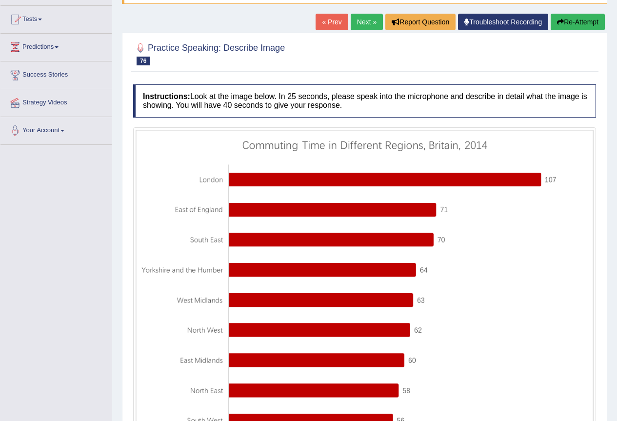
scroll to position [97, 0]
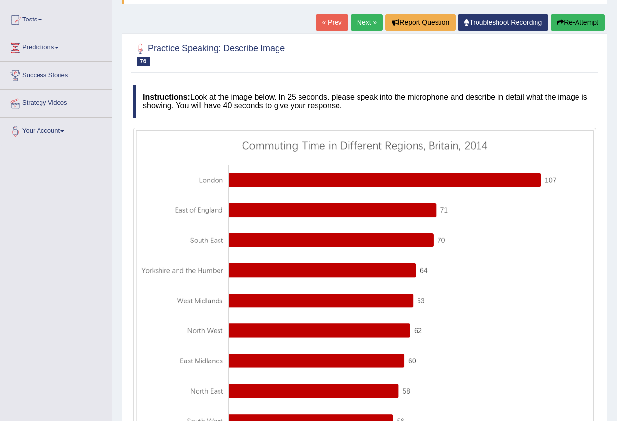
click at [357, 17] on link "Next »" at bounding box center [366, 22] width 32 height 17
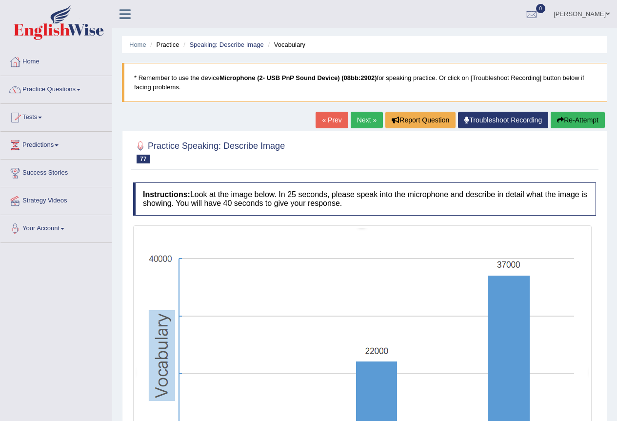
click at [363, 116] on link "Next »" at bounding box center [366, 120] width 32 height 17
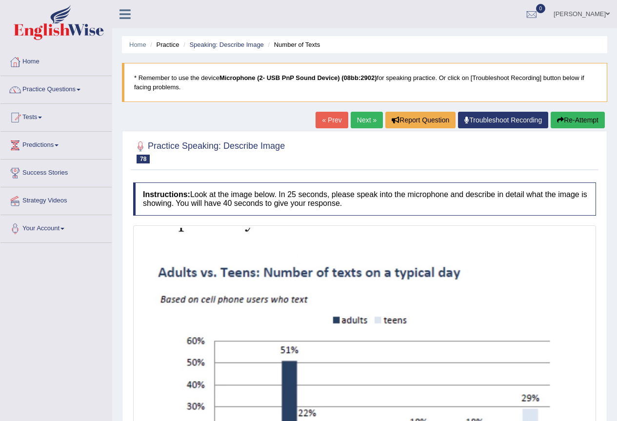
click at [362, 116] on link "Next »" at bounding box center [366, 120] width 32 height 17
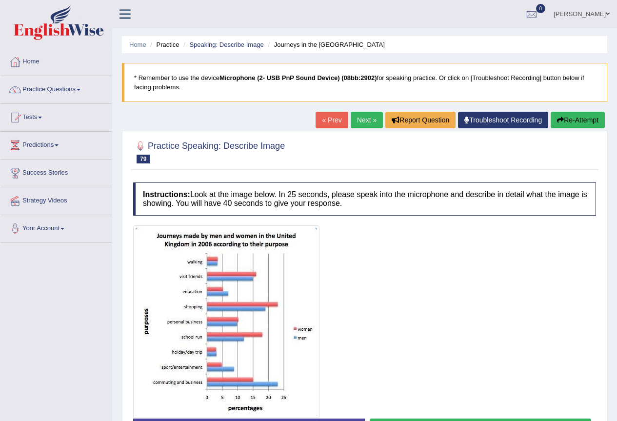
click at [367, 126] on link "Next »" at bounding box center [366, 120] width 32 height 17
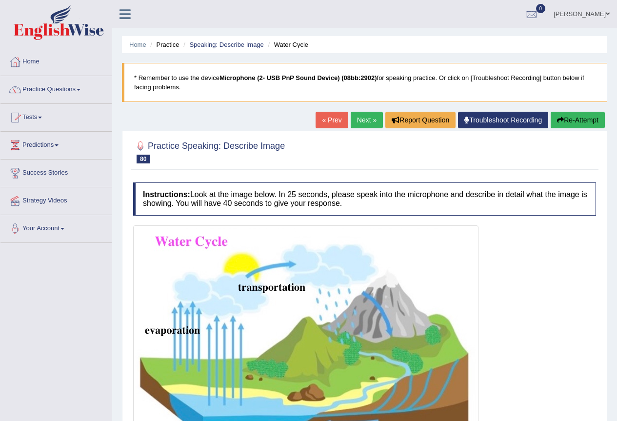
click at [367, 126] on link "Next »" at bounding box center [366, 120] width 32 height 17
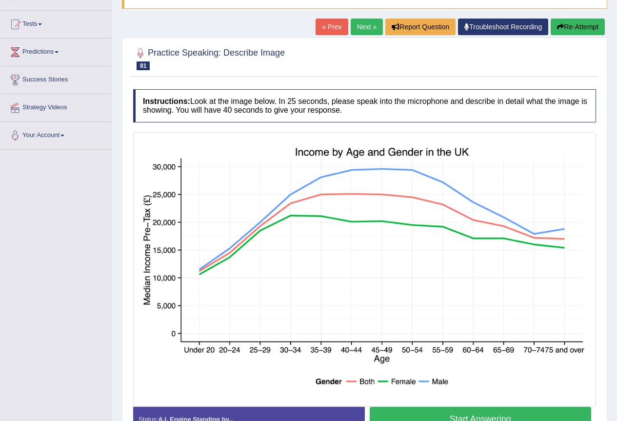
scroll to position [146, 0]
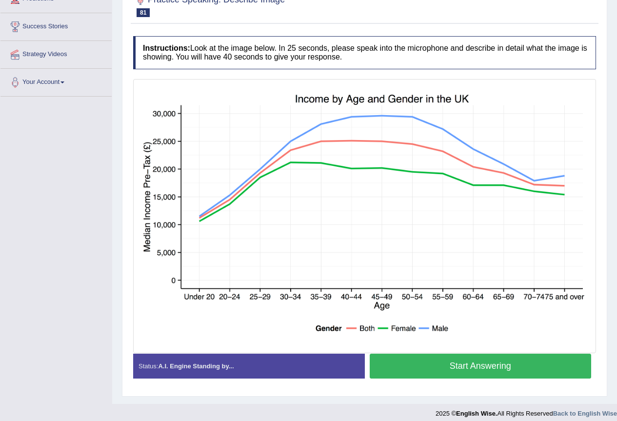
click at [483, 371] on button "Start Answering" at bounding box center [480, 365] width 222 height 25
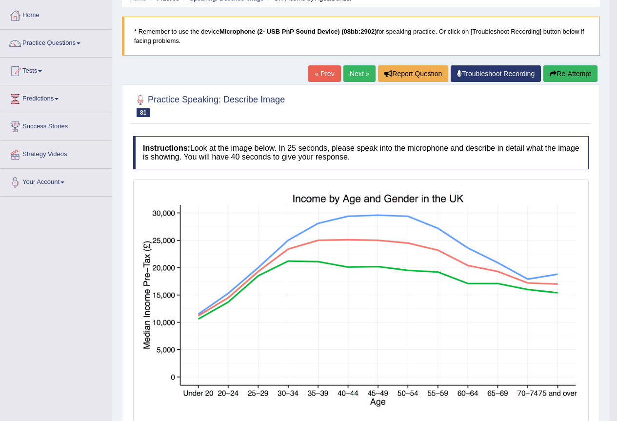
scroll to position [0, 0]
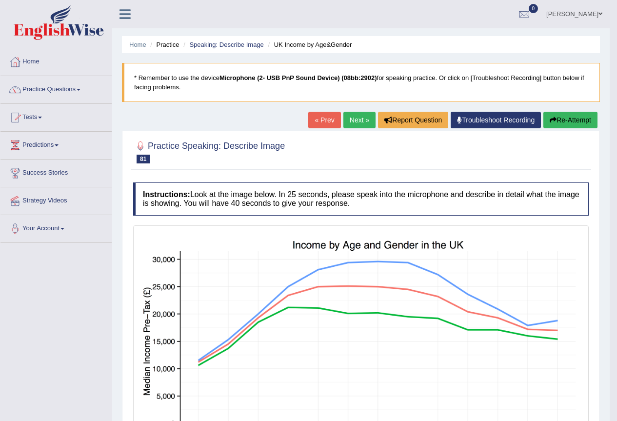
click at [357, 115] on link "Next »" at bounding box center [359, 120] width 32 height 17
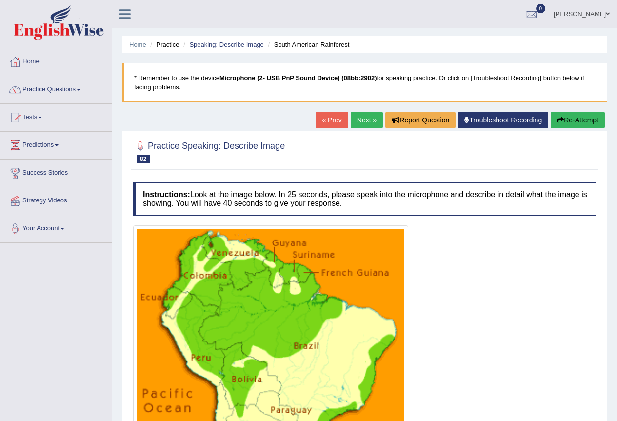
click at [353, 118] on link "Next »" at bounding box center [366, 120] width 32 height 17
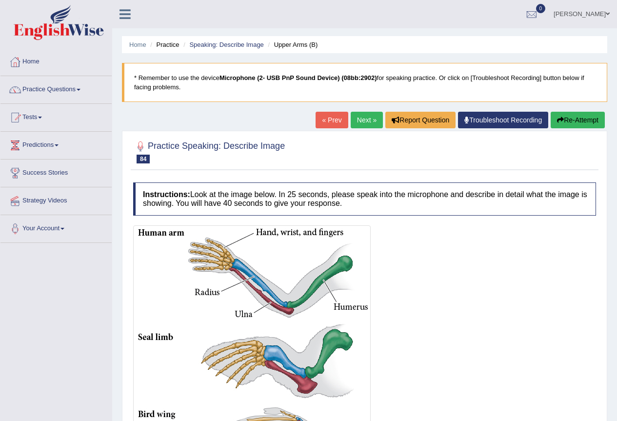
click at [353, 118] on link "Next »" at bounding box center [366, 120] width 32 height 17
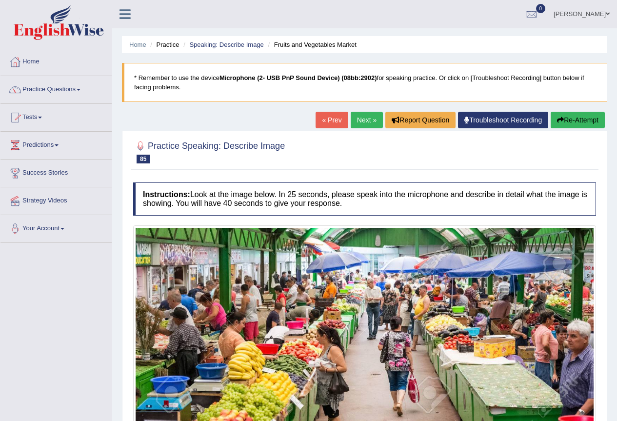
click at [353, 118] on link "Next »" at bounding box center [366, 120] width 32 height 17
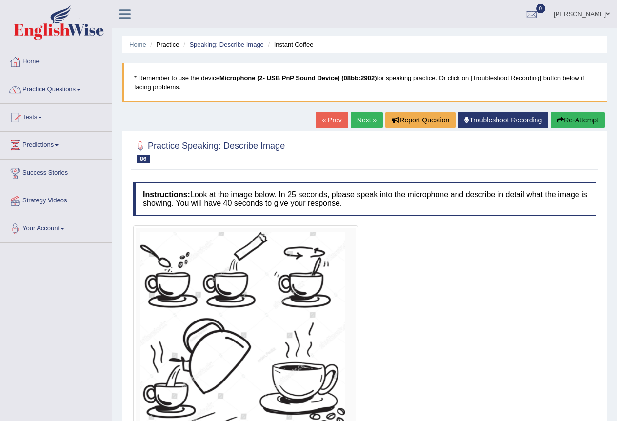
click at [353, 118] on link "Next »" at bounding box center [366, 120] width 32 height 17
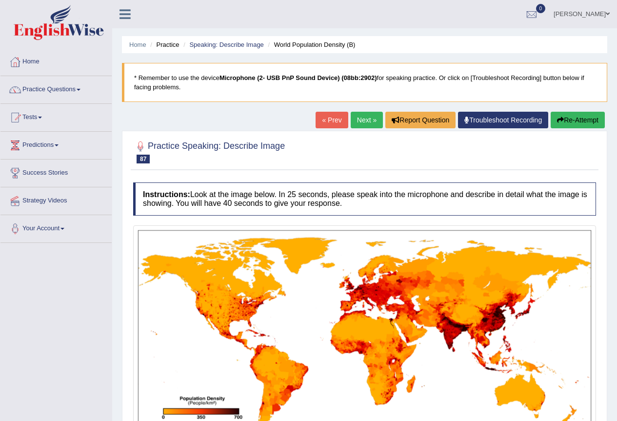
click at [353, 118] on link "Next »" at bounding box center [366, 120] width 32 height 17
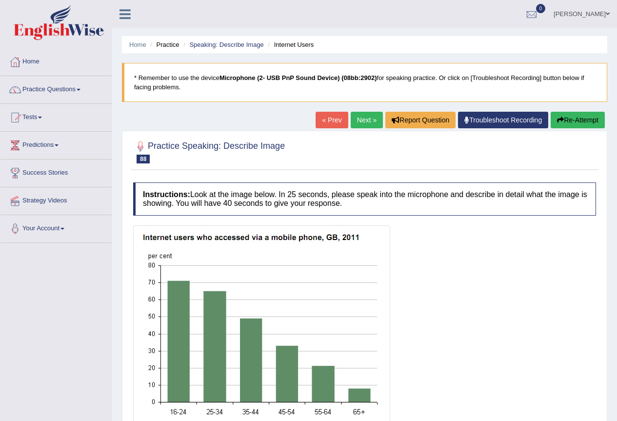
click at [363, 122] on link "Next »" at bounding box center [366, 120] width 32 height 17
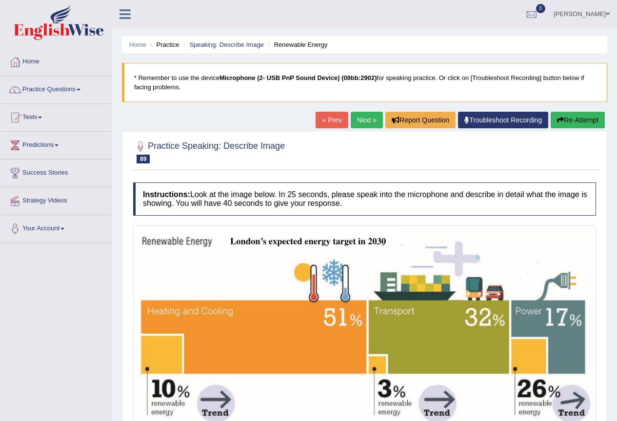
click at [363, 122] on link "Next »" at bounding box center [366, 120] width 32 height 17
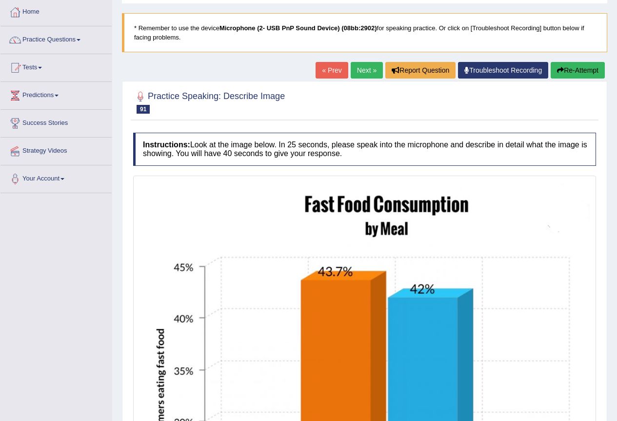
scroll to position [49, 0]
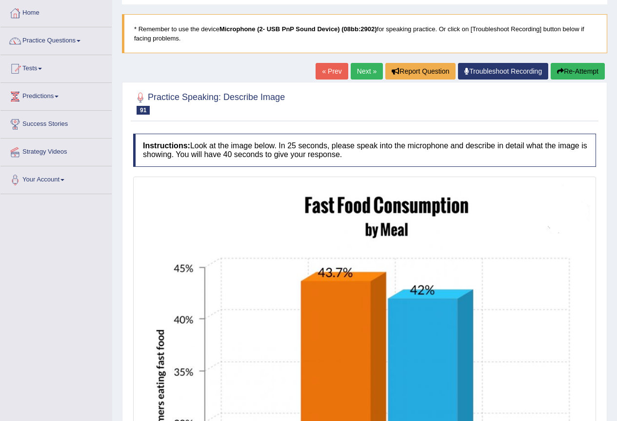
click at [357, 67] on link "Next »" at bounding box center [366, 71] width 32 height 17
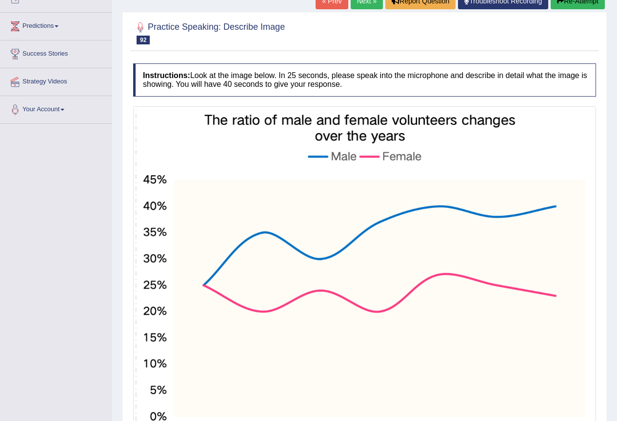
scroll to position [195, 0]
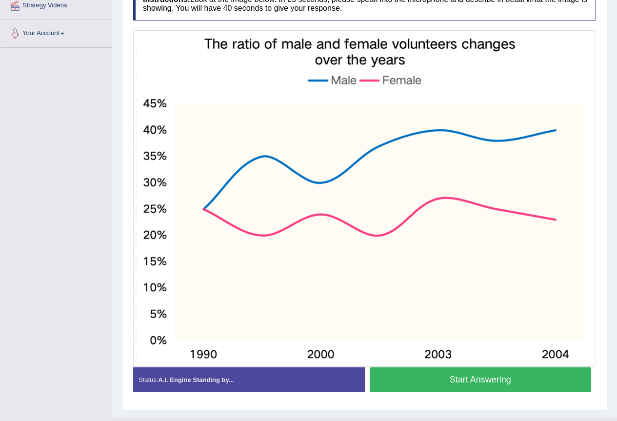
click at [484, 386] on button "Start Answering" at bounding box center [480, 379] width 222 height 25
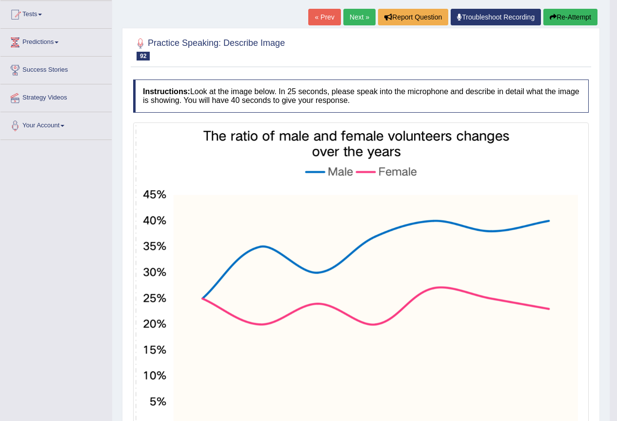
scroll to position [79, 0]
